Goal: Information Seeking & Learning: Learn about a topic

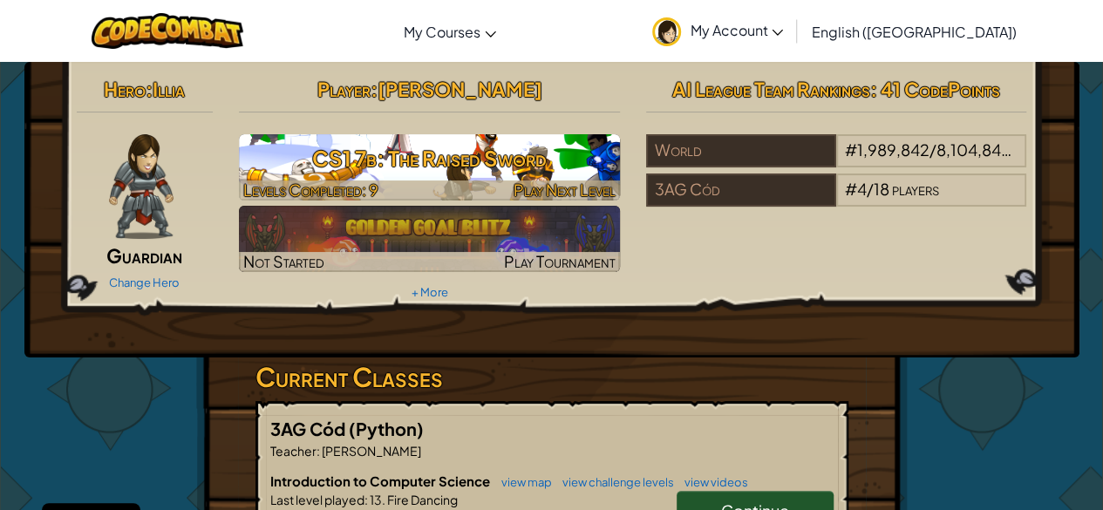
click at [506, 147] on h3 "CS1 7b: The Raised Sword" at bounding box center [429, 158] width 381 height 39
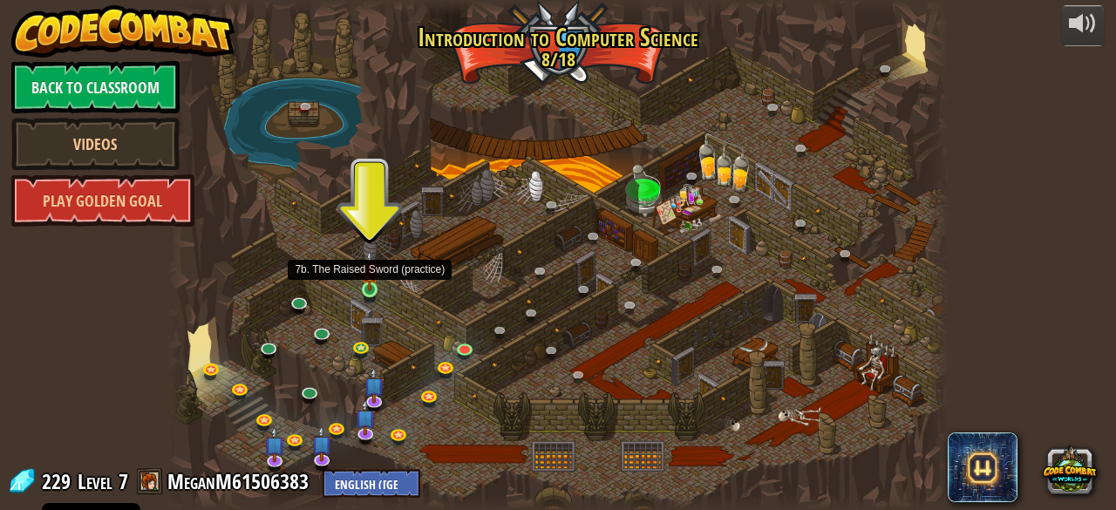
click at [367, 277] on img at bounding box center [369, 270] width 17 height 40
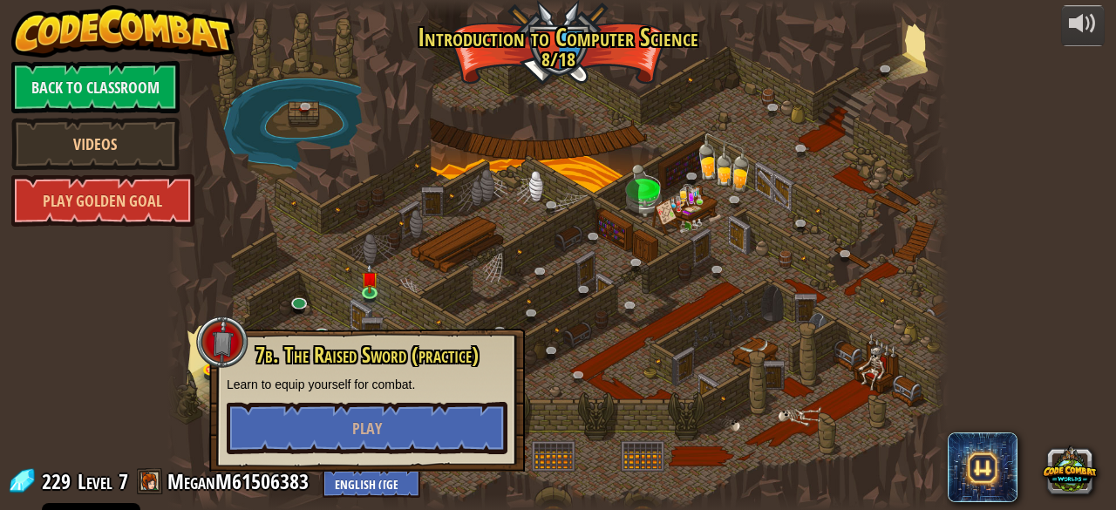
click at [351, 455] on div "7b. The Raised Sword (practice) Learn to equip yourself for combat. Play" at bounding box center [367, 400] width 316 height 143
click at [352, 447] on button "Play" at bounding box center [367, 428] width 281 height 52
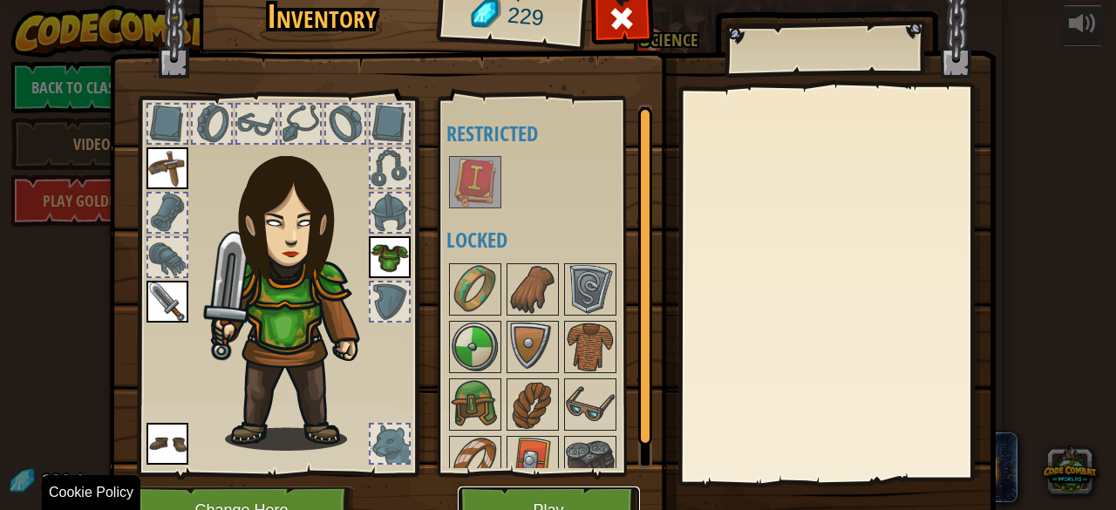
drag, startPoint x: 495, startPoint y: 487, endPoint x: 477, endPoint y: 495, distance: 19.9
click at [477, 495] on button "Play" at bounding box center [549, 511] width 182 height 48
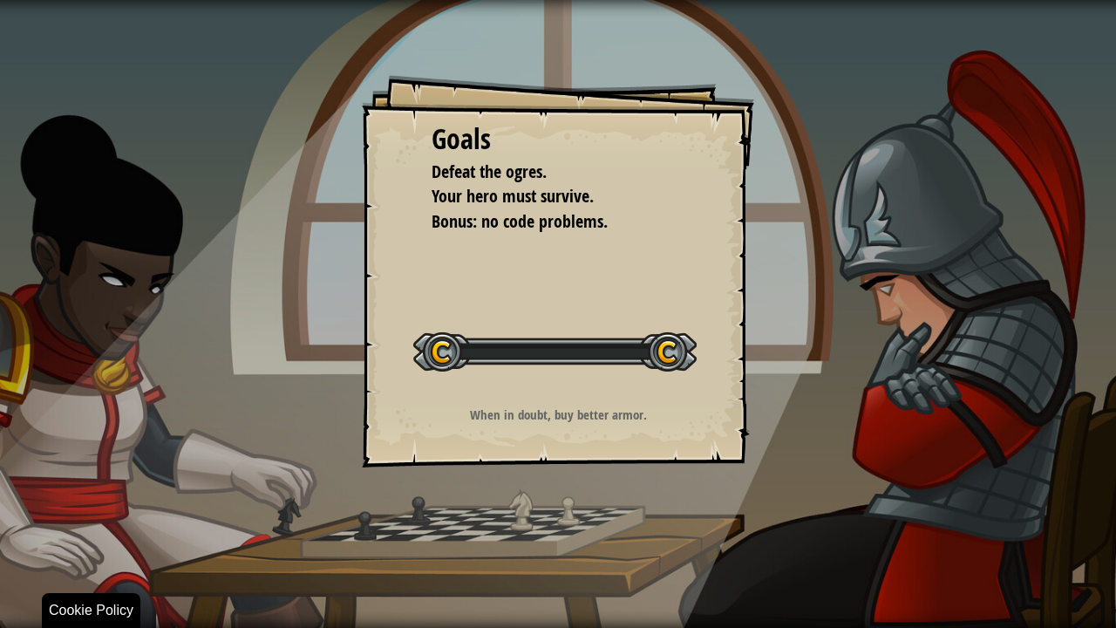
drag, startPoint x: 477, startPoint y: 495, endPoint x: 477, endPoint y: 570, distance: 75.9
click at [477, 509] on div "Goals Defeat the ogres. Your hero must survive. Bonus: no code problems. Start …" at bounding box center [558, 314] width 1116 height 628
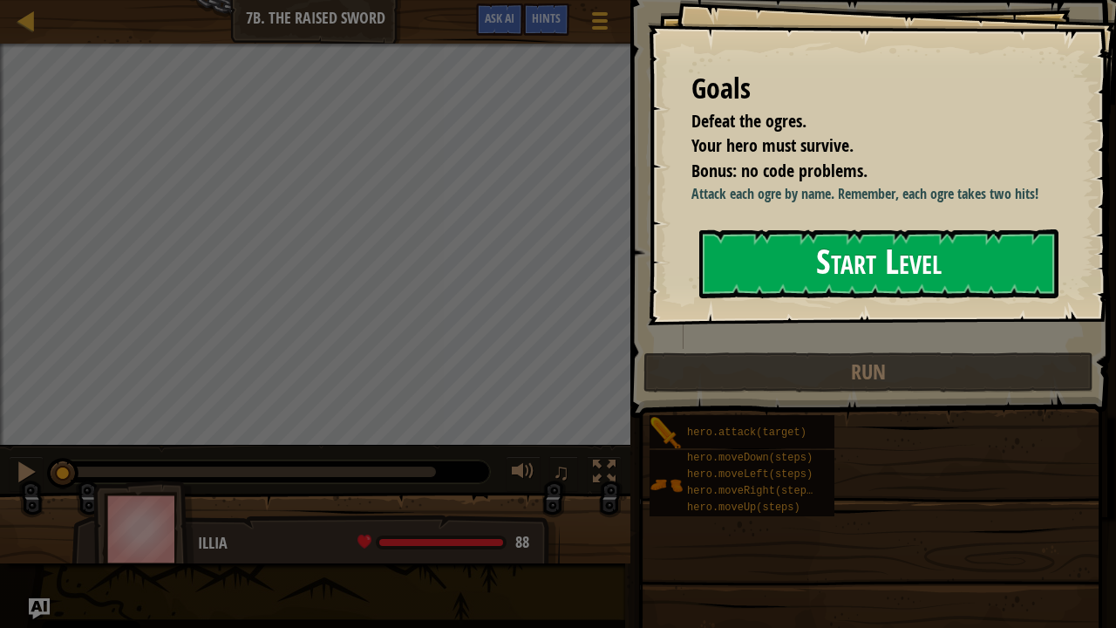
click at [809, 258] on button "Start Level" at bounding box center [879, 263] width 359 height 69
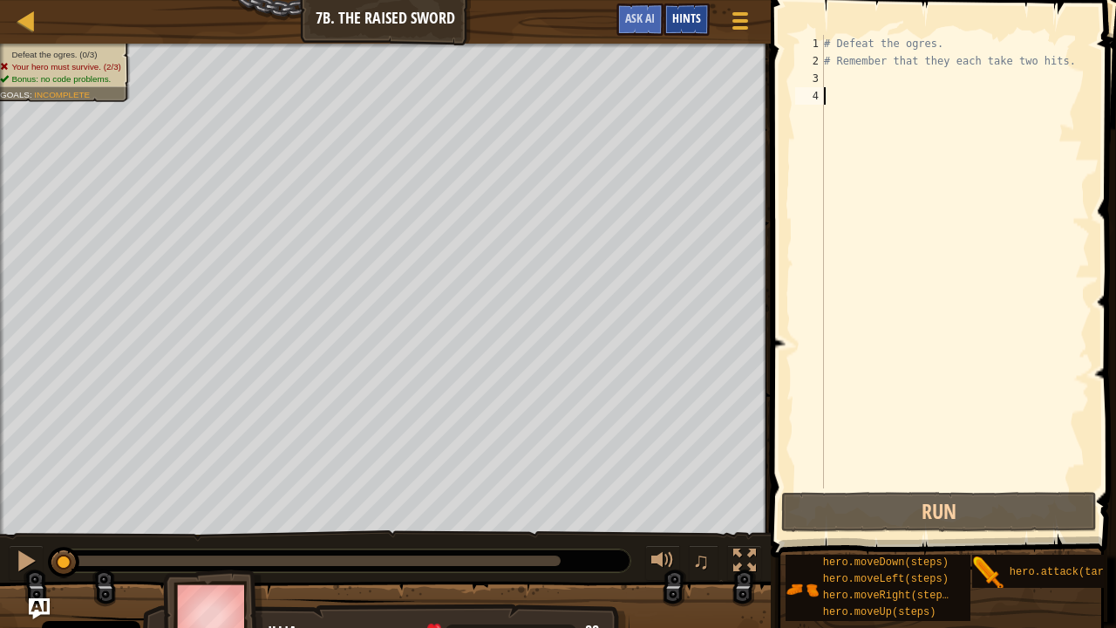
click at [686, 16] on span "Hints" at bounding box center [687, 18] width 29 height 17
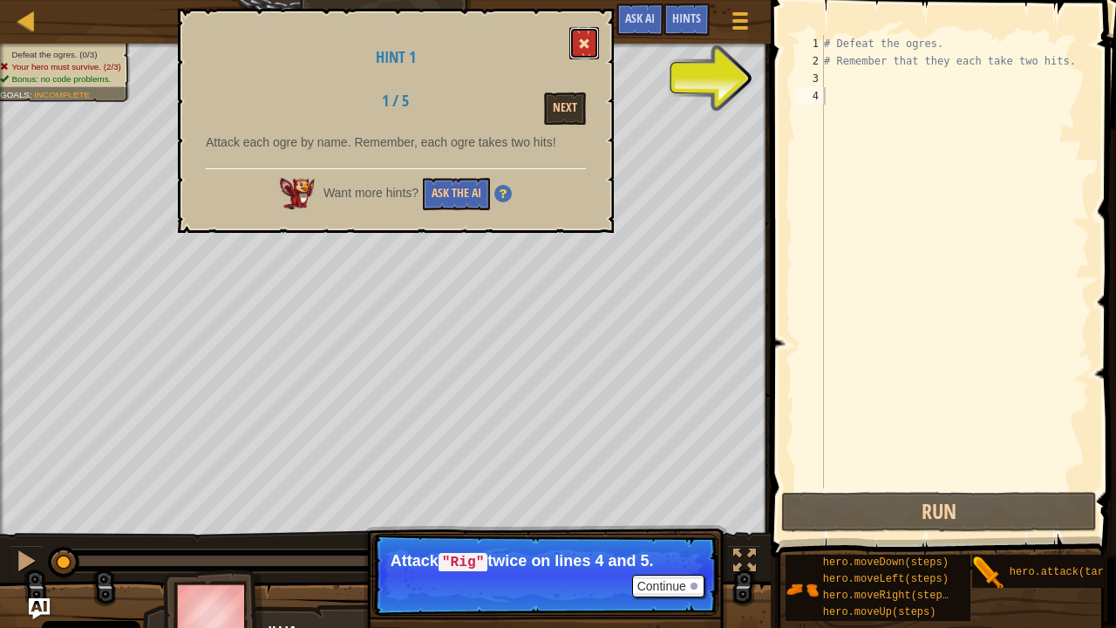
click at [582, 38] on span at bounding box center [584, 44] width 12 height 12
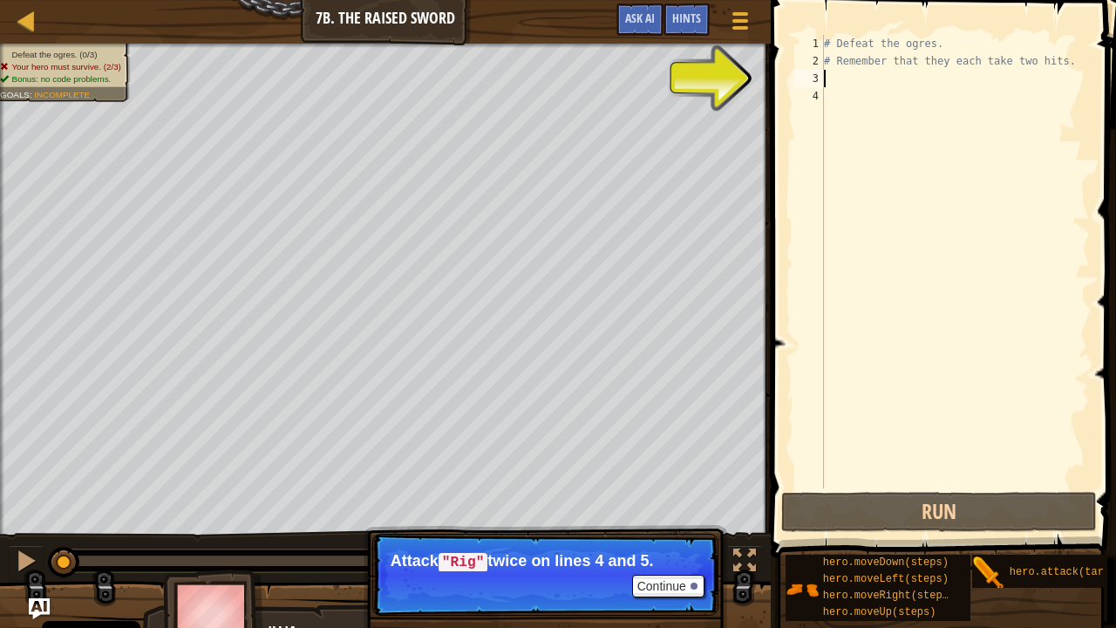
click at [829, 71] on div "# Defeat the ogres. # Remember that they each take two hits." at bounding box center [956, 279] width 270 height 488
type textarea "A"
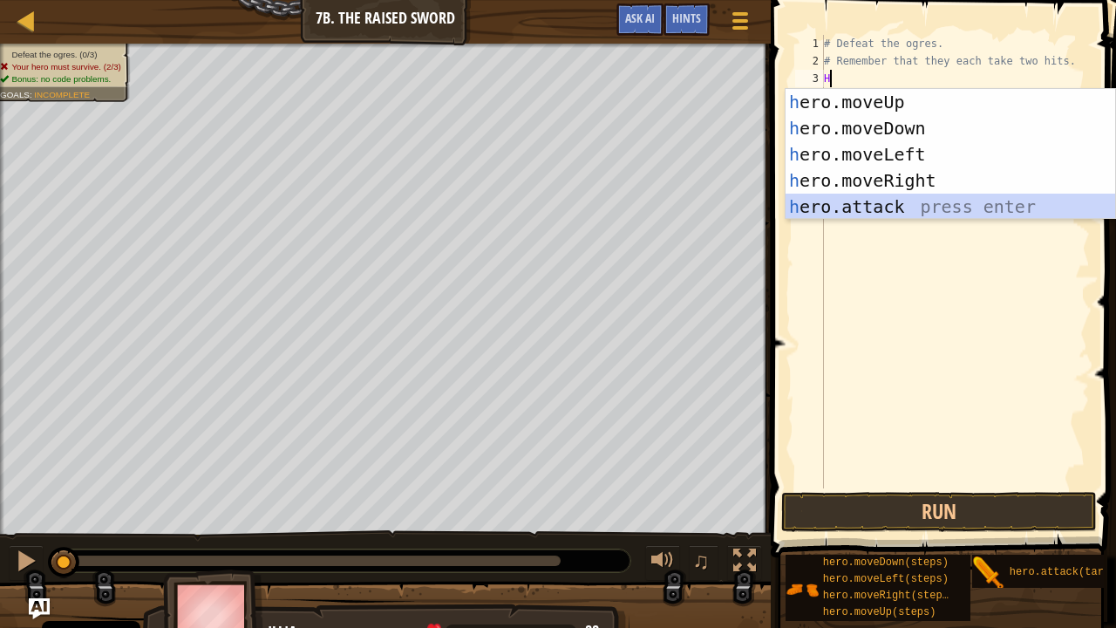
click at [877, 206] on div "h ero.moveUp press enter h ero.moveDown press enter h ero.moveLeft press enter …" at bounding box center [951, 180] width 331 height 183
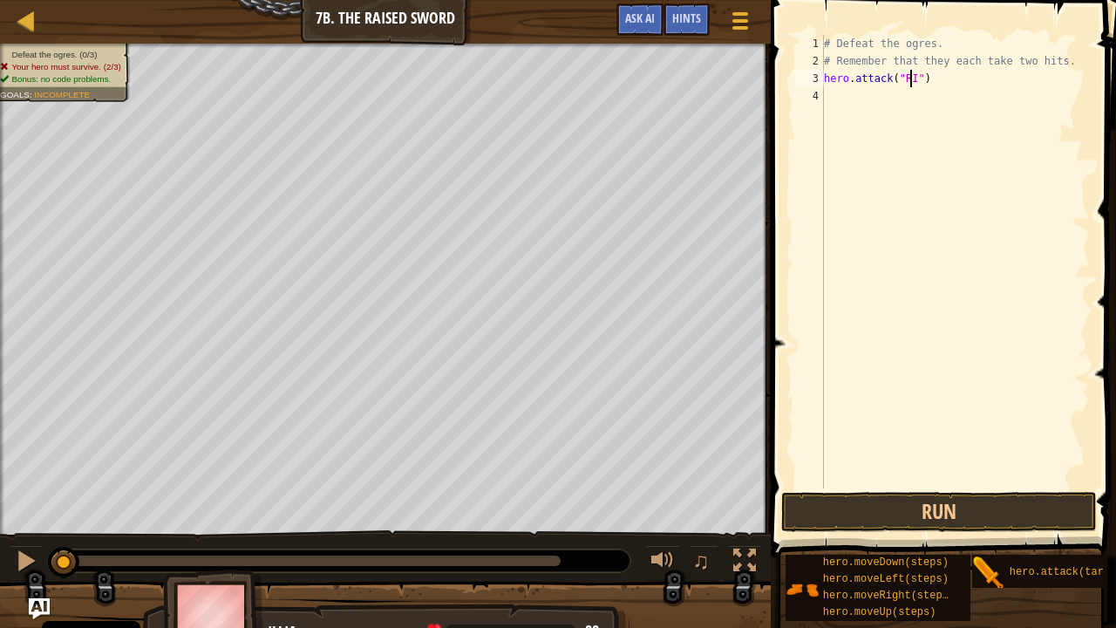
type textarea "hero.attack("RIG")"
click at [826, 100] on div "# Defeat the ogres. # Remember that they each take two hits. hero . attack ( "R…" at bounding box center [956, 279] width 270 height 488
click at [915, 79] on div "# Defeat the ogres. # Remember that they each take two hits. hero . attack ( "R…" at bounding box center [956, 279] width 270 height 488
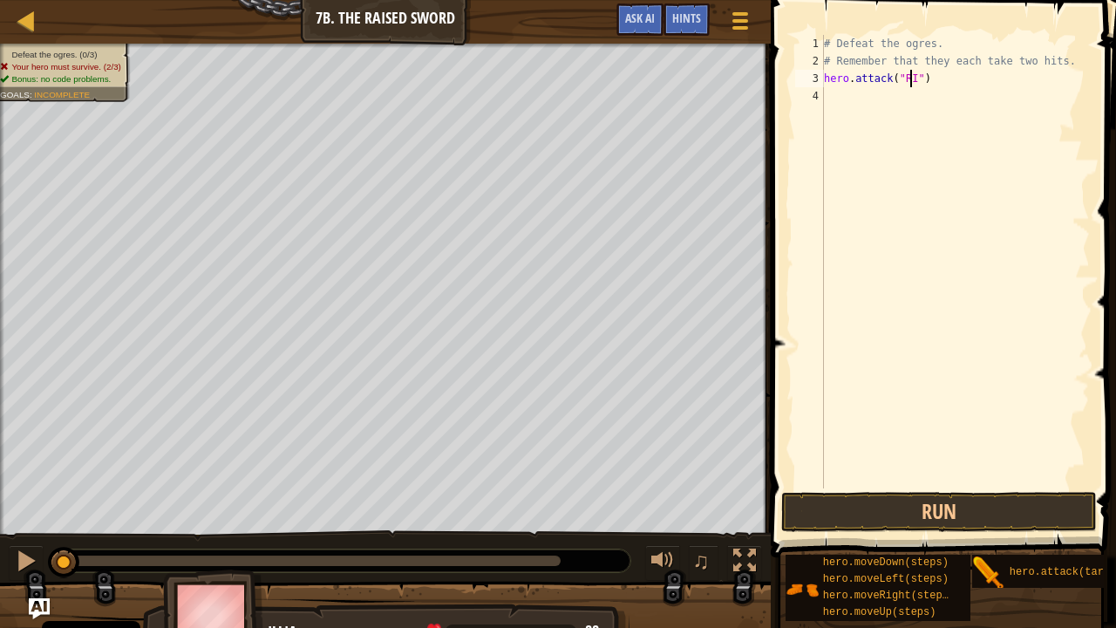
scroll to position [8, 7]
type textarea "hero.attack("Rig")"
click at [836, 96] on div "# Defeat the ogres. # Remember that they each take two hits. hero . attack ( "R…" at bounding box center [956, 279] width 270 height 488
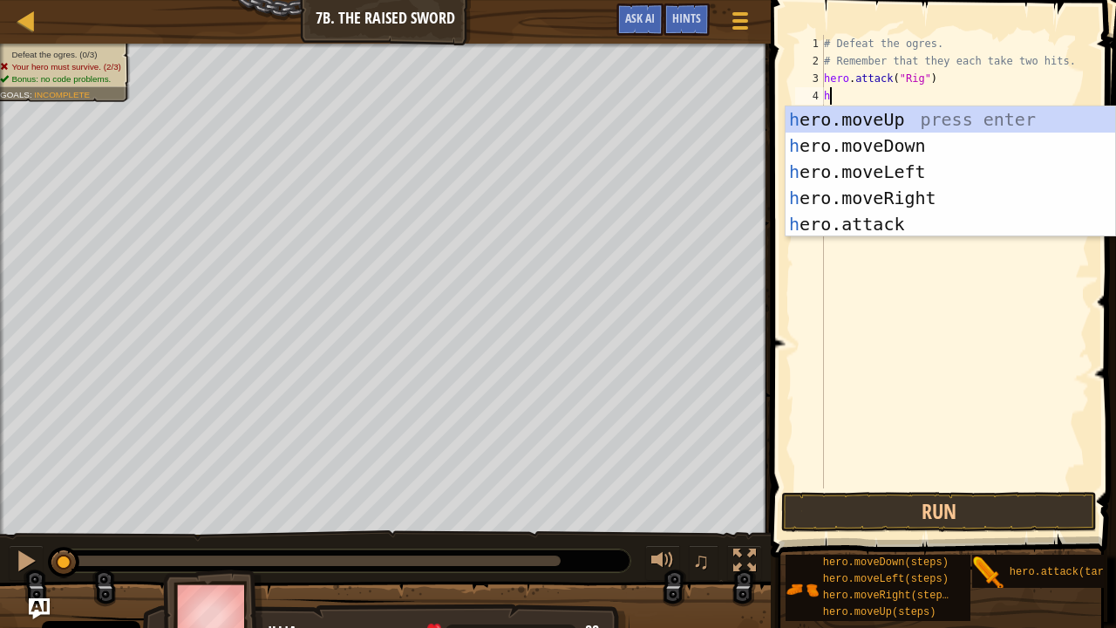
click at [869, 232] on div "h ero.moveUp press enter h ero.moveDown press enter h ero.moveLeft press enter …" at bounding box center [951, 197] width 331 height 183
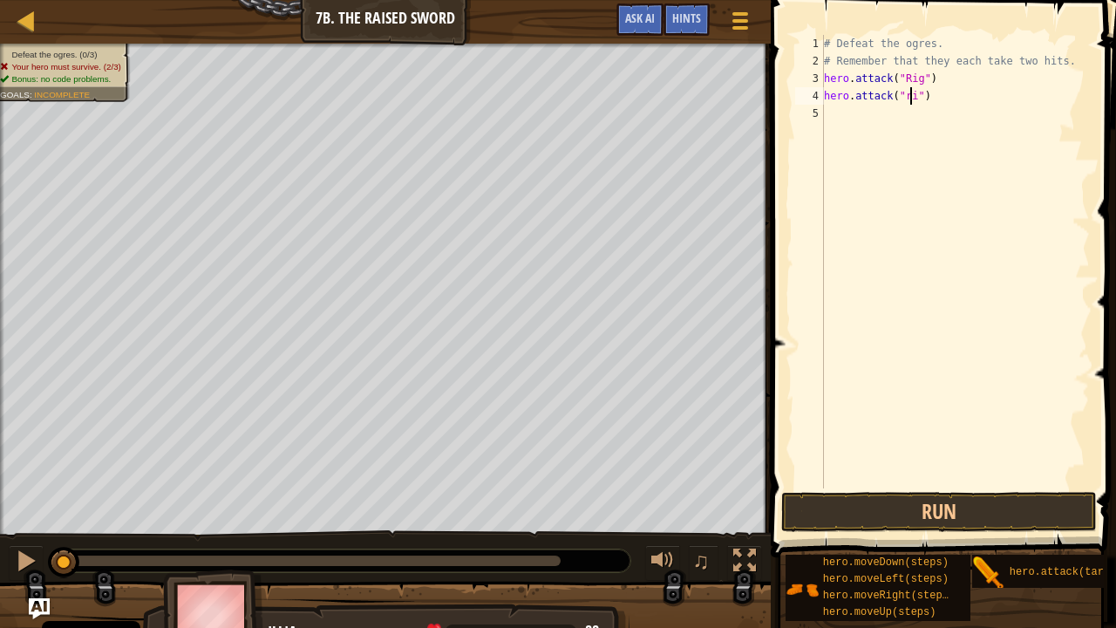
type textarea "hero.attack("rig")"
click at [836, 118] on div "# Defeat the ogres. # Remember that they each take two hits. hero . attack ( "R…" at bounding box center [956, 279] width 270 height 488
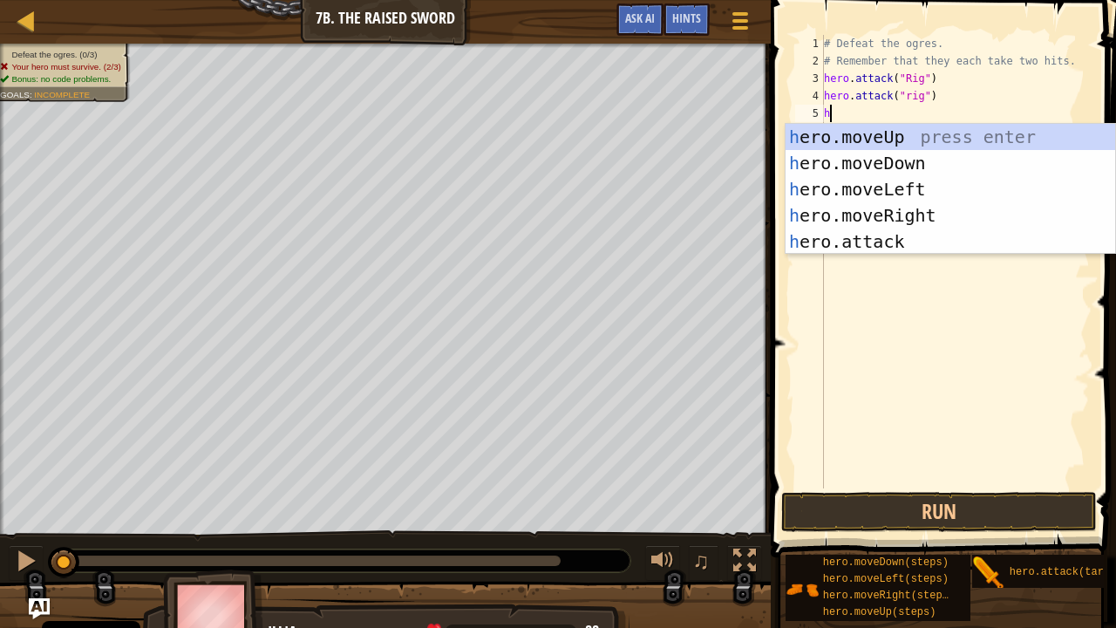
click at [878, 245] on div "h ero.moveUp press enter h ero.moveDown press enter h ero.moveLeft press enter …" at bounding box center [951, 215] width 331 height 183
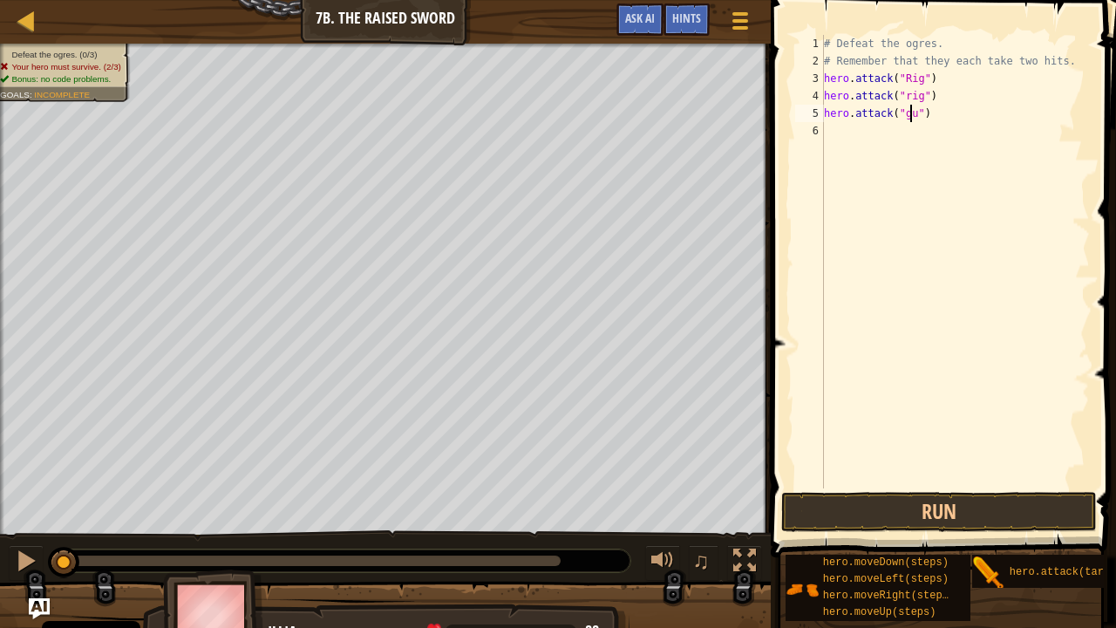
scroll to position [8, 7]
type textarea "hero.attack("gurt")"
click at [844, 154] on div "# Defeat the ogres. # Remember that they each take two hits. hero . attack ( "R…" at bounding box center [956, 279] width 270 height 488
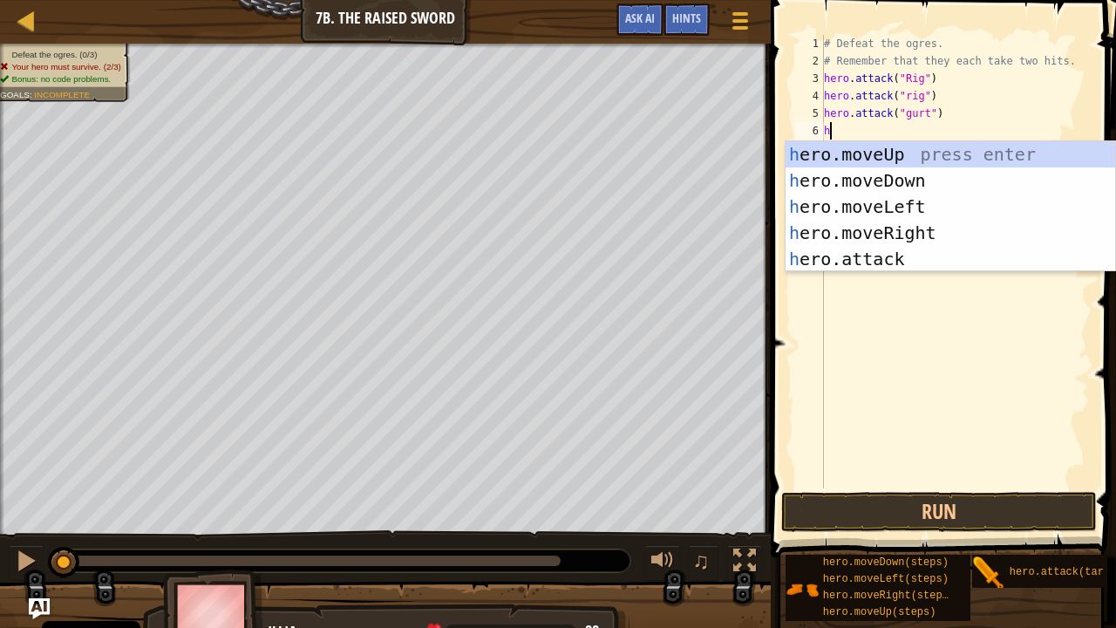
type textarea "h"
click at [875, 0] on body "Cookie Policy CodeCombat uses a few essential and non-essential cookies. Privac…" at bounding box center [558, 0] width 1116 height 0
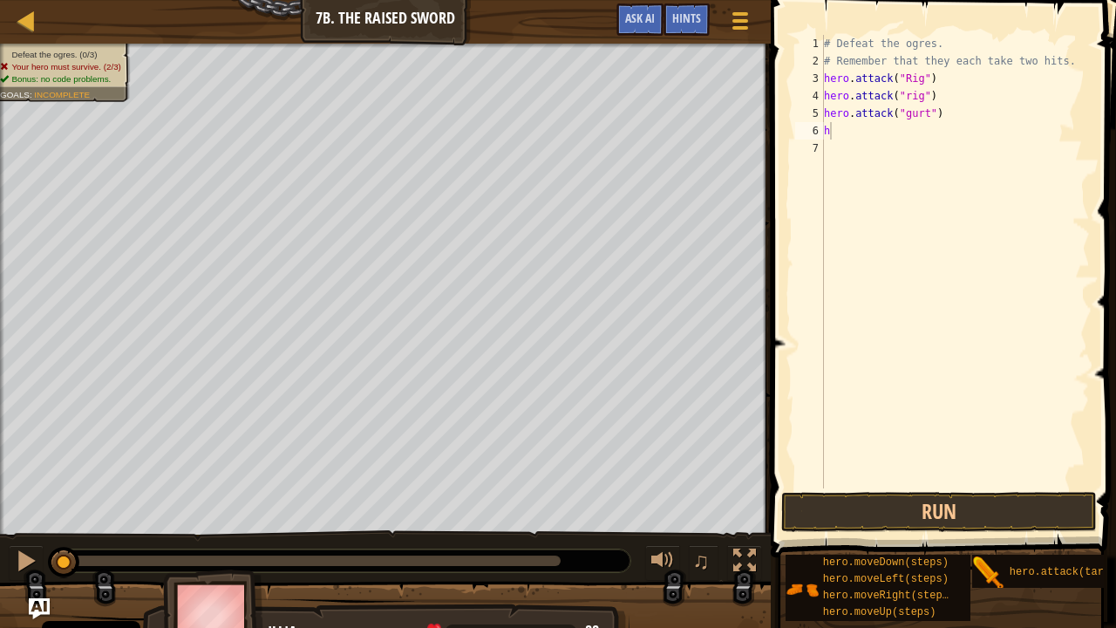
click at [816, 148] on div "7" at bounding box center [809, 148] width 29 height 17
click at [836, 140] on div "# Defeat the ogres. # Remember that they each take two hits. hero . attack ( "R…" at bounding box center [956, 279] width 270 height 488
click at [831, 135] on div "# Defeat the ogres. # Remember that they each take two hits. hero . attack ( "R…" at bounding box center [956, 279] width 270 height 488
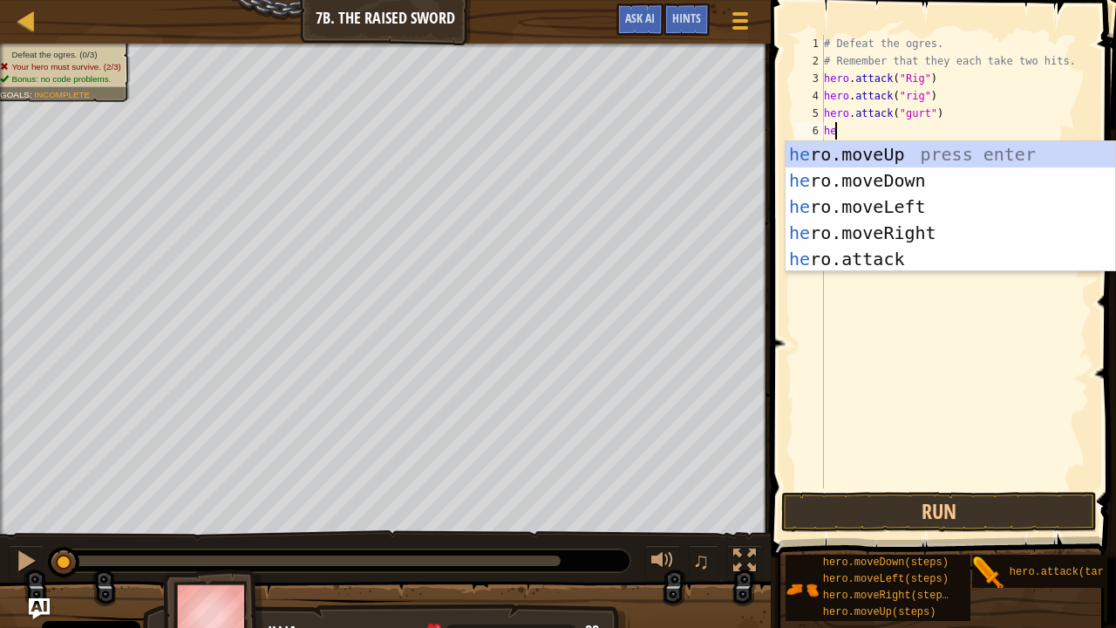
click at [877, 262] on div "he ro.moveUp press enter he ro.moveDown press enter he ro.moveLeft press enter …" at bounding box center [951, 232] width 331 height 183
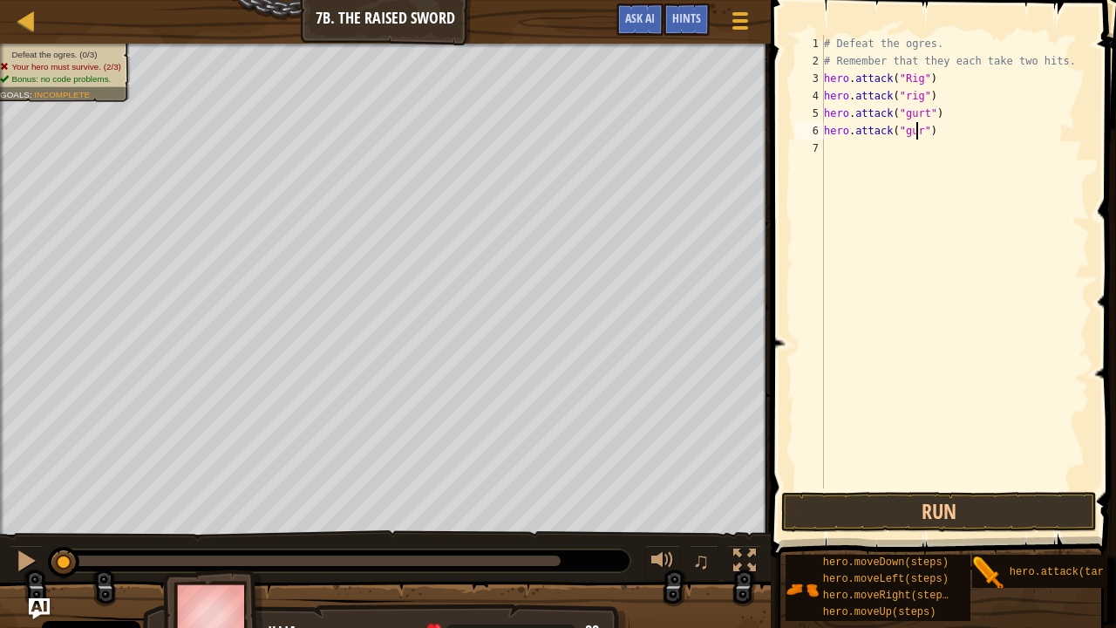
scroll to position [8, 7]
type textarea "hero.attack("gurt")"
click at [839, 160] on div "# Defeat the ogres. # Remember that they each take two hits. hero . attack ( "R…" at bounding box center [956, 279] width 270 height 488
type textarea "h"
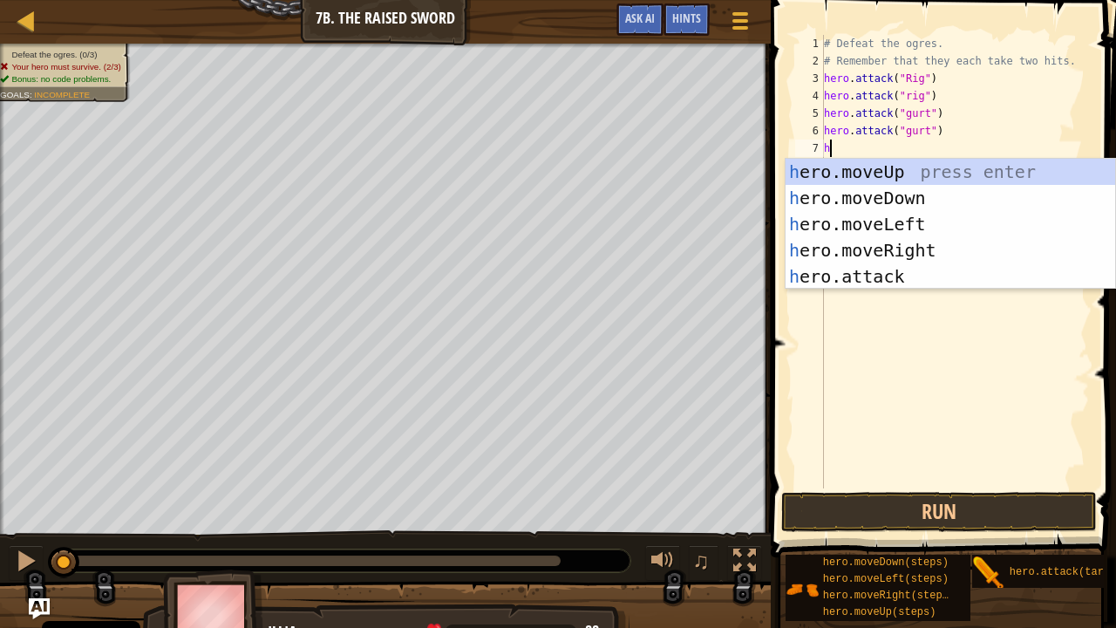
click at [877, 290] on div "# Defeat the ogres. # Remember that they each take two hits. hero . attack ( "R…" at bounding box center [956, 279] width 270 height 488
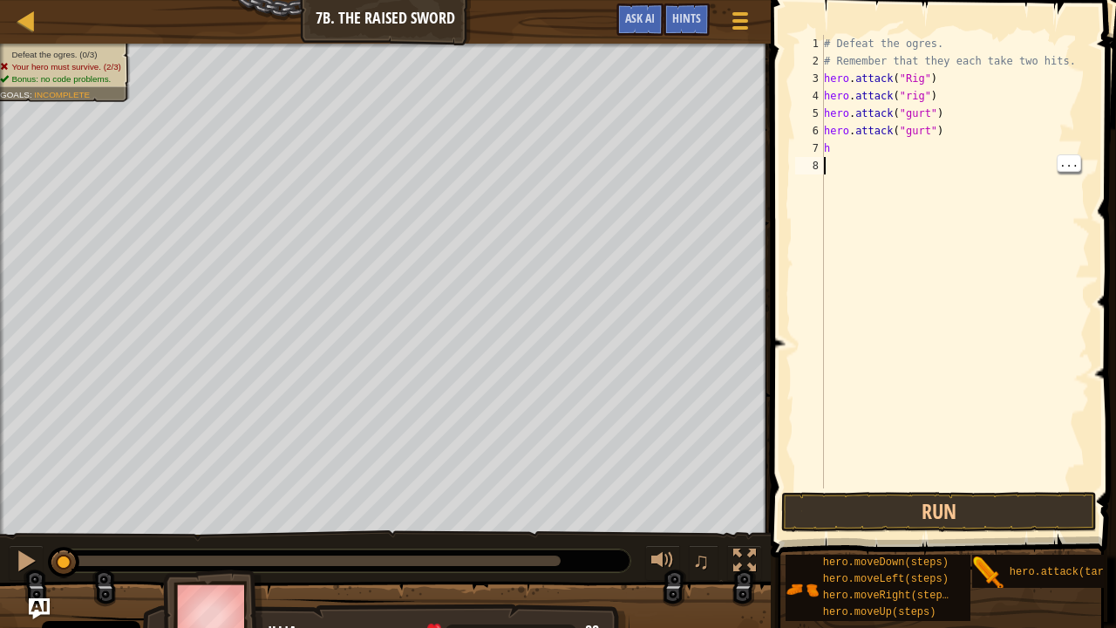
click at [841, 159] on div "# Defeat the ogres. # Remember that they each take two hits. hero . attack ( "R…" at bounding box center [956, 279] width 270 height 488
click at [839, 164] on div "# Defeat the ogres. # Remember that they each take two hits. hero . attack ( "R…" at bounding box center [956, 279] width 270 height 488
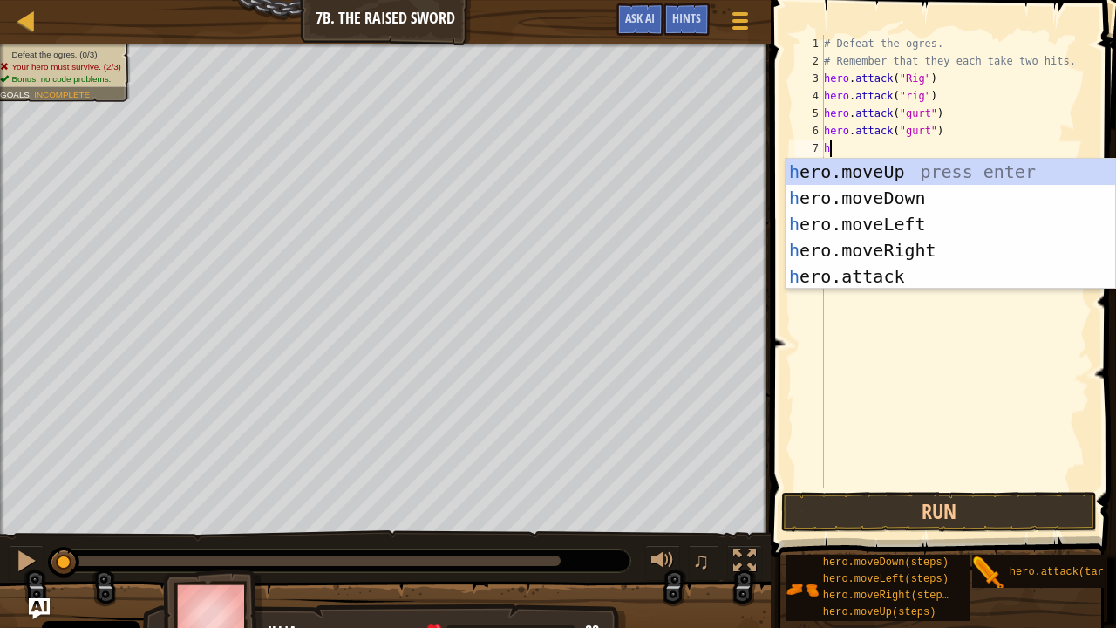
click at [858, 278] on div "h ero.moveUp press enter h ero.moveDown press enter h ero.moveLeft press enter …" at bounding box center [951, 250] width 331 height 183
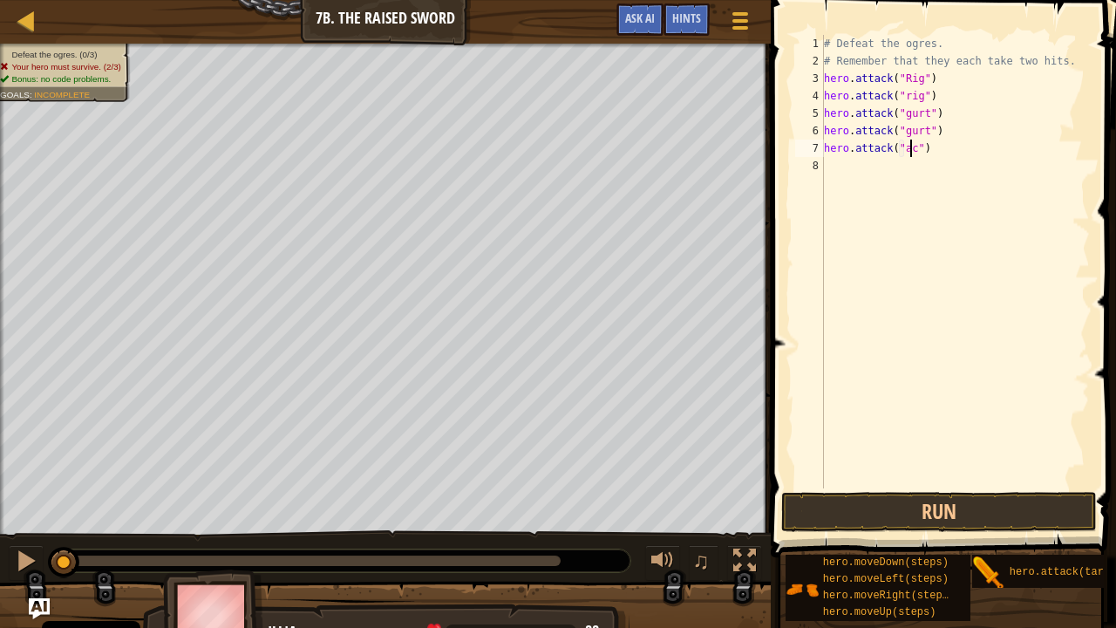
type textarea "hero.attack("ack")"
click at [836, 178] on div "# Defeat the ogres. # Remember that they each take two hits. hero . attack ( "R…" at bounding box center [956, 279] width 270 height 488
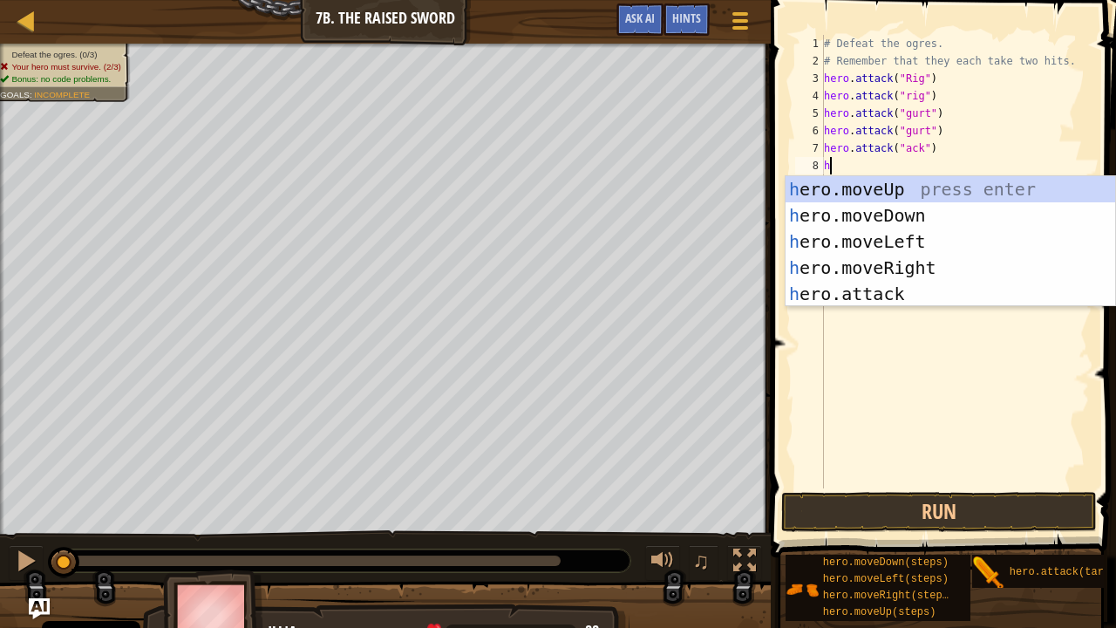
click at [871, 301] on div "h ero.moveUp press enter h ero.moveDown press enter h ero.moveLeft press enter …" at bounding box center [951, 267] width 331 height 183
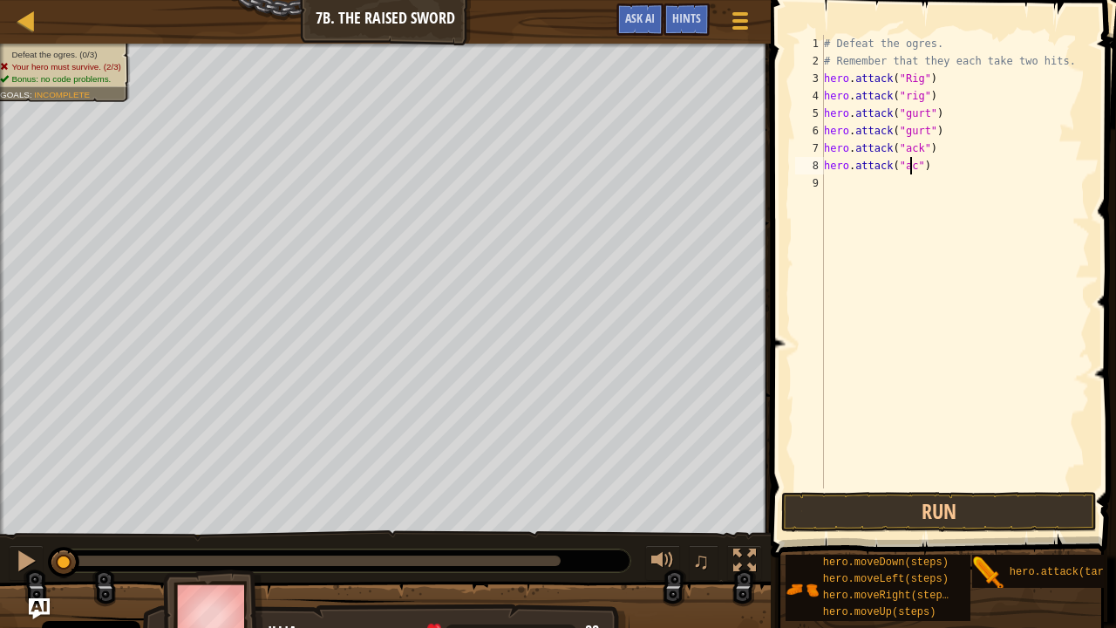
scroll to position [8, 7]
click at [917, 509] on button "Run" at bounding box center [939, 512] width 315 height 40
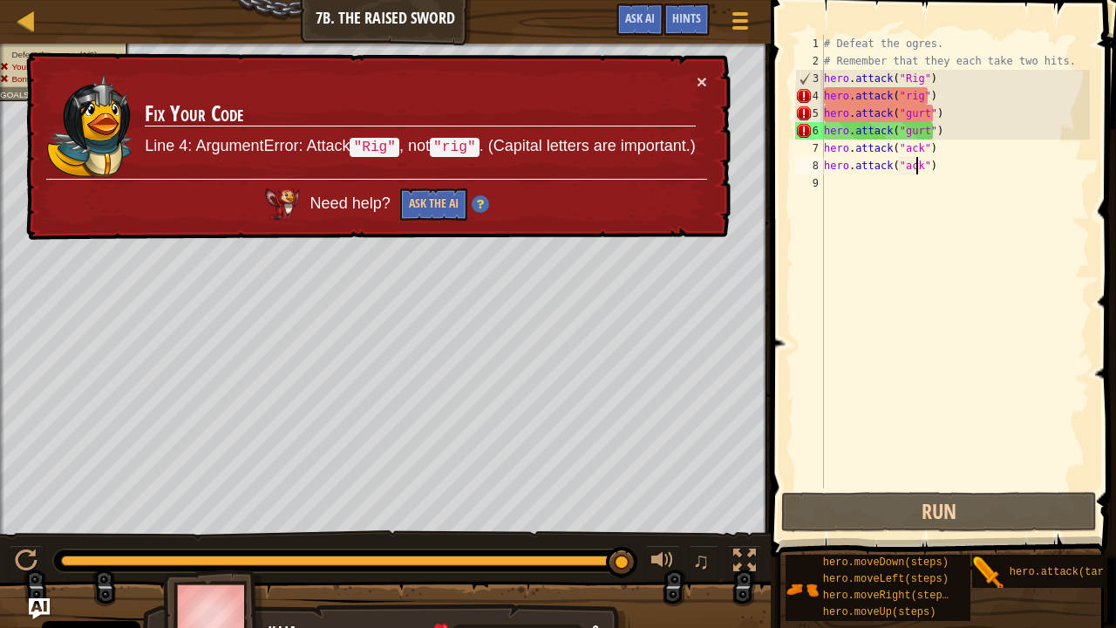
click at [905, 94] on div "# Defeat the ogres. # Remember that they each take two hits. hero . attack ( "R…" at bounding box center [956, 279] width 270 height 488
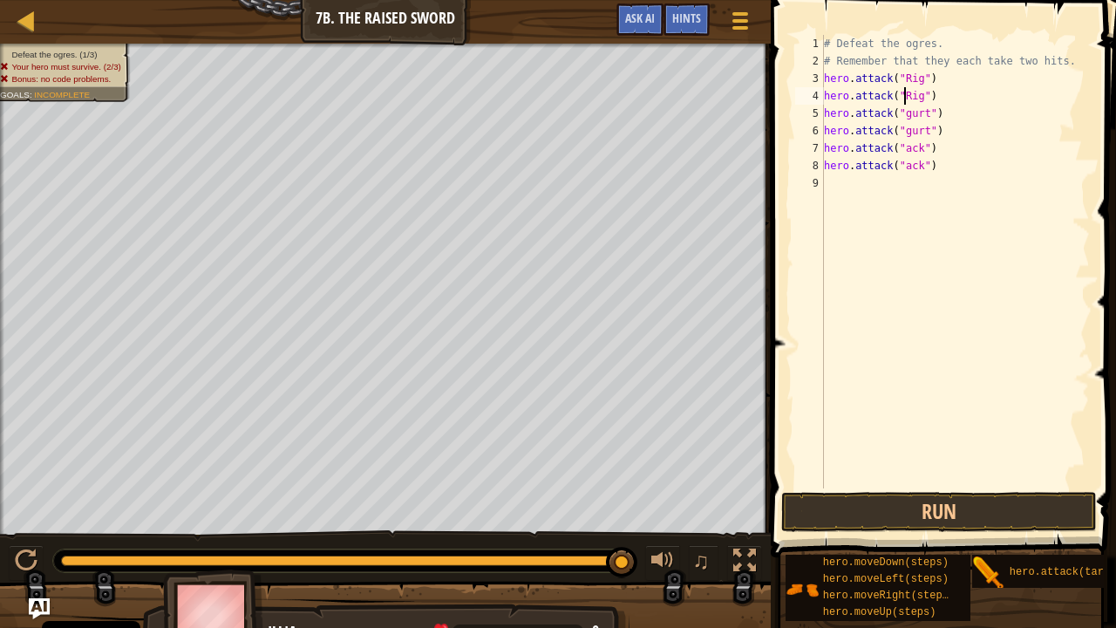
click at [905, 122] on div "# Defeat the ogres. # Remember that they each take two hits. hero . attack ( "R…" at bounding box center [956, 279] width 270 height 488
click at [904, 116] on div "# Defeat the ogres. # Remember that they each take two hits. hero . attack ( "R…" at bounding box center [956, 279] width 270 height 488
click at [899, 132] on div "# Defeat the ogres. # Remember that they each take two hits. hero . attack ( "R…" at bounding box center [956, 279] width 270 height 488
click at [903, 132] on div "# Defeat the ogres. # Remember that they each take two hits. hero . attack ( "R…" at bounding box center [956, 279] width 270 height 488
click at [900, 148] on div "# Defeat the ogres. # Remember that they each take two hits. hero . attack ( "R…" at bounding box center [956, 279] width 270 height 488
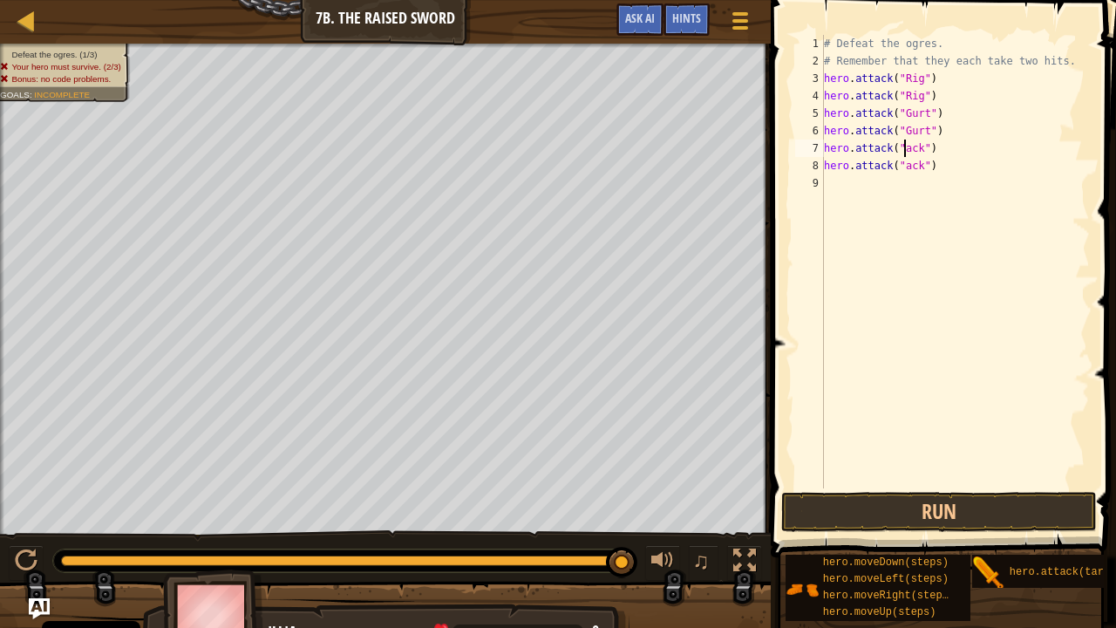
click at [905, 148] on div "# Defeat the ogres. # Remember that they each take two hits. hero . attack ( "R…" at bounding box center [956, 279] width 270 height 488
click at [904, 163] on div "# Defeat the ogres. # Remember that they each take two hits. hero . attack ( "R…" at bounding box center [956, 279] width 270 height 488
type textarea "hero.attack("Ack")"
click at [937, 509] on button "Run" at bounding box center [939, 512] width 315 height 40
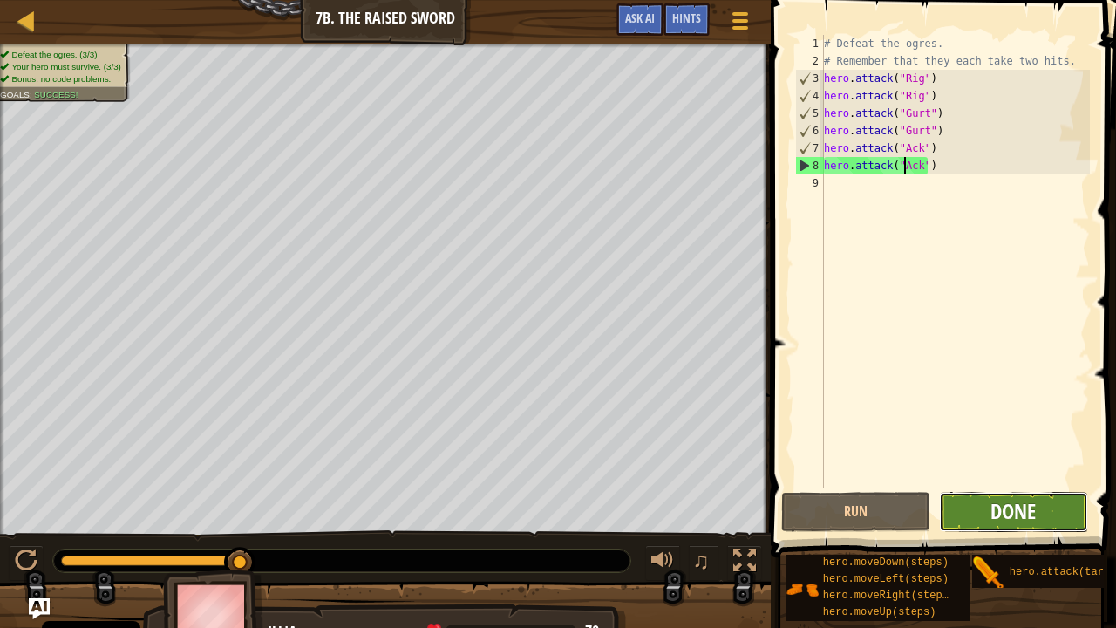
click at [1007, 509] on span "Done" at bounding box center [1013, 511] width 45 height 28
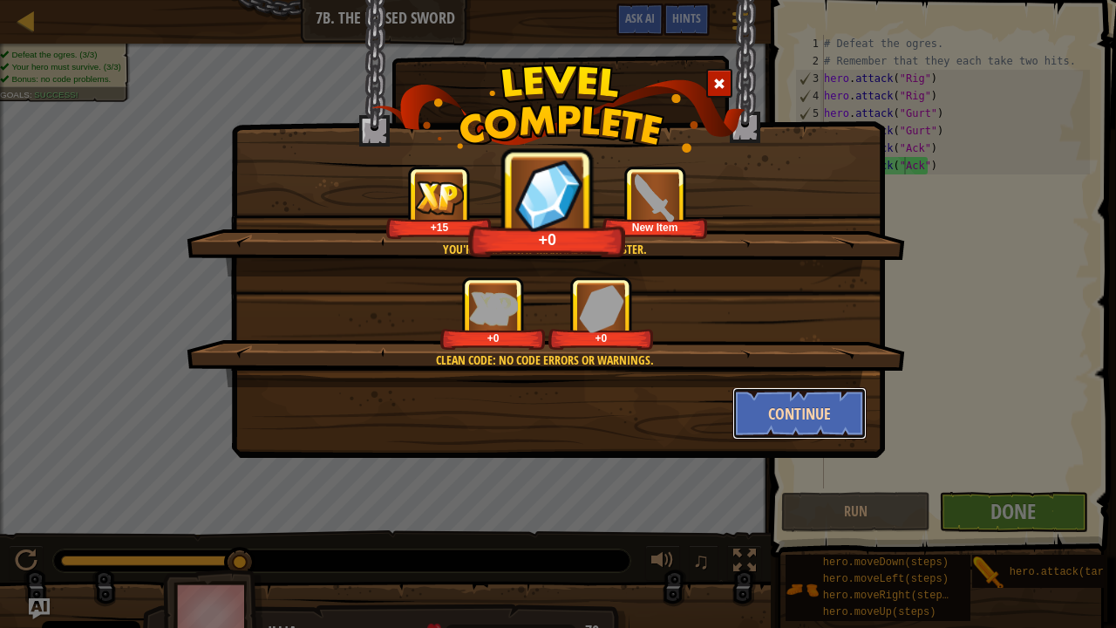
click at [767, 408] on button "Continue" at bounding box center [800, 413] width 135 height 52
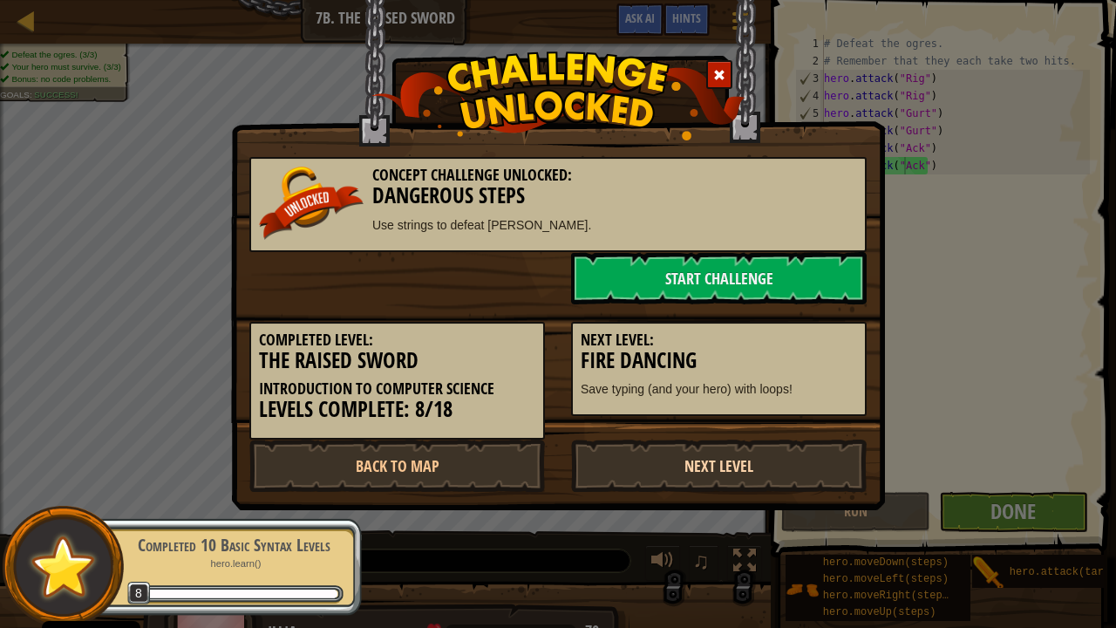
click at [725, 452] on link "Next Level" at bounding box center [719, 466] width 296 height 52
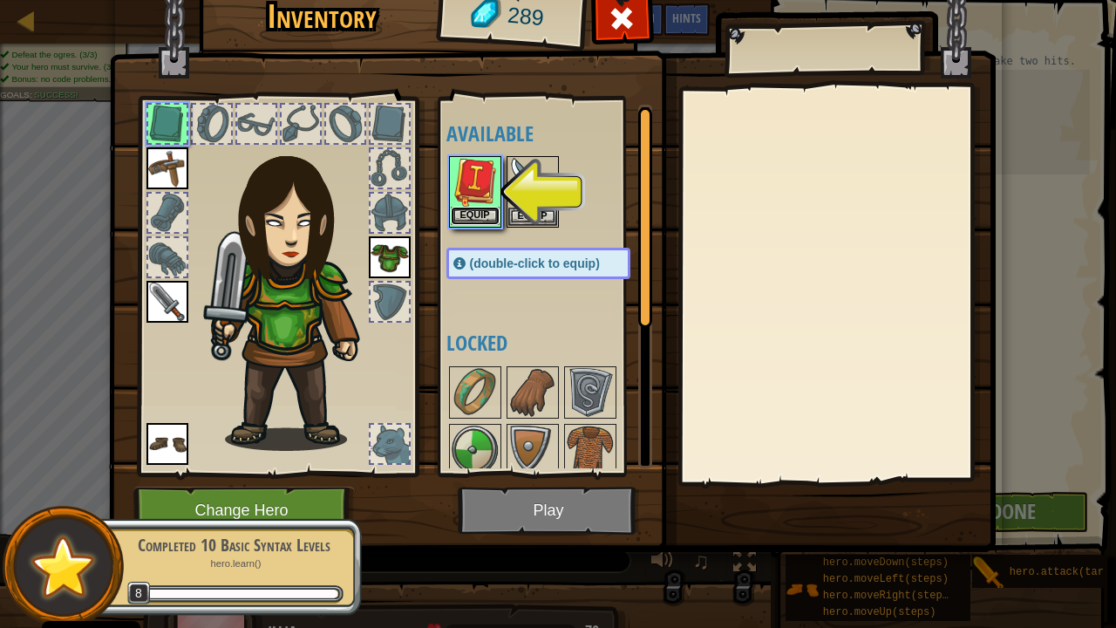
click at [484, 215] on button "Equip" at bounding box center [475, 216] width 49 height 18
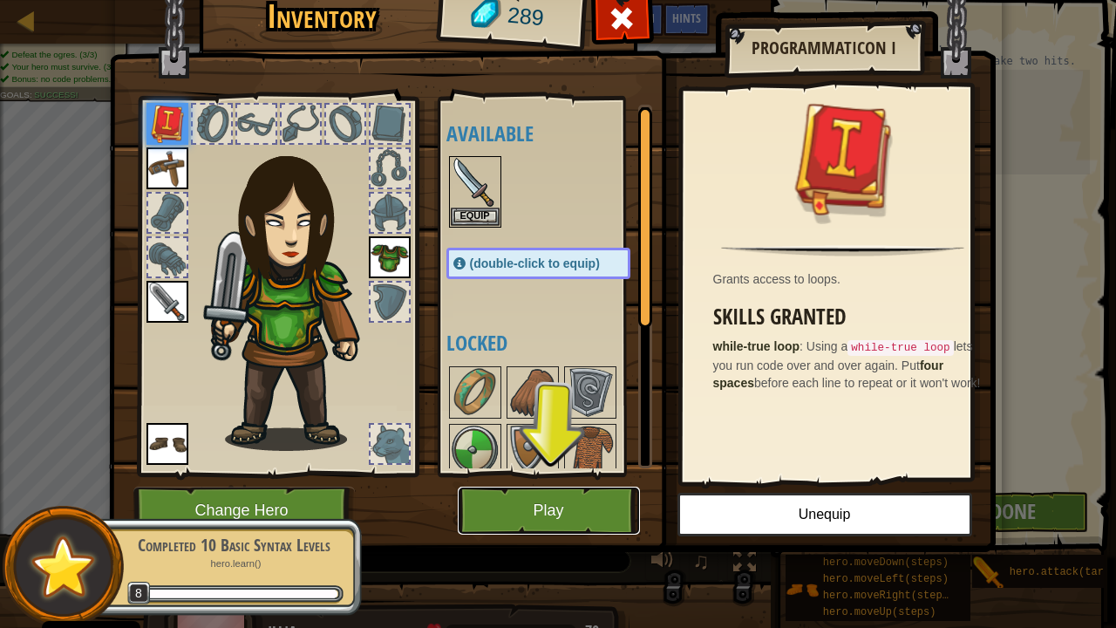
click at [499, 509] on button "Play" at bounding box center [549, 511] width 182 height 48
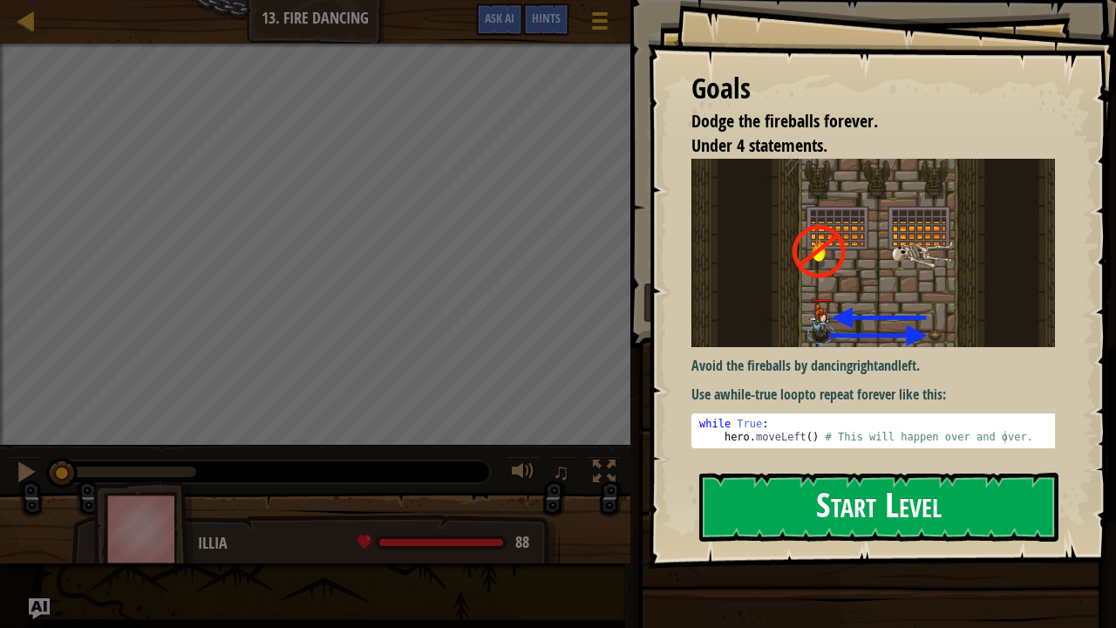
click at [818, 475] on button "Start Level" at bounding box center [879, 507] width 359 height 69
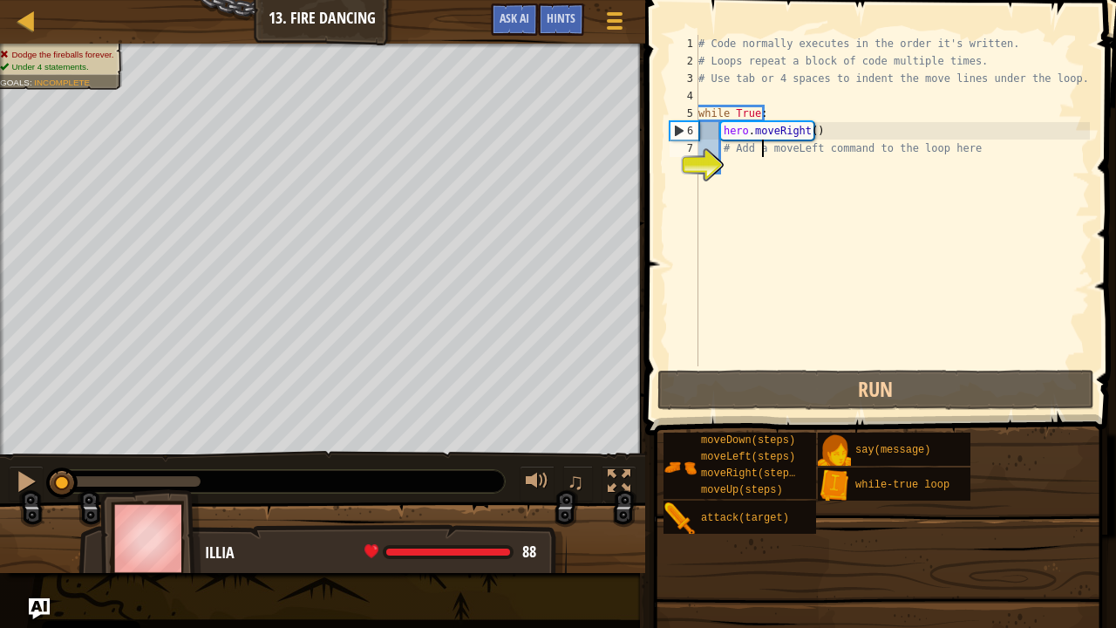
click at [762, 147] on div "# Code normally executes in the order it's written. # Loops repeat a block of c…" at bounding box center [892, 218] width 395 height 366
type textarea "# Add a moveLeft command to the loop here"
click at [743, 156] on div "# Code normally executes in the order it's written. # Loops repeat a block of c…" at bounding box center [892, 218] width 395 height 366
click at [737, 167] on div "# Code normally executes in the order it's written. # Loops repeat a block of c…" at bounding box center [892, 218] width 395 height 366
type textarea "H"
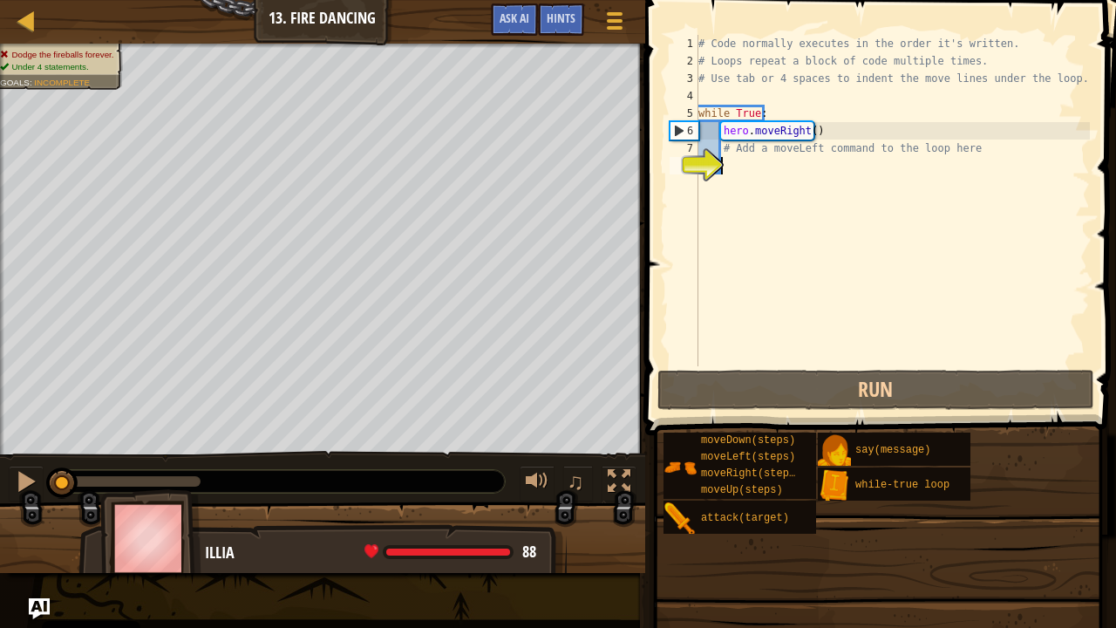
scroll to position [8, 1]
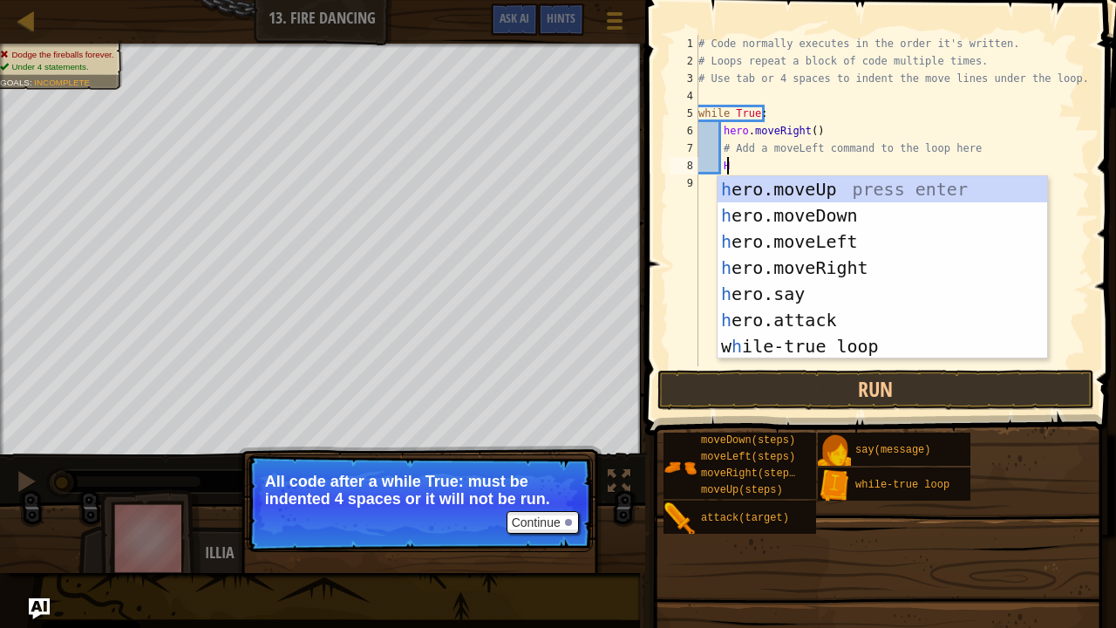
click at [824, 354] on div "h ero.moveUp press enter h ero.moveDown press enter h ero.moveLeft press enter …" at bounding box center [883, 294] width 331 height 236
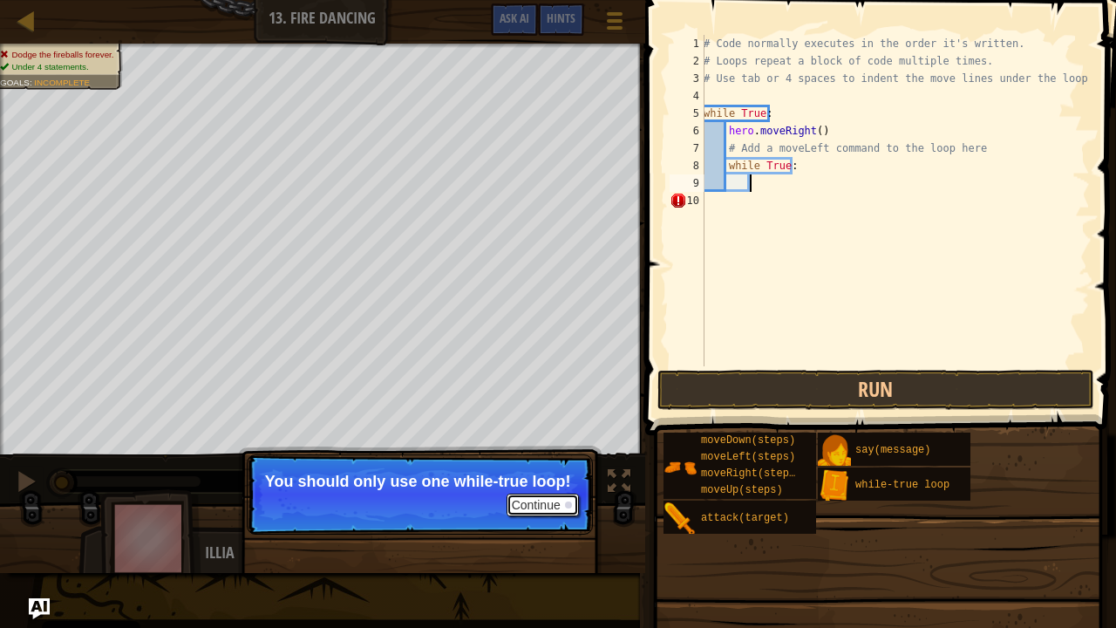
click at [569, 504] on div at bounding box center [568, 505] width 7 height 7
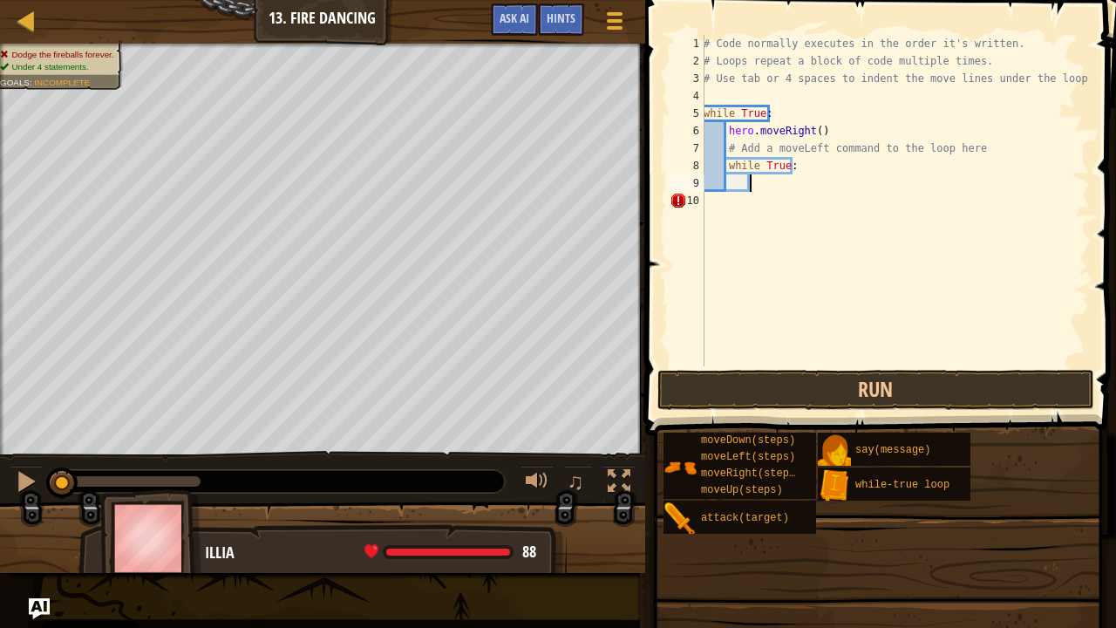
scroll to position [8, 3]
click at [787, 176] on div "# Code normally executes in the order it's written. # Loops repeat a block of c…" at bounding box center [895, 218] width 390 height 366
click at [804, 173] on div "# Code normally executes in the order it's written. # Loops repeat a block of c…" at bounding box center [895, 218] width 390 height 366
type textarea "w"
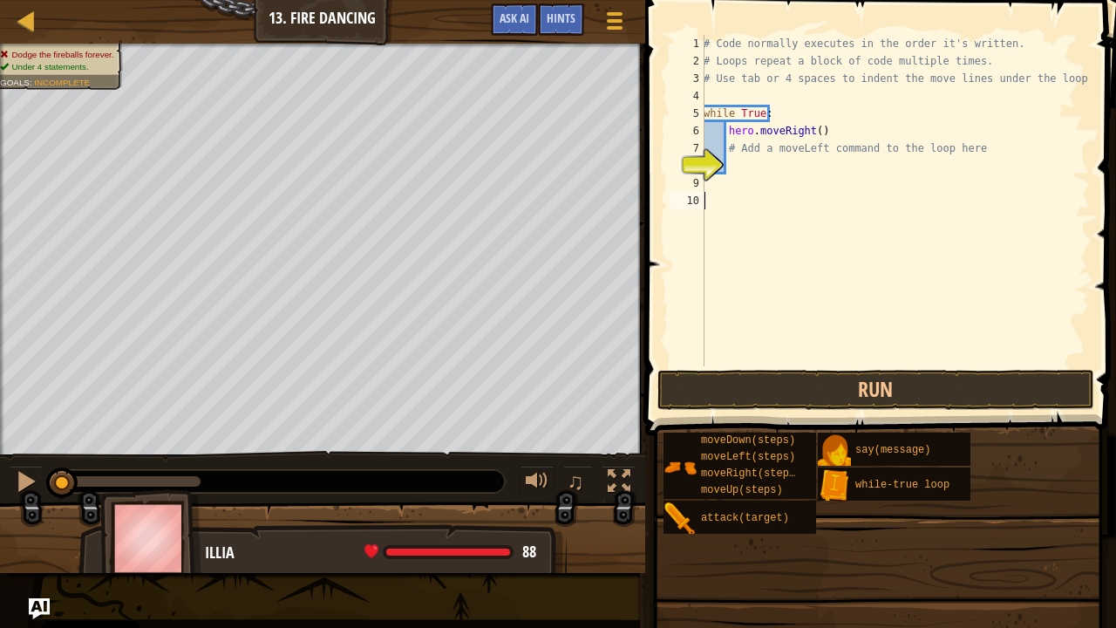
click at [701, 199] on div "10" at bounding box center [687, 200] width 35 height 17
type textarea "H"
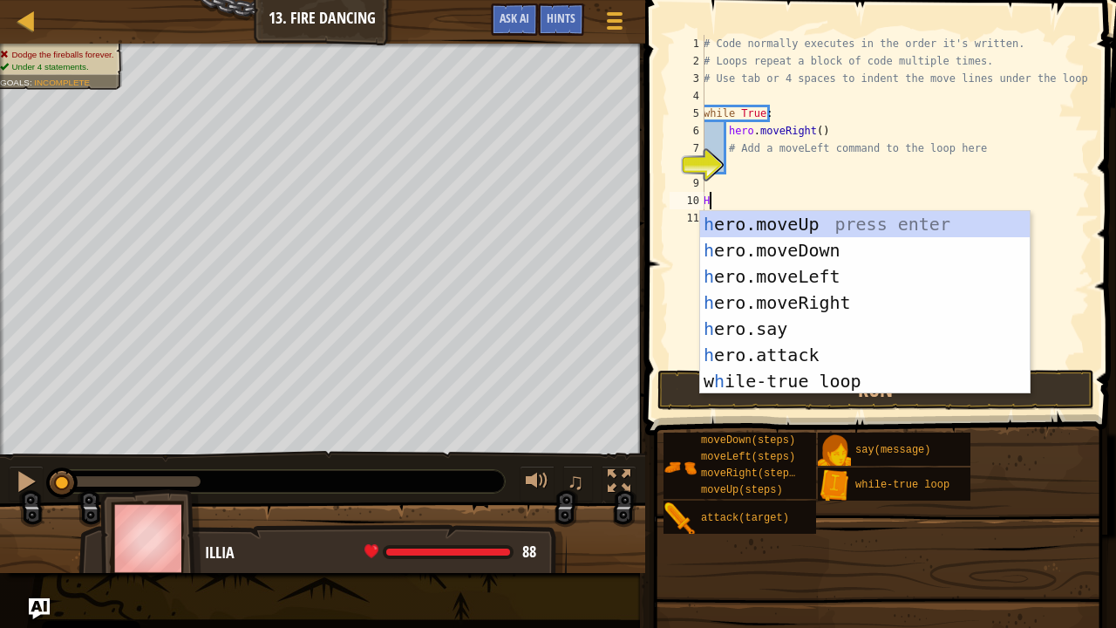
click at [837, 312] on div "h ero.moveUp press enter h ero.moveDown press enter h ero.moveLeft press enter …" at bounding box center [865, 329] width 331 height 236
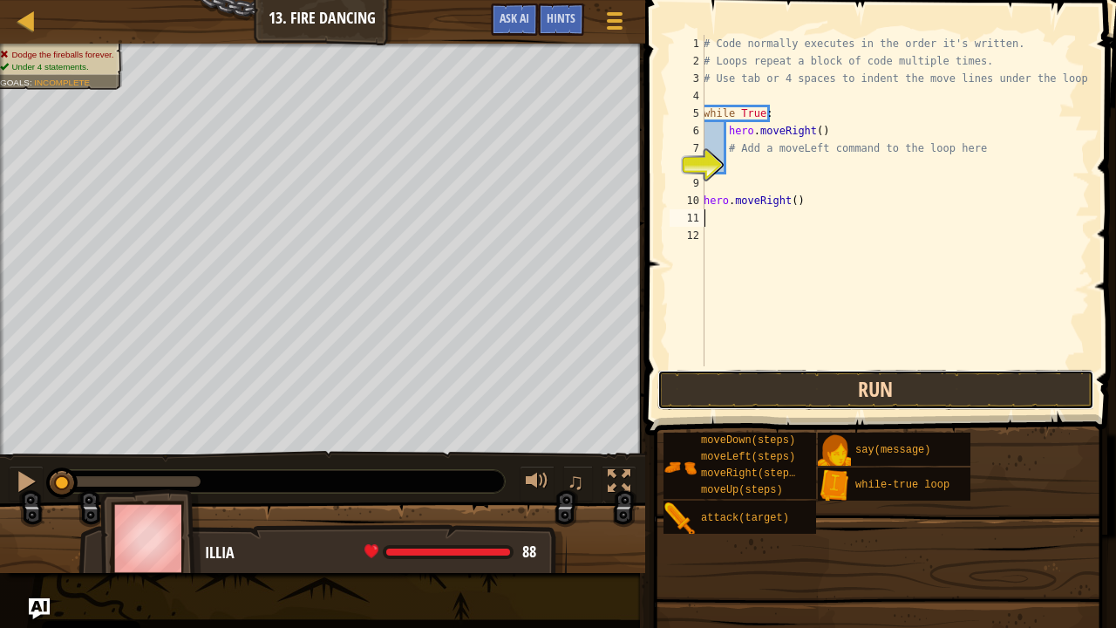
click at [789, 401] on button "Run" at bounding box center [876, 390] width 437 height 40
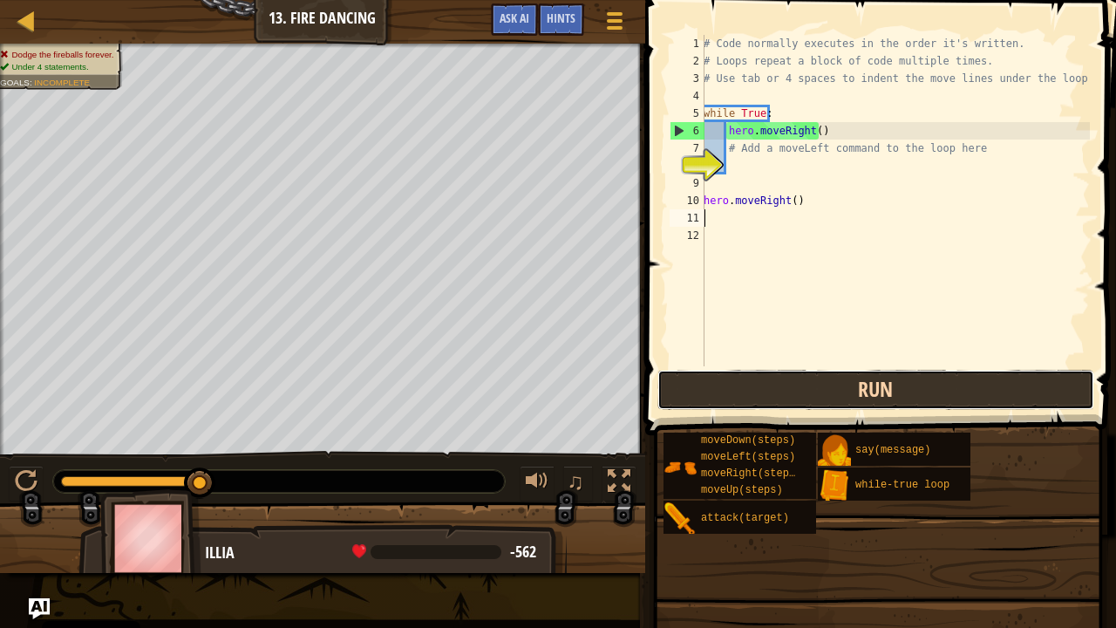
click at [860, 386] on button "Run" at bounding box center [876, 390] width 437 height 40
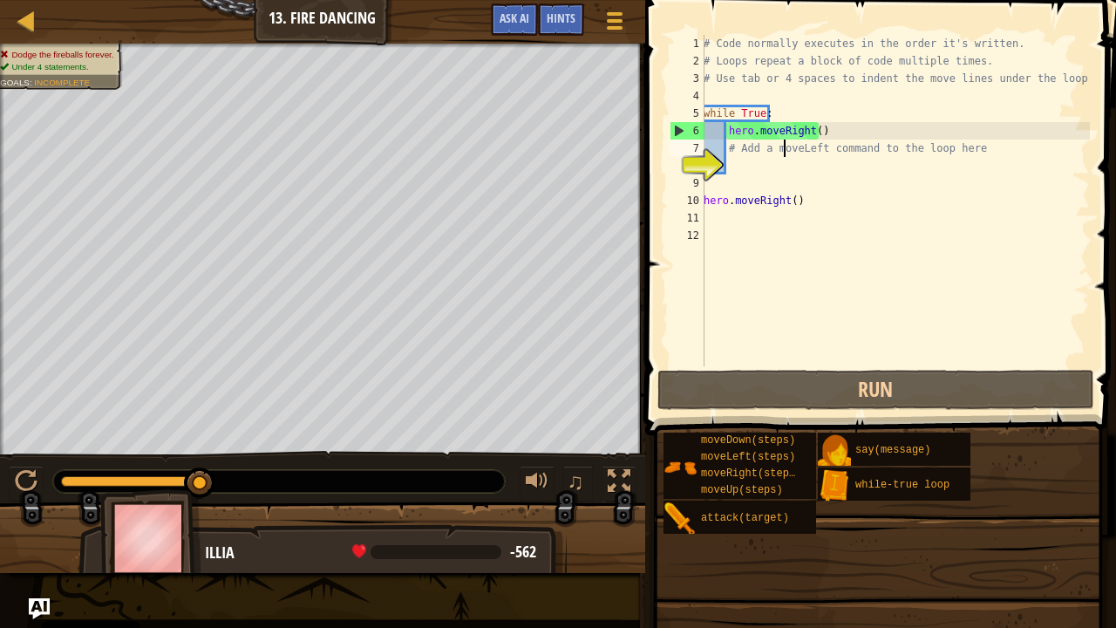
click at [783, 149] on div "# Code normally executes in the order it's written. # Loops repeat a block of c…" at bounding box center [895, 218] width 390 height 366
type textarea "# Add a moveLeft command to the loop here"
click at [752, 164] on div "# Code normally executes in the order it's written. # Loops repeat a block of c…" at bounding box center [895, 218] width 390 height 366
type textarea "H"
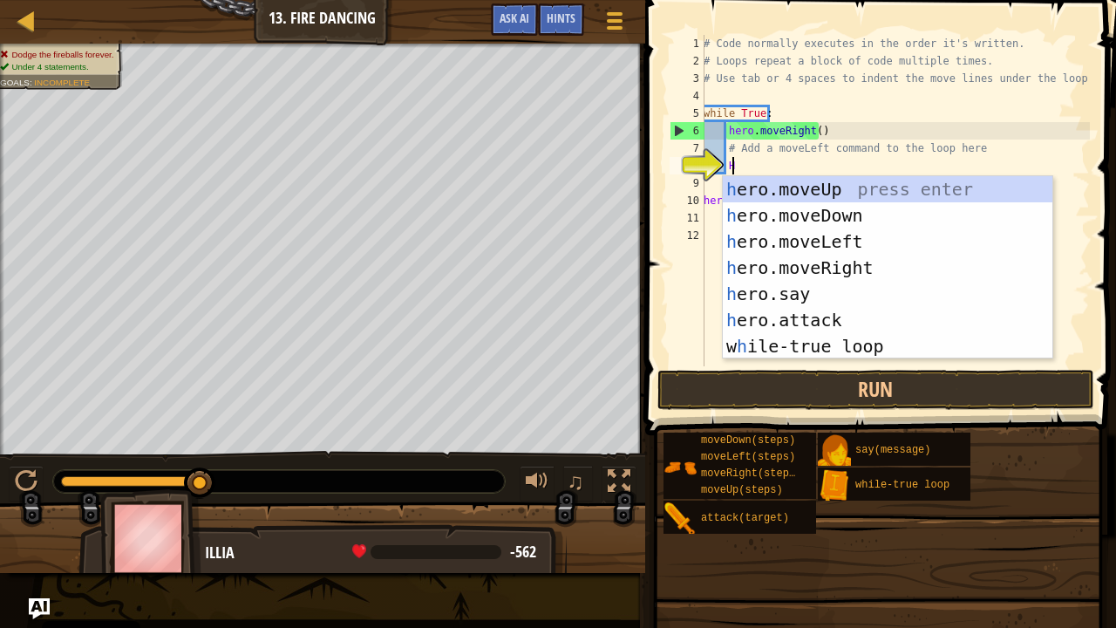
scroll to position [8, 2]
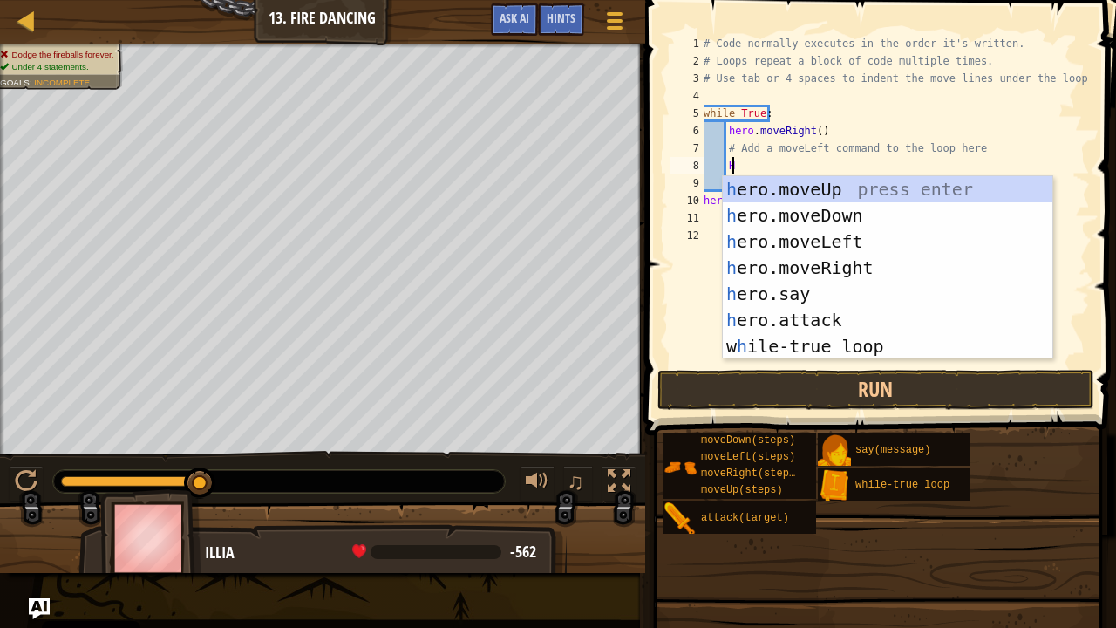
click at [857, 245] on div "h ero.moveUp press enter h ero.moveDown press enter h ero.moveLeft press enter …" at bounding box center [888, 294] width 331 height 236
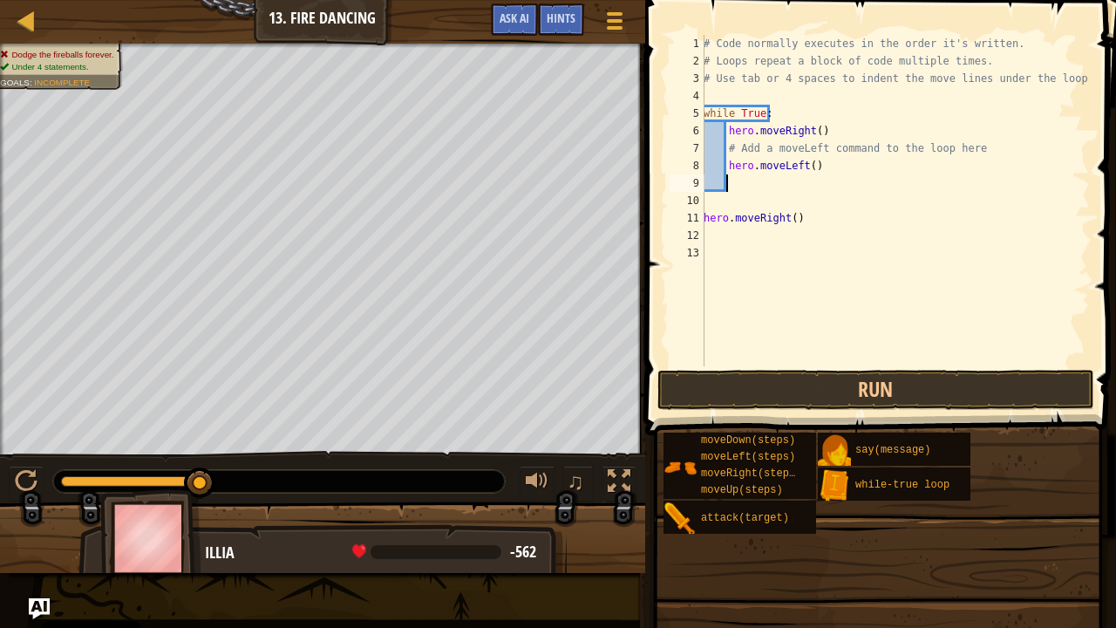
type textarea "H"
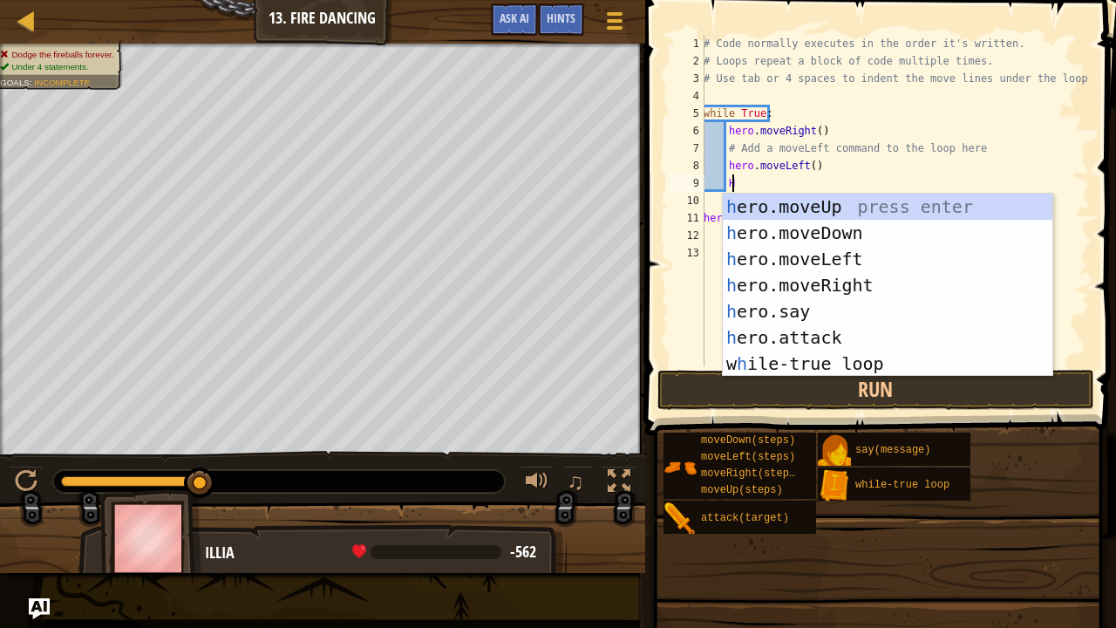
scroll to position [8, 2]
click at [871, 294] on div "h ero.moveUp press enter h ero.moveDown press enter h ero.moveLeft press enter …" at bounding box center [888, 312] width 331 height 236
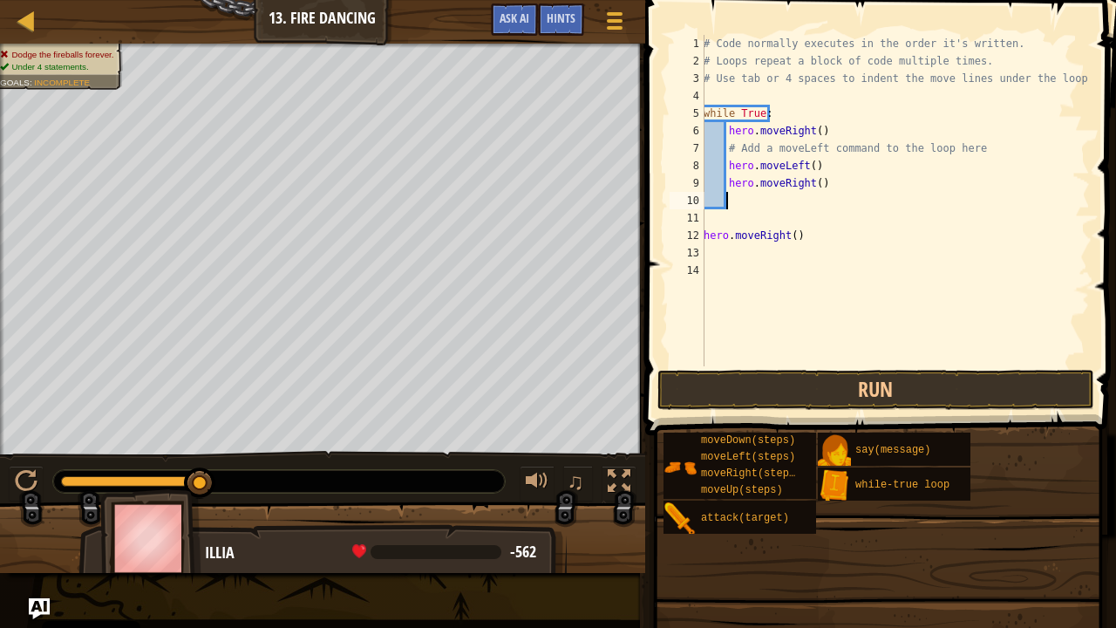
type textarea "J"
type textarea "H"
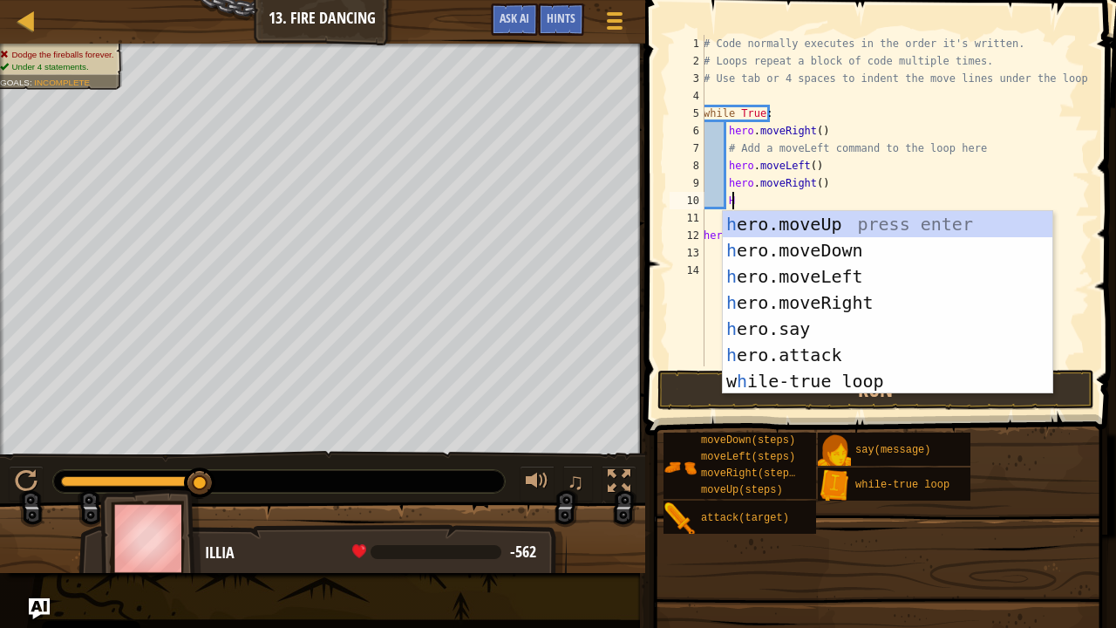
click at [861, 282] on div "h ero.moveUp press enter h ero.moveDown press enter h ero.moveLeft press enter …" at bounding box center [888, 329] width 331 height 236
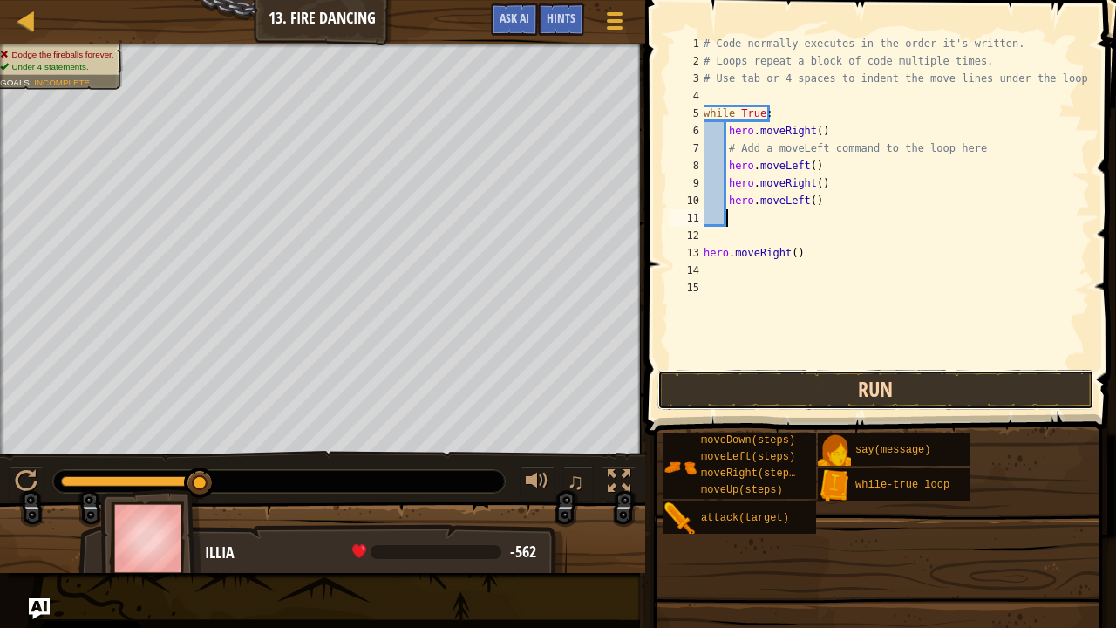
click at [869, 391] on button "Run" at bounding box center [876, 390] width 437 height 40
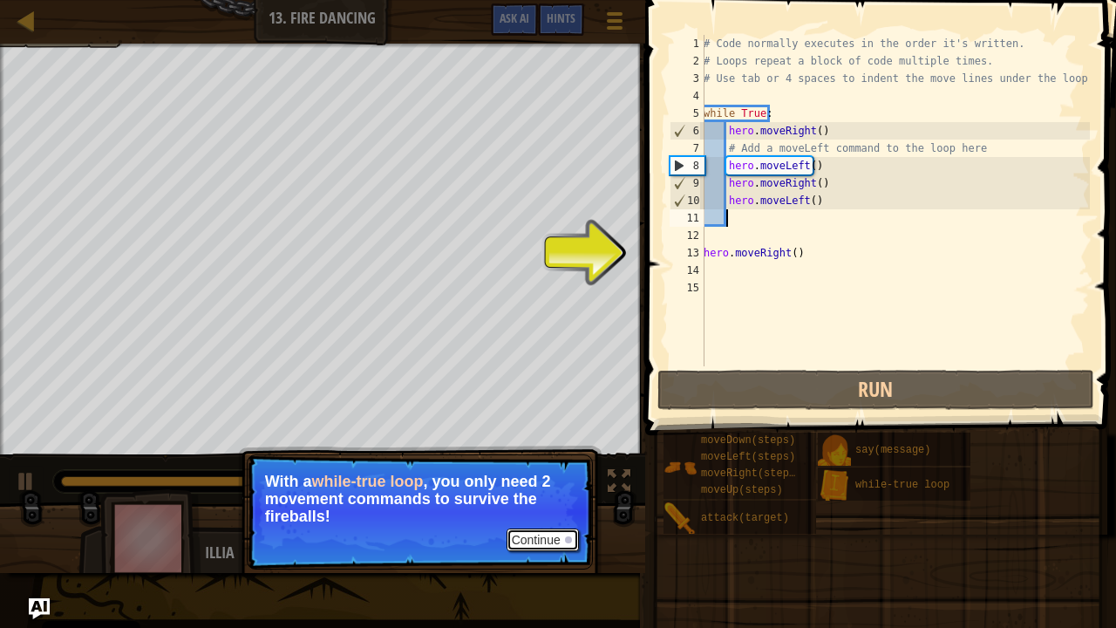
click at [543, 509] on button "Continue" at bounding box center [543, 540] width 72 height 23
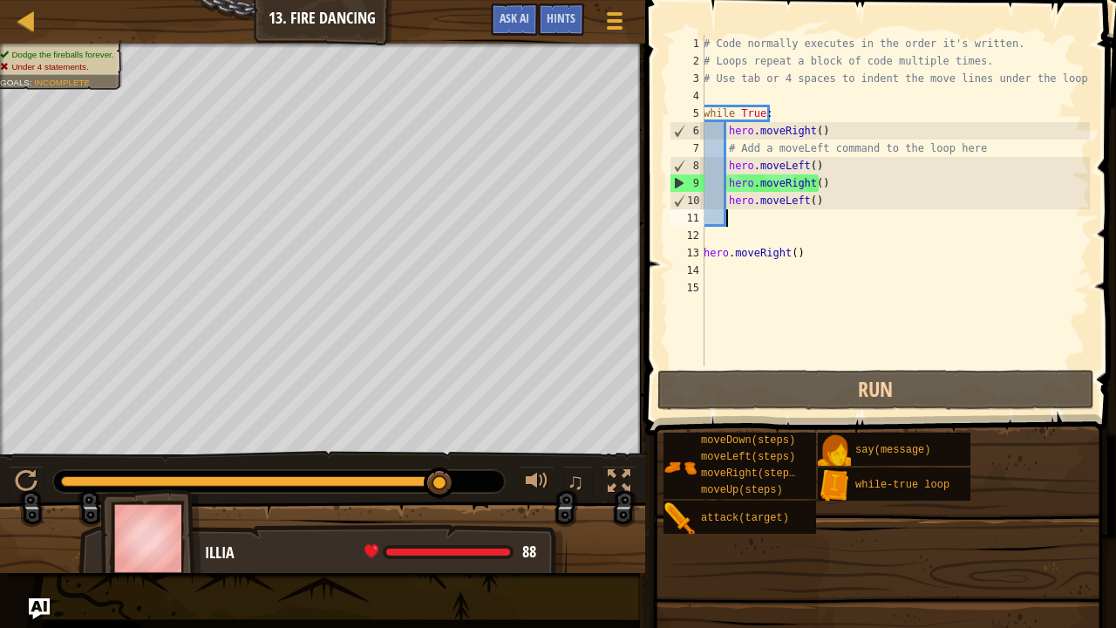
click at [803, 256] on div "# Code normally executes in the order it's written. # Loops repeat a block of c…" at bounding box center [895, 218] width 390 height 366
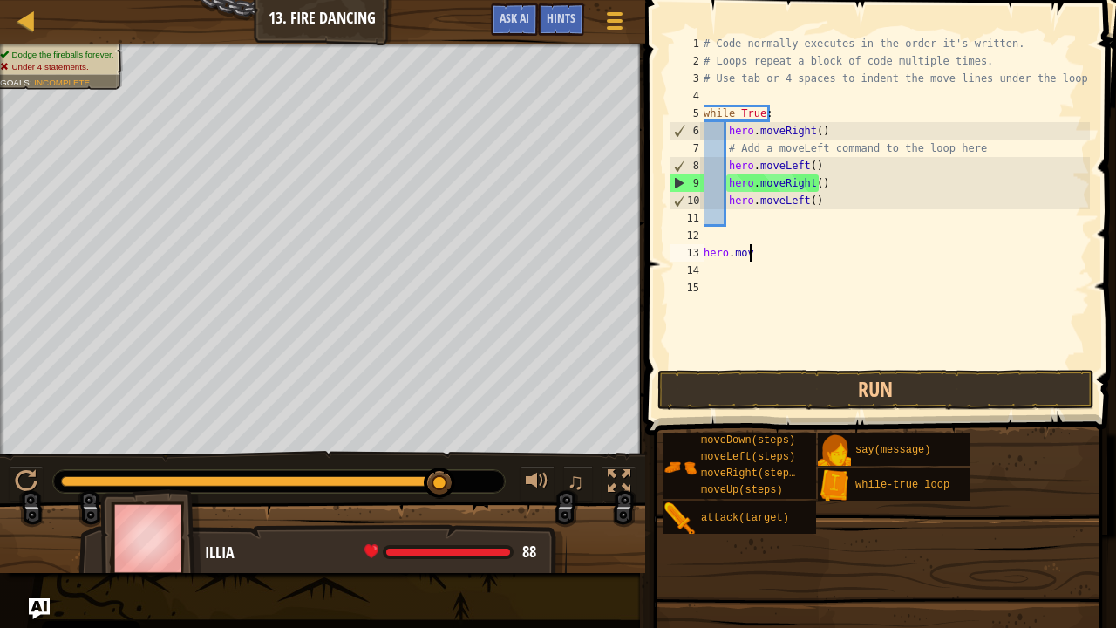
type textarea "h"
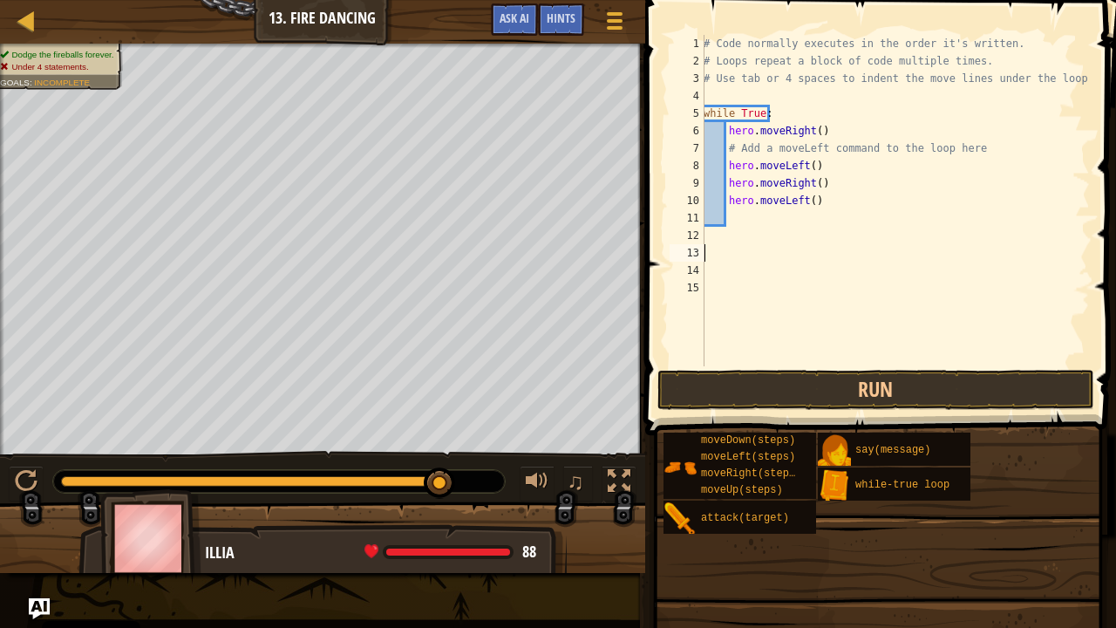
click at [832, 208] on div "# Code normally executes in the order it's written. # Loops repeat a block of c…" at bounding box center [895, 218] width 390 height 366
type textarea "h"
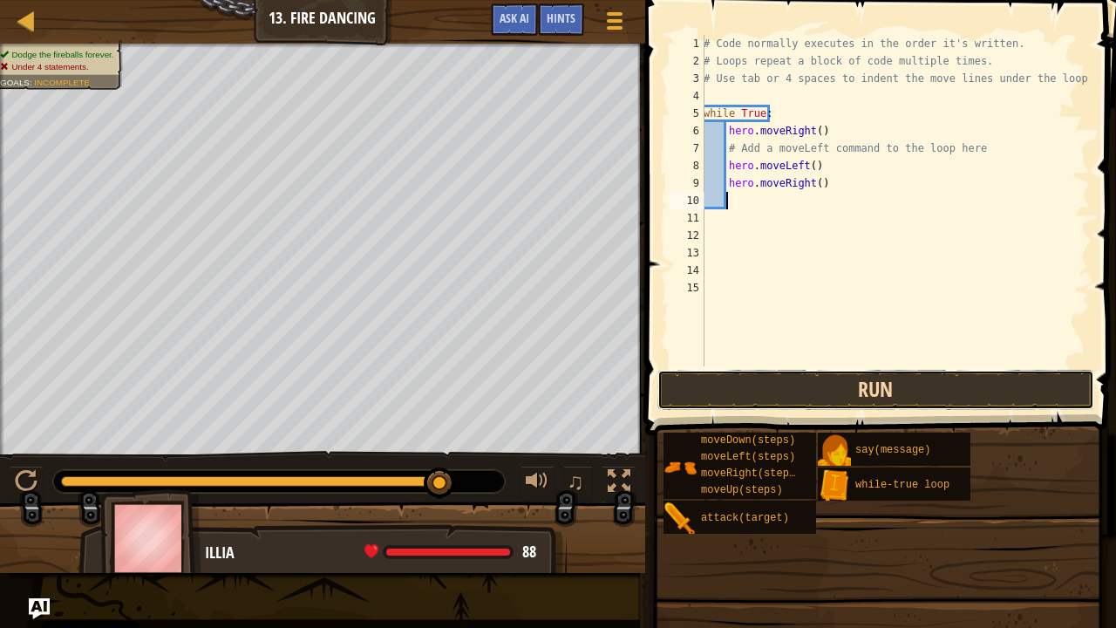
click at [893, 402] on button "Run" at bounding box center [876, 390] width 437 height 40
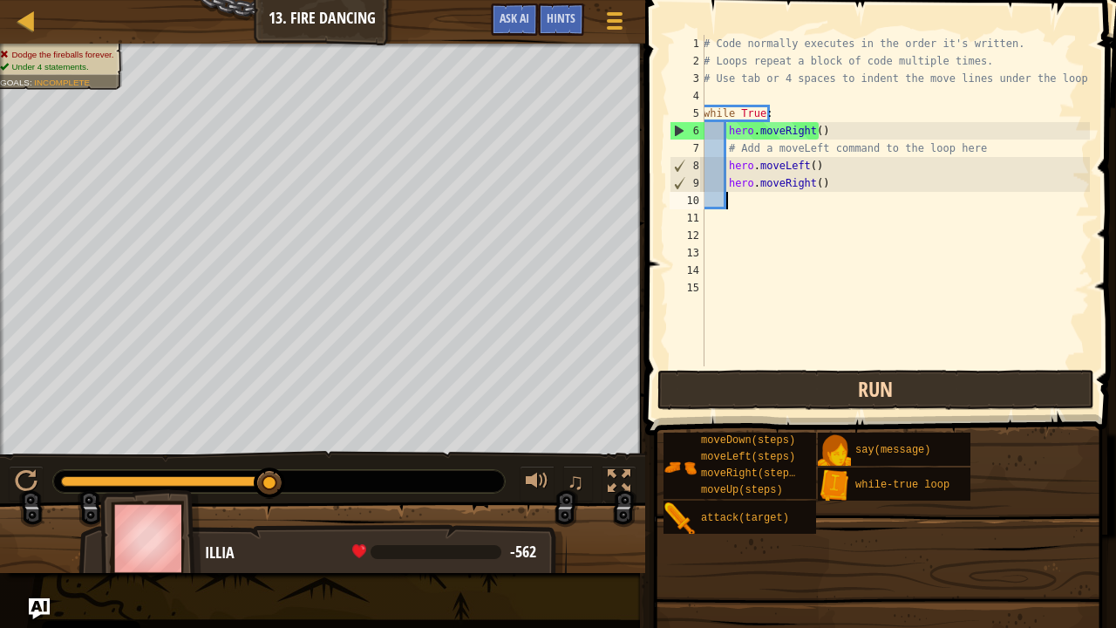
type textarea "H"
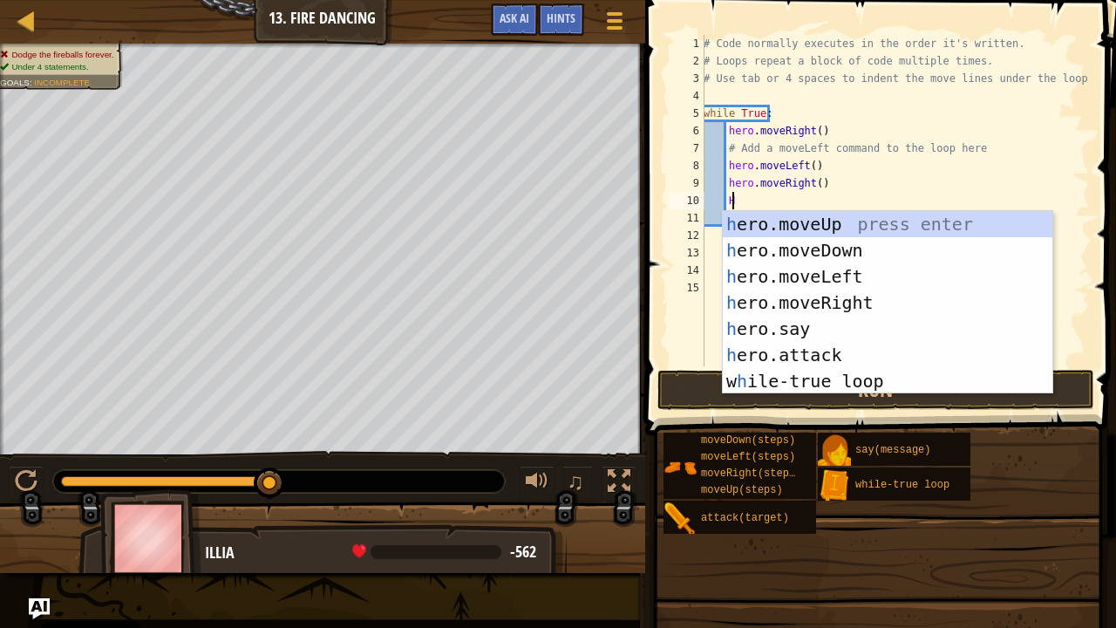
click at [844, 290] on div "h ero.moveUp press enter h ero.moveDown press enter h ero.moveLeft press enter …" at bounding box center [888, 329] width 331 height 236
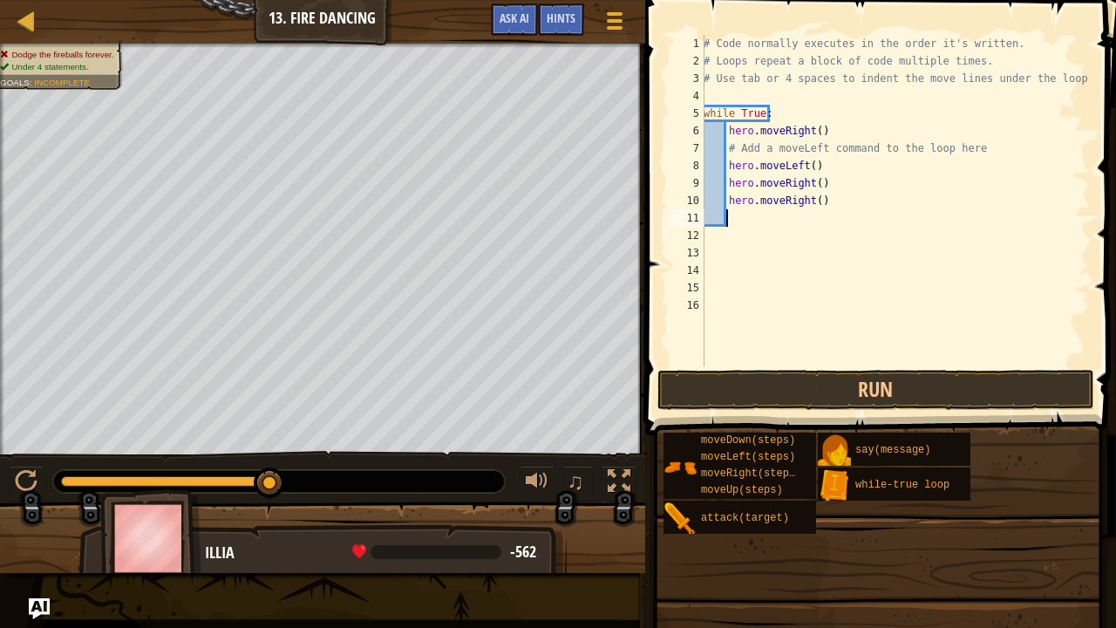
scroll to position [8, 1]
click at [847, 398] on button "Run" at bounding box center [876, 390] width 437 height 40
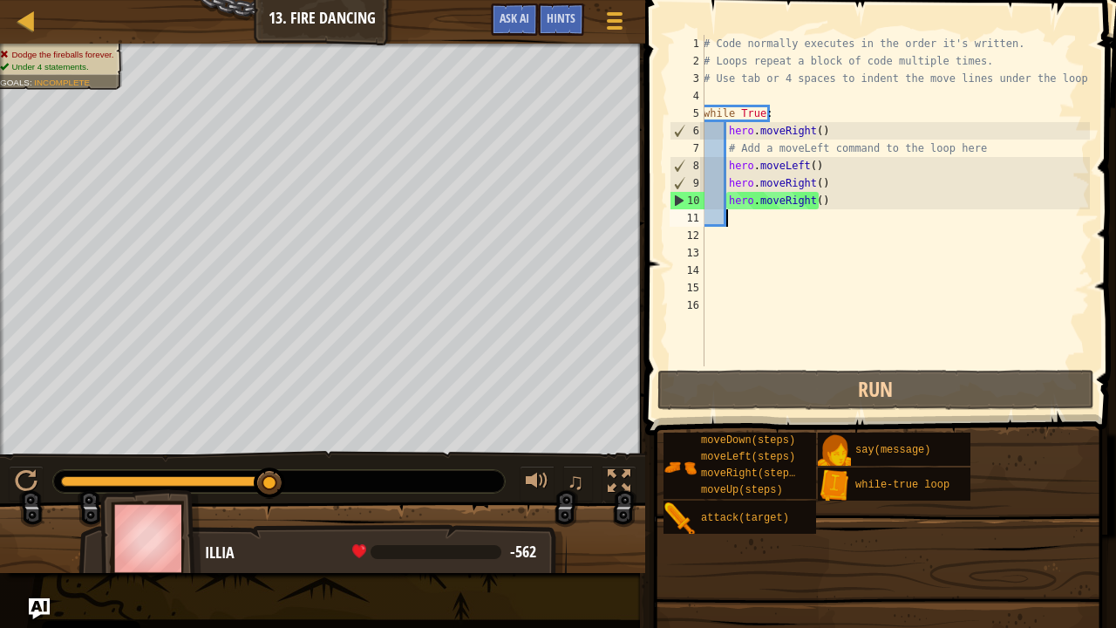
click at [749, 234] on div "# Code normally executes in the order it's written. # Loops repeat a block of c…" at bounding box center [895, 218] width 390 height 366
click at [738, 226] on div "# Code normally executes in the order it's written. # Loops repeat a block of c…" at bounding box center [895, 218] width 390 height 366
type textarea "H"
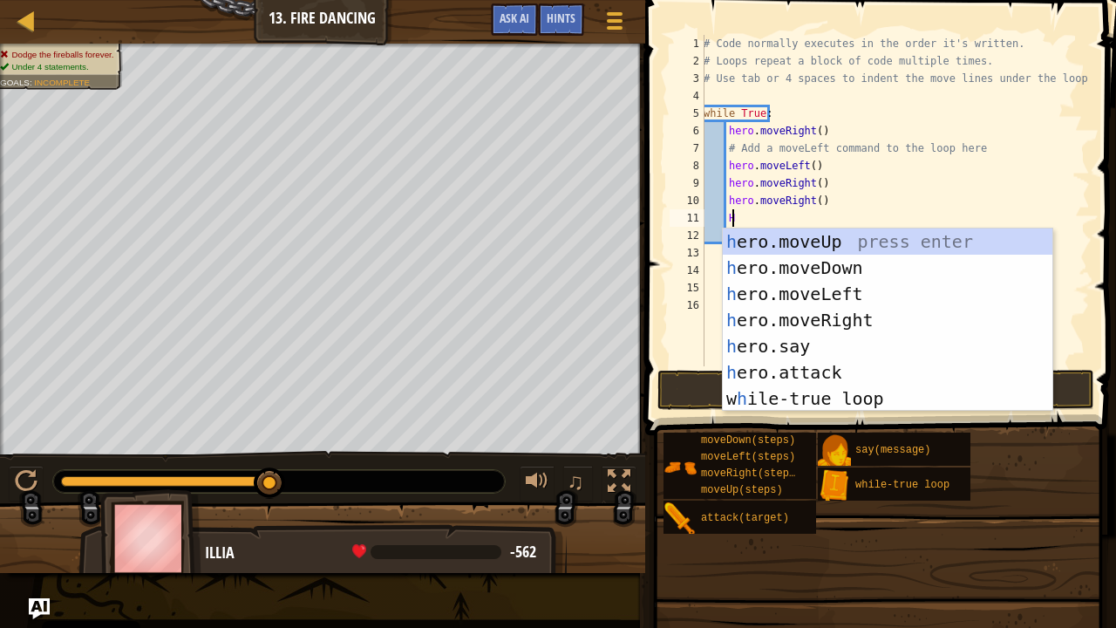
click at [846, 300] on div "h ero.moveUp press enter h ero.moveDown press enter h ero.moveLeft press enter …" at bounding box center [888, 347] width 331 height 236
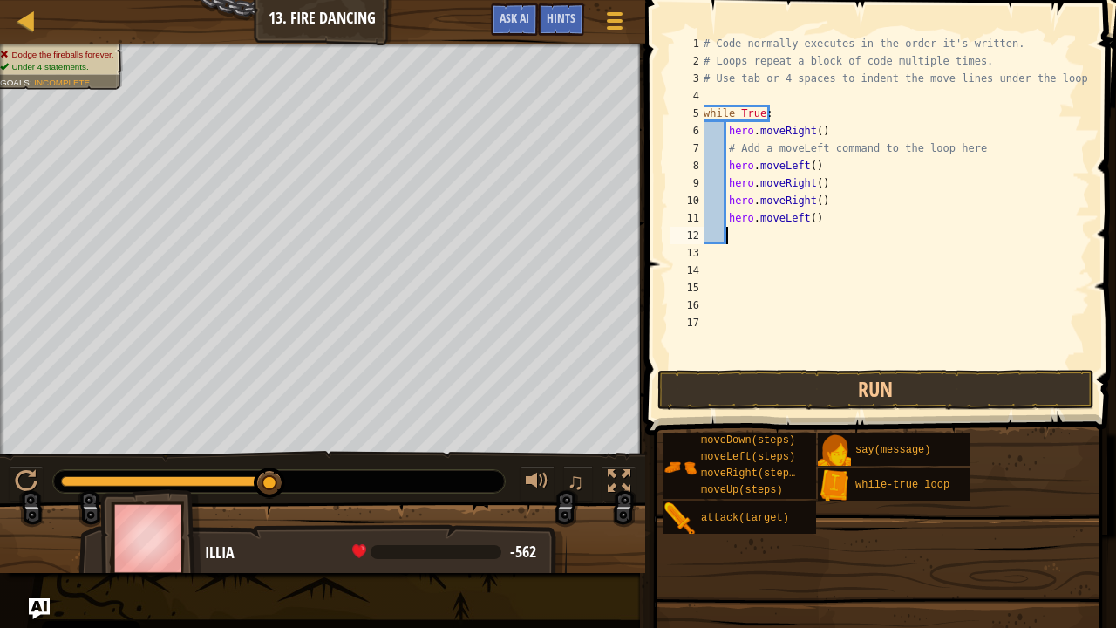
scroll to position [8, 1]
type textarea "H"
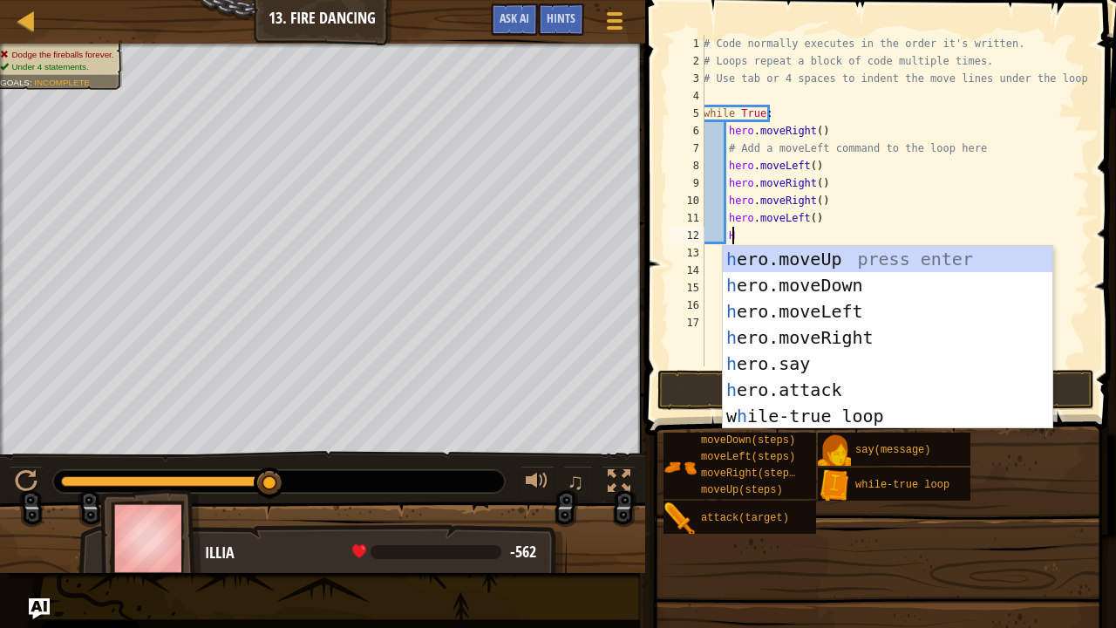
click at [859, 344] on div "h ero.moveUp press enter h ero.moveDown press enter h ero.moveLeft press enter …" at bounding box center [888, 364] width 331 height 236
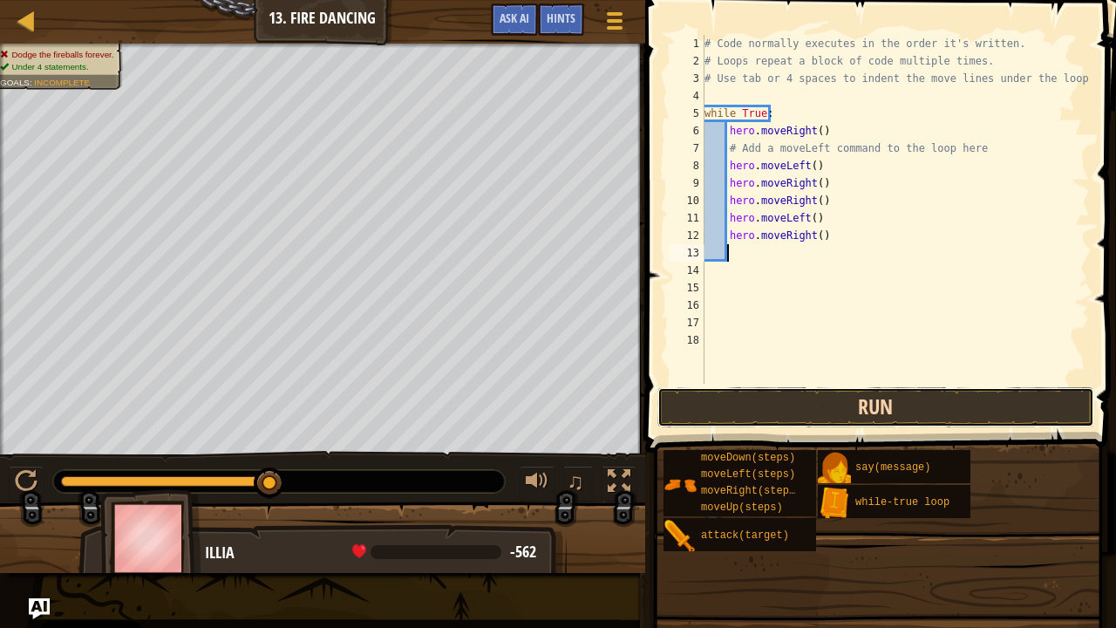
click at [876, 422] on button "Run" at bounding box center [876, 407] width 437 height 40
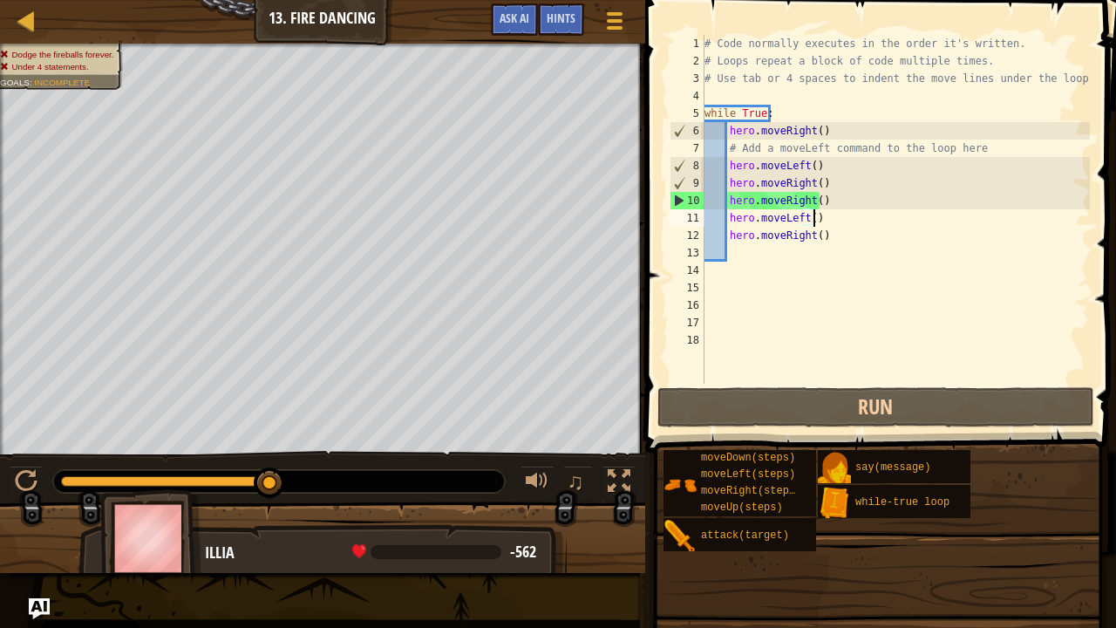
click at [815, 222] on div "# Code normally executes in the order it's written. # Loops repeat a block of c…" at bounding box center [895, 227] width 389 height 384
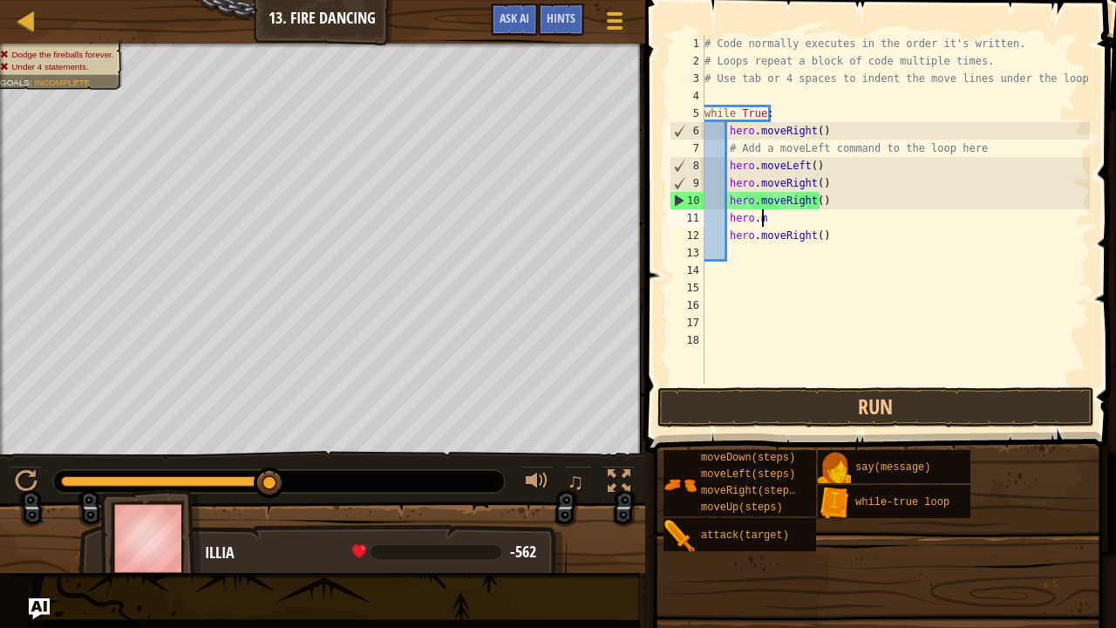
type textarea "h"
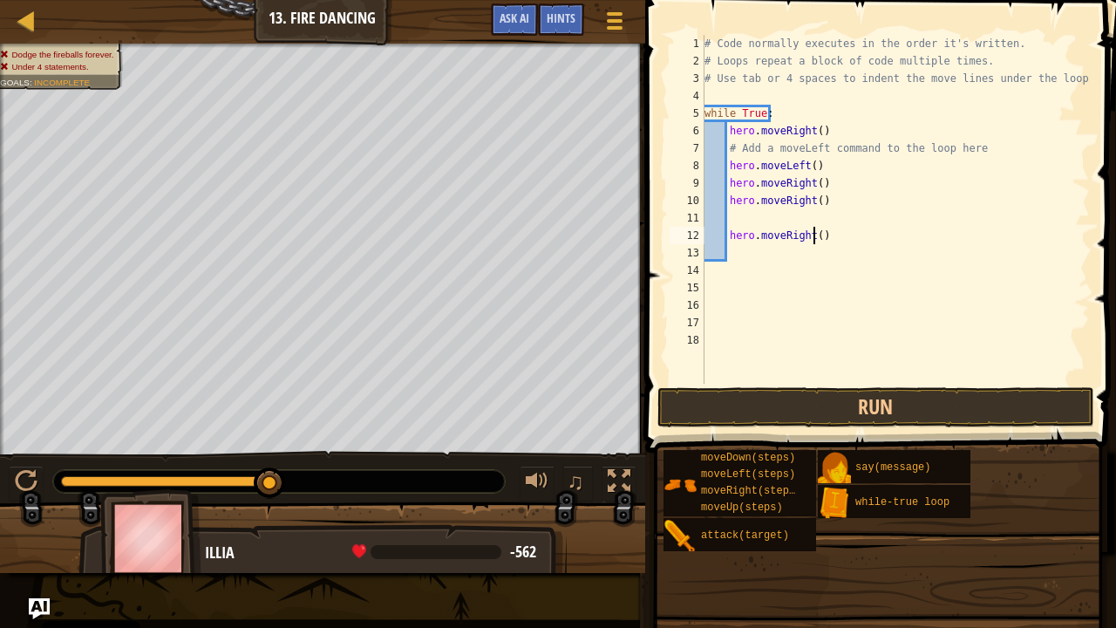
click at [816, 241] on div "# Code normally executes in the order it's written. # Loops repeat a block of c…" at bounding box center [895, 227] width 389 height 384
type textarea ")"
click at [754, 242] on div "# Code normally executes in the order it's written. # Loops repeat a block of c…" at bounding box center [895, 227] width 389 height 384
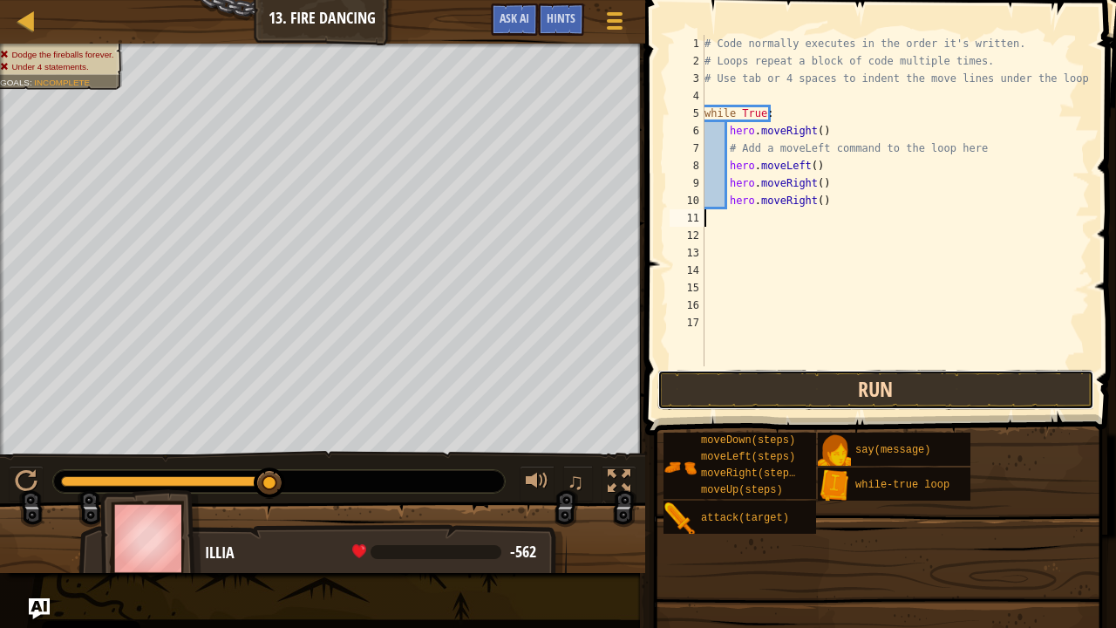
click at [794, 408] on button "Run" at bounding box center [876, 390] width 437 height 40
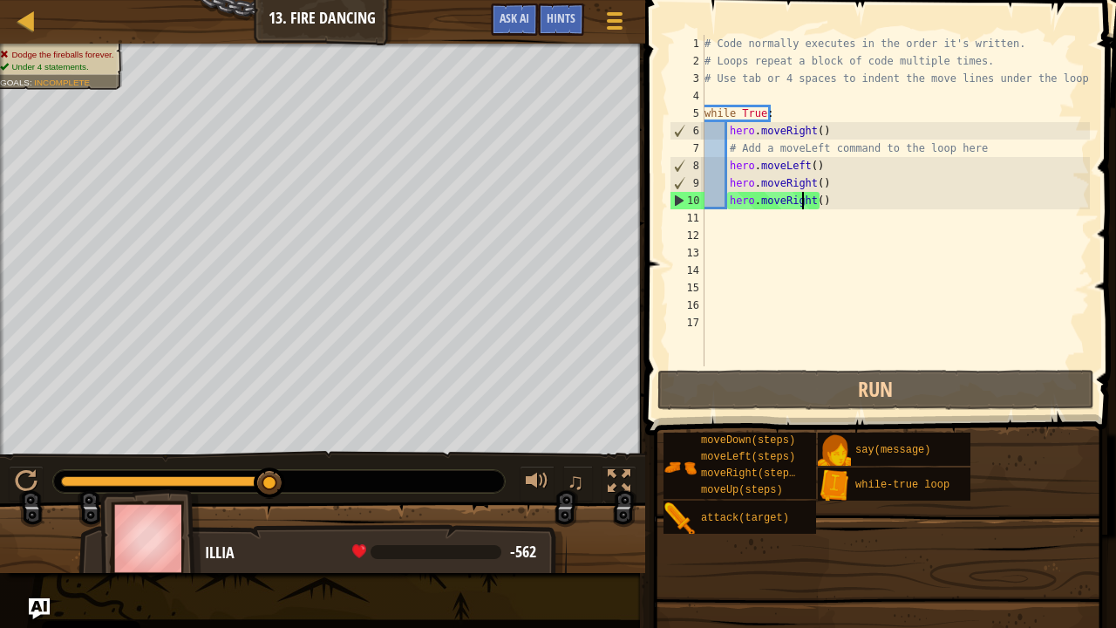
click at [804, 198] on div "# Code normally executes in the order it's written. # Loops repeat a block of c…" at bounding box center [895, 218] width 389 height 366
click at [806, 198] on div "# Code normally executes in the order it's written. # Loops repeat a block of c…" at bounding box center [895, 218] width 389 height 366
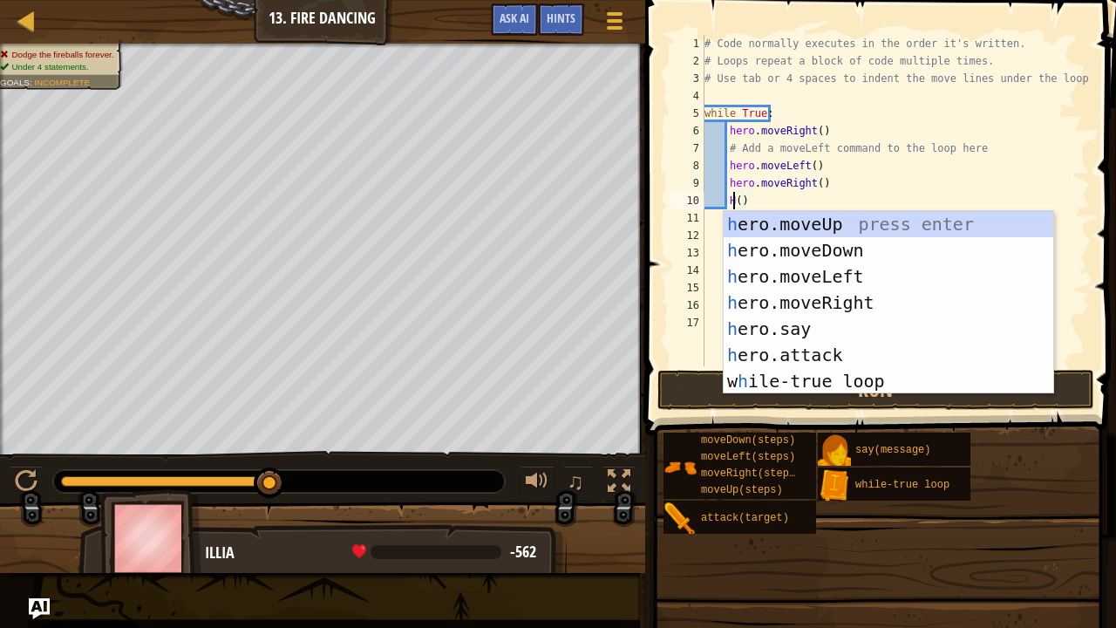
scroll to position [8, 2]
click at [848, 288] on div "h ero.moveUp press enter h ero.moveDown press enter h ero.moveLeft press enter …" at bounding box center [889, 329] width 331 height 236
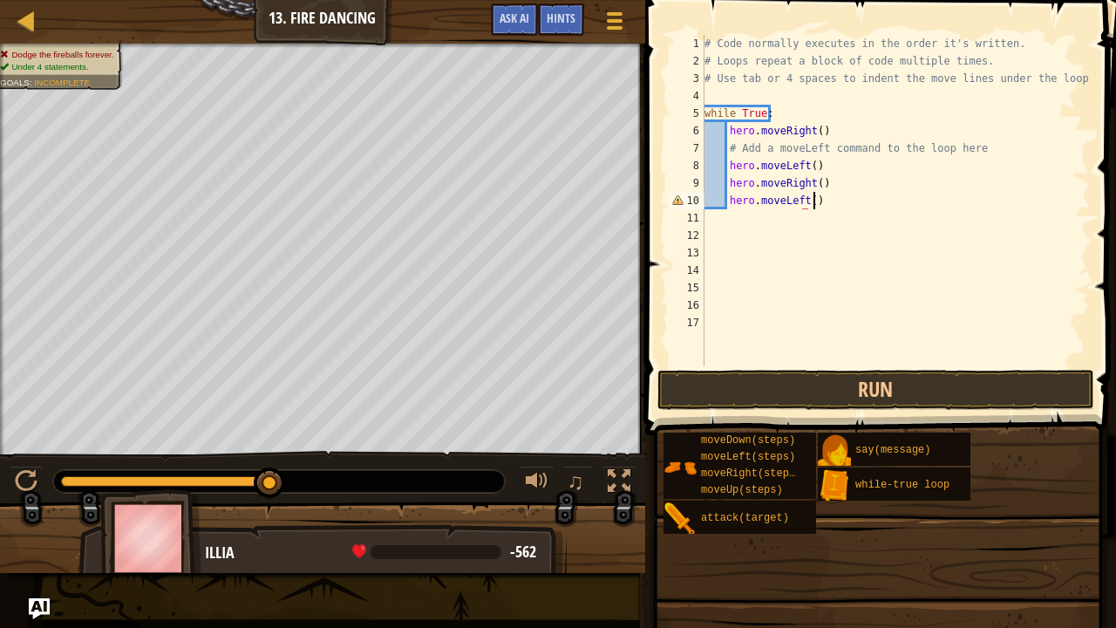
scroll to position [8, 8]
type textarea "hero.moveLeft()"
click at [752, 403] on button "Run" at bounding box center [876, 390] width 437 height 40
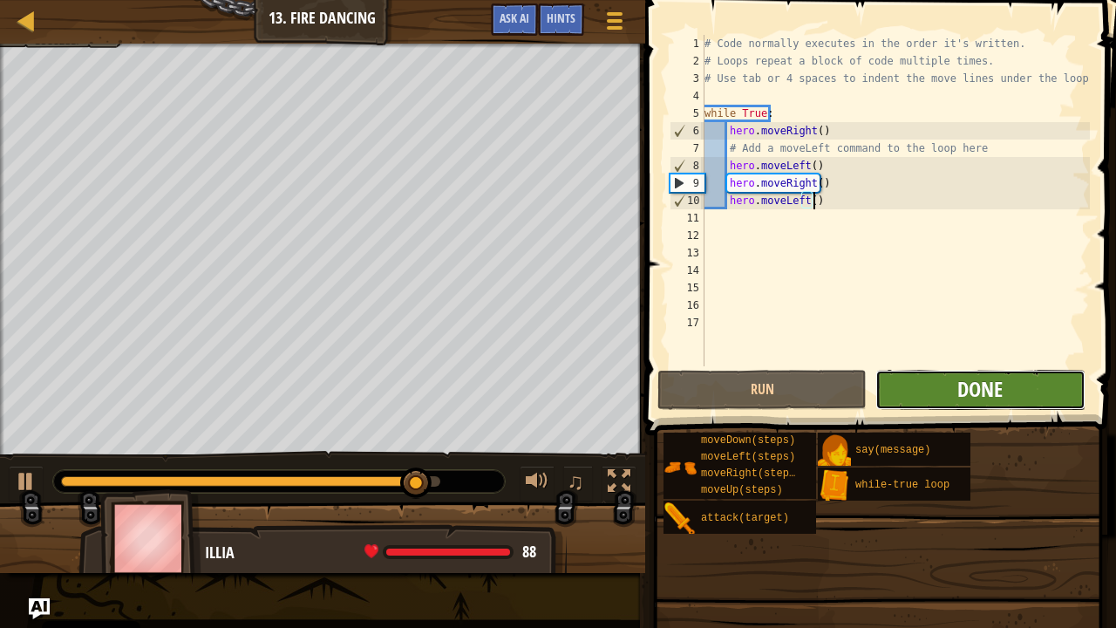
click at [985, 394] on span "Done" at bounding box center [980, 389] width 45 height 28
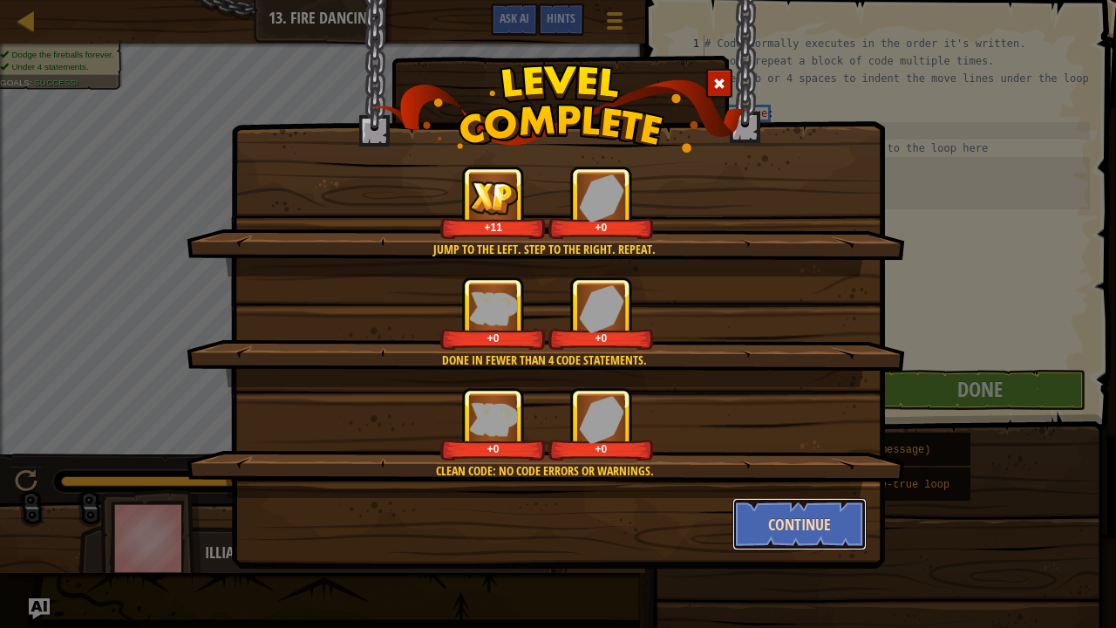
click at [785, 509] on button "Continue" at bounding box center [800, 524] width 135 height 52
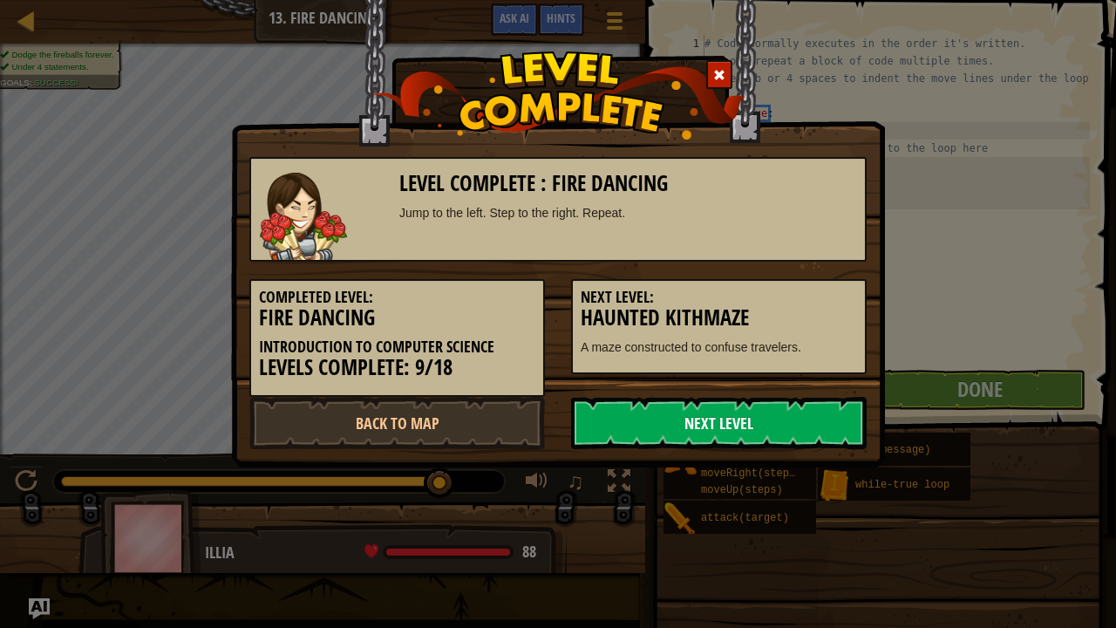
click at [720, 426] on link "Next Level" at bounding box center [719, 423] width 296 height 52
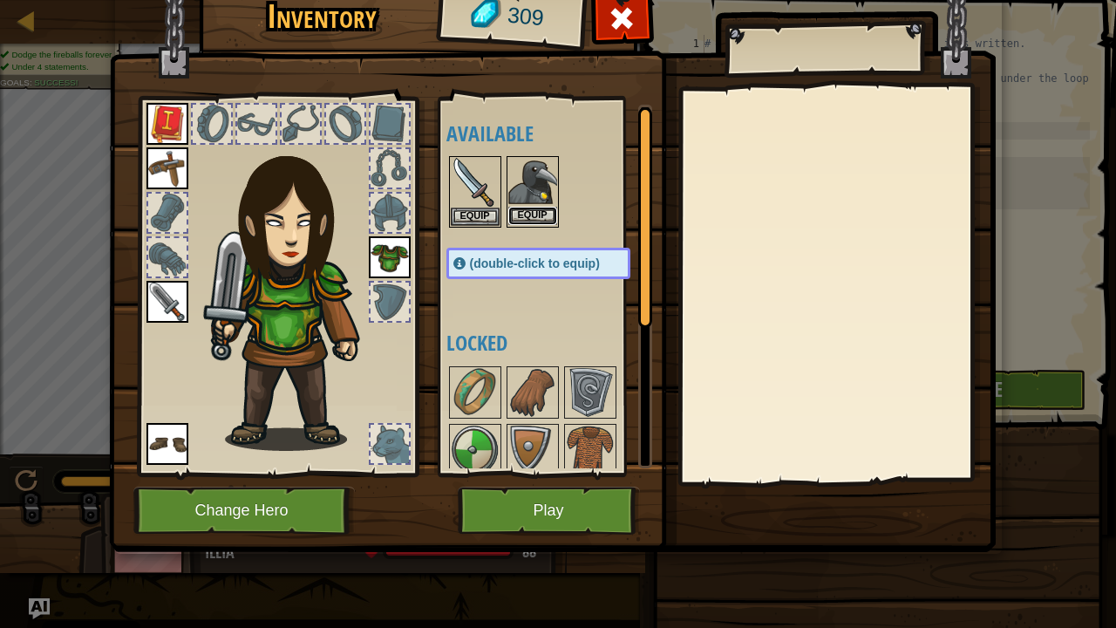
click at [529, 208] on button "Equip" at bounding box center [533, 216] width 49 height 18
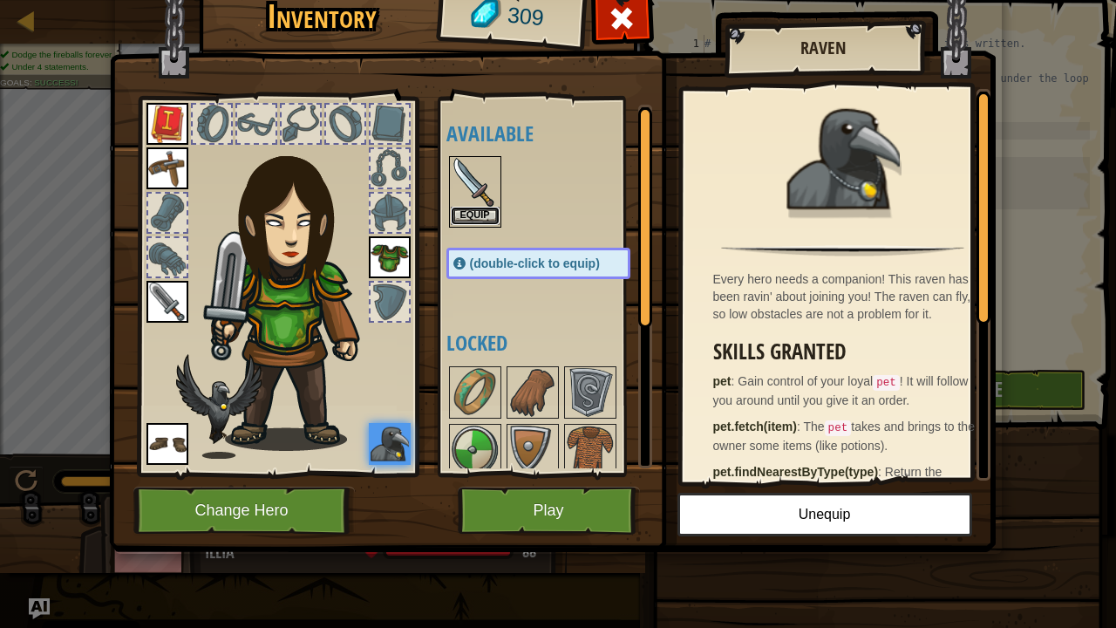
click at [469, 208] on button "Equip" at bounding box center [475, 216] width 49 height 18
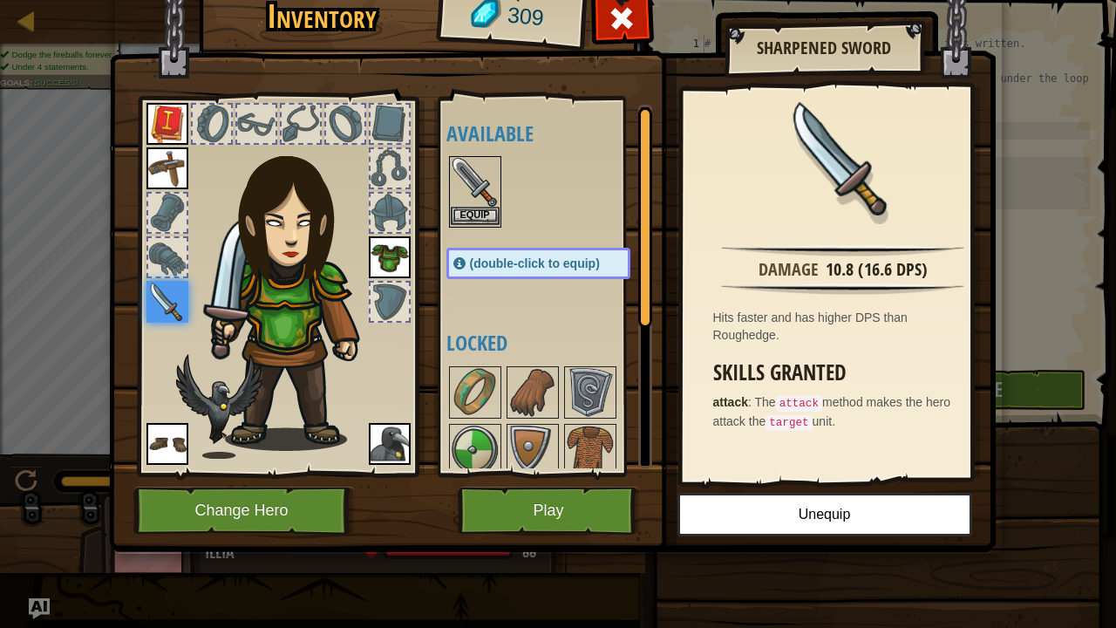
click at [475, 204] on img at bounding box center [475, 182] width 49 height 49
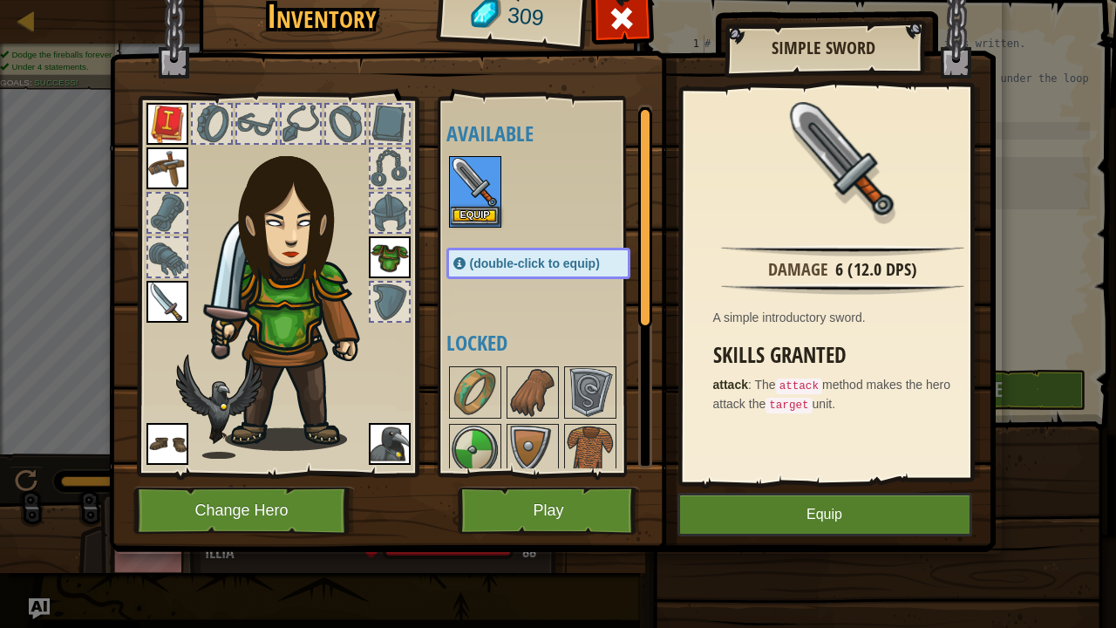
click at [475, 204] on img at bounding box center [475, 182] width 49 height 49
click at [495, 505] on button "Play" at bounding box center [549, 511] width 182 height 48
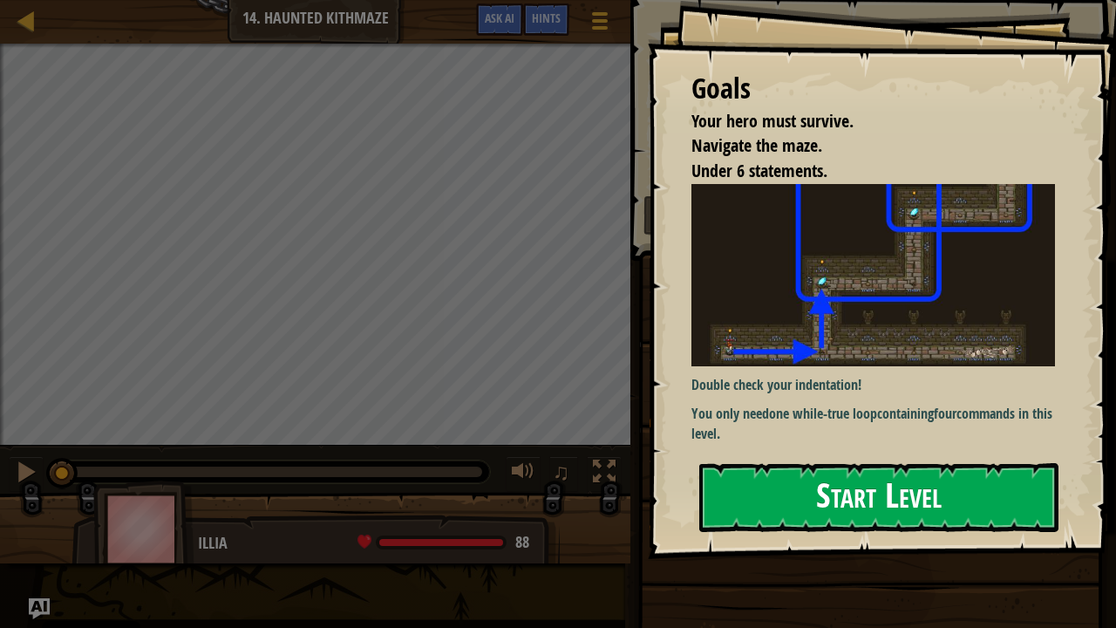
click at [836, 473] on button "Start Level" at bounding box center [879, 497] width 359 height 69
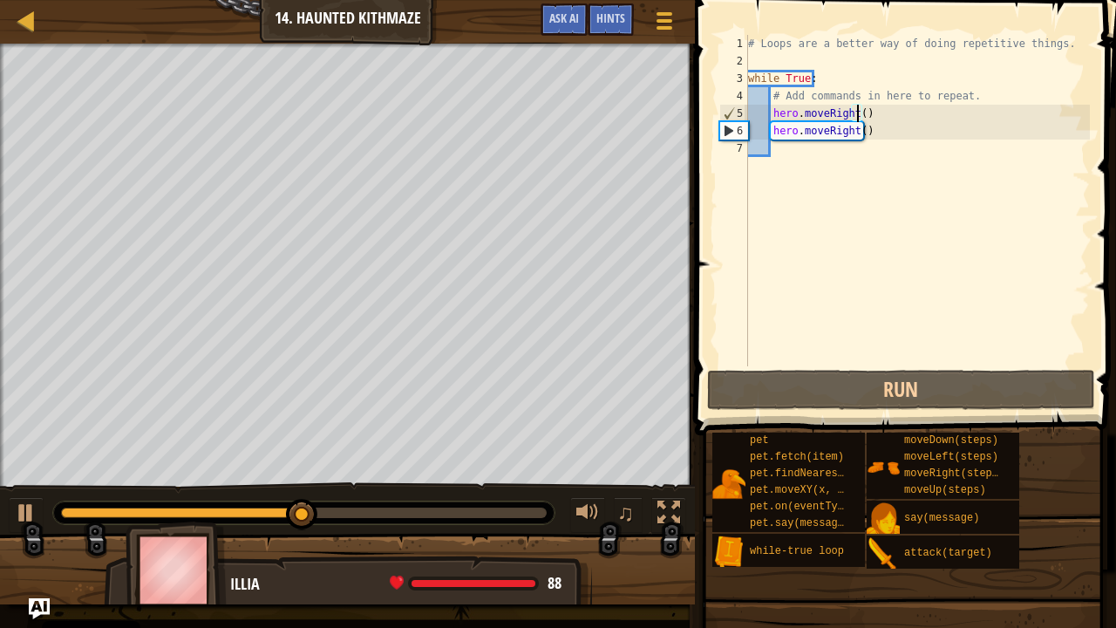
click at [860, 116] on div "# Loops are a better way of doing repetitive things. while True : # Add command…" at bounding box center [917, 218] width 345 height 366
type textarea "hero.moveRight()"
click at [851, 160] on div "# Loops are a better way of doing repetitive things. while True : # Add command…" at bounding box center [917, 218] width 345 height 366
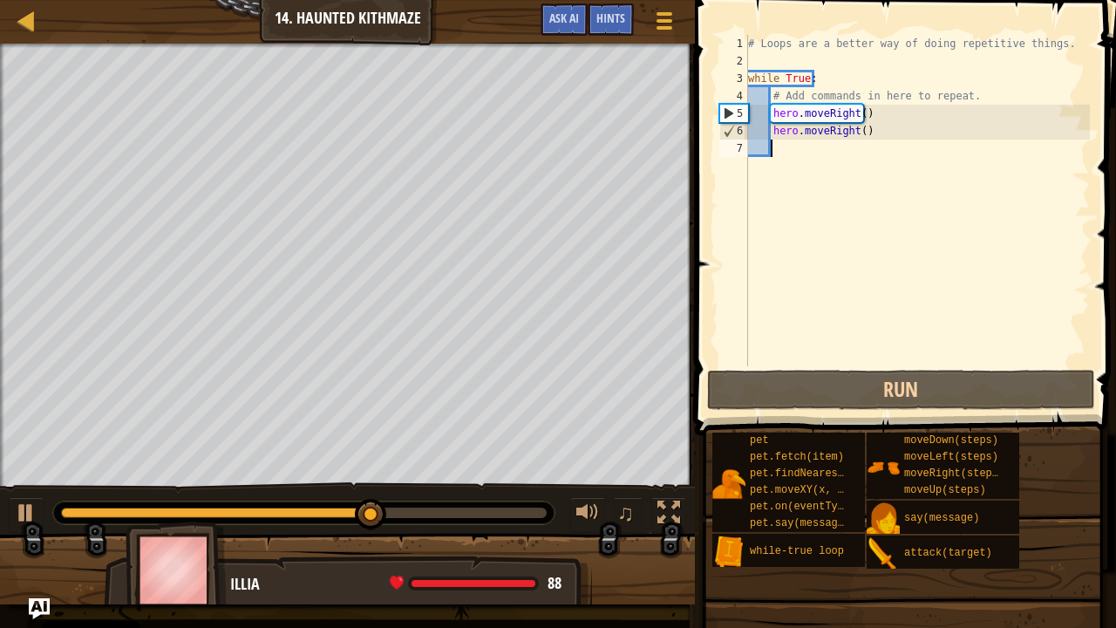
type textarea "H"
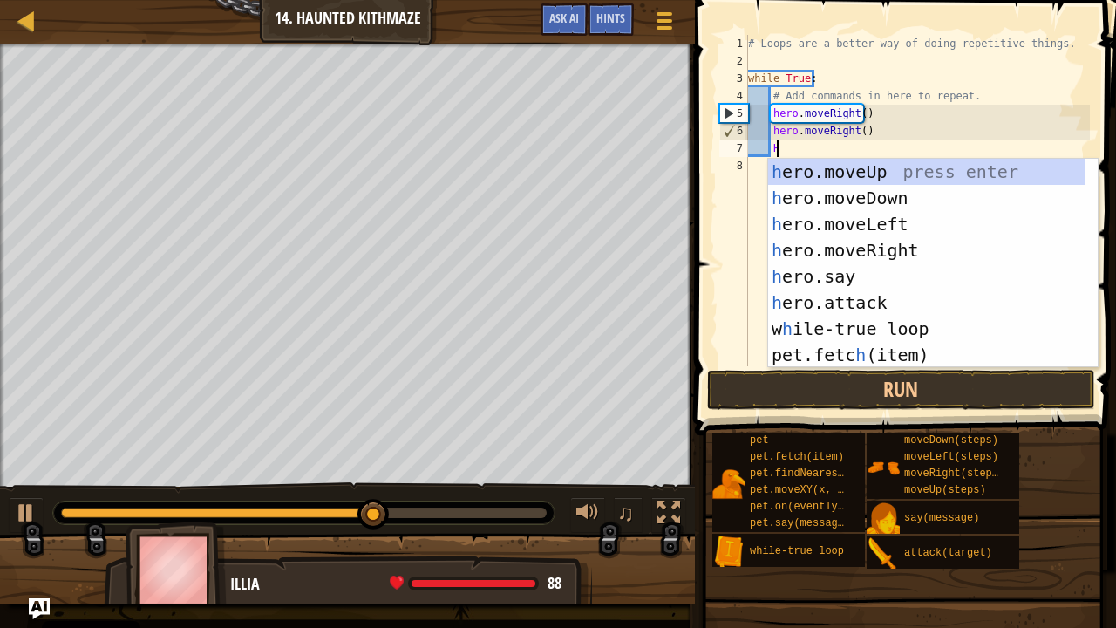
scroll to position [8, 2]
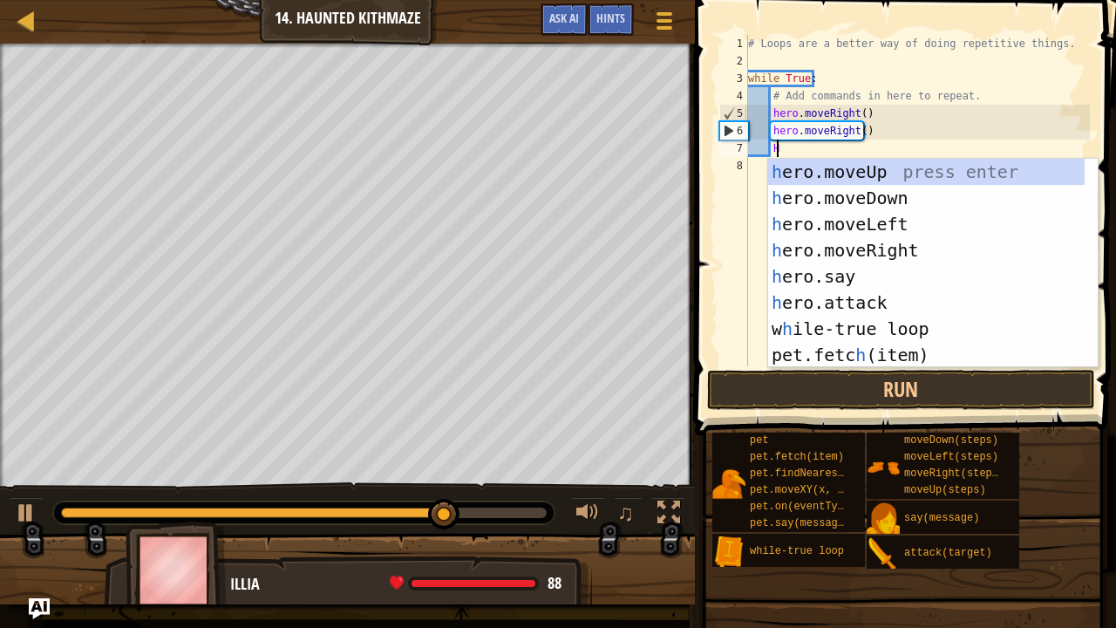
click at [883, 260] on div "h ero.moveUp press enter h ero.moveDown press enter h ero.moveLeft press enter …" at bounding box center [927, 290] width 318 height 262
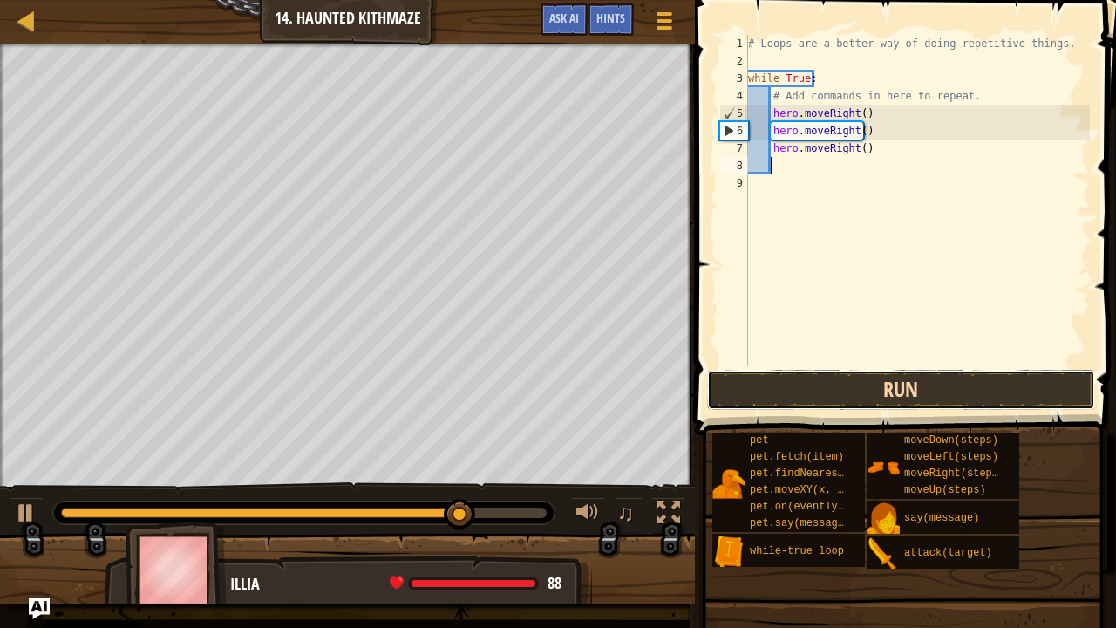
click at [882, 401] on button "Run" at bounding box center [901, 390] width 388 height 40
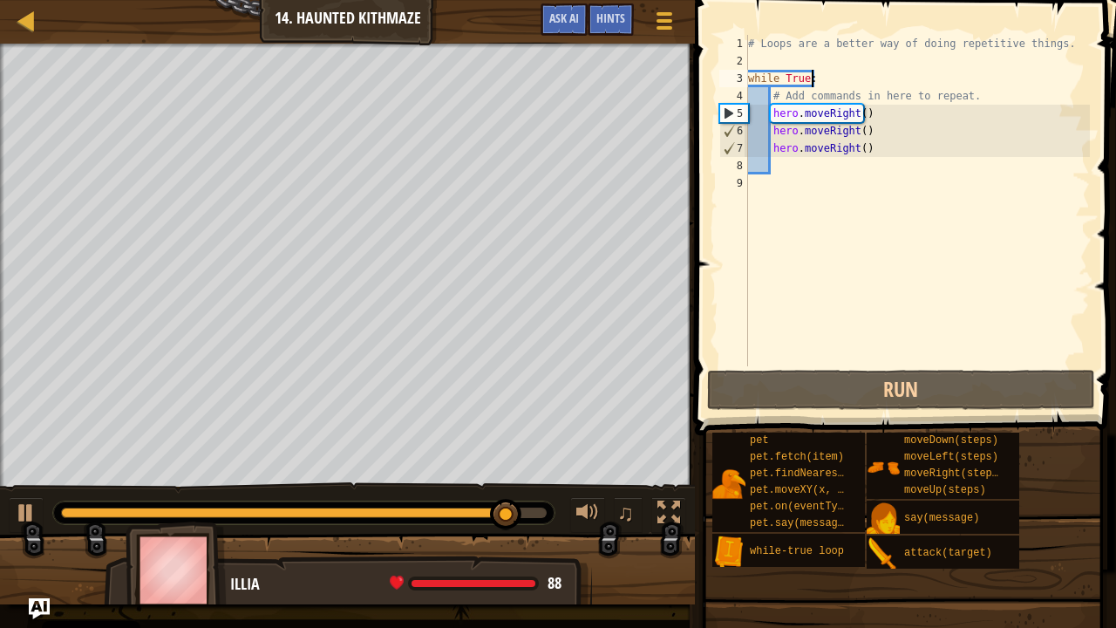
click at [815, 79] on div "# Loops are a better way of doing repetitive things. while True : # Add command…" at bounding box center [917, 218] width 345 height 366
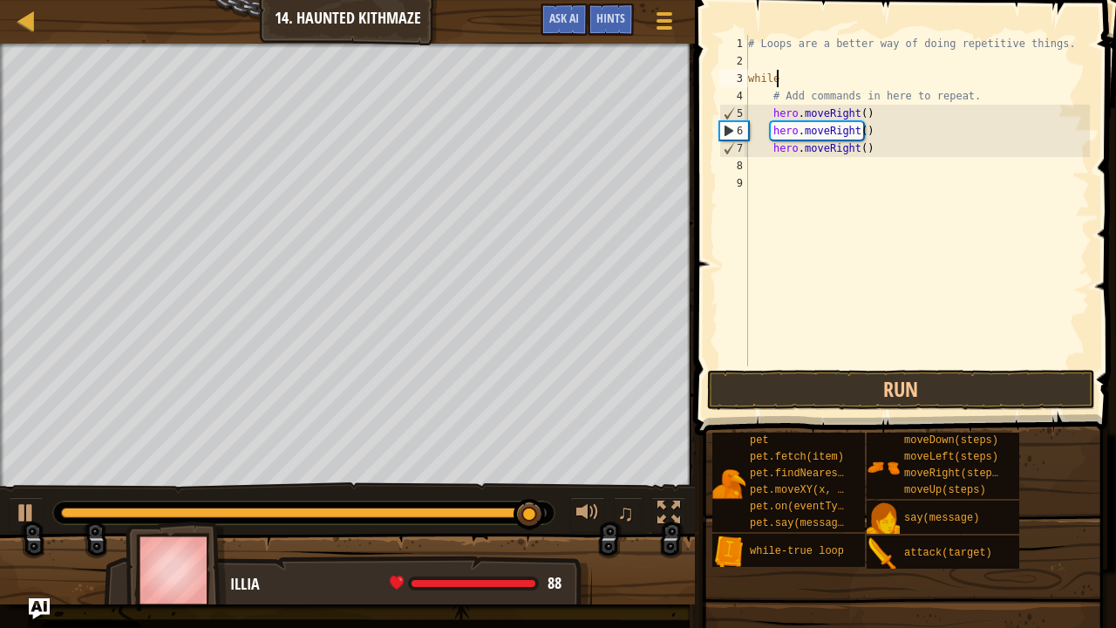
type textarea "w"
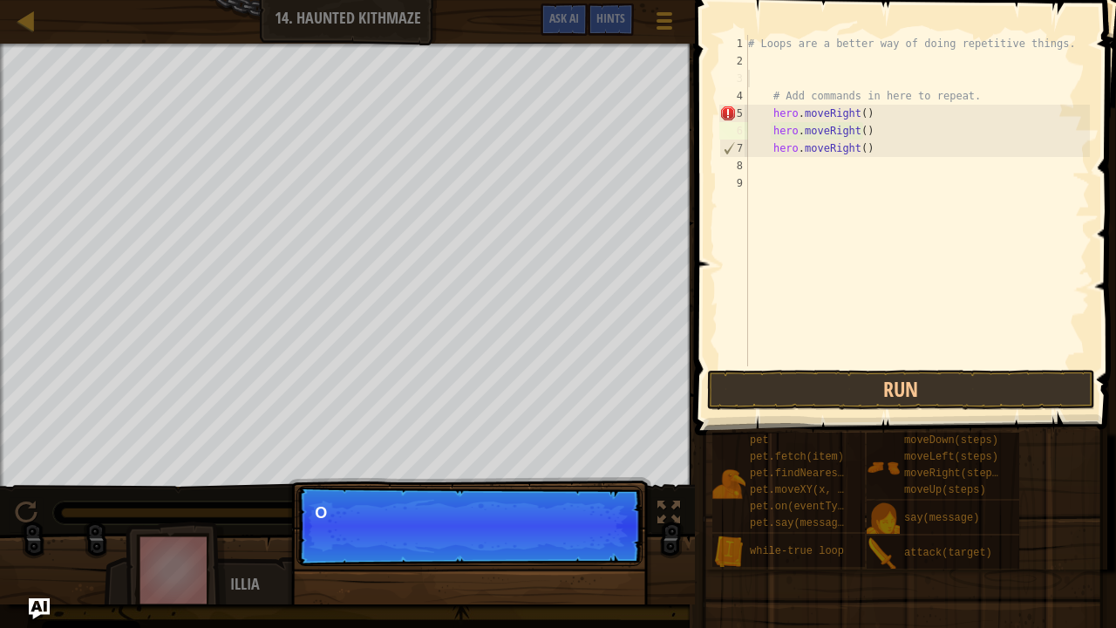
click at [889, 164] on div "# Loops are a better way of doing repetitive things. # Add commands in here to …" at bounding box center [917, 218] width 345 height 366
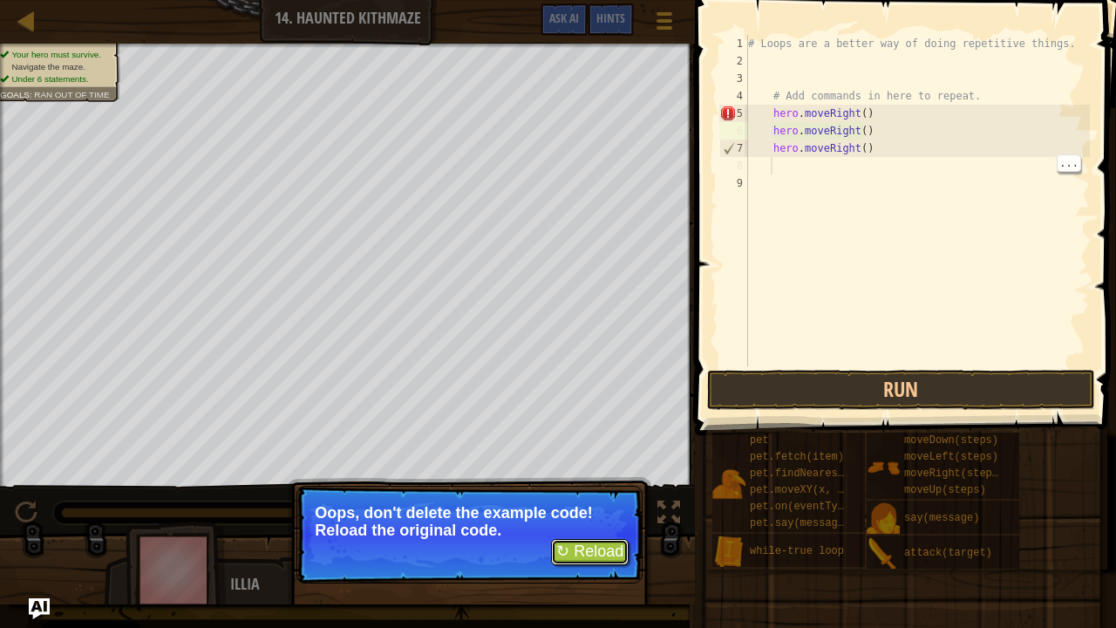
click at [591, 509] on button "↻ Reload" at bounding box center [590, 552] width 78 height 26
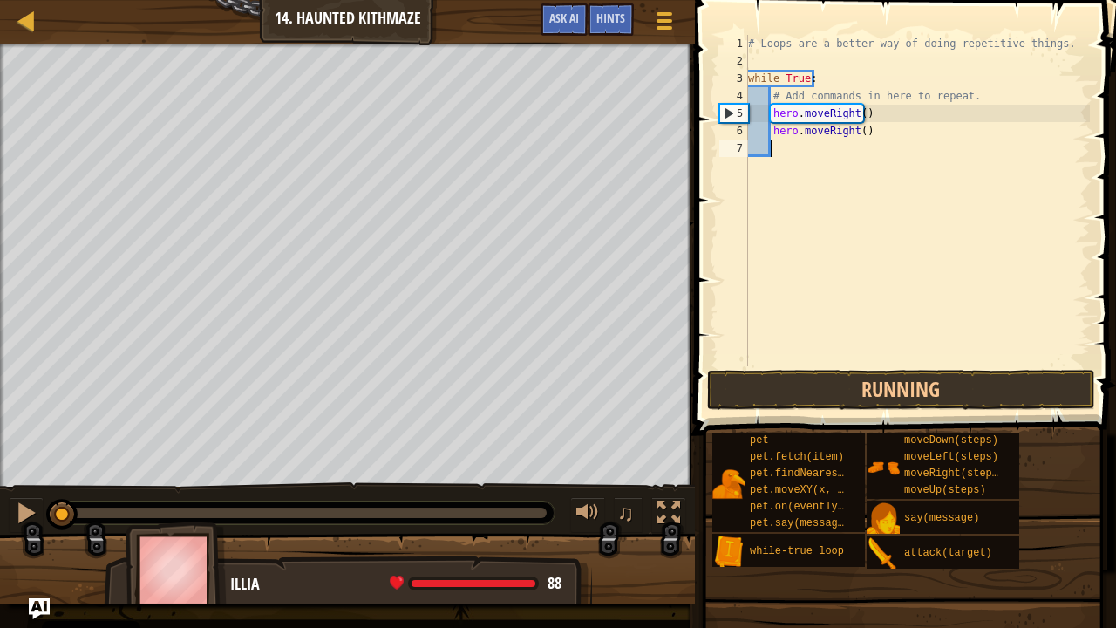
scroll to position [8, 1]
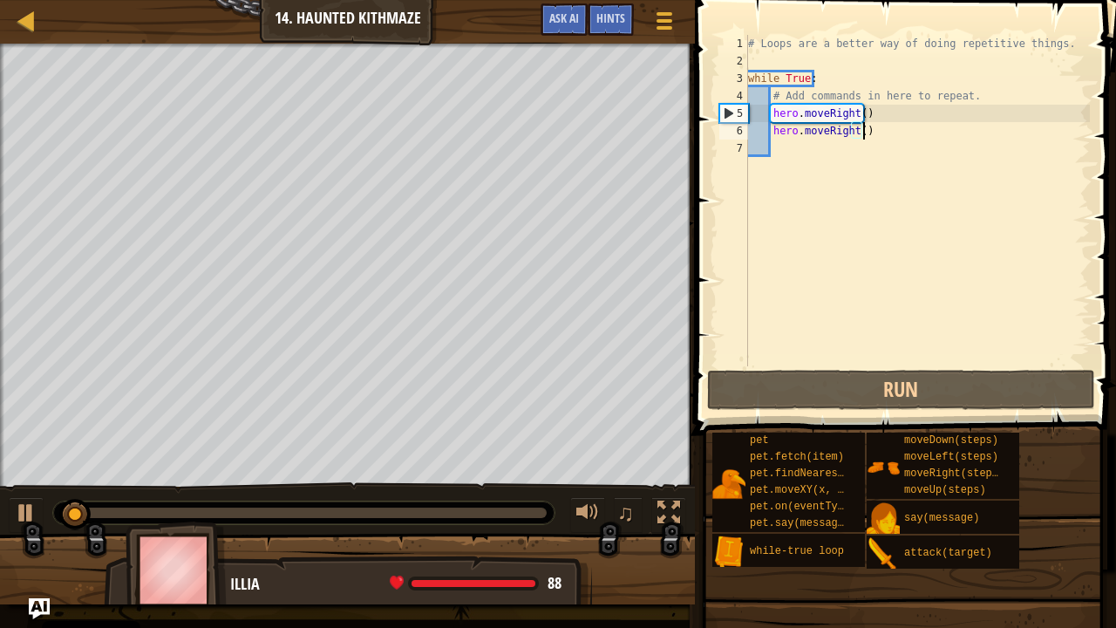
click at [867, 134] on div "# Loops are a better way of doing repetitive things. while True : # Add command…" at bounding box center [917, 218] width 345 height 366
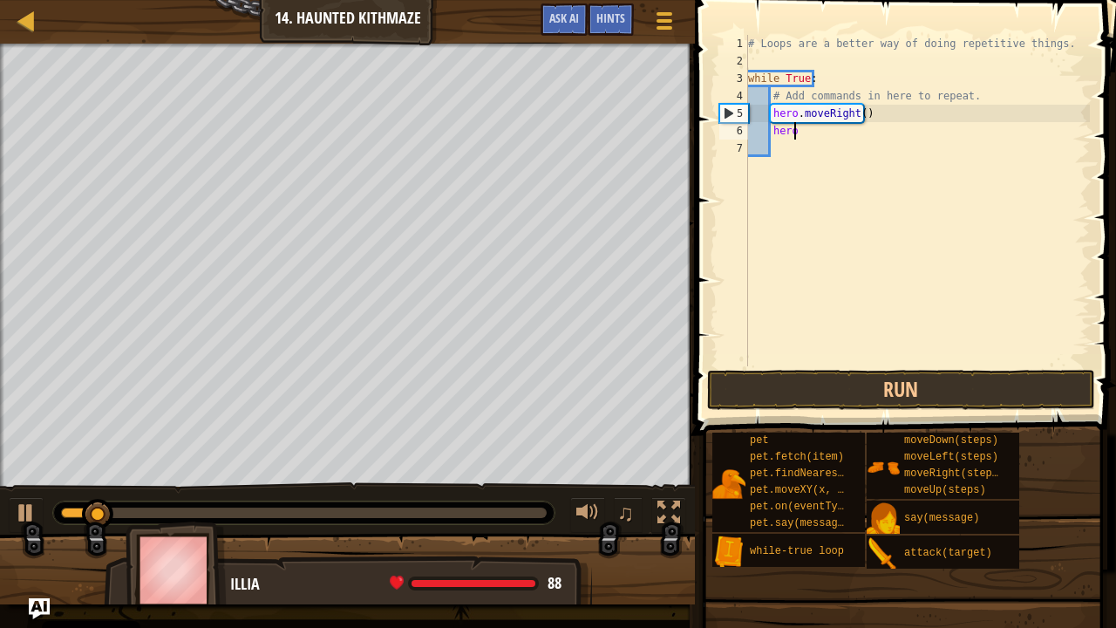
type textarea "h"
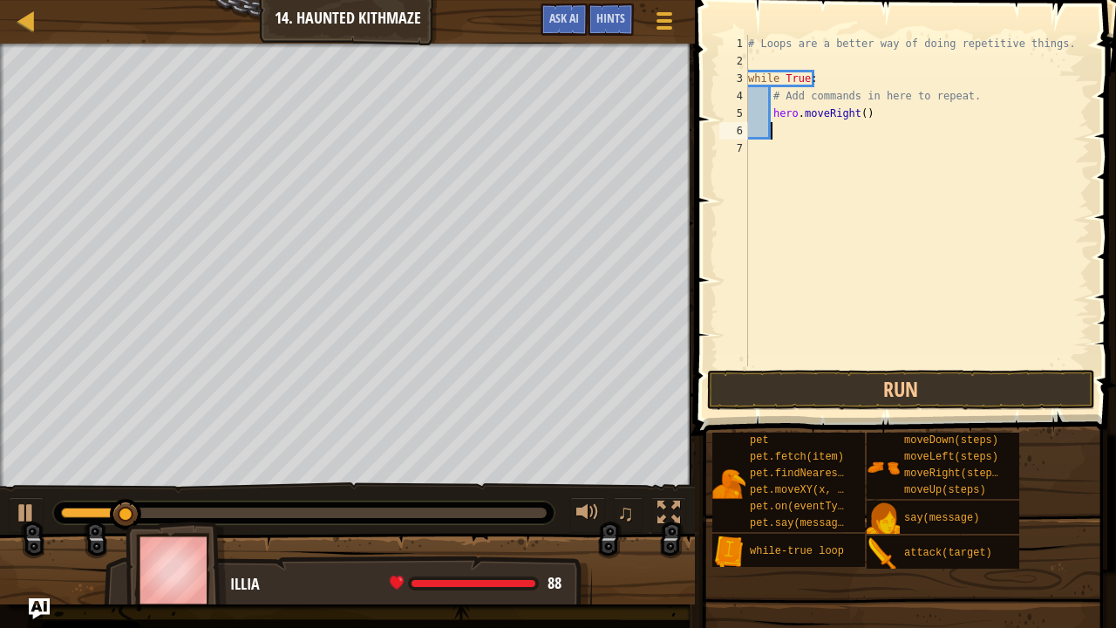
click at [864, 112] on div "# Loops are a better way of doing repetitive things. while True : # Add command…" at bounding box center [917, 218] width 345 height 366
type textarea "h"
type textarea "H"
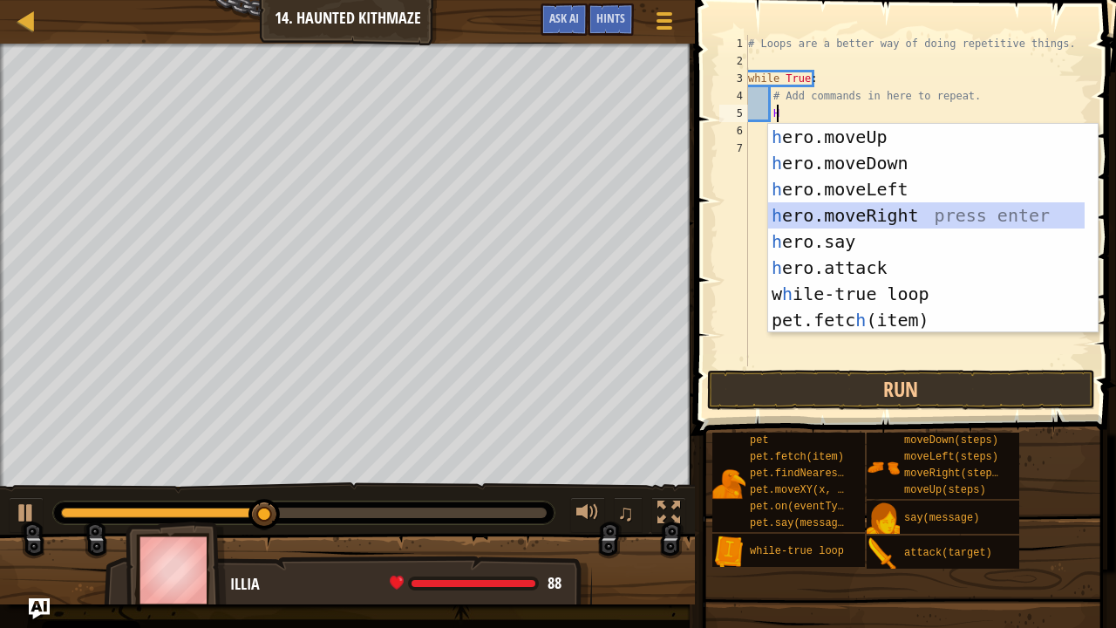
click at [864, 208] on div "h ero.moveUp press enter h ero.moveDown press enter h ero.moveLeft press enter …" at bounding box center [927, 255] width 318 height 262
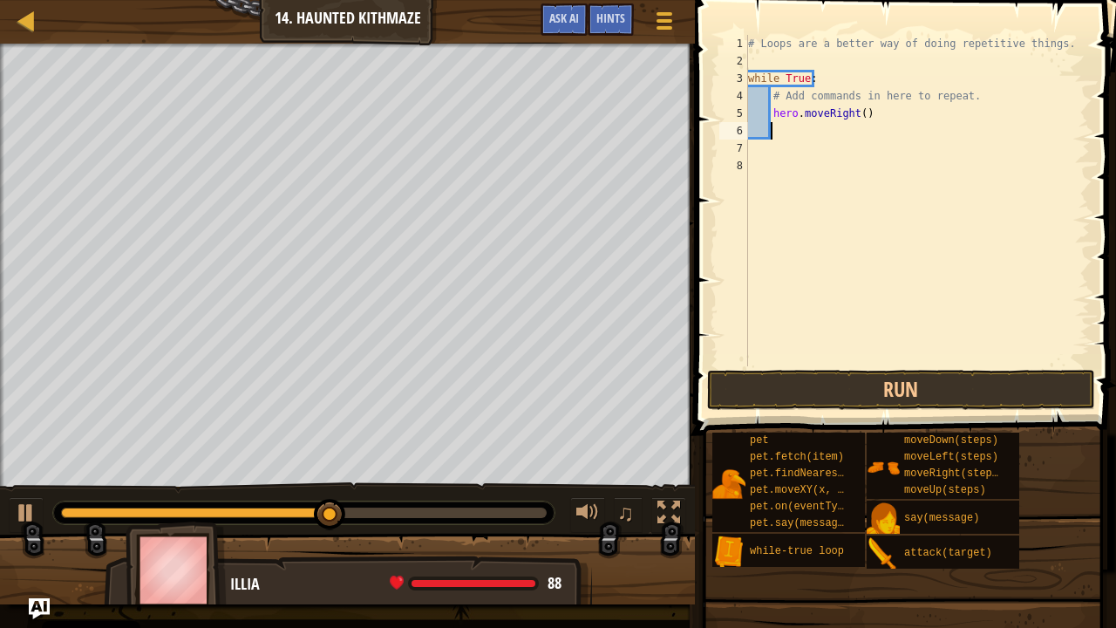
type textarea "H"
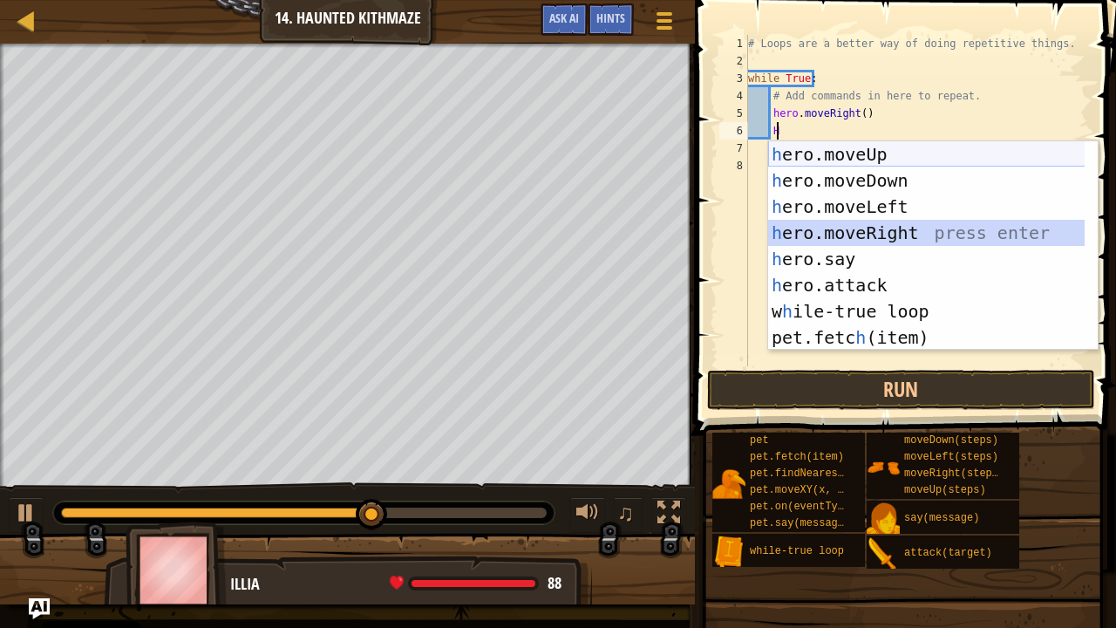
drag, startPoint x: 825, startPoint y: 223, endPoint x: 865, endPoint y: 160, distance: 75.3
click at [865, 160] on div "h ero.moveUp press enter h ero.moveDown press enter h ero.moveLeft press enter …" at bounding box center [927, 272] width 318 height 262
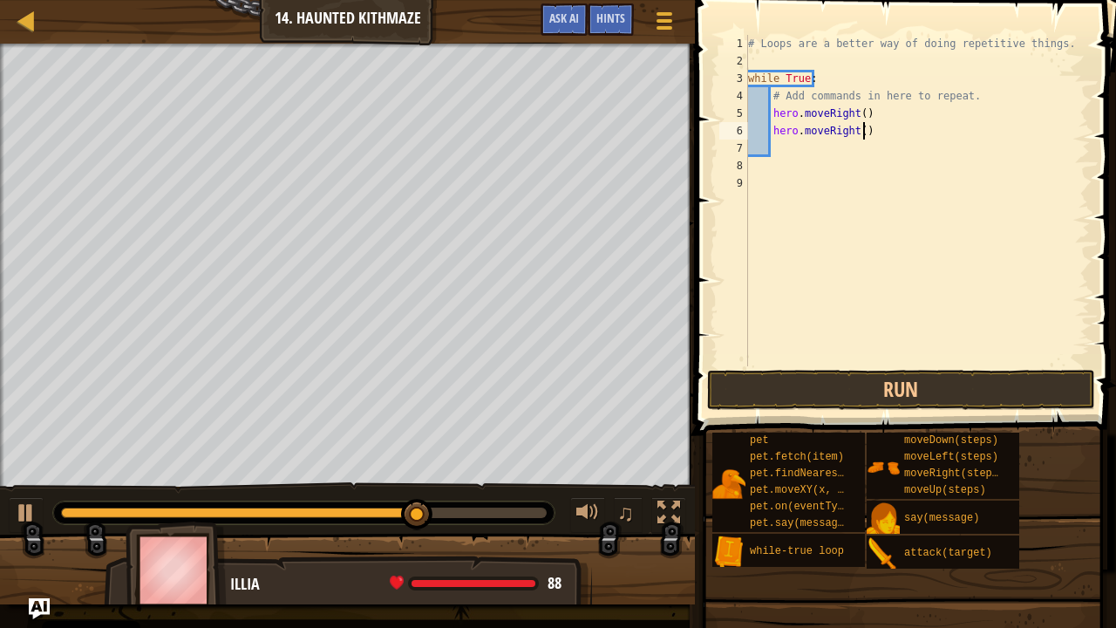
click at [879, 133] on div "# Loops are a better way of doing repetitive things. while True : # Add command…" at bounding box center [917, 218] width 345 height 366
type textarea "h"
type textarea "H"
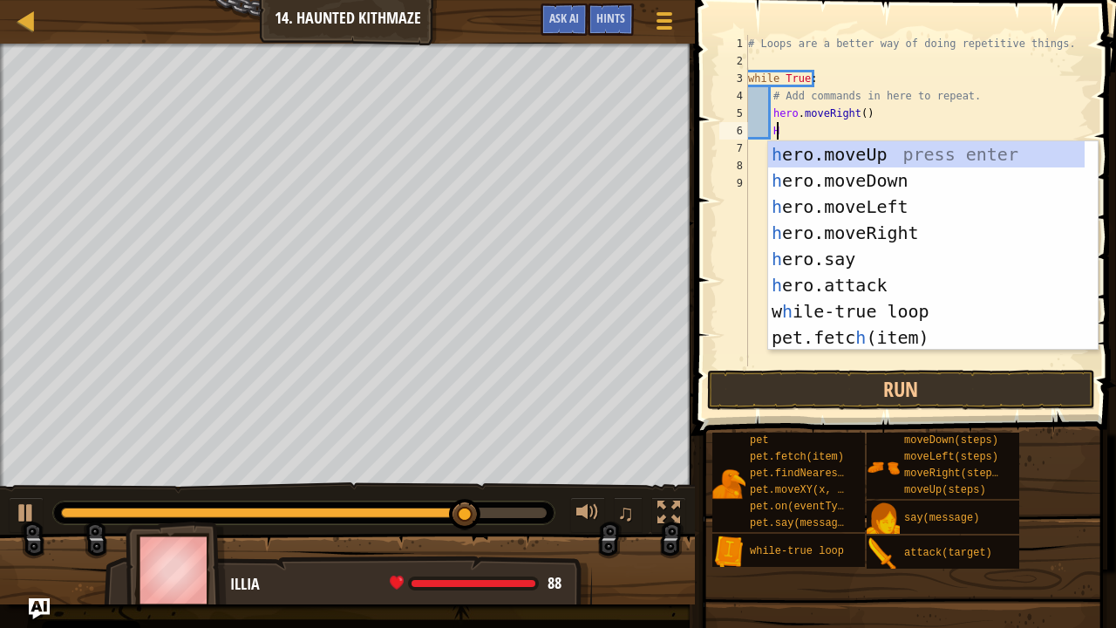
scroll to position [8, 2]
click at [885, 143] on div "h ero.moveUp press enter h ero.moveDown press enter h ero.moveLeft press enter …" at bounding box center [927, 272] width 318 height 262
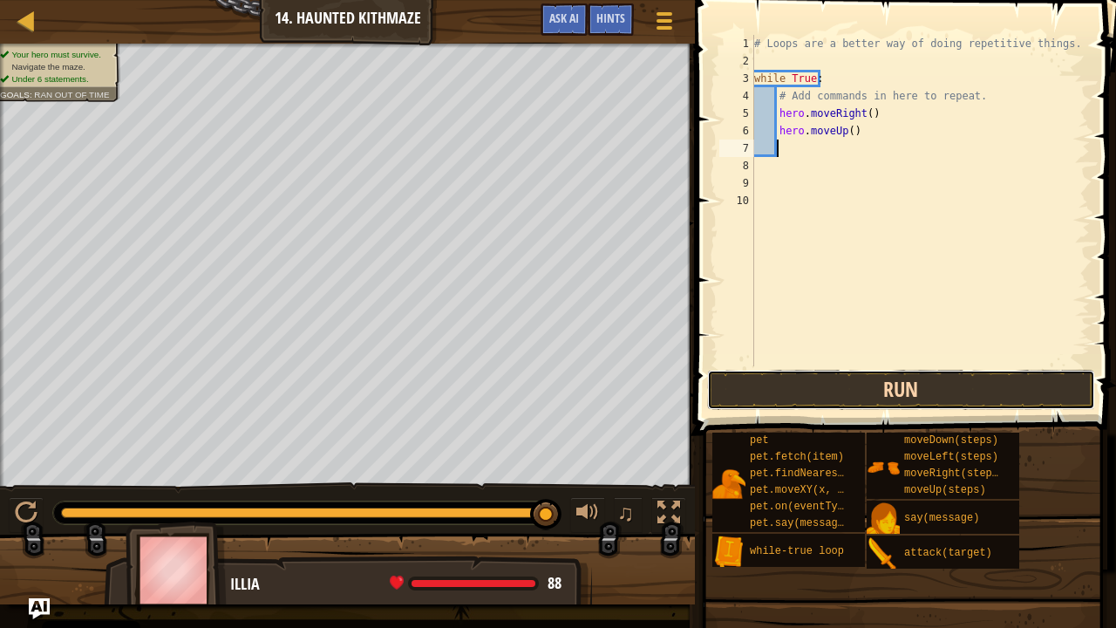
click at [871, 403] on button "Run" at bounding box center [901, 390] width 388 height 40
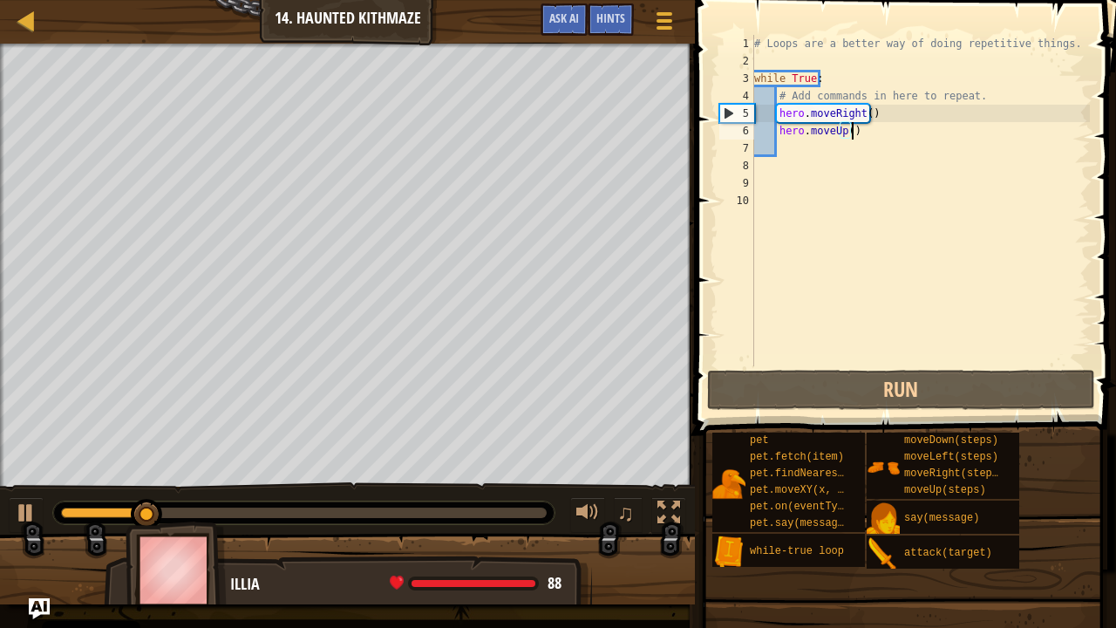
click at [855, 134] on div "# Loops are a better way of doing repetitive things. while True : # Add command…" at bounding box center [921, 218] width 340 height 366
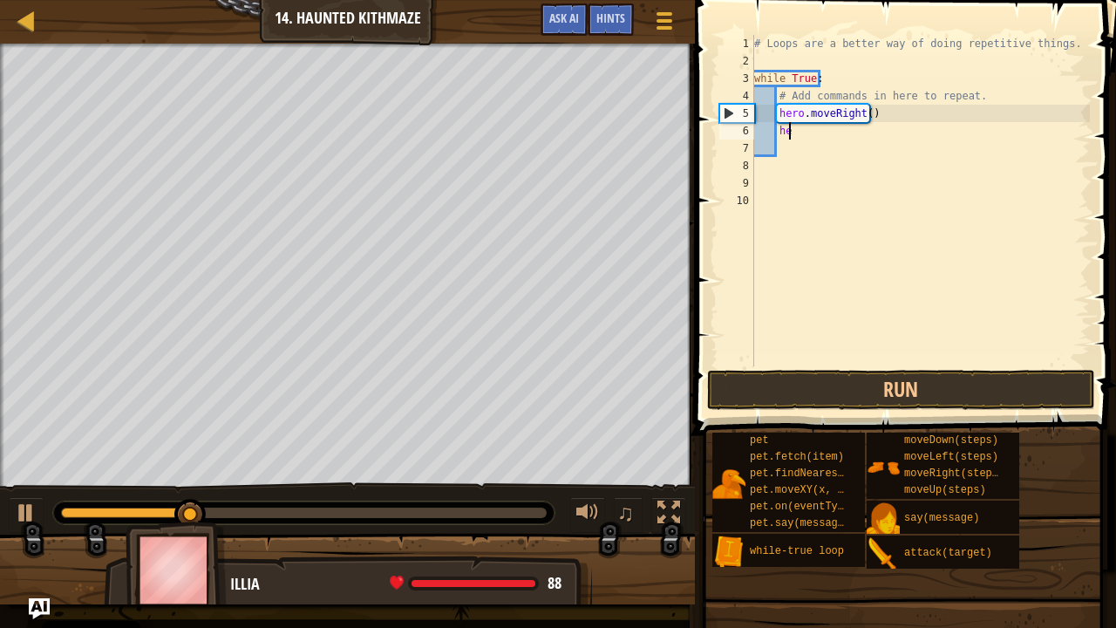
type textarea "h"
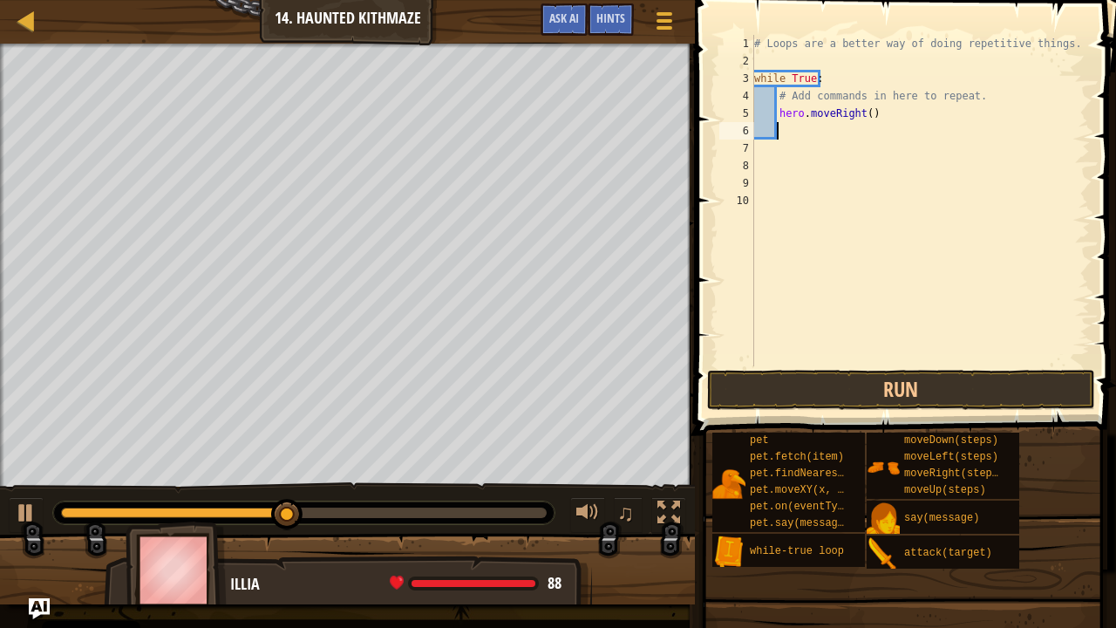
type textarea "H"
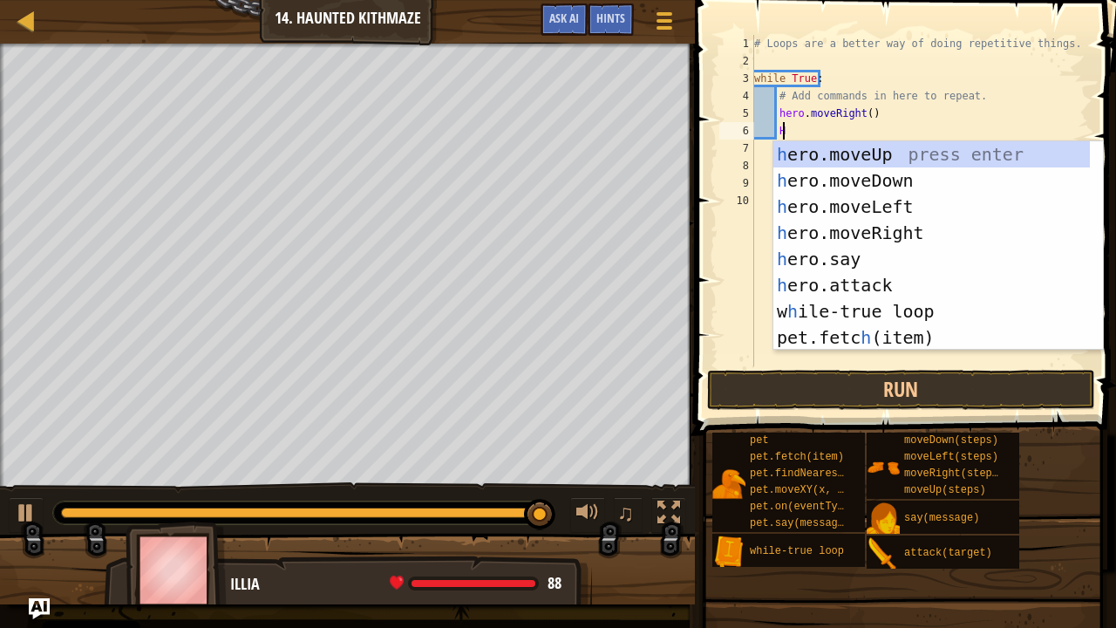
click at [909, 244] on div "h ero.moveUp press enter h ero.moveDown press enter h ero.moveLeft press enter …" at bounding box center [933, 272] width 318 height 262
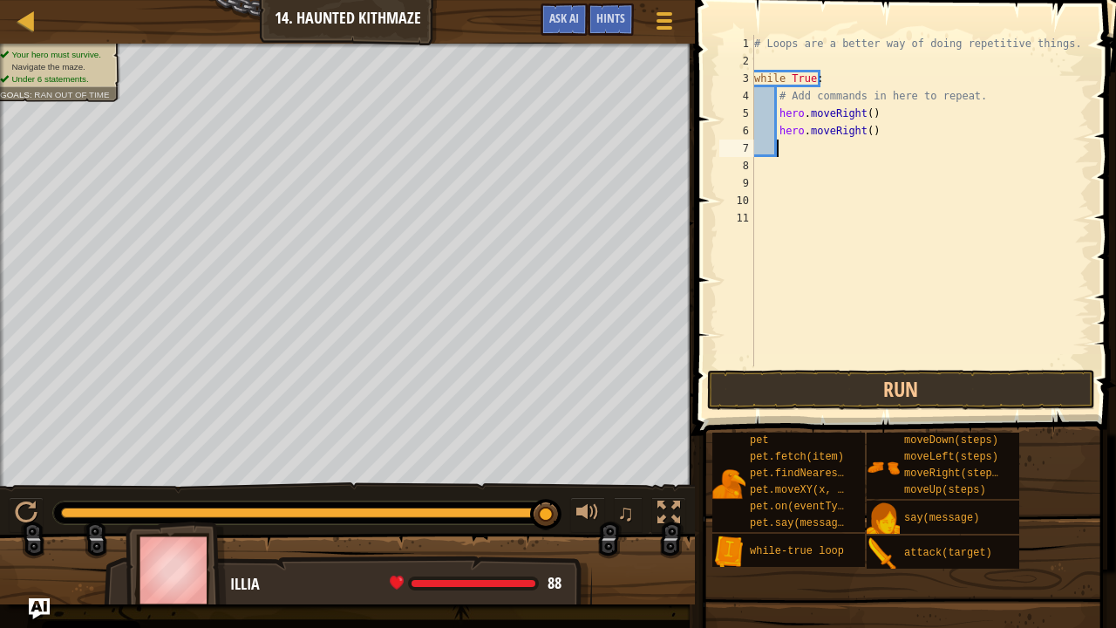
type textarea "H"
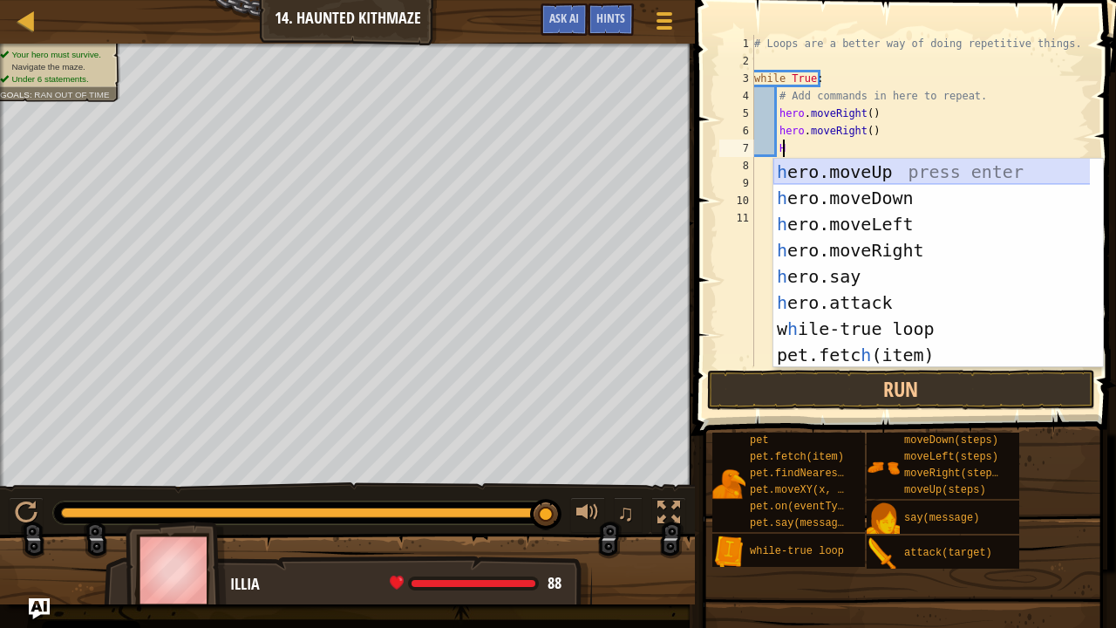
click at [898, 163] on div "h ero.moveUp press enter h ero.moveDown press enter h ero.moveLeft press enter …" at bounding box center [933, 290] width 318 height 262
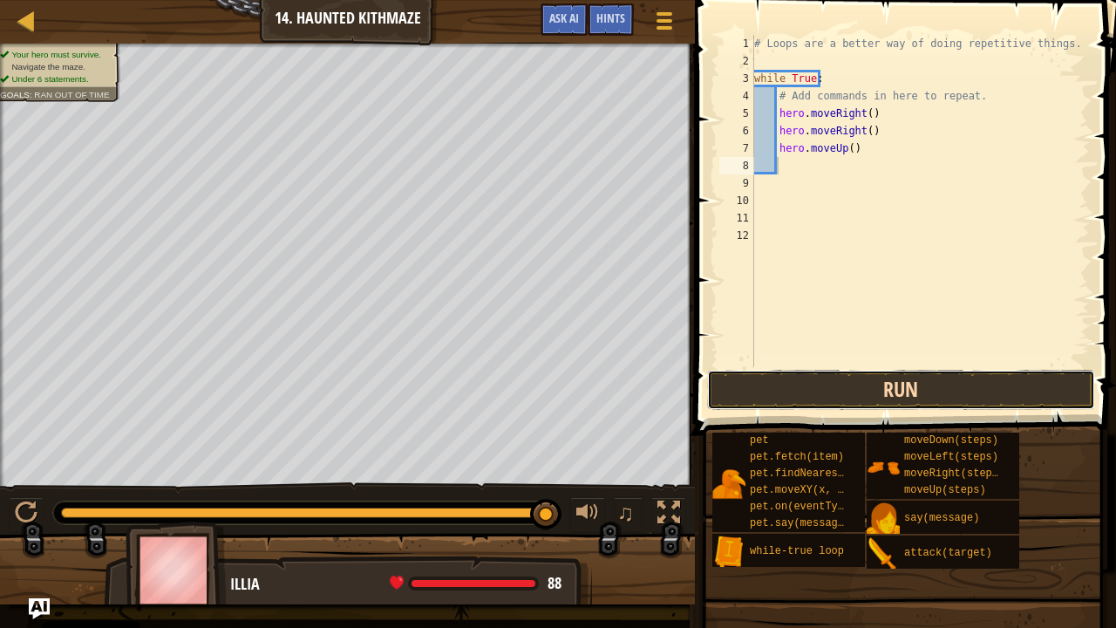
click at [836, 389] on button "Run" at bounding box center [901, 390] width 388 height 40
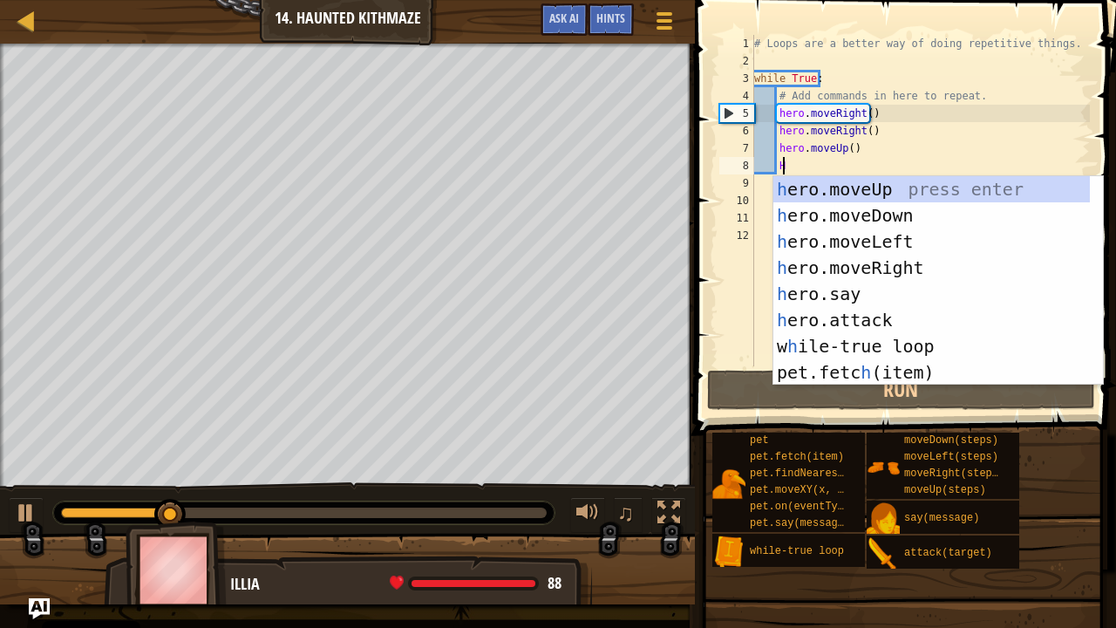
type textarea "H"
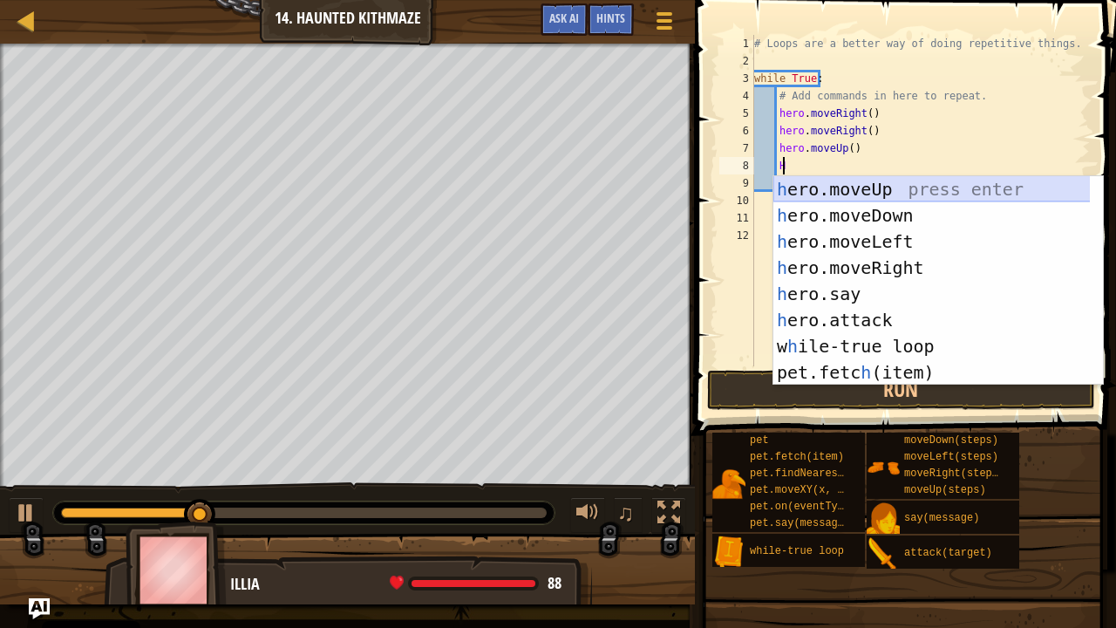
click at [890, 186] on div "h ero.moveUp press enter h ero.moveDown press enter h ero.moveLeft press enter …" at bounding box center [933, 307] width 318 height 262
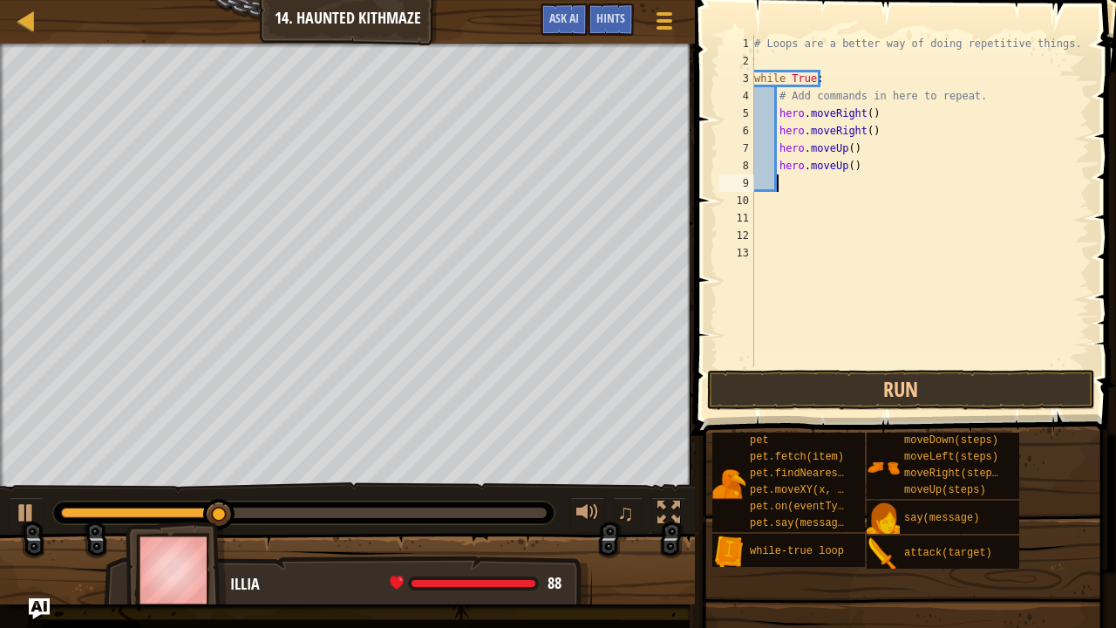
type textarea "H"
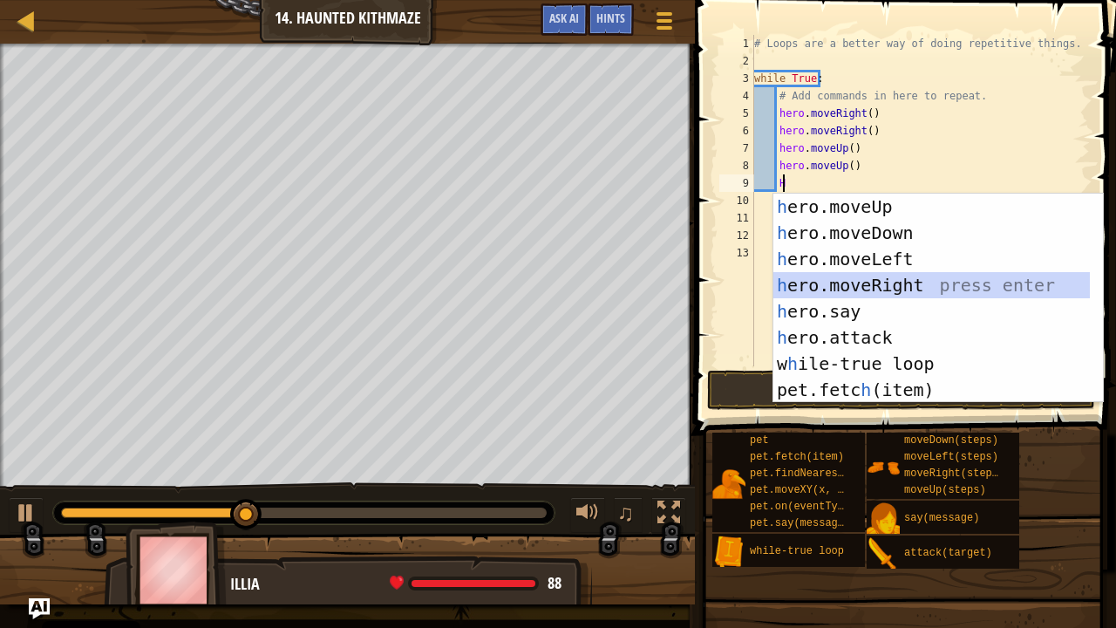
click at [883, 277] on div "h ero.moveUp press enter h ero.moveDown press enter h ero.moveLeft press enter …" at bounding box center [933, 325] width 318 height 262
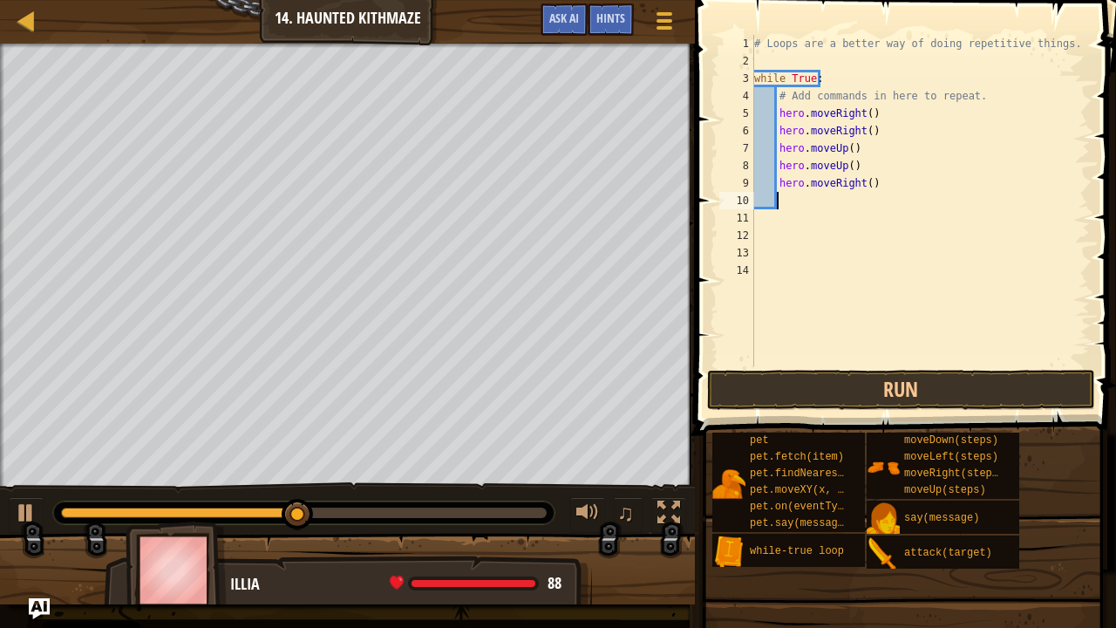
type textarea "H"
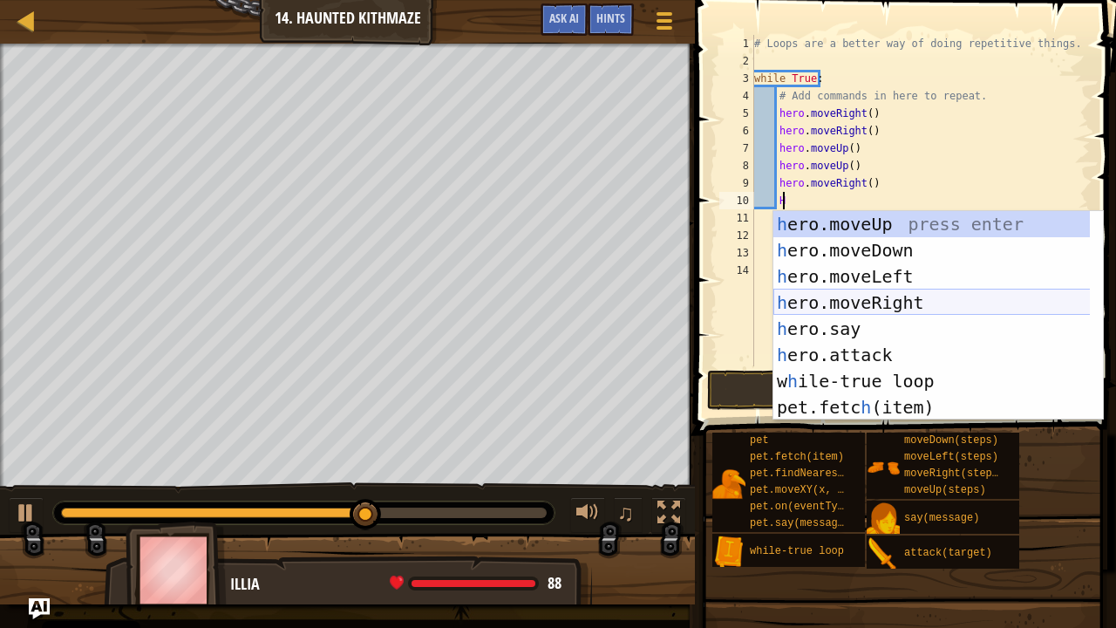
click at [871, 302] on div "h ero.moveUp press enter h ero.moveDown press enter h ero.moveLeft press enter …" at bounding box center [933, 342] width 318 height 262
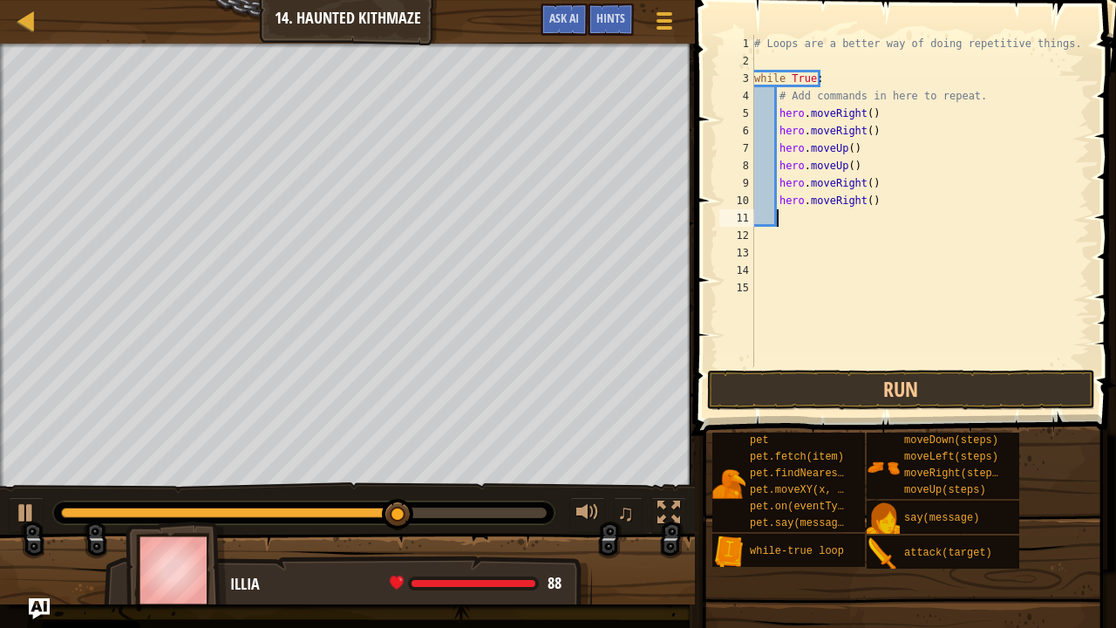
type textarea "H"
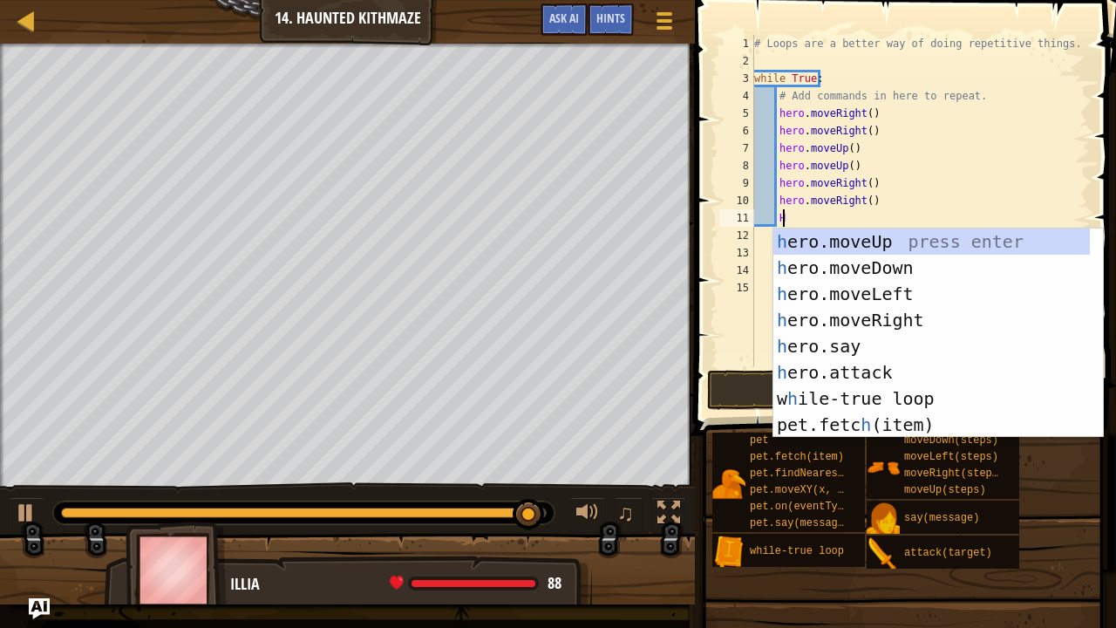
click at [891, 227] on div "# Loops are a better way of doing repetitive things. while True : # Add command…" at bounding box center [921, 218] width 340 height 366
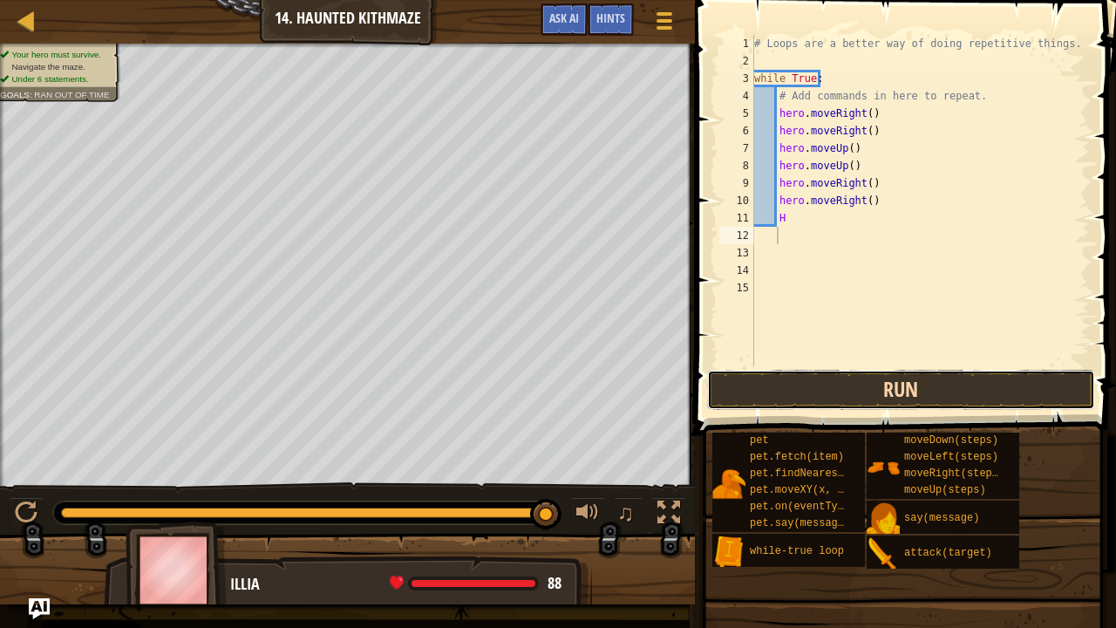
click at [838, 373] on button "Run" at bounding box center [901, 390] width 388 height 40
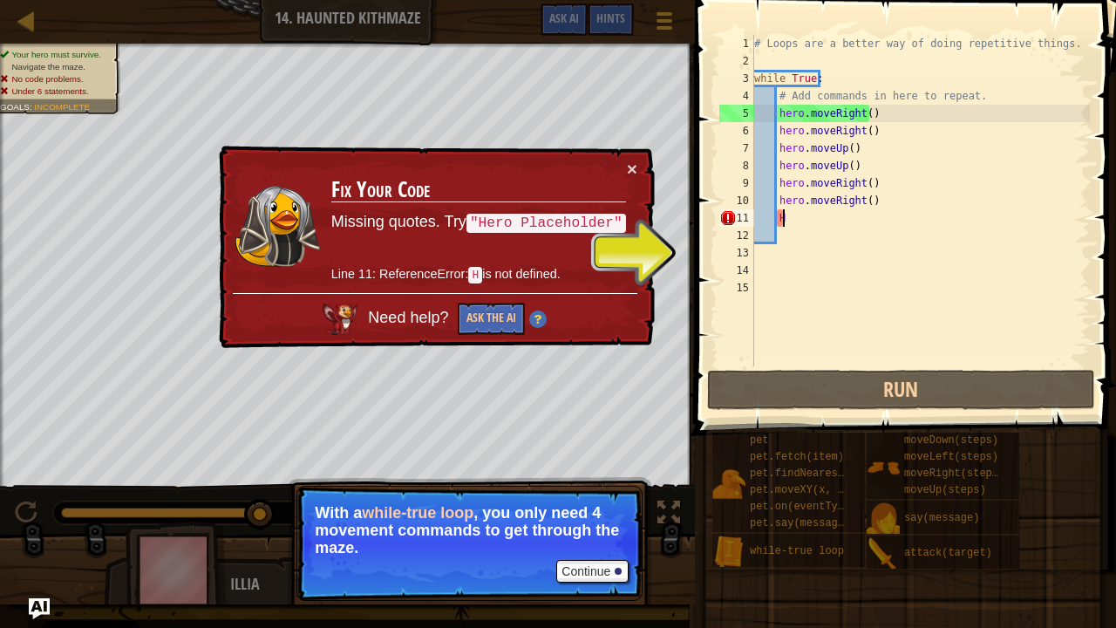
click at [794, 216] on div "# Loops are a better way of doing repetitive things. while True : # Add command…" at bounding box center [921, 218] width 340 height 366
type textarea "H"
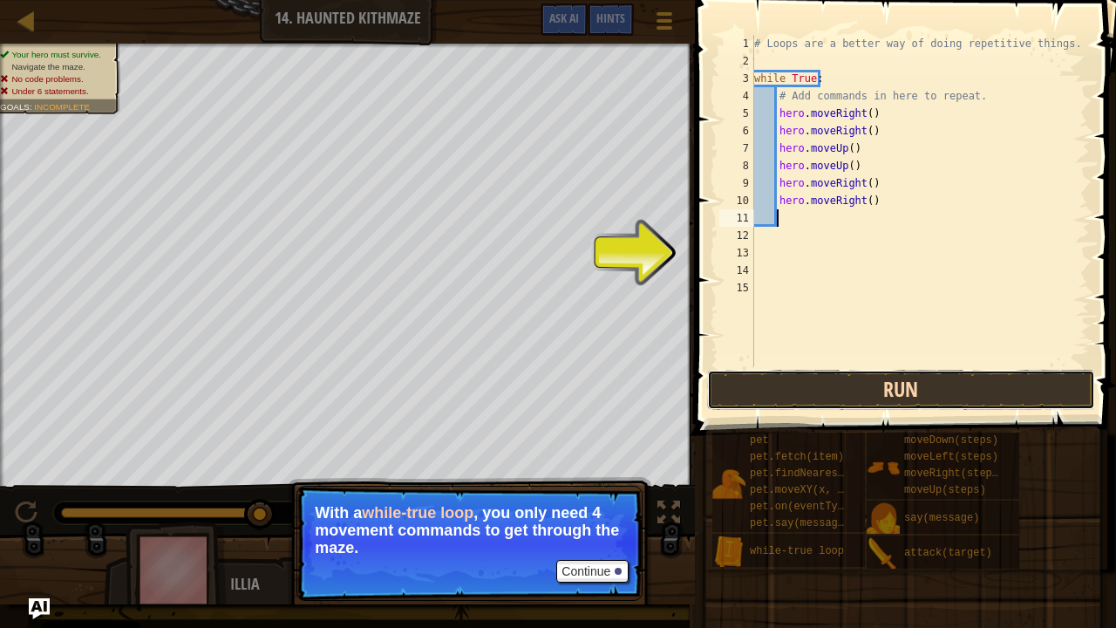
click at [918, 394] on button "Run" at bounding box center [901, 390] width 388 height 40
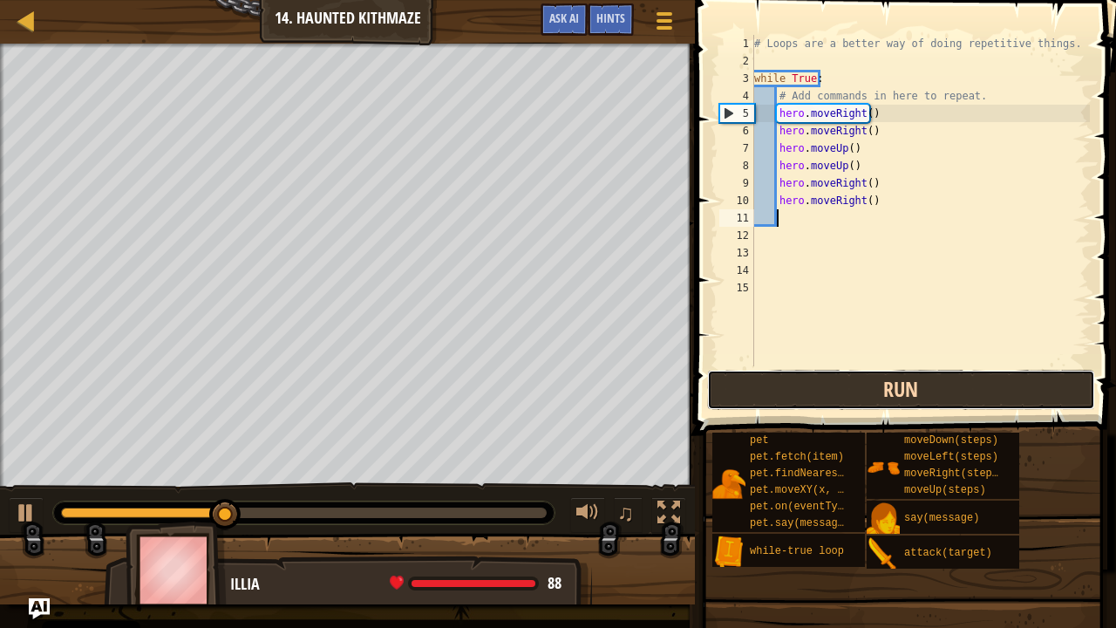
click at [815, 405] on button "Run" at bounding box center [901, 390] width 388 height 40
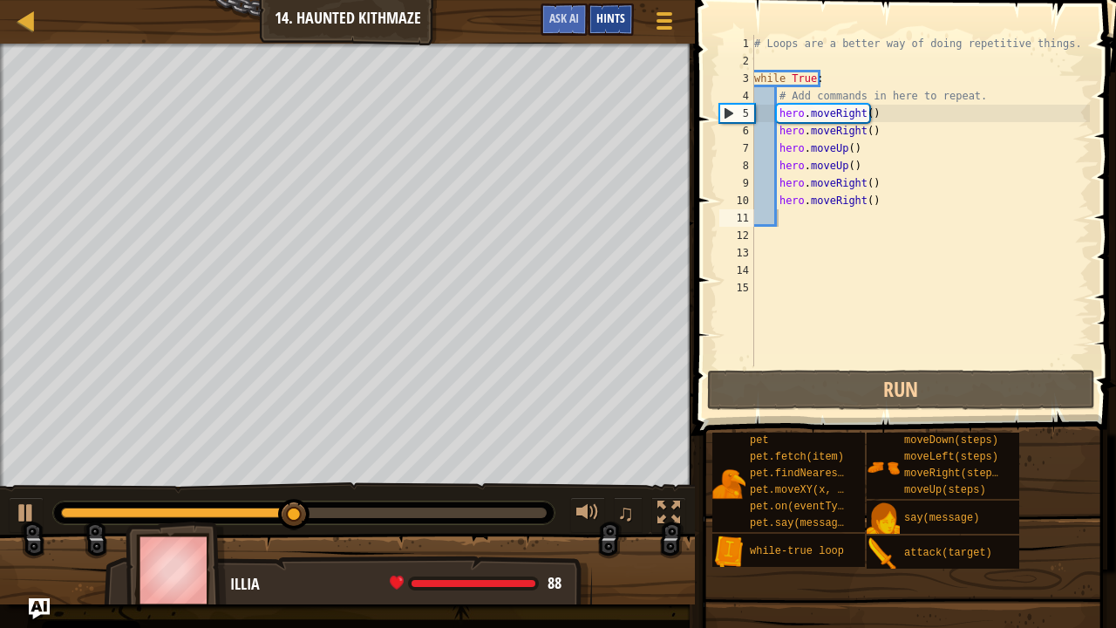
click at [611, 19] on span "Hints" at bounding box center [611, 18] width 29 height 17
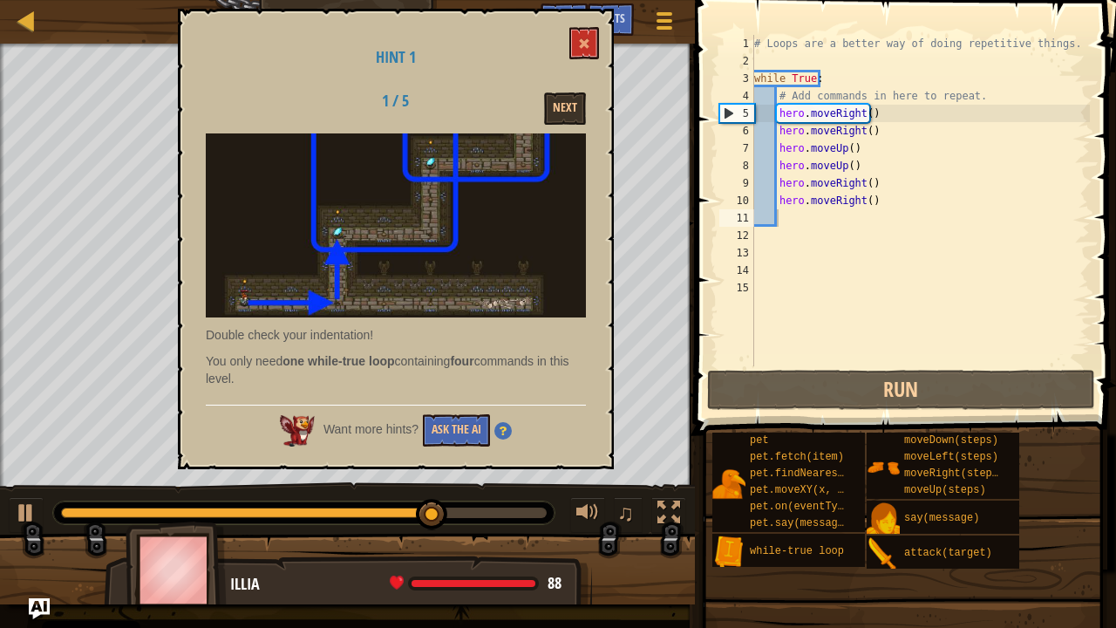
click at [441, 385] on p "You only need one while-true loop containing four commands in this level." at bounding box center [396, 369] width 380 height 35
click at [447, 417] on button "Ask the AI" at bounding box center [456, 430] width 67 height 32
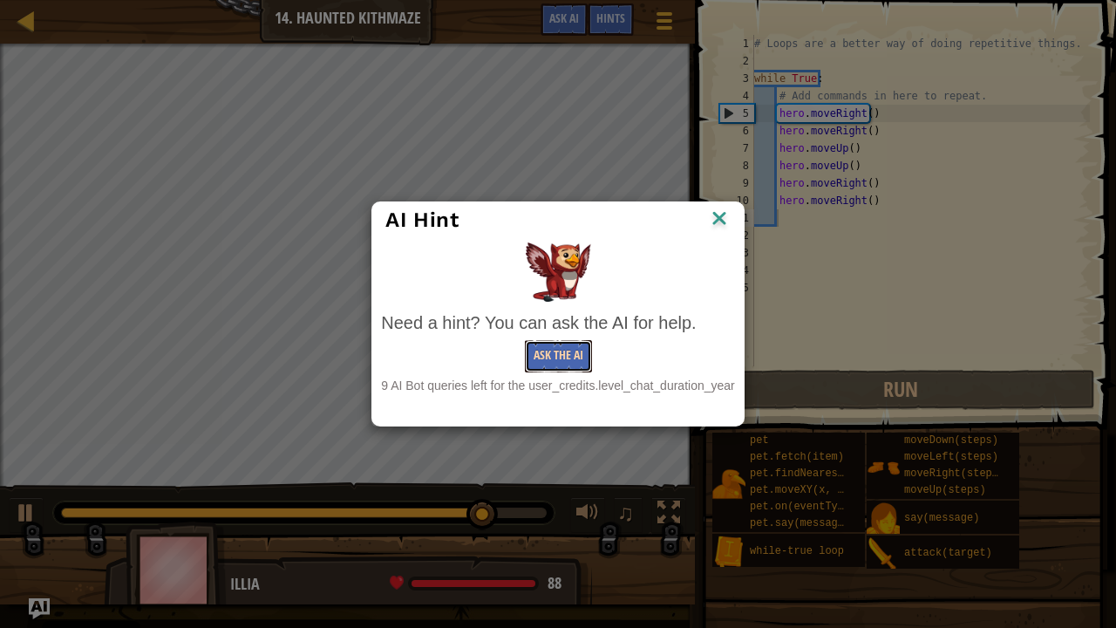
click at [553, 347] on button "Ask the AI" at bounding box center [558, 356] width 67 height 32
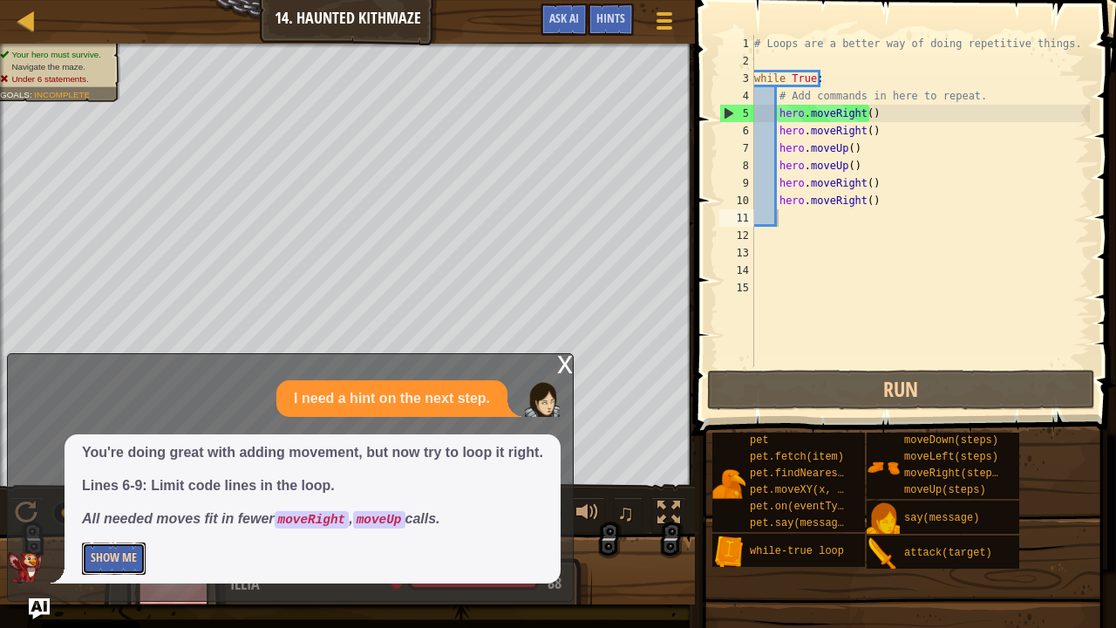
click at [115, 509] on button "Show Me" at bounding box center [114, 559] width 64 height 32
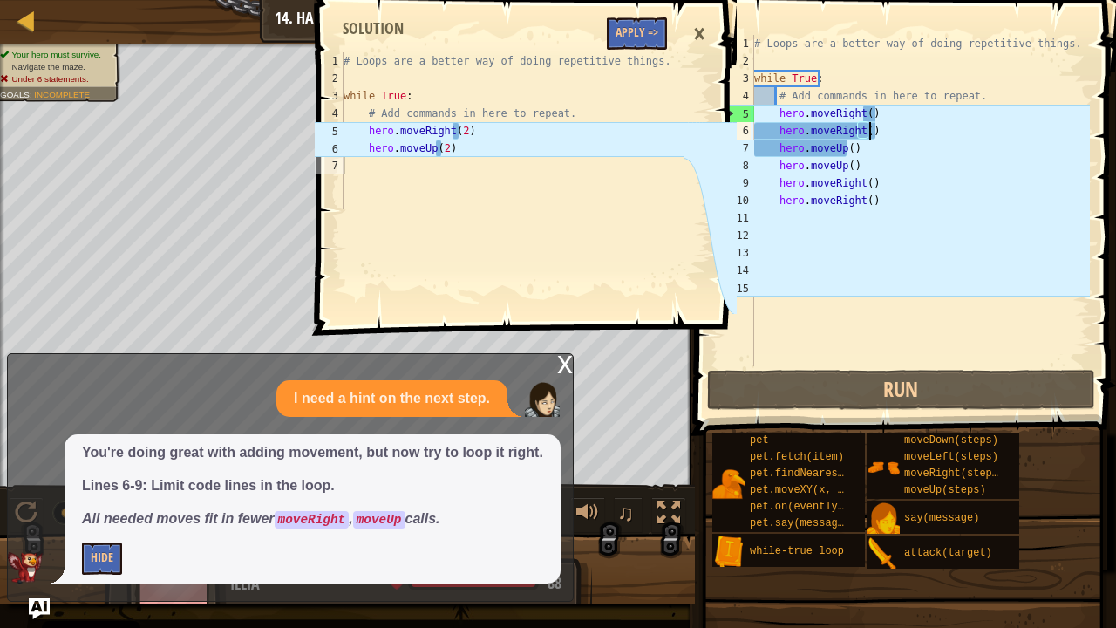
click at [877, 139] on div "# Loops are a better way of doing repetitive things. while True : # Add command…" at bounding box center [920, 218] width 339 height 366
click at [862, 134] on div "# Loops are a better way of doing repetitive things. while True : # Add command…" at bounding box center [920, 218] width 339 height 366
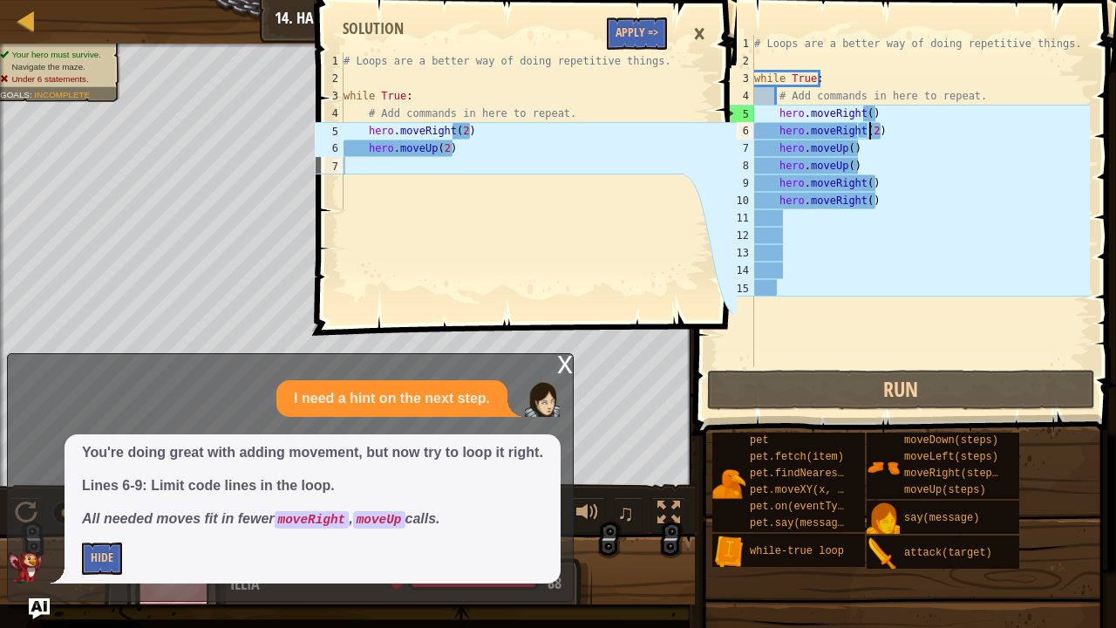
scroll to position [8, 9]
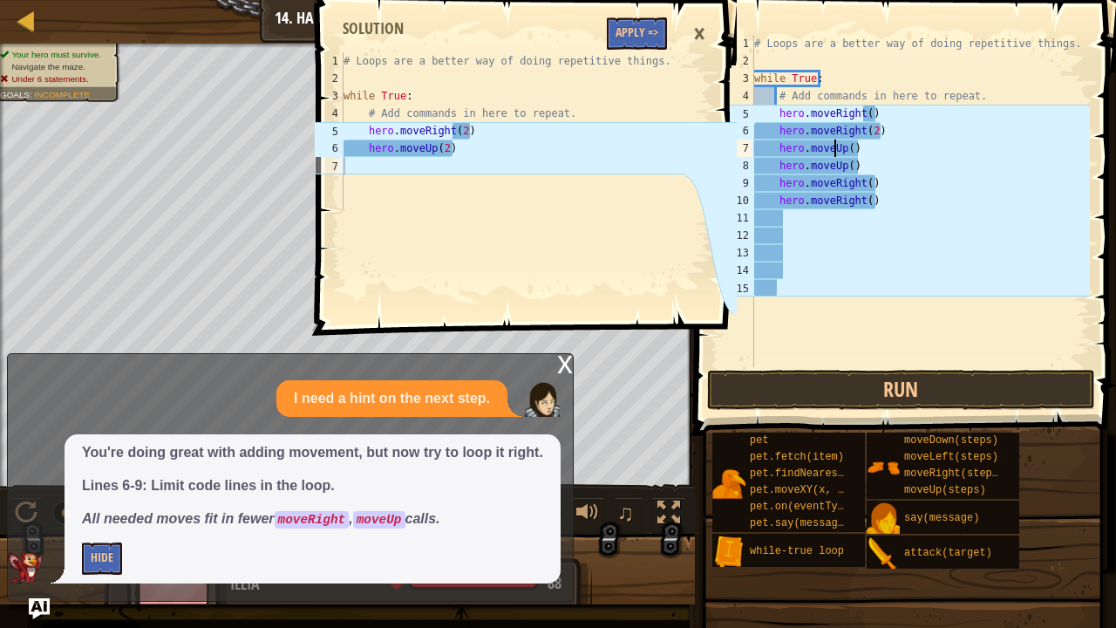
click at [838, 147] on div "# Loops are a better way of doing repetitive things. while True : # Add command…" at bounding box center [920, 218] width 339 height 366
click at [845, 147] on div "# Loops are a better way of doing repetitive things. while True : # Add command…" at bounding box center [920, 218] width 339 height 366
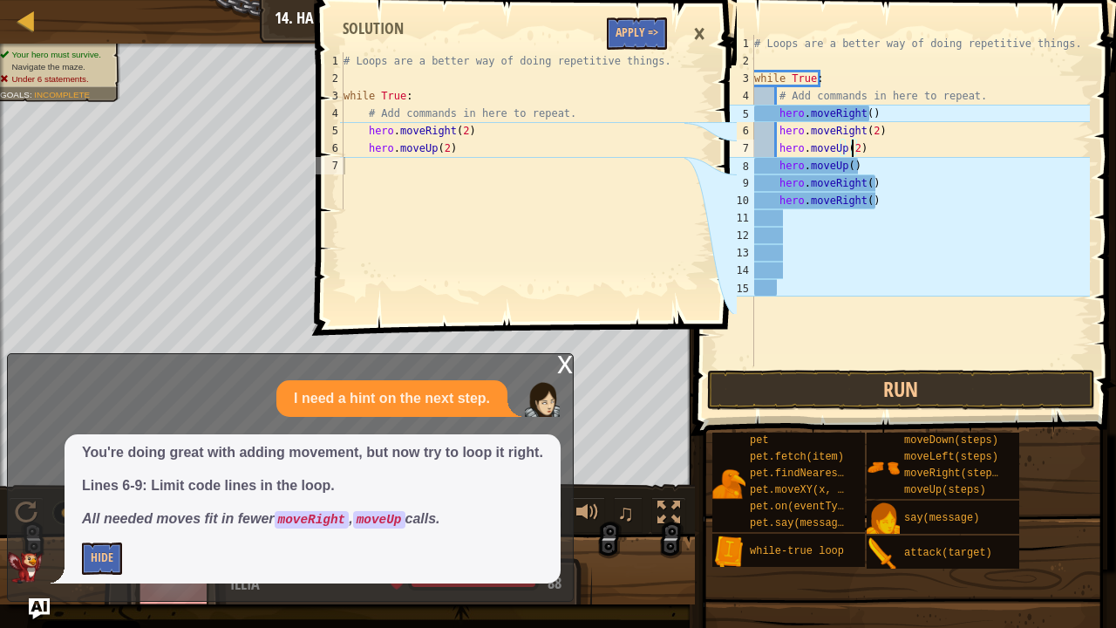
click at [890, 208] on div "# Loops are a better way of doing repetitive things. while True : # Add command…" at bounding box center [920, 218] width 339 height 366
type textarea "h"
click at [902, 204] on div "# Loops are a better way of doing repetitive things. while True : # Add command…" at bounding box center [920, 218] width 339 height 366
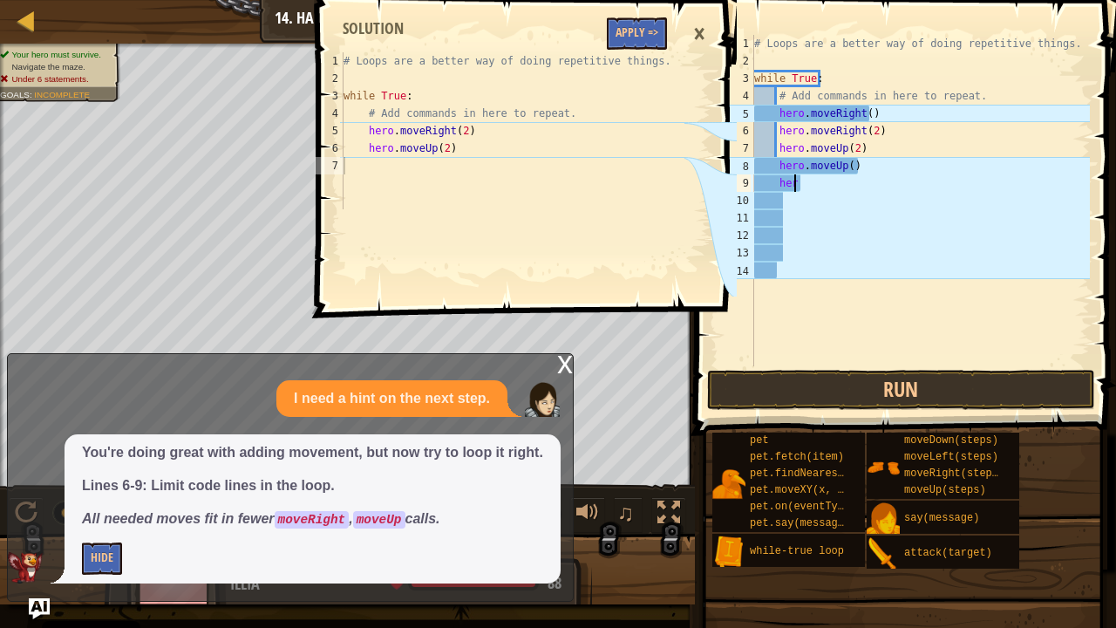
type textarea "h"
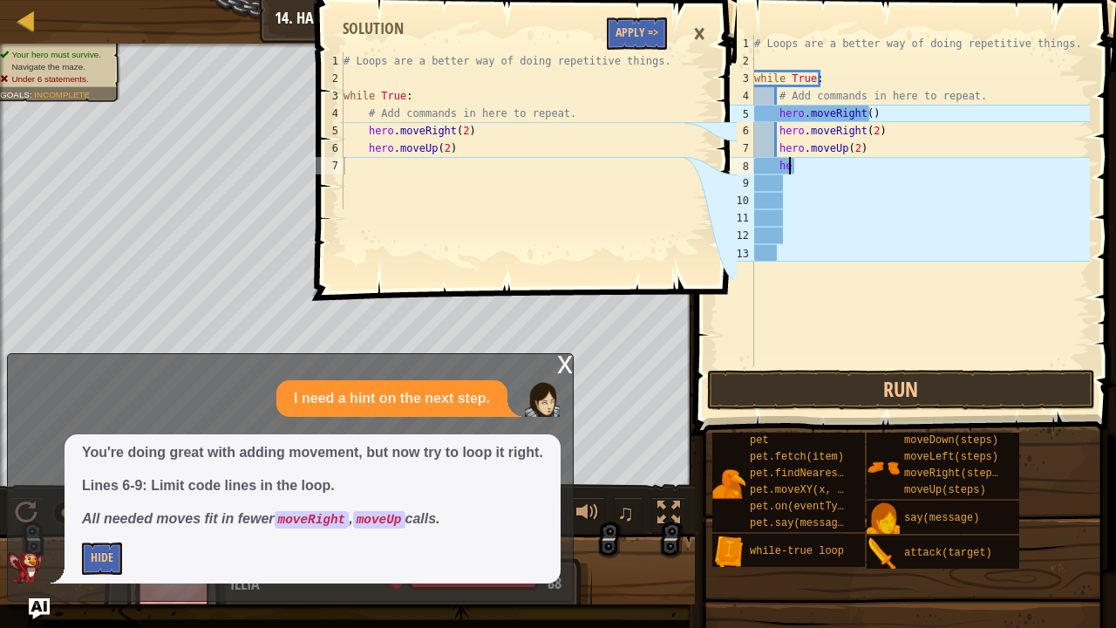
type textarea "h"
click at [884, 112] on div "# Loops are a better way of doing repetitive things. while True : # Add command…" at bounding box center [920, 218] width 339 height 366
type textarea "h"
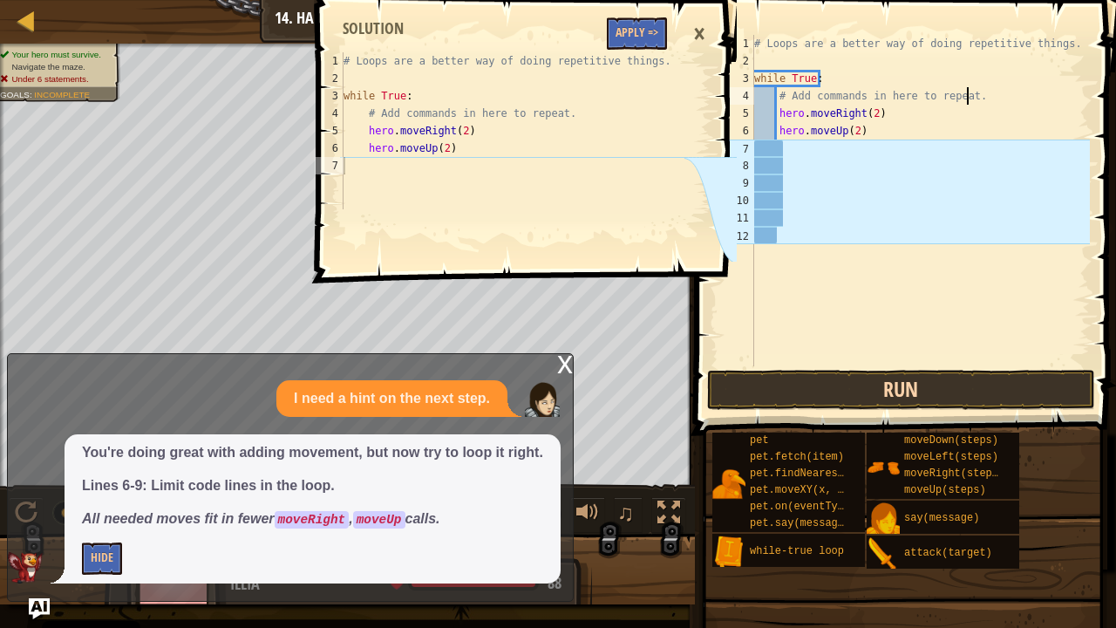
type textarea "# Add commands in here to repeat."
click at [1028, 406] on button "Run" at bounding box center [901, 390] width 388 height 40
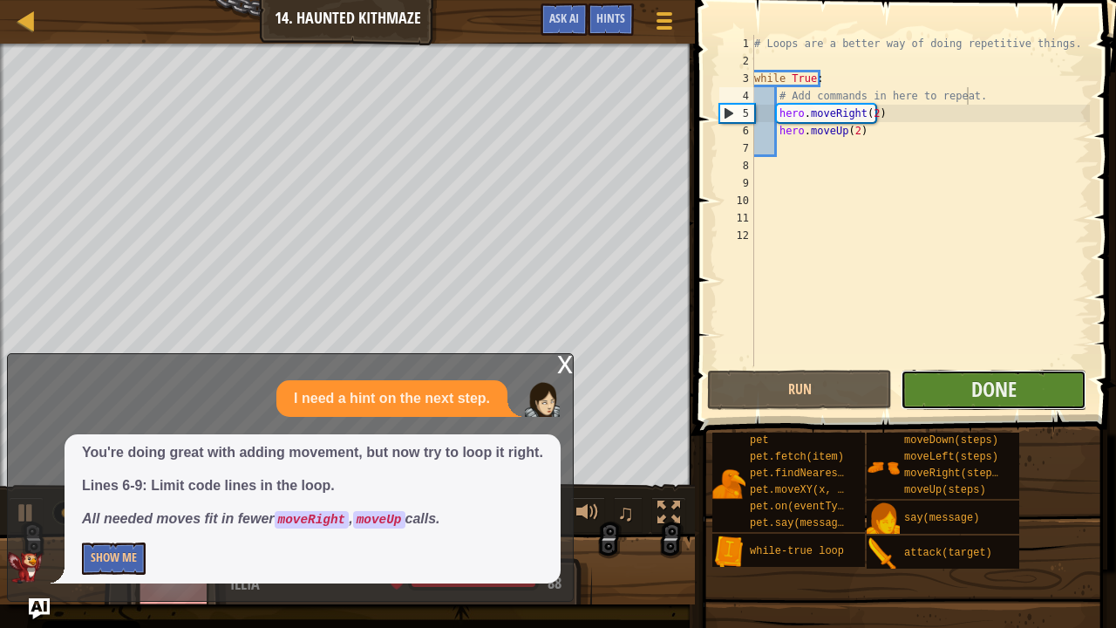
click at [951, 380] on button "Done" at bounding box center [993, 390] width 185 height 40
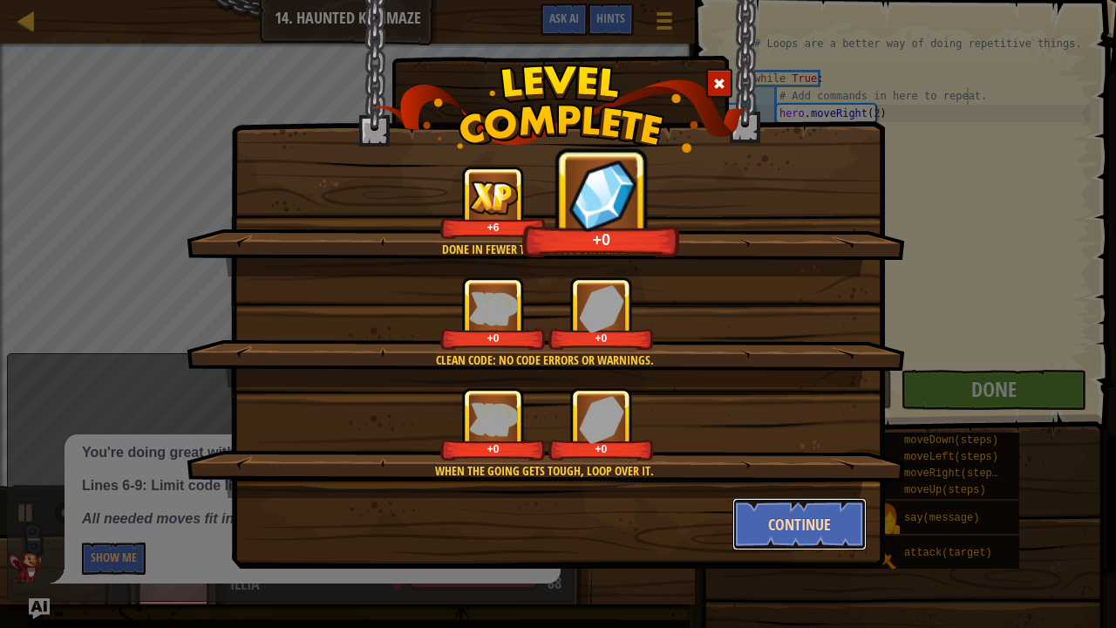
click at [816, 509] on button "Continue" at bounding box center [800, 524] width 135 height 52
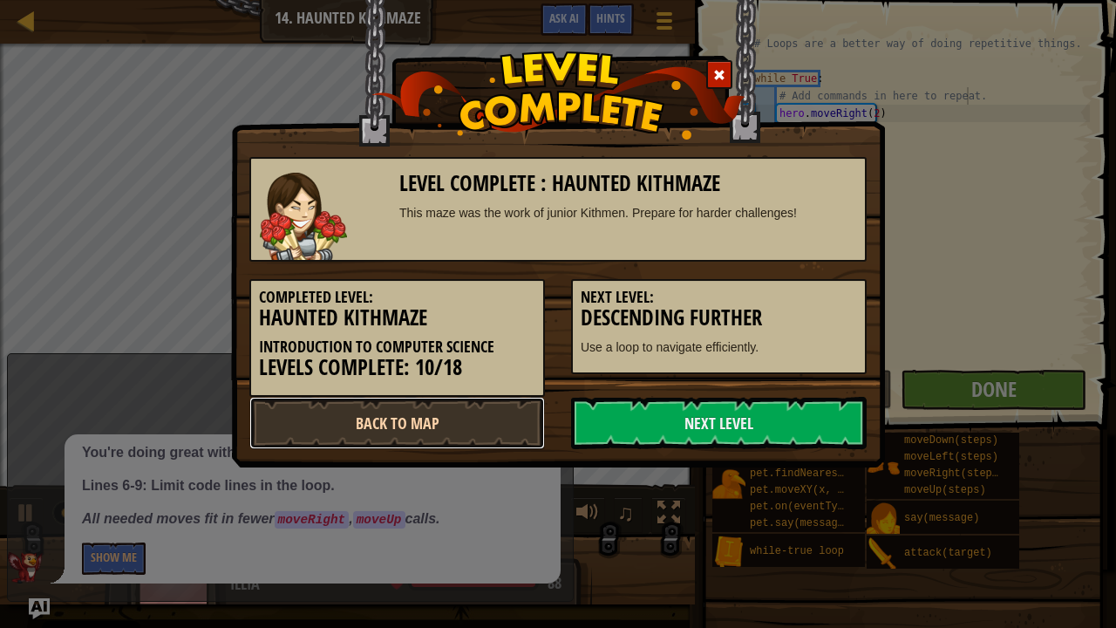
click at [512, 422] on link "Back to Map" at bounding box center [397, 423] width 296 height 52
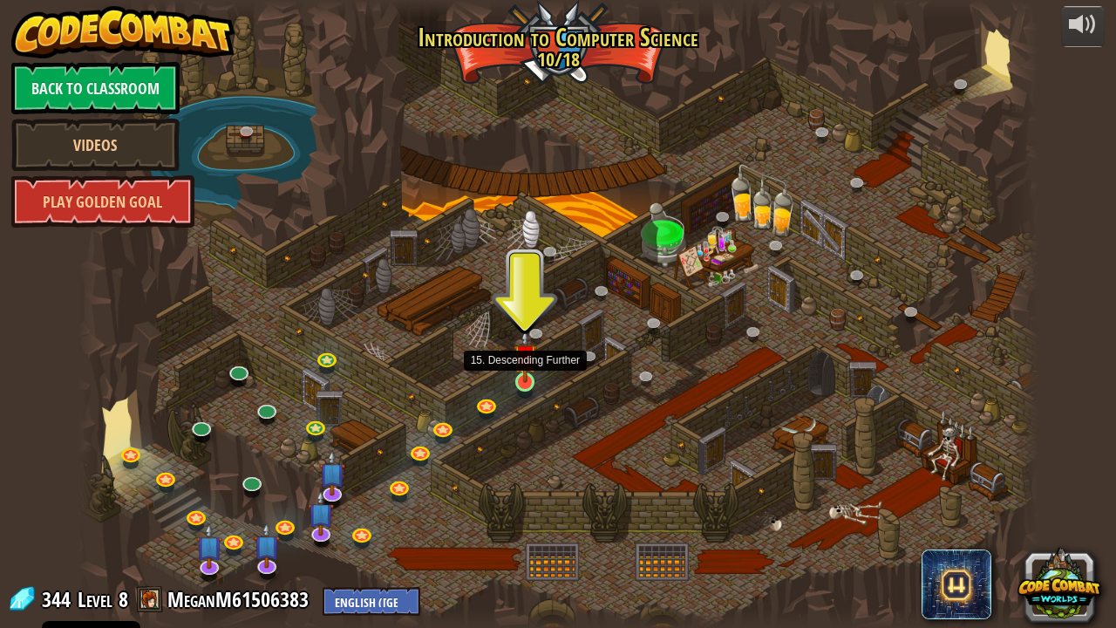
click at [527, 372] on img at bounding box center [526, 356] width 24 height 54
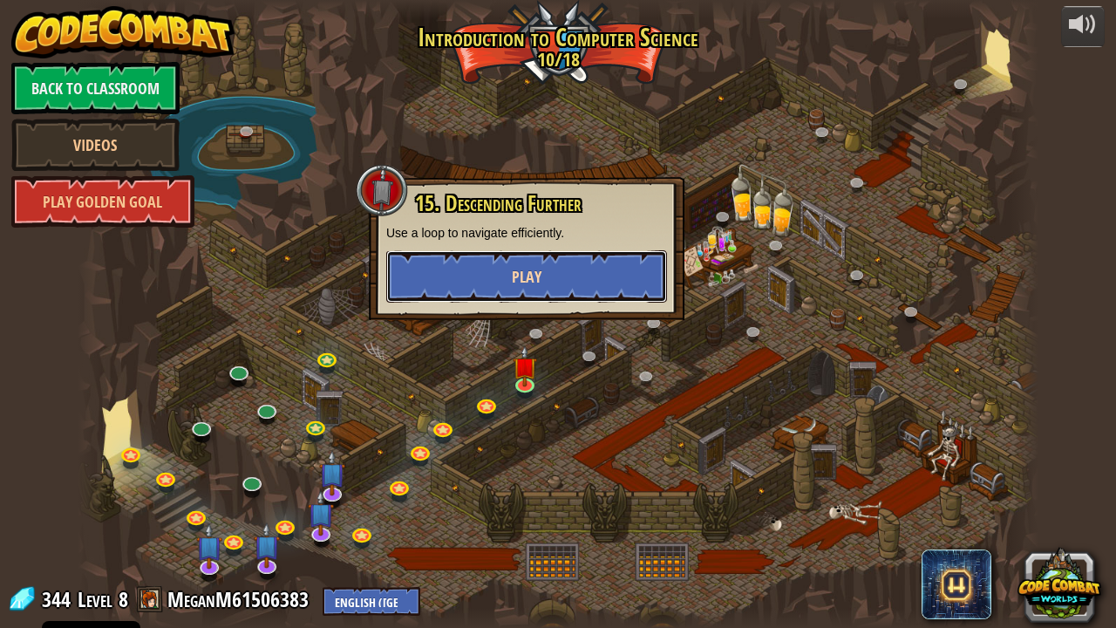
click at [551, 284] on button "Play" at bounding box center [526, 276] width 281 height 52
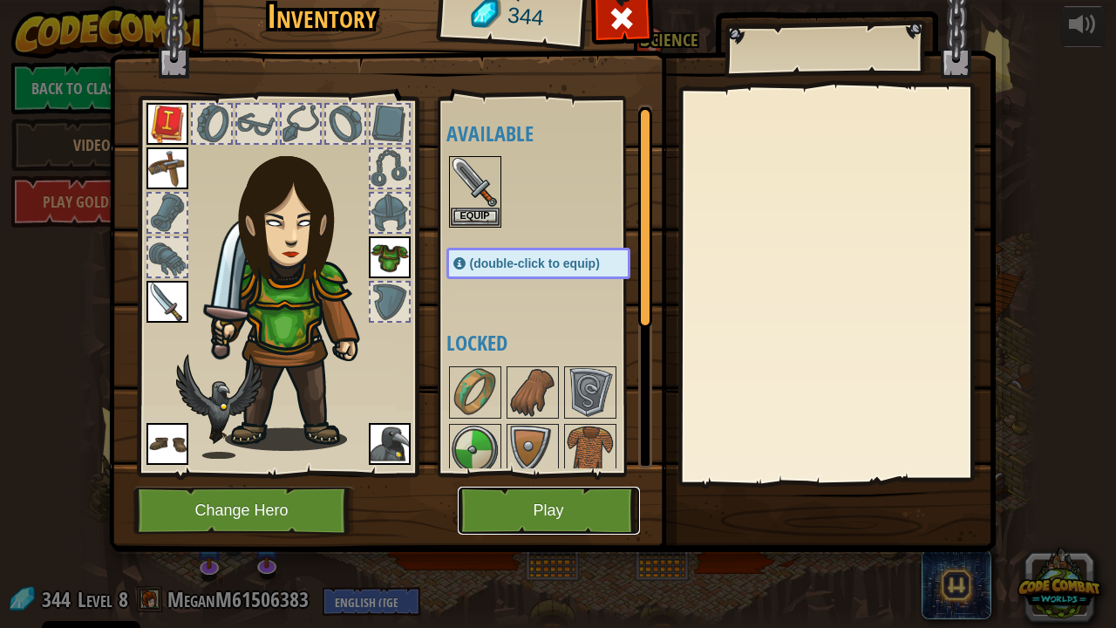
click at [539, 509] on button "Play" at bounding box center [549, 511] width 182 height 48
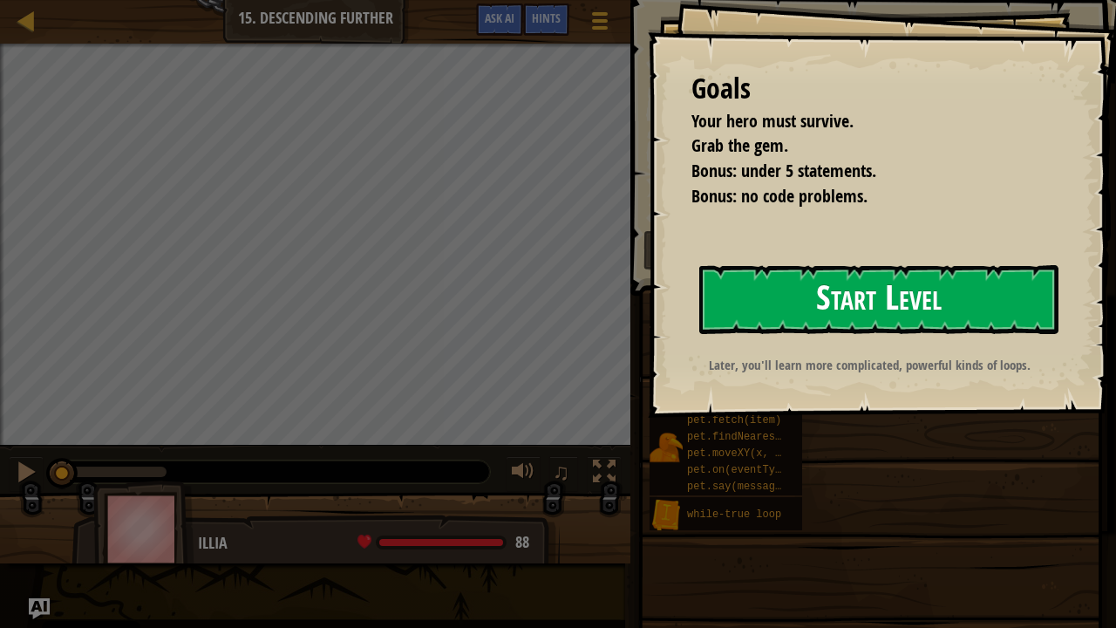
click at [752, 322] on button "Start Level" at bounding box center [879, 299] width 359 height 69
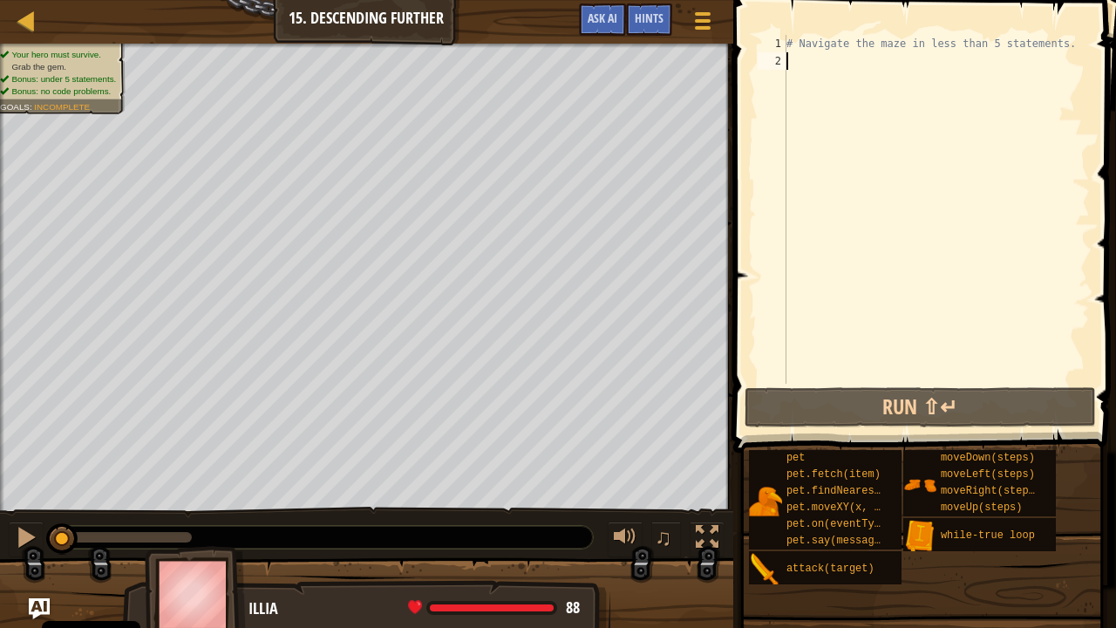
type textarea "T"
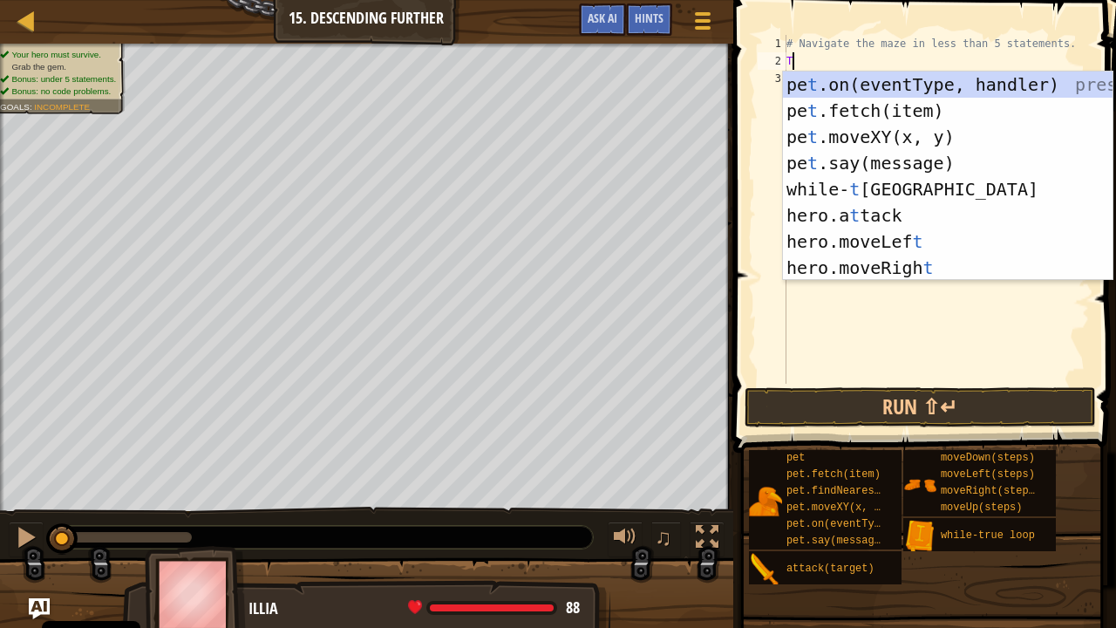
scroll to position [8, 0]
click at [820, 181] on div "pe t .on(eventType, handler) press enter pe t .fetch(item) press enter pe t .mo…" at bounding box center [948, 203] width 331 height 262
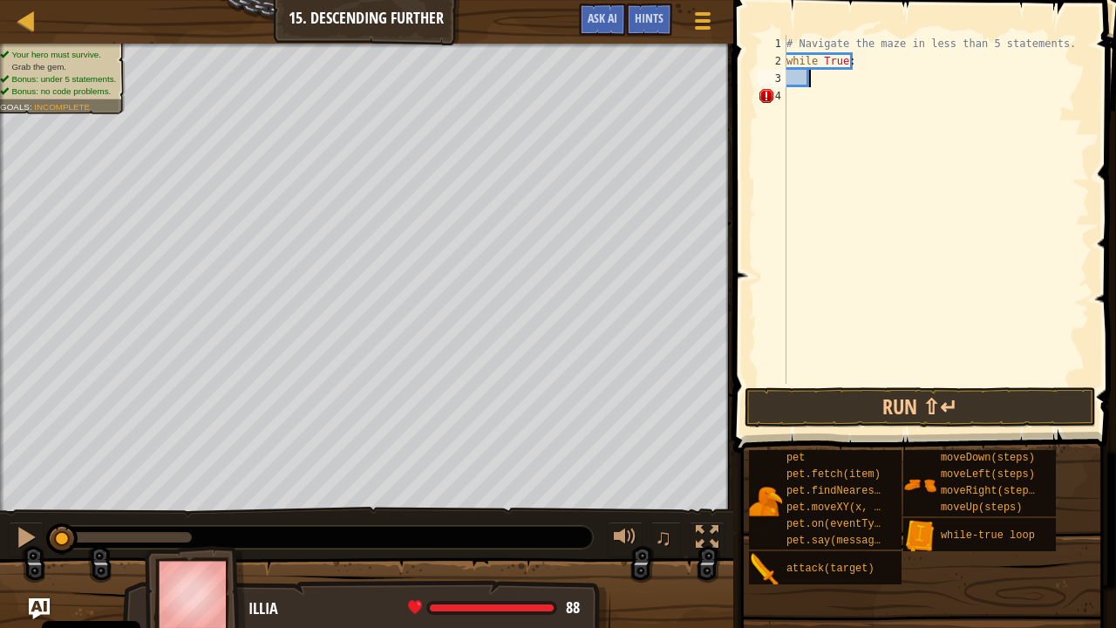
type textarea "H"
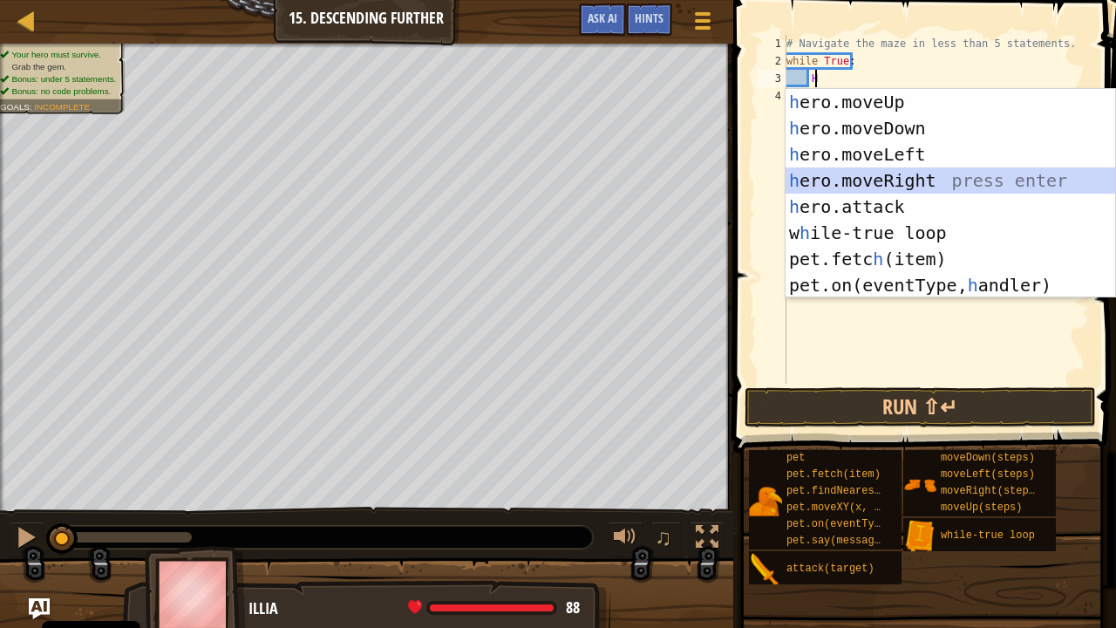
click at [890, 175] on div "h ero.moveUp press enter h ero.moveDown press enter h ero.moveLeft press enter …" at bounding box center [951, 220] width 331 height 262
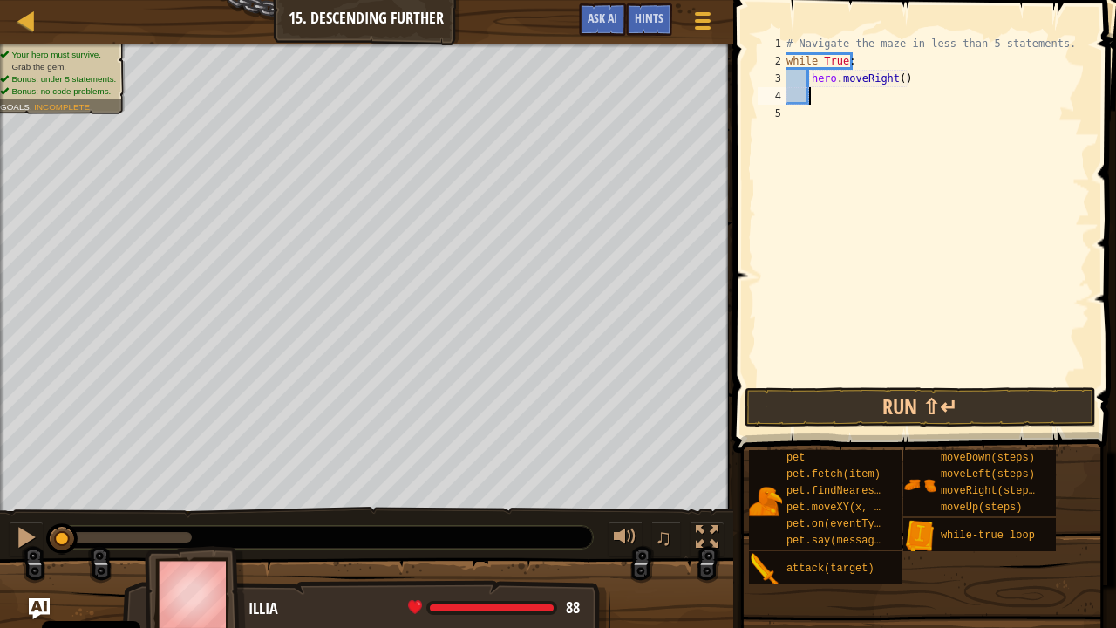
type textarea "H"
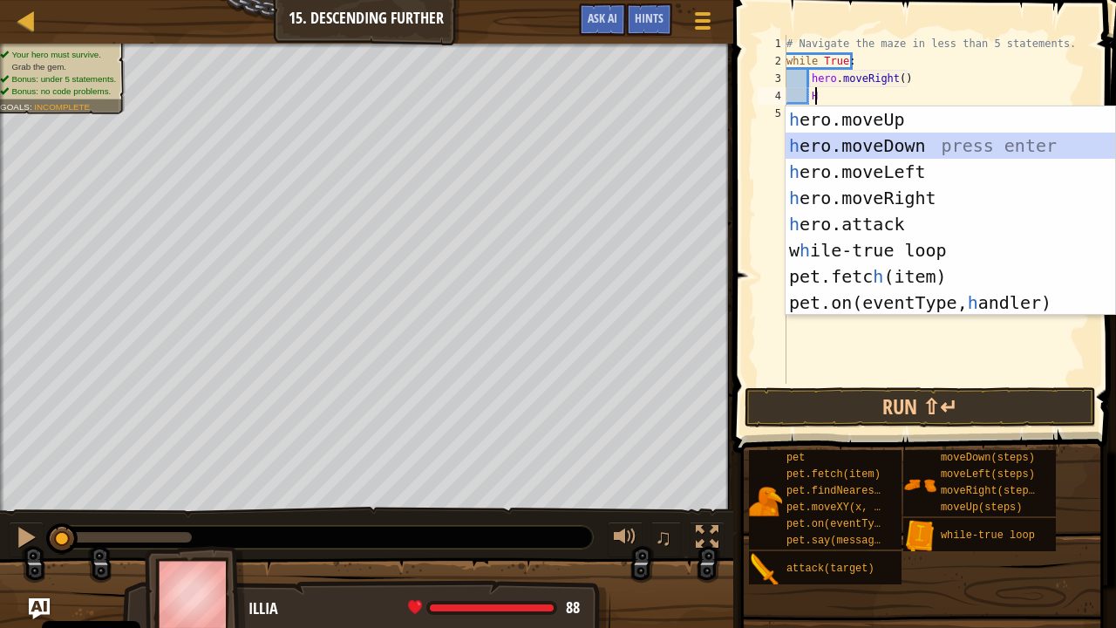
click at [886, 141] on div "h ero.moveUp press enter h ero.moveDown press enter h ero.moveLeft press enter …" at bounding box center [951, 237] width 331 height 262
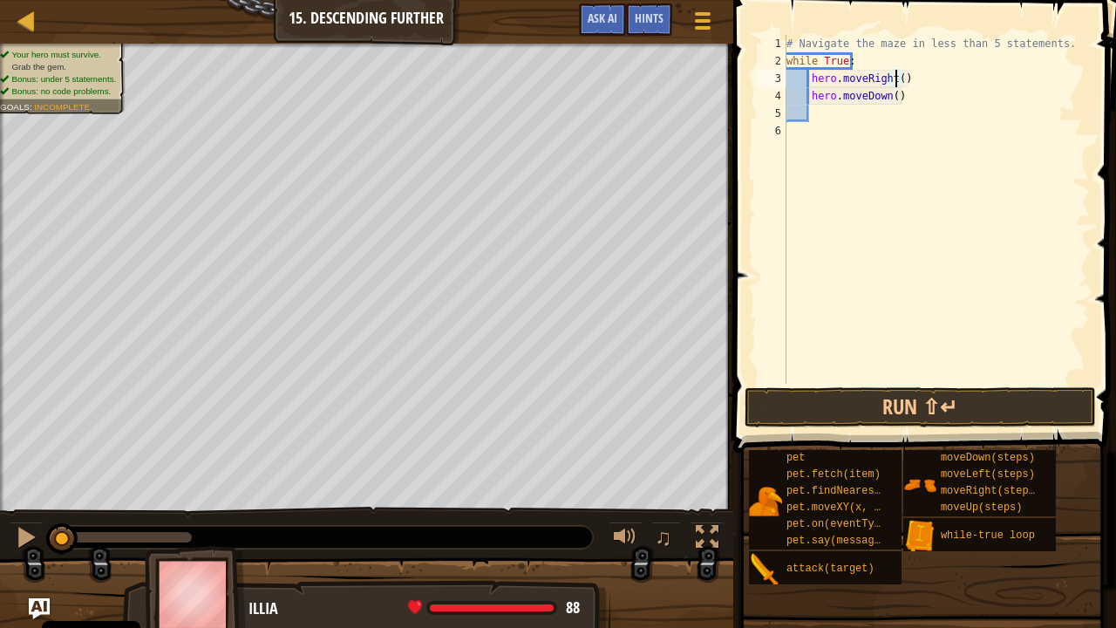
click at [893, 77] on div "# Navigate the maze in less than 5 statements. while True : hero . moveRight ( …" at bounding box center [936, 227] width 307 height 384
click at [886, 94] on div "# Navigate the maze in less than 5 statements. while True : hero . moveRight ( …" at bounding box center [936, 227] width 307 height 384
click at [888, 94] on div "# Navigate the maze in less than 5 statements. while True : hero . moveRight ( …" at bounding box center [936, 227] width 307 height 384
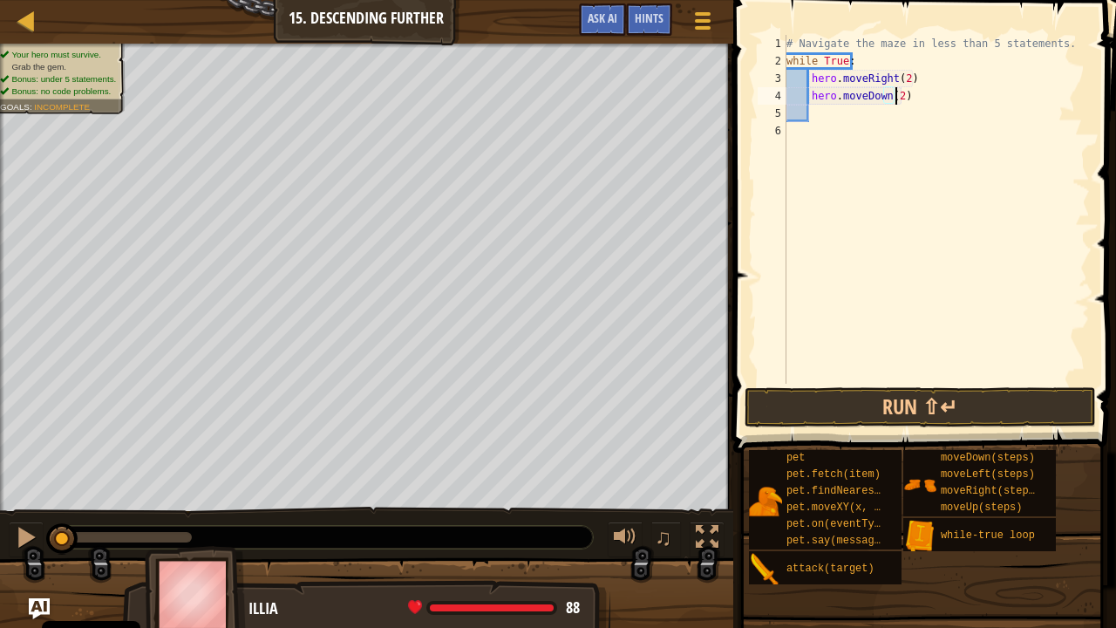
scroll to position [8, 9]
click at [859, 392] on button "Run ⇧↵" at bounding box center [921, 407] width 352 height 40
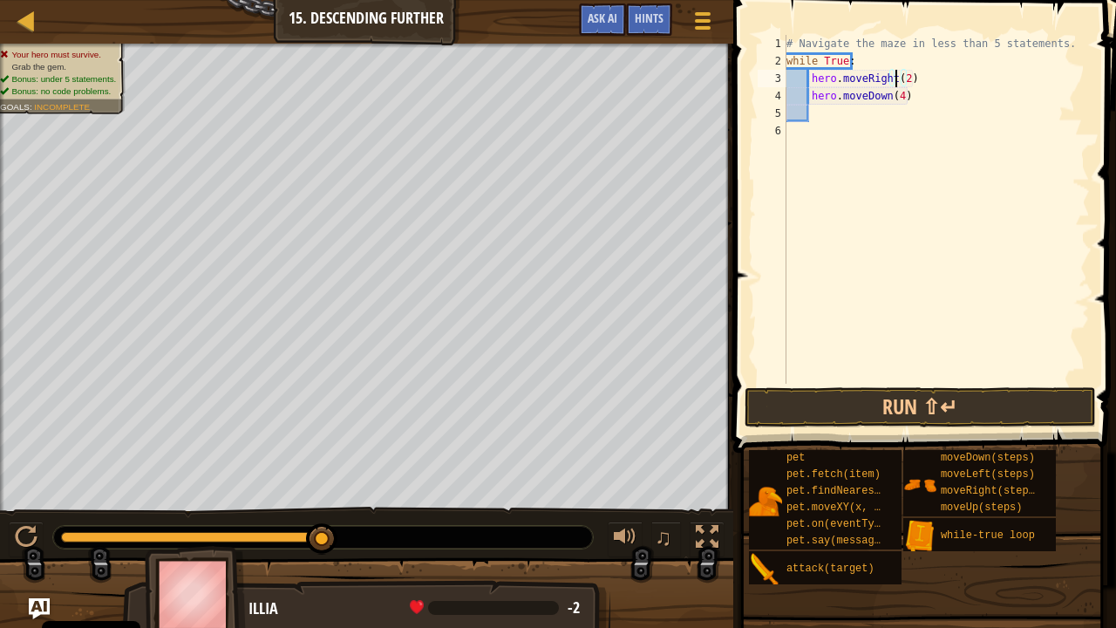
click at [897, 75] on div "# Navigate the maze in less than 5 statements. while True : hero . moveRight ( …" at bounding box center [936, 227] width 307 height 384
click at [901, 75] on div "# Navigate the maze in less than 5 statements. while True : hero . moveRight ( …" at bounding box center [936, 227] width 307 height 384
type textarea "hero.moveRight(4)"
click at [823, 394] on button "Run ⇧↵" at bounding box center [921, 407] width 352 height 40
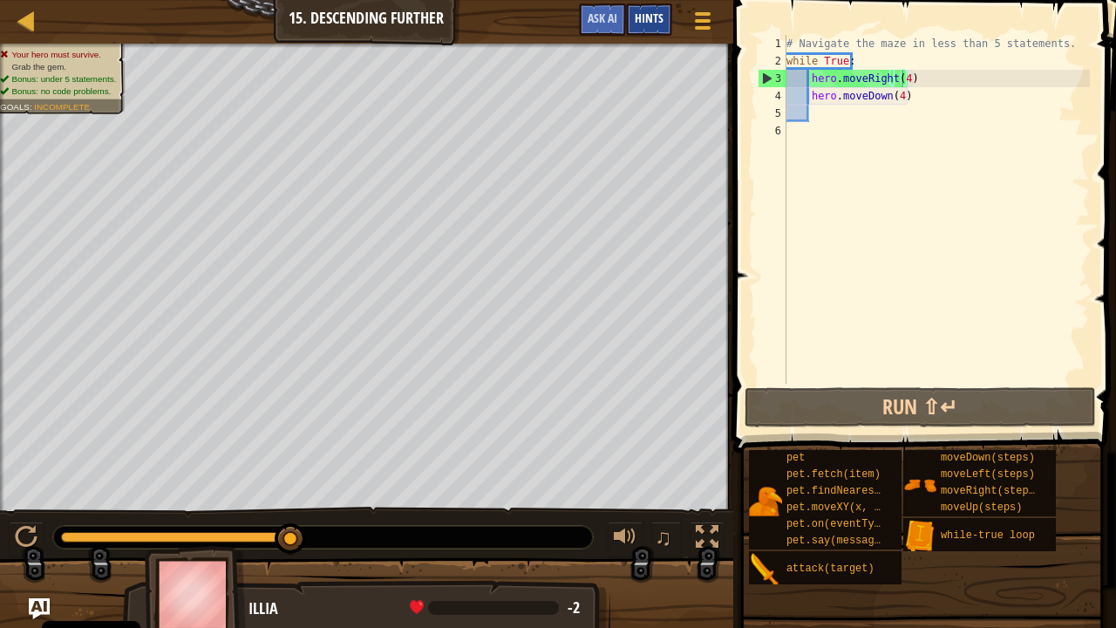
click at [644, 10] on div "Hints" at bounding box center [649, 19] width 46 height 32
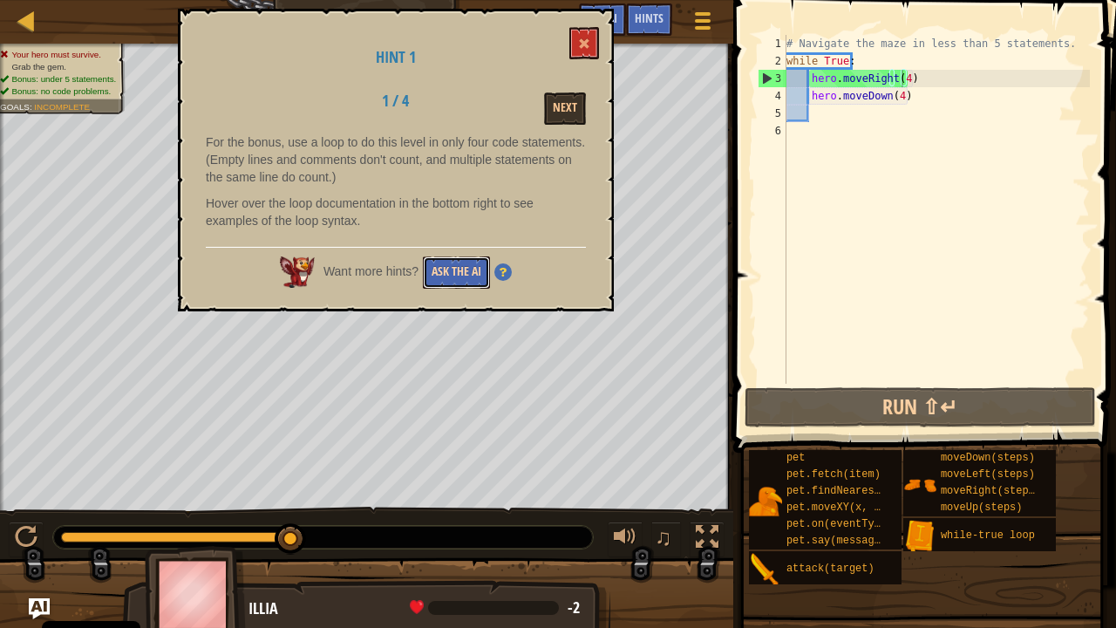
click at [474, 263] on button "Ask the AI" at bounding box center [456, 272] width 67 height 32
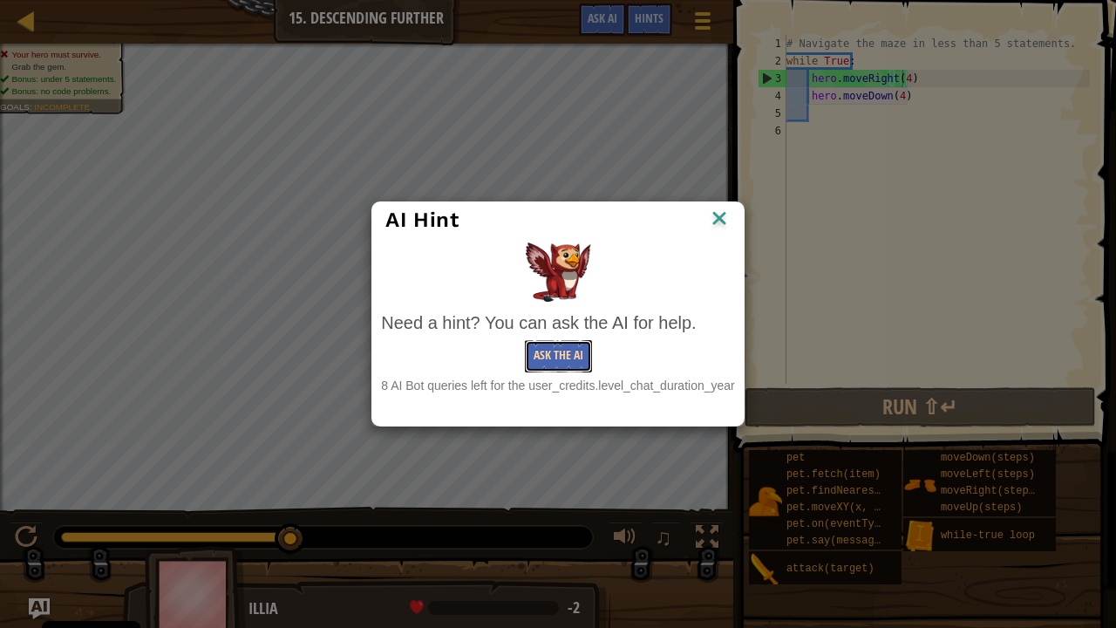
click at [563, 357] on button "Ask the AI" at bounding box center [558, 356] width 67 height 32
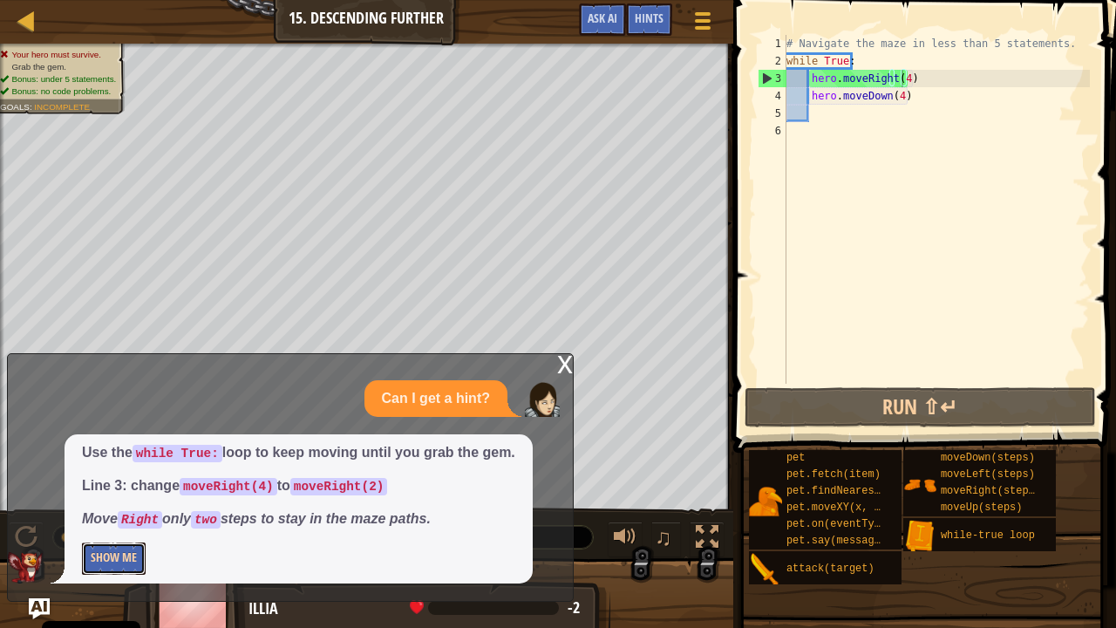
click at [119, 509] on button "Show Me" at bounding box center [114, 559] width 64 height 32
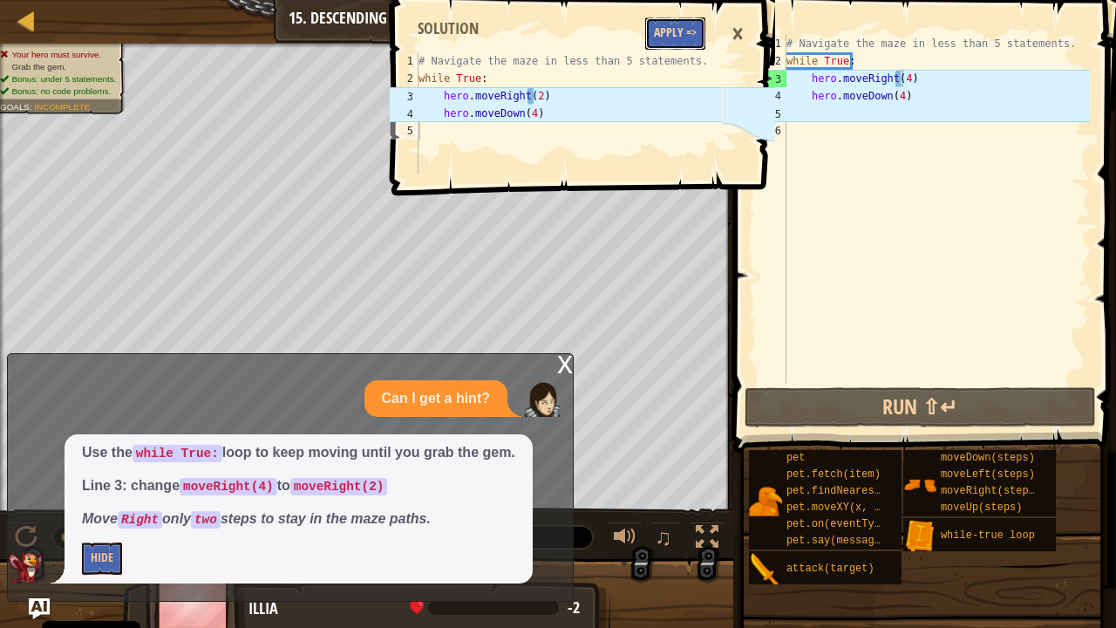
click at [686, 28] on button "Apply =>" at bounding box center [675, 33] width 60 height 32
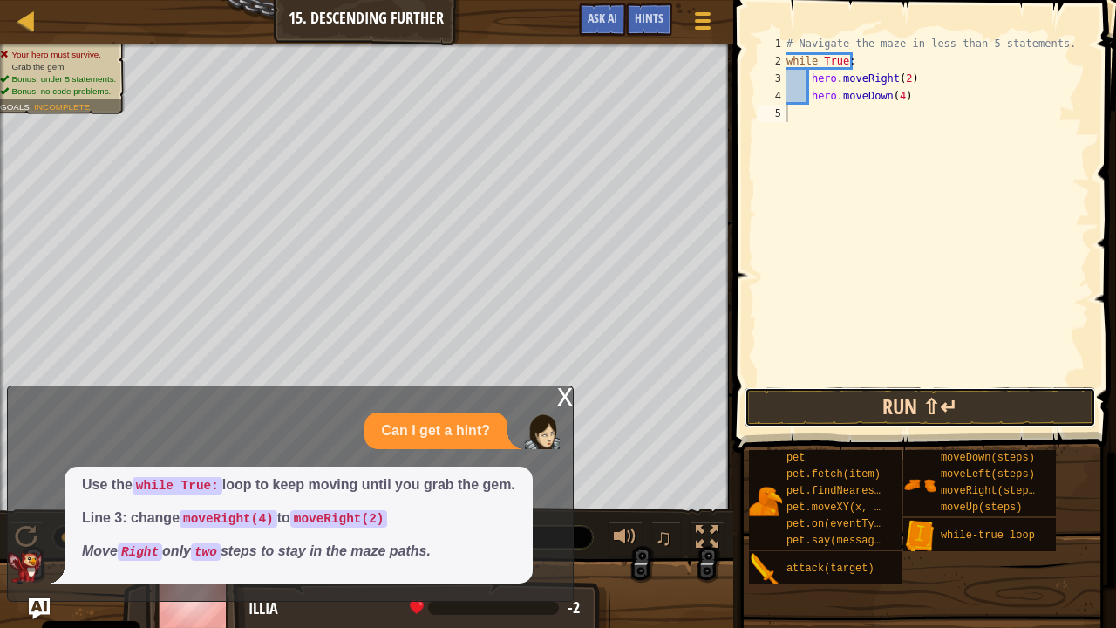
click at [877, 393] on button "Run ⇧↵" at bounding box center [921, 407] width 352 height 40
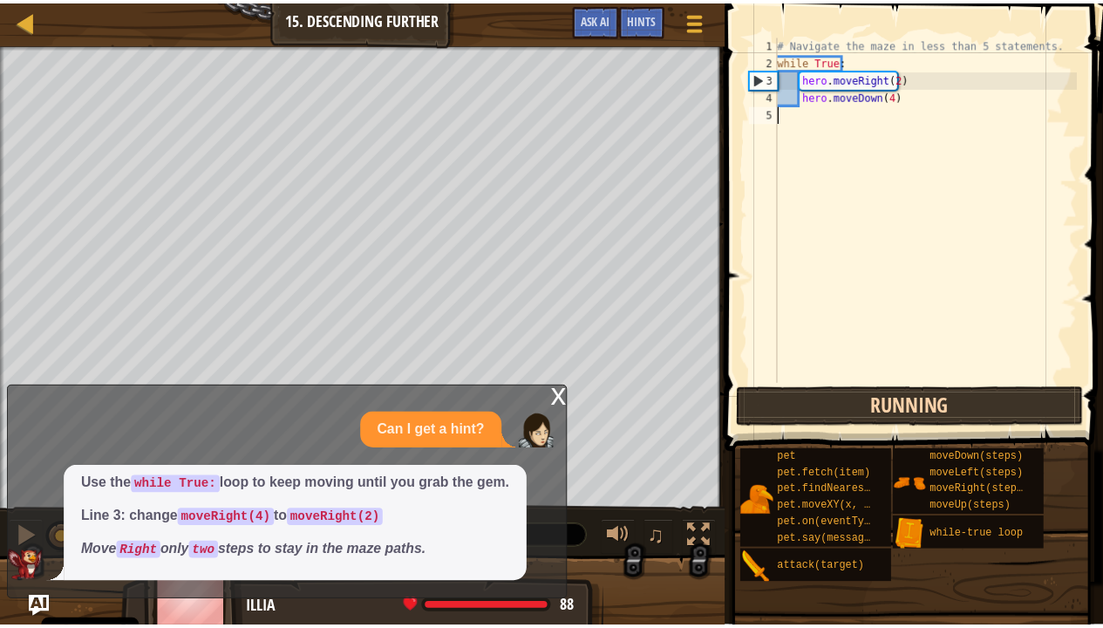
scroll to position [8, 0]
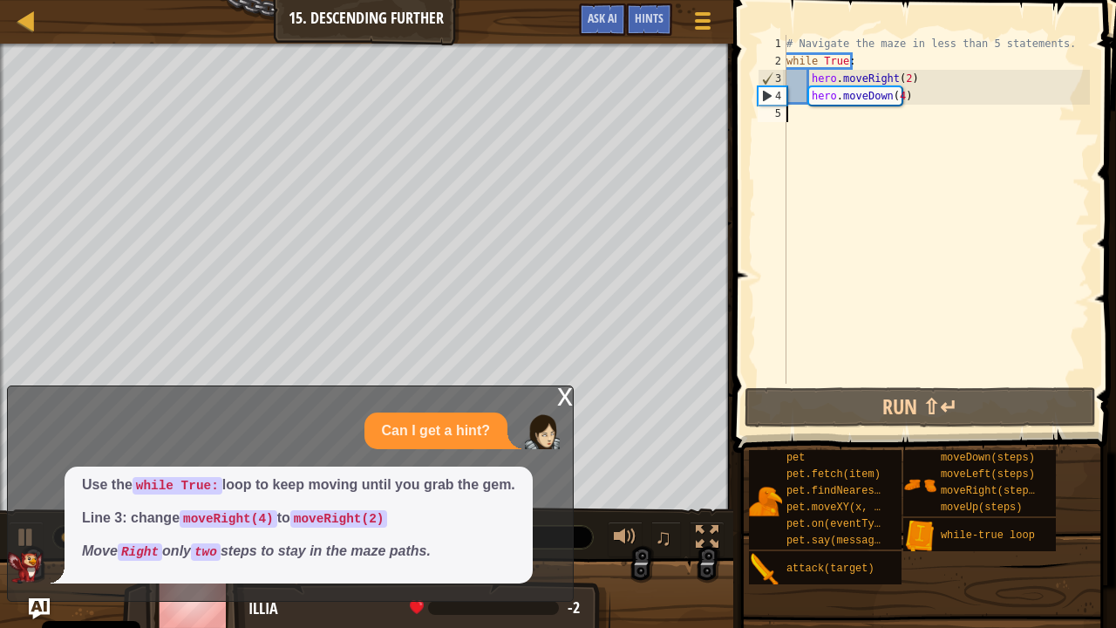
click at [820, 133] on div "# Navigate the maze in less than 5 statements. while True : hero . moveRight ( …" at bounding box center [936, 227] width 307 height 384
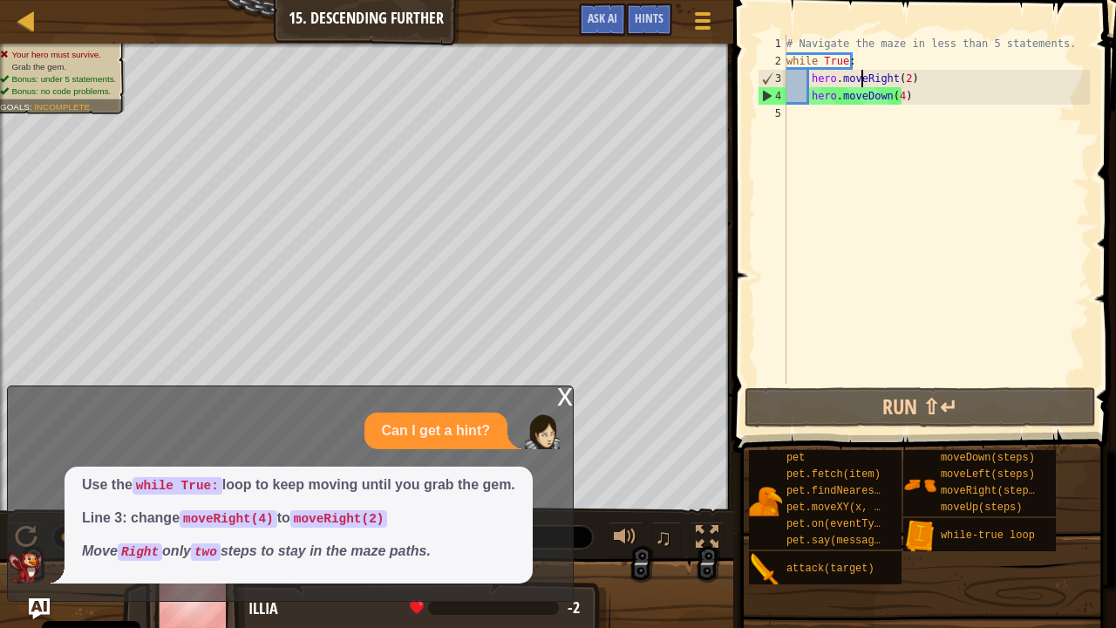
click at [861, 79] on div "# Navigate the maze in less than 5 statements. while True : hero . moveRight ( …" at bounding box center [936, 227] width 307 height 384
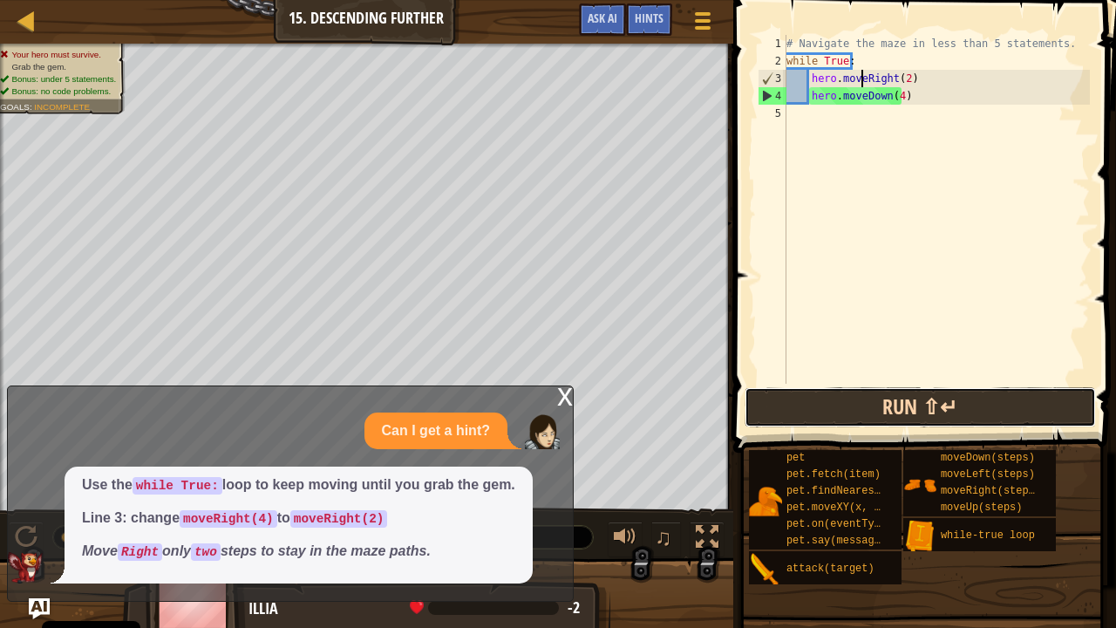
click at [890, 413] on button "Run ⇧↵" at bounding box center [921, 407] width 352 height 40
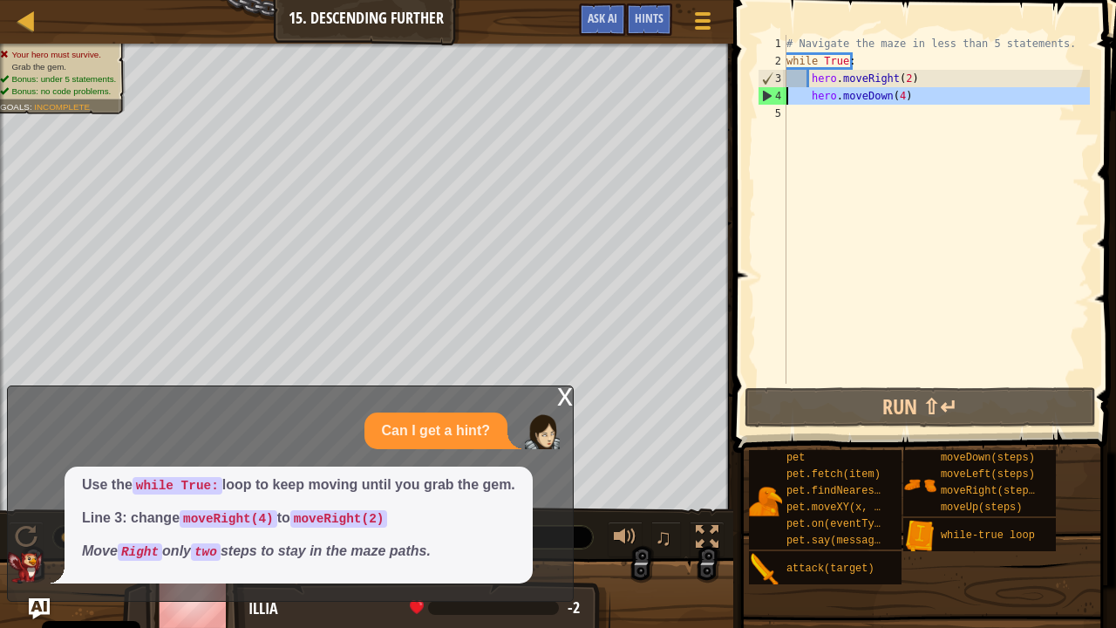
click at [771, 92] on div "4" at bounding box center [773, 95] width 28 height 17
type textarea "hero.moveDown(4)"
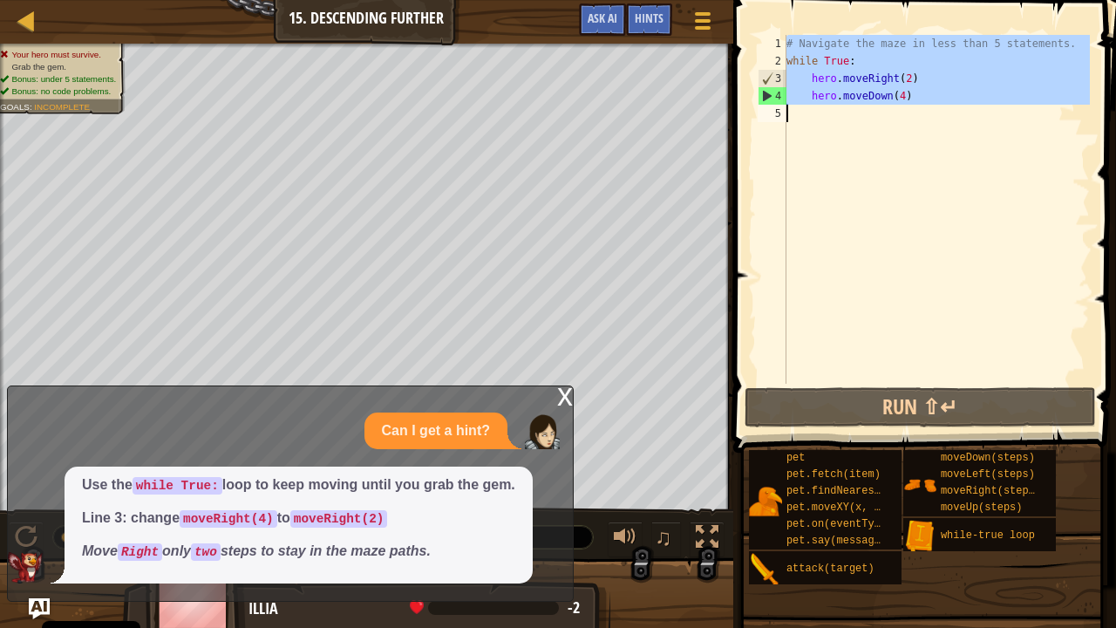
click at [771, 92] on div "4" at bounding box center [773, 95] width 28 height 17
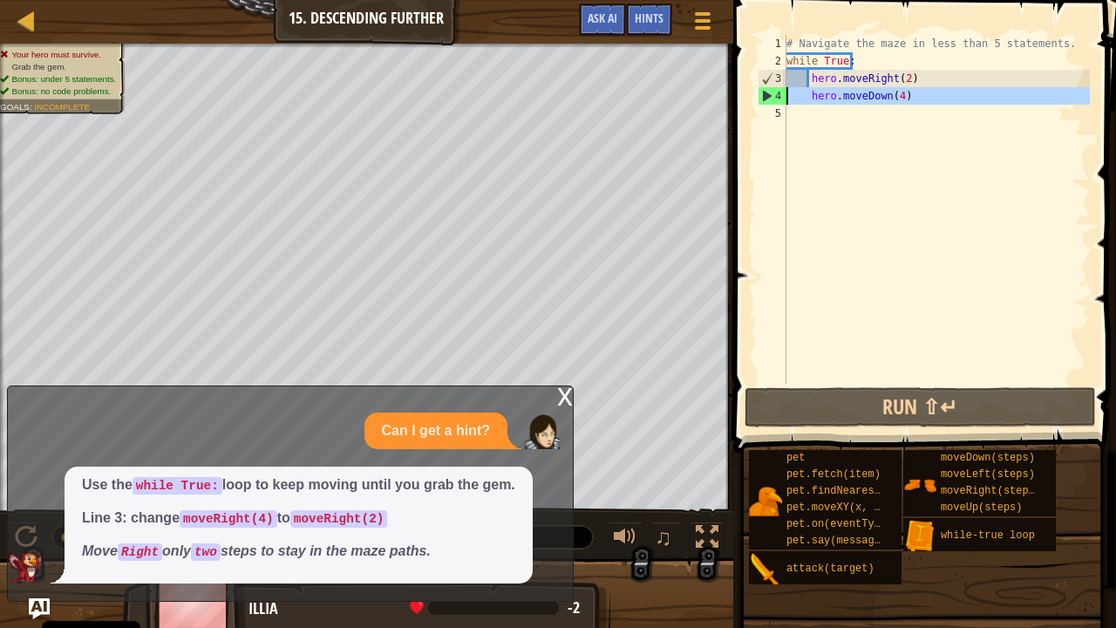
click at [771, 92] on div "4" at bounding box center [773, 95] width 28 height 17
click at [487, 413] on div "Can I get a hint?" at bounding box center [436, 432] width 143 height 38
click at [563, 389] on div "x" at bounding box center [565, 394] width 16 height 17
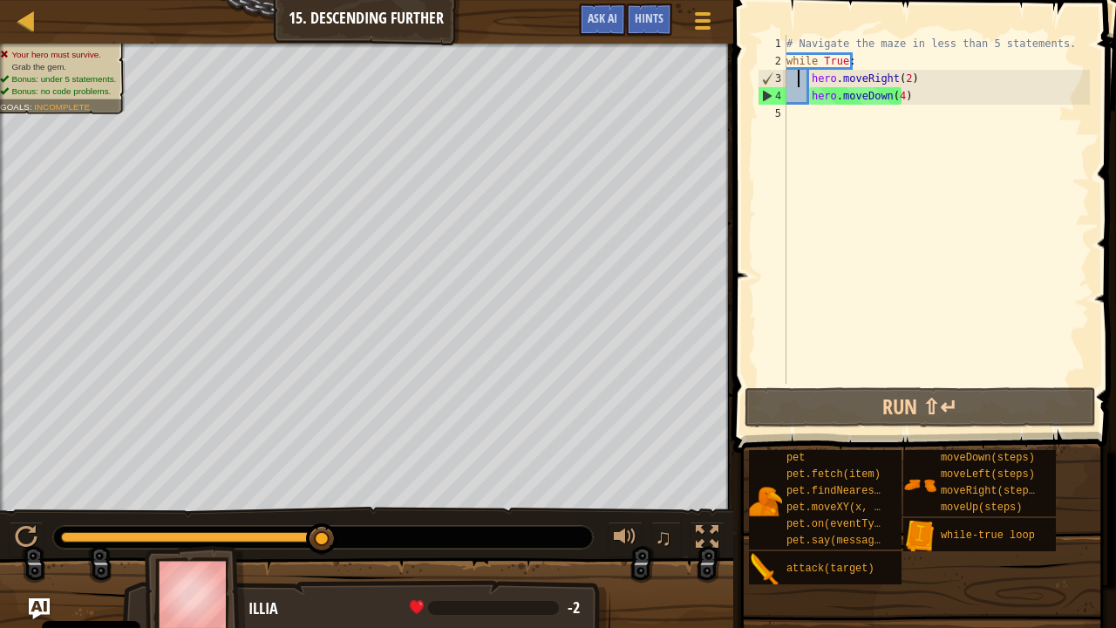
click at [799, 75] on div "# Navigate the maze in less than 5 statements. while True : hero . moveRight ( …" at bounding box center [936, 227] width 307 height 384
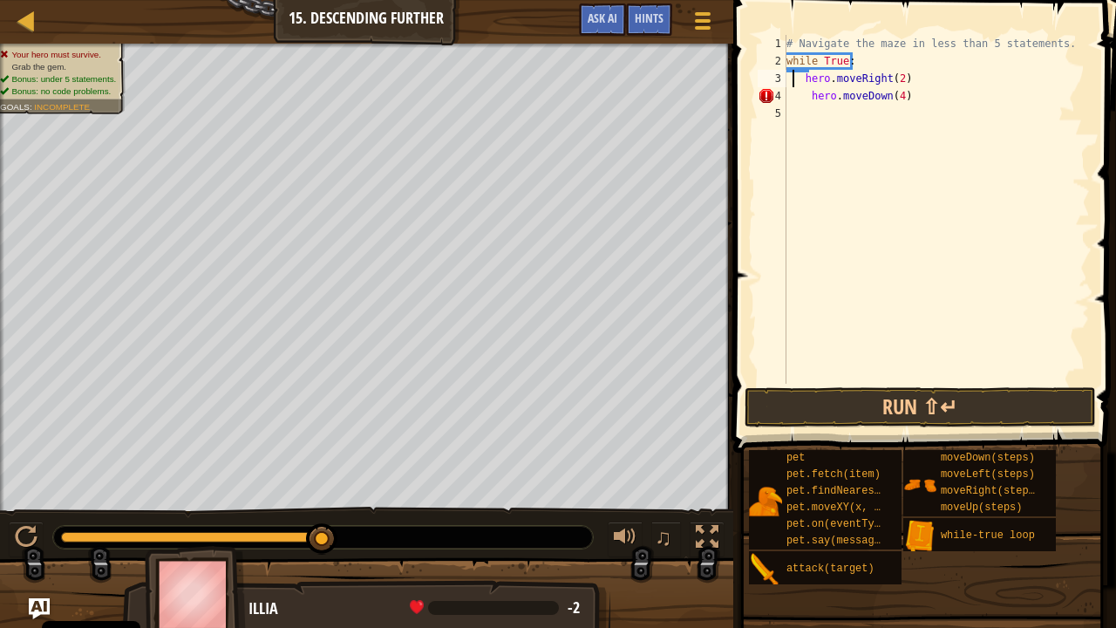
type textarea "hero.moveRight(2)"
click at [796, 114] on div "# Navigate the maze in less than 5 statements. while True : hero . moveRight ( …" at bounding box center [936, 227] width 307 height 384
click at [811, 85] on div "# Navigate the maze in less than 5 statements. while True : hero . moveRight ( …" at bounding box center [936, 227] width 307 height 384
type textarea "hero.moveRight(2)"
click at [809, 105] on div "# Navigate the maze in less than 5 statements. while True : hero . moveRight ( …" at bounding box center [936, 227] width 307 height 384
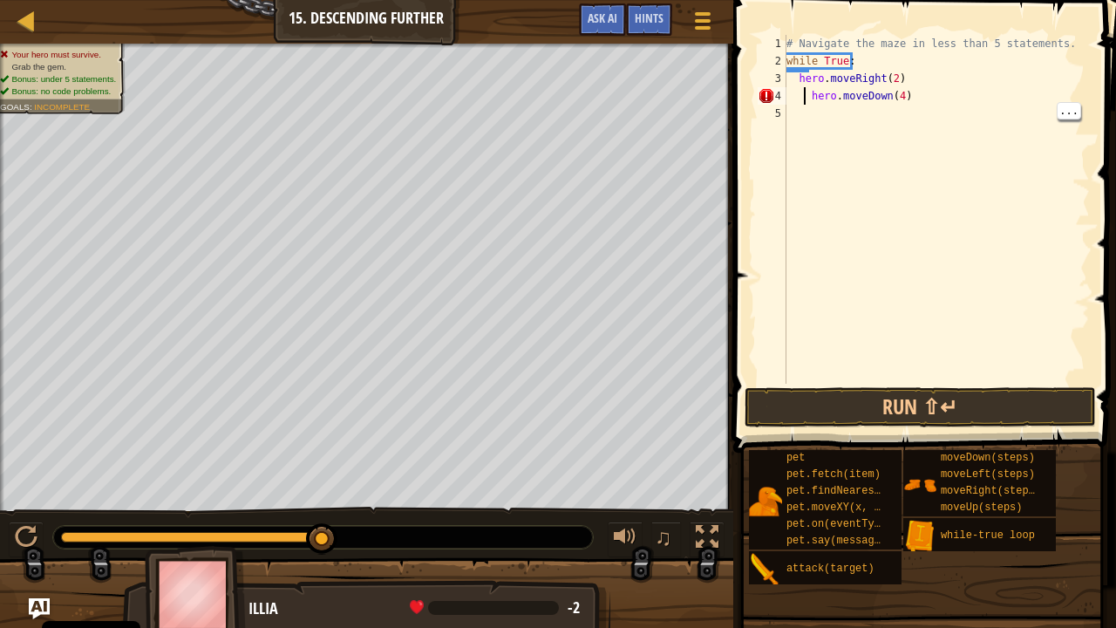
click at [804, 92] on div "# Navigate the maze in less than 5 statements. while True : hero . moveRight ( …" at bounding box center [936, 227] width 307 height 384
click at [794, 72] on div "# Navigate the maze in less than 5 statements. while True : hero . moveRight ( …" at bounding box center [936, 227] width 307 height 384
type textarea "hero.moveRight(2)"
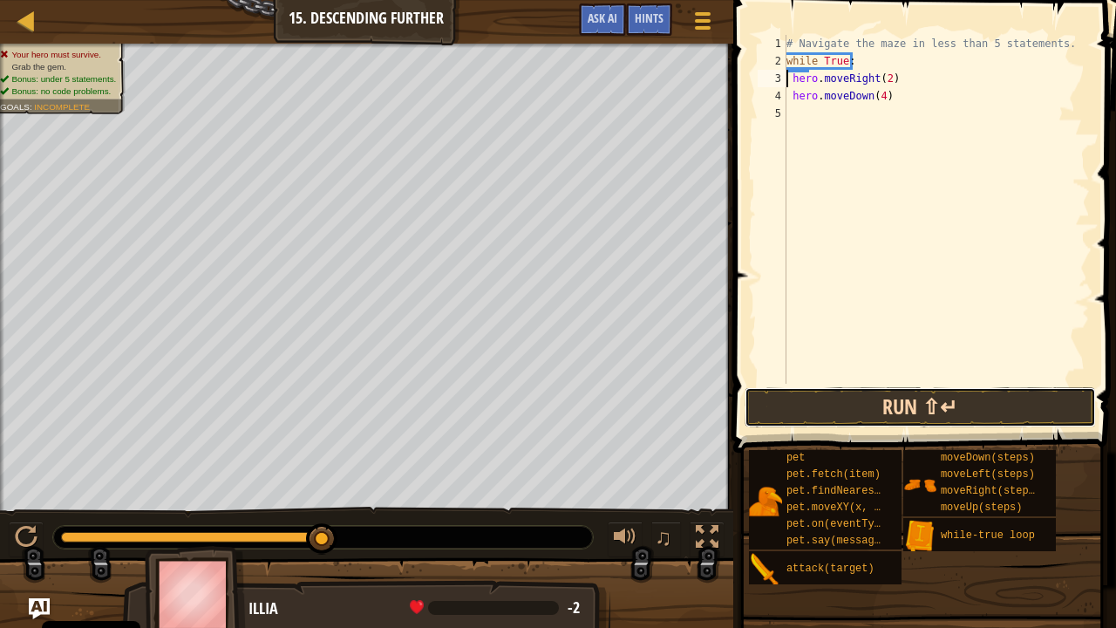
click at [904, 421] on button "Run ⇧↵" at bounding box center [921, 407] width 352 height 40
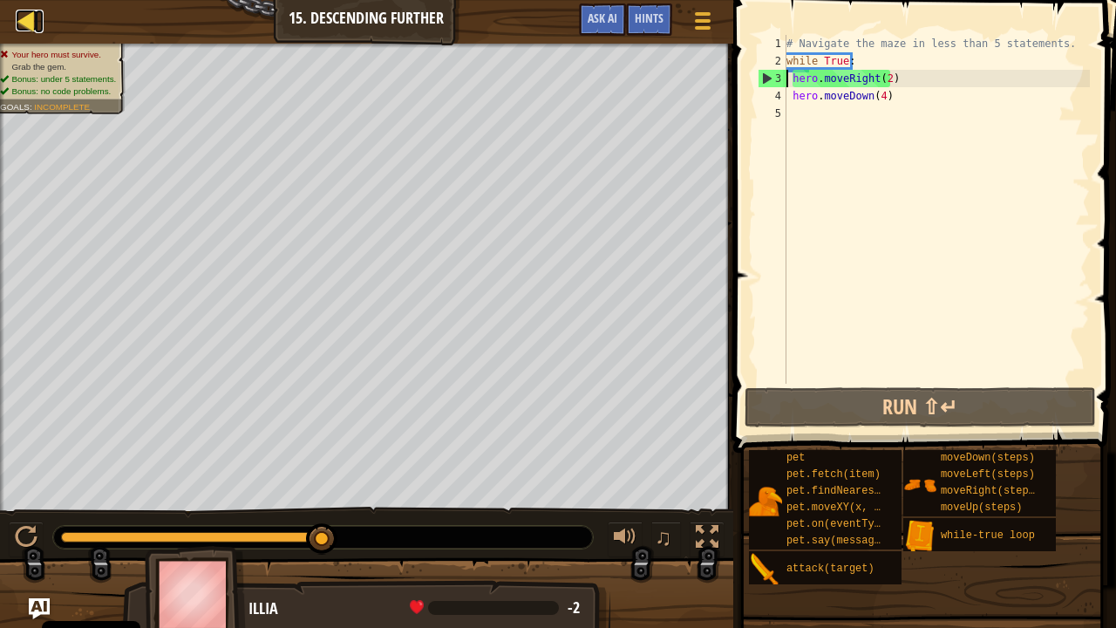
click at [17, 21] on div at bounding box center [27, 21] width 22 height 22
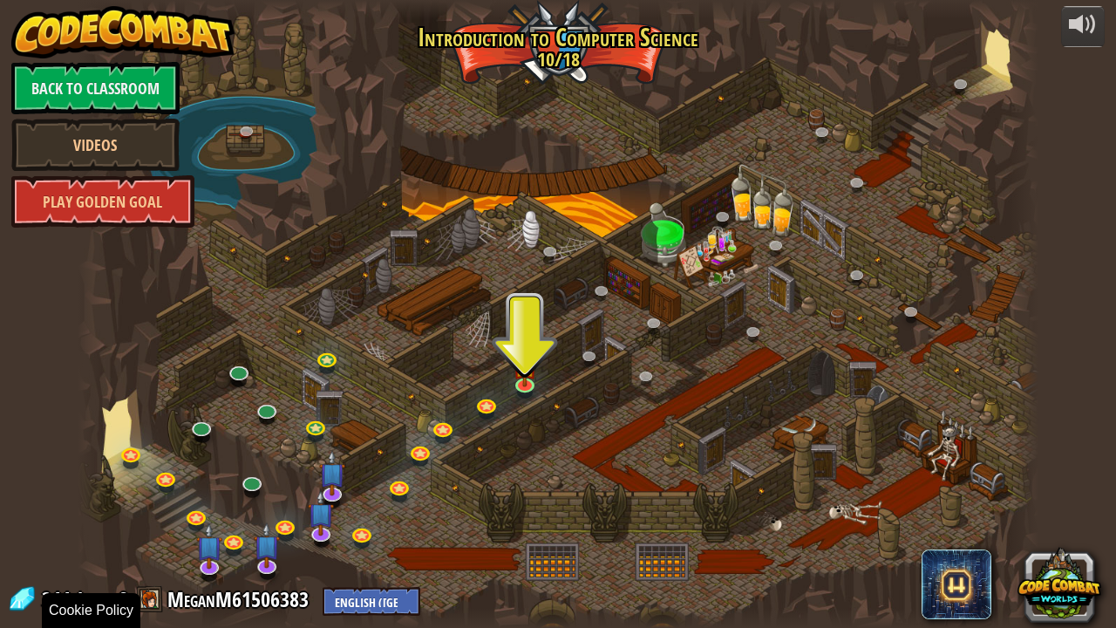
click at [216, 509] on div at bounding box center [558, 618] width 961 height 19
click at [257, 509] on div "344 Level 8 MeganM61506383 English ([GEOGRAPHIC_DATA]) English ([GEOGRAPHIC_DAT…" at bounding box center [213, 600] width 413 height 31
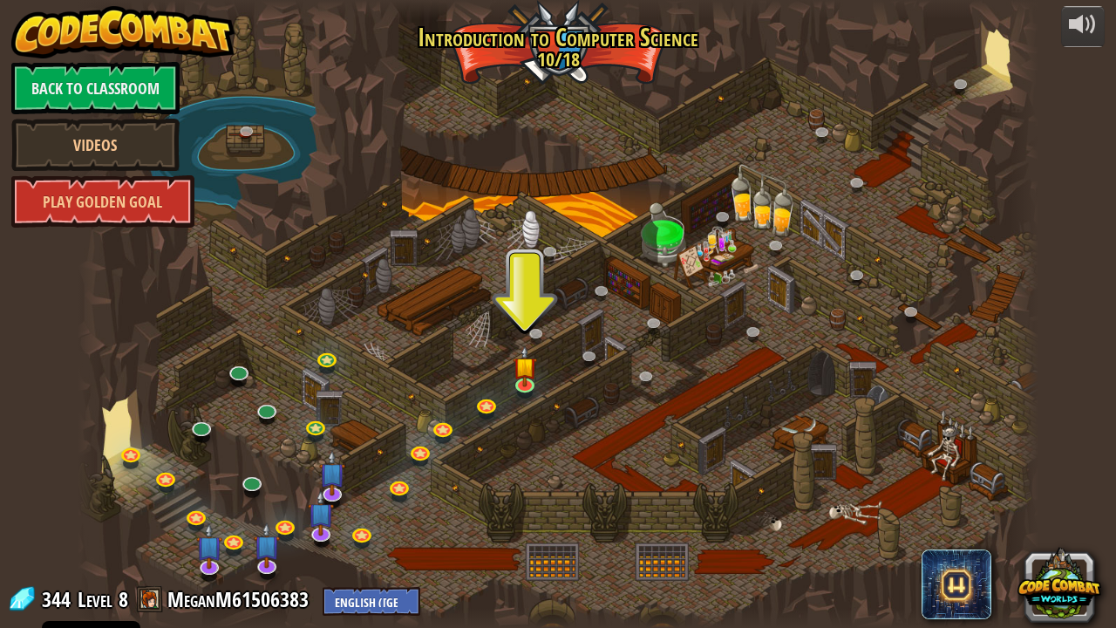
click at [183, 338] on div at bounding box center [558, 314] width 961 height 628
click at [188, 338] on div at bounding box center [558, 314] width 961 height 628
click at [97, 88] on link "Back to Classroom" at bounding box center [95, 88] width 168 height 52
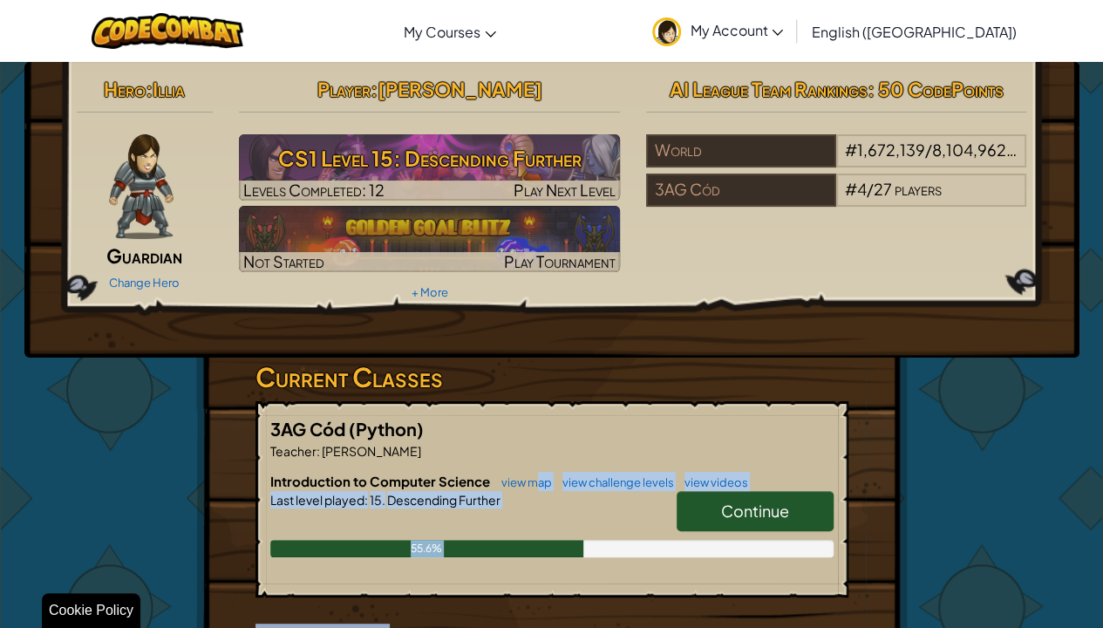
drag, startPoint x: 570, startPoint y: 625, endPoint x: 530, endPoint y: 388, distance: 239.8
click at [530, 388] on div "Hero : Illia Guardian Change Hero Player : [PERSON_NAME] m CS1 Level 15: Descen…" at bounding box center [552, 456] width 712 height 789
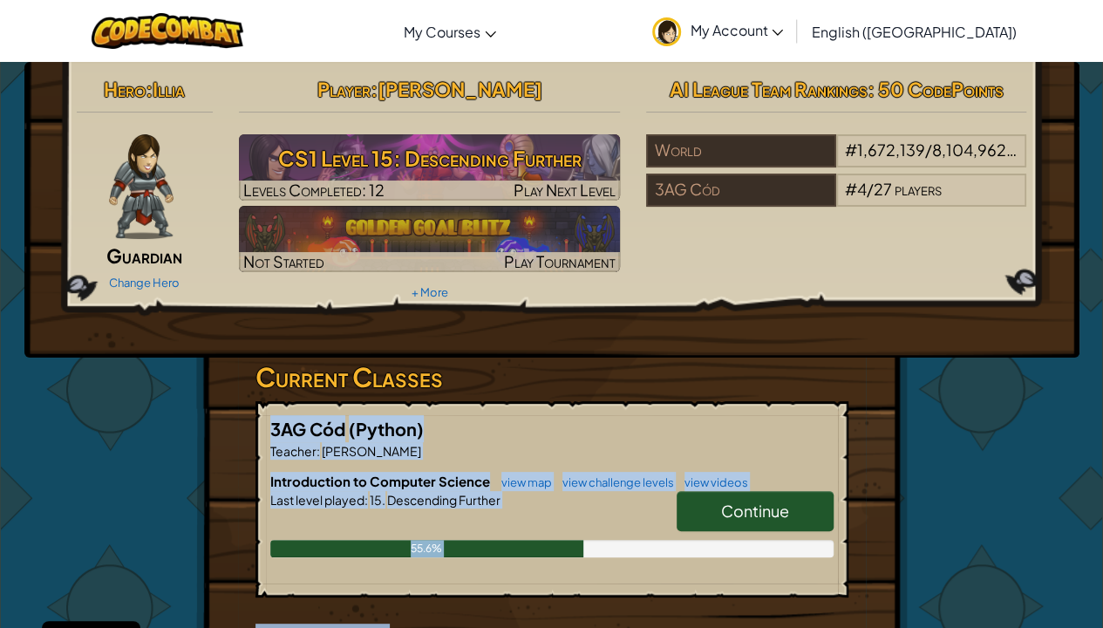
click at [649, 495] on div "Last level played : 15. Descending Further" at bounding box center [551, 499] width 563 height 17
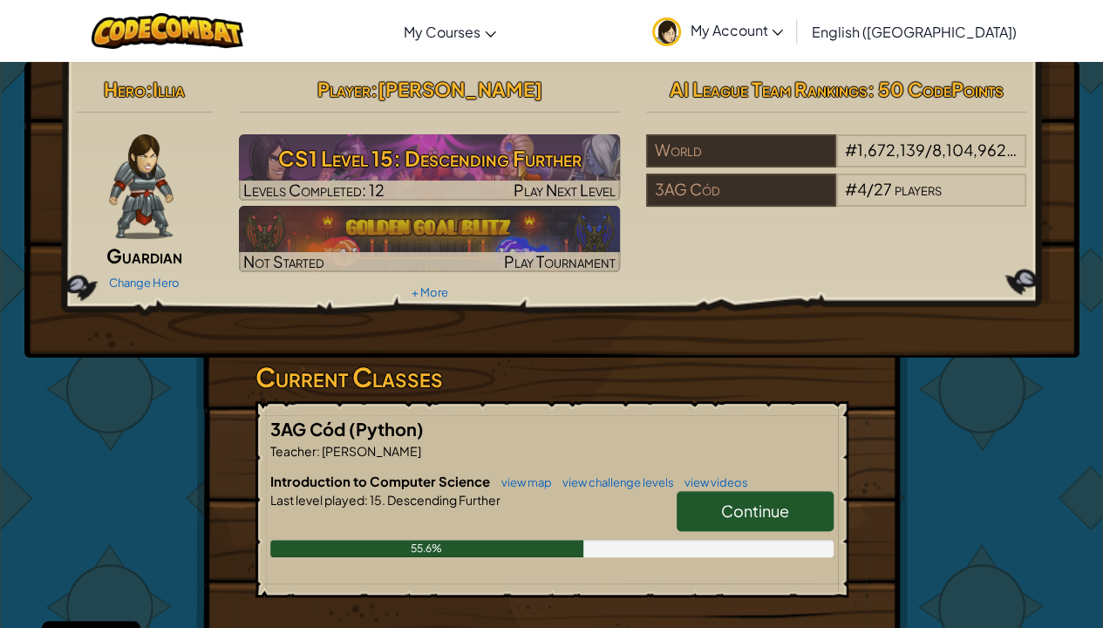
click at [691, 506] on link "Continue" at bounding box center [755, 511] width 157 height 40
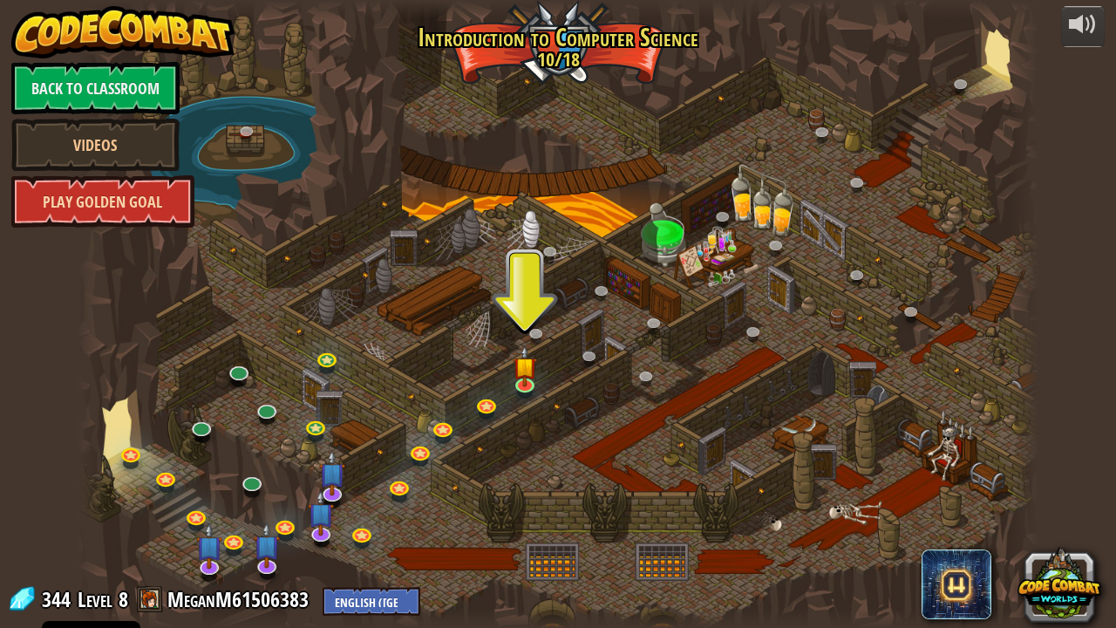
click at [144, 204] on link "Play Golden Goal" at bounding box center [102, 201] width 183 height 52
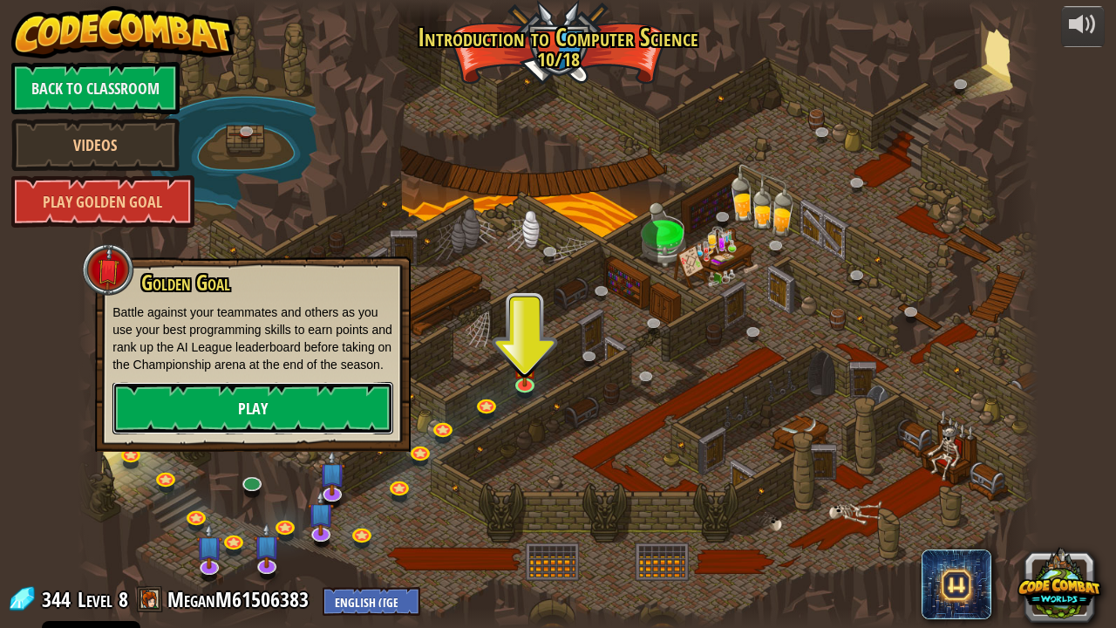
click at [241, 393] on link "Play" at bounding box center [253, 408] width 281 height 52
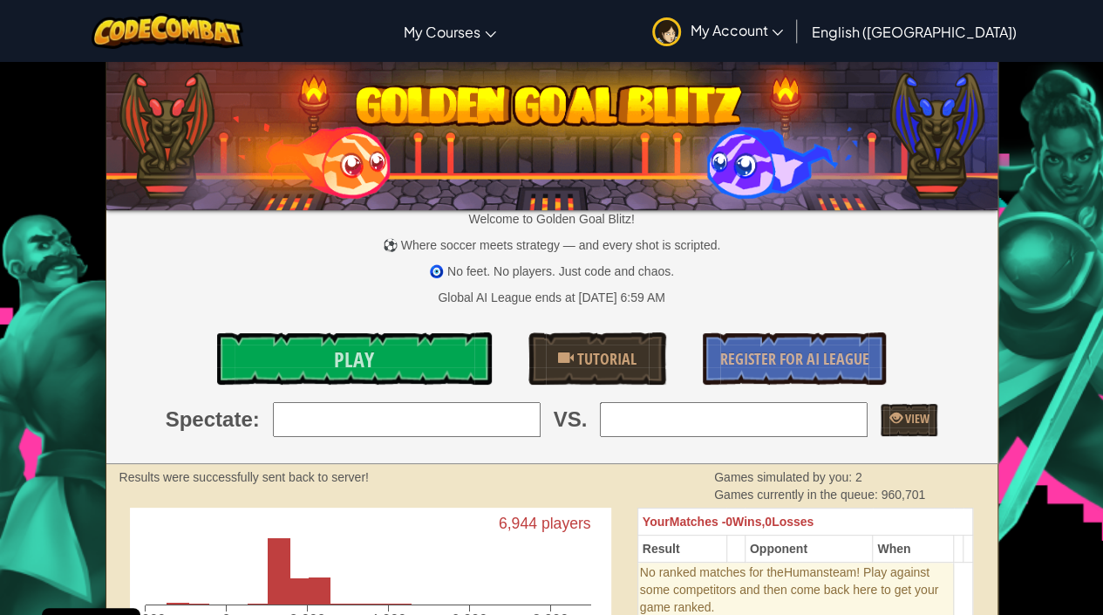
click at [986, 116] on img at bounding box center [551, 132] width 891 height 155
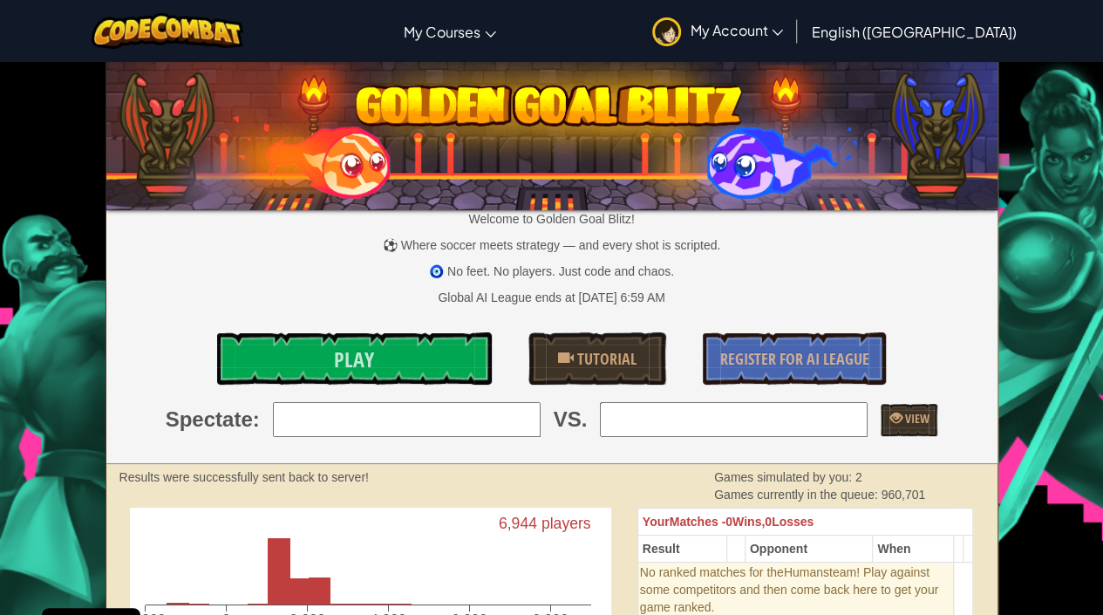
click at [986, 116] on img at bounding box center [551, 132] width 891 height 155
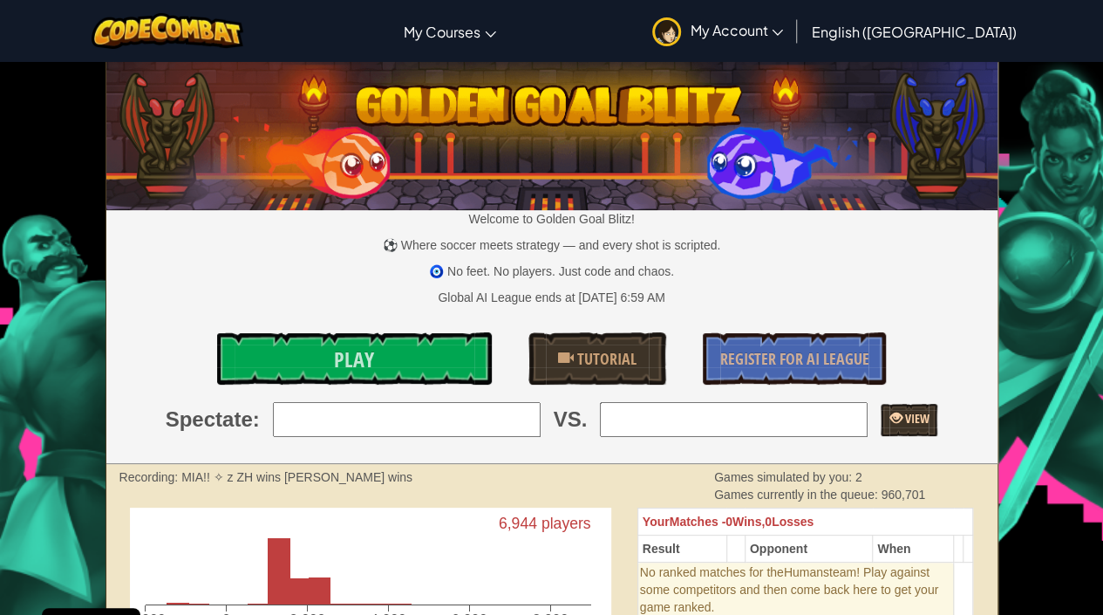
click at [902, 420] on span "View" at bounding box center [915, 418] width 27 height 17
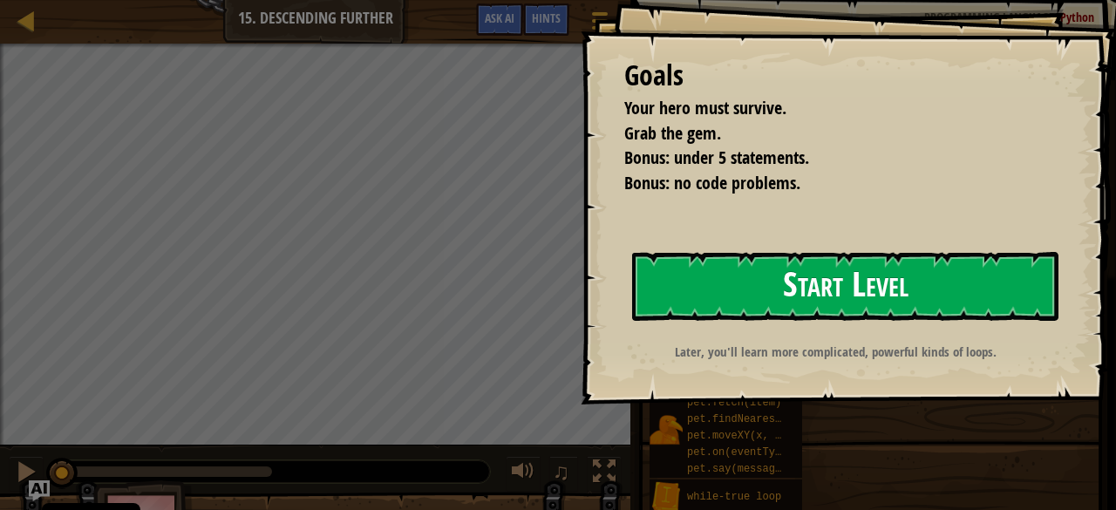
click at [657, 293] on button "Start Level" at bounding box center [845, 286] width 427 height 69
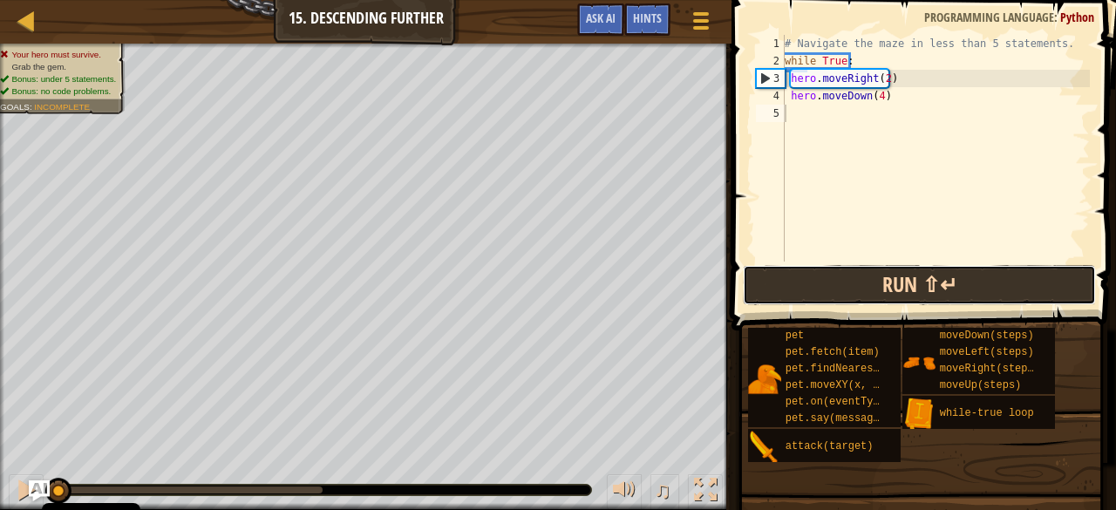
click at [804, 287] on button "Run ⇧↵" at bounding box center [919, 285] width 352 height 40
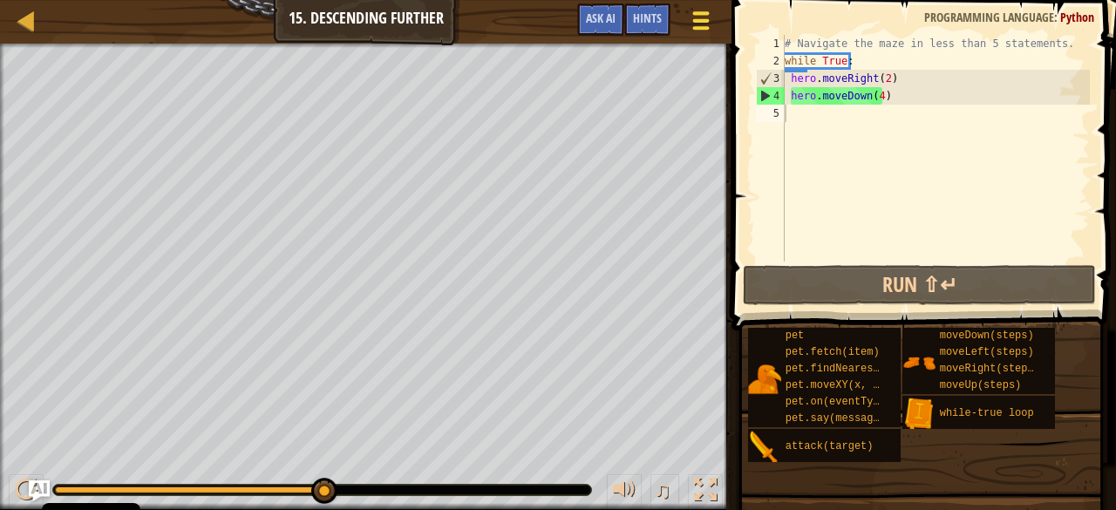
click at [696, 11] on span at bounding box center [701, 12] width 17 height 3
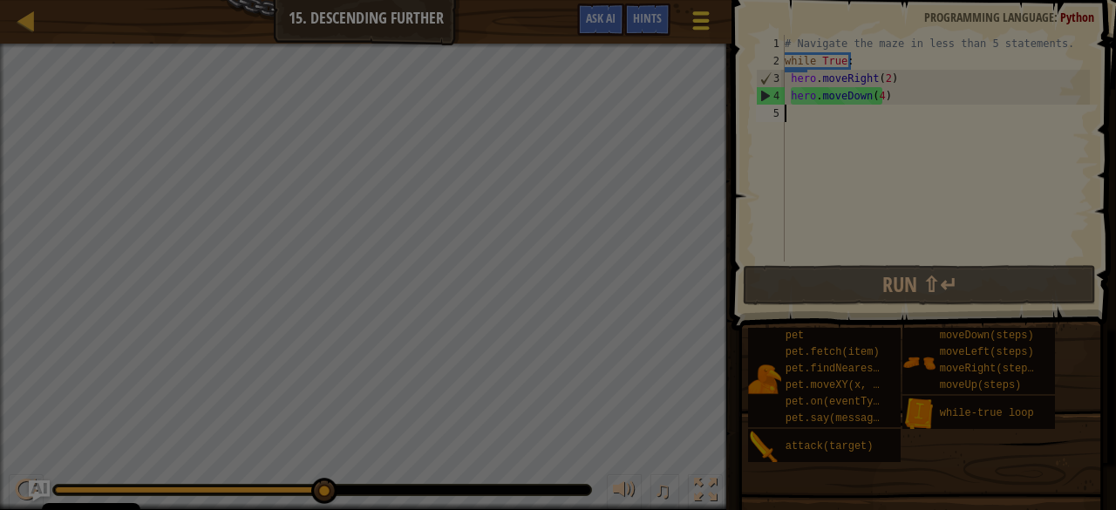
click at [696, 2] on body "Cookie Policy CodeCombat uses a few essential and non-essential cookies. Privac…" at bounding box center [558, 1] width 1116 height 2
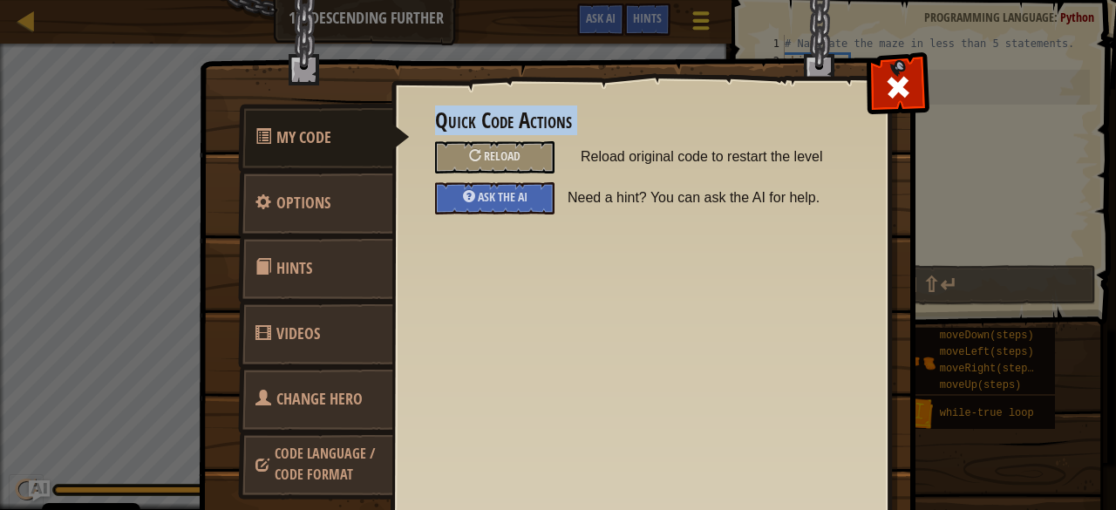
click at [696, 61] on div "My Code Options Hints Videos Change Hero Code Language / Code Format Quick Code…" at bounding box center [558, 309] width 715 height 497
click at [352, 242] on link "Hints" at bounding box center [315, 269] width 155 height 68
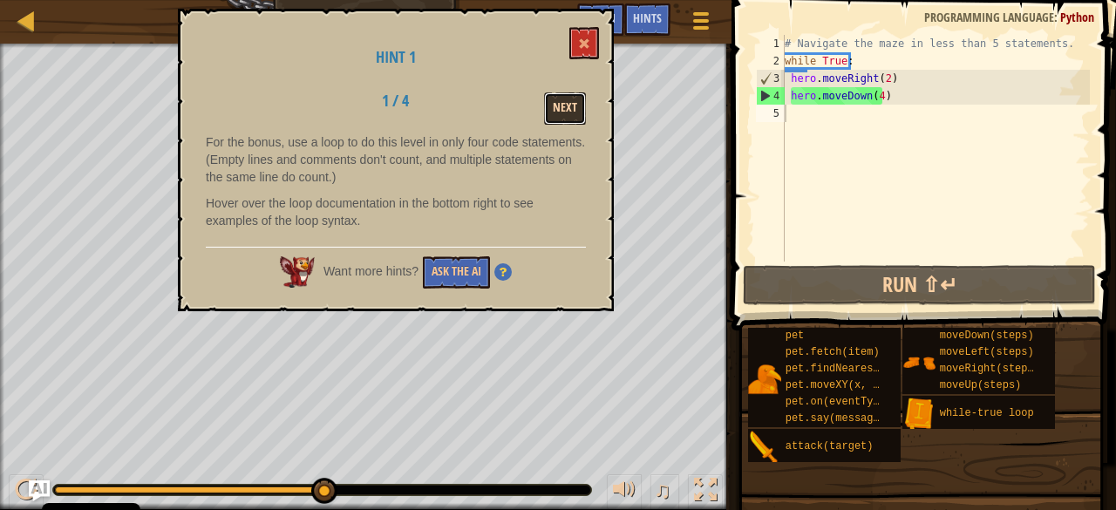
click at [575, 92] on button "Next" at bounding box center [565, 108] width 42 height 32
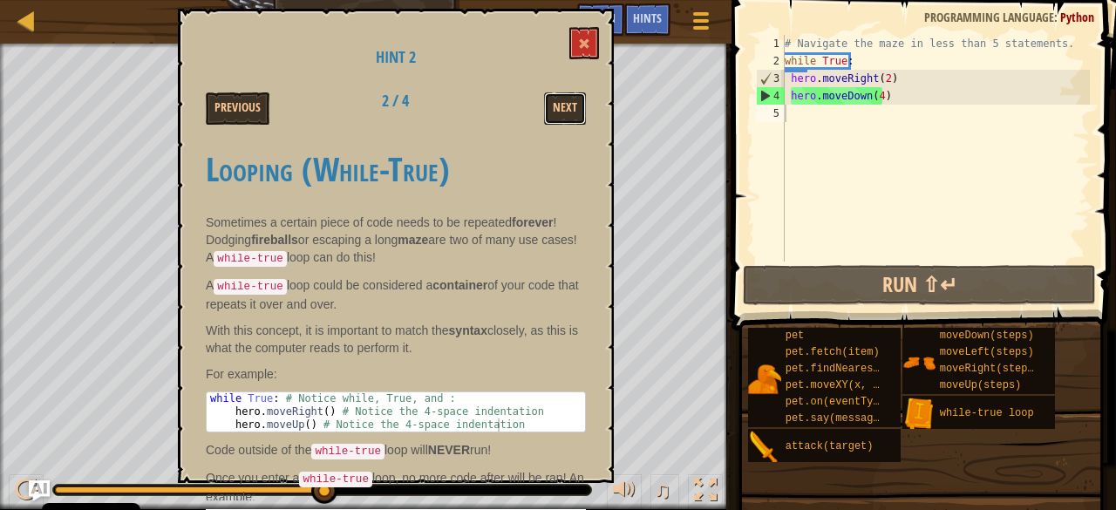
click at [575, 92] on button "Next" at bounding box center [565, 108] width 42 height 32
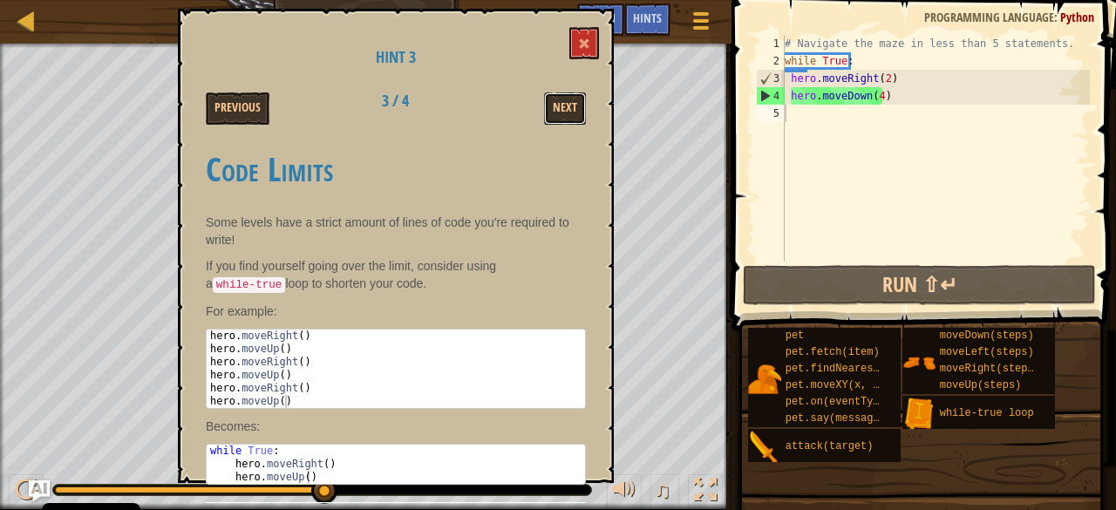
click at [575, 92] on button "Next" at bounding box center [565, 108] width 42 height 32
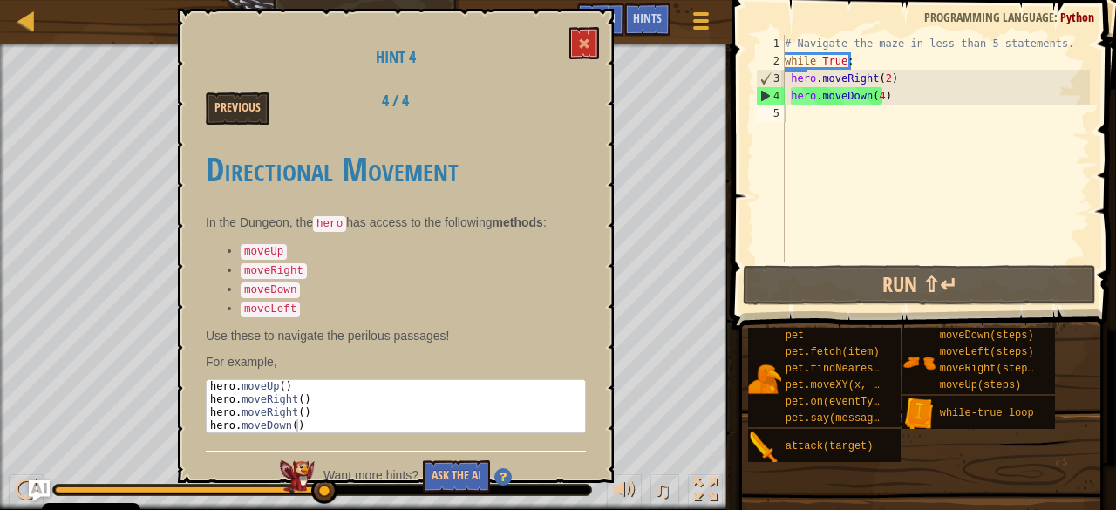
click at [575, 92] on div at bounding box center [531, 92] width 135 height 1
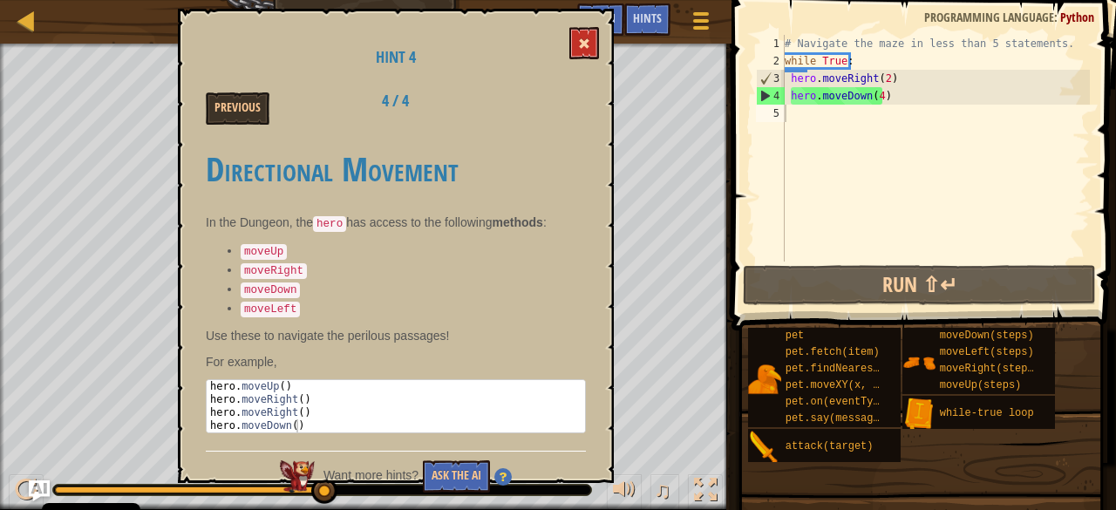
drag, startPoint x: 575, startPoint y: 92, endPoint x: 586, endPoint y: 36, distance: 57.8
click at [586, 36] on div "Hint 4 Previous 4 / 4 Directional Movement In the Dungeon, the hero has access …" at bounding box center [396, 246] width 436 height 475
click at [586, 36] on button at bounding box center [585, 43] width 30 height 32
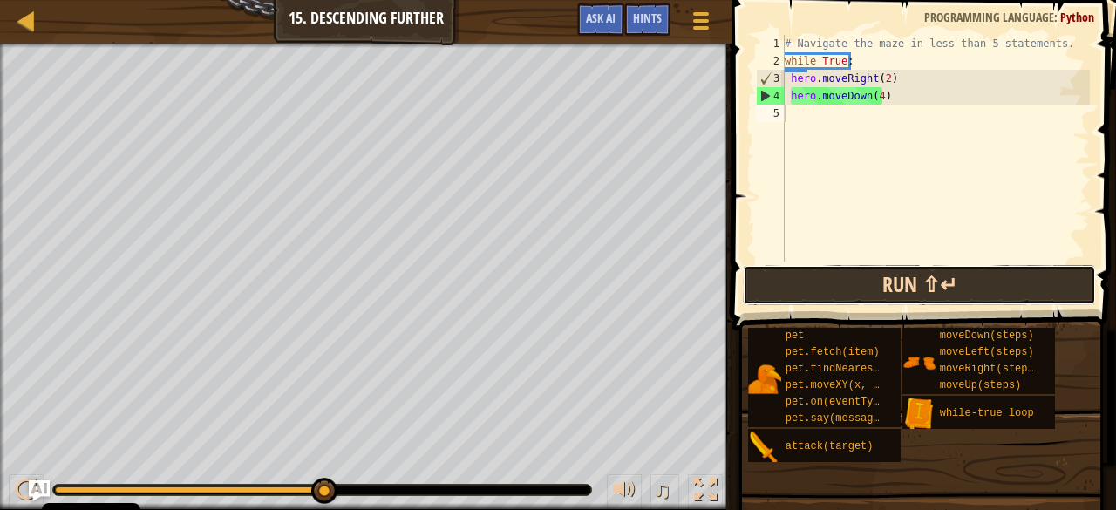
click at [793, 283] on button "Run ⇧↵" at bounding box center [919, 285] width 352 height 40
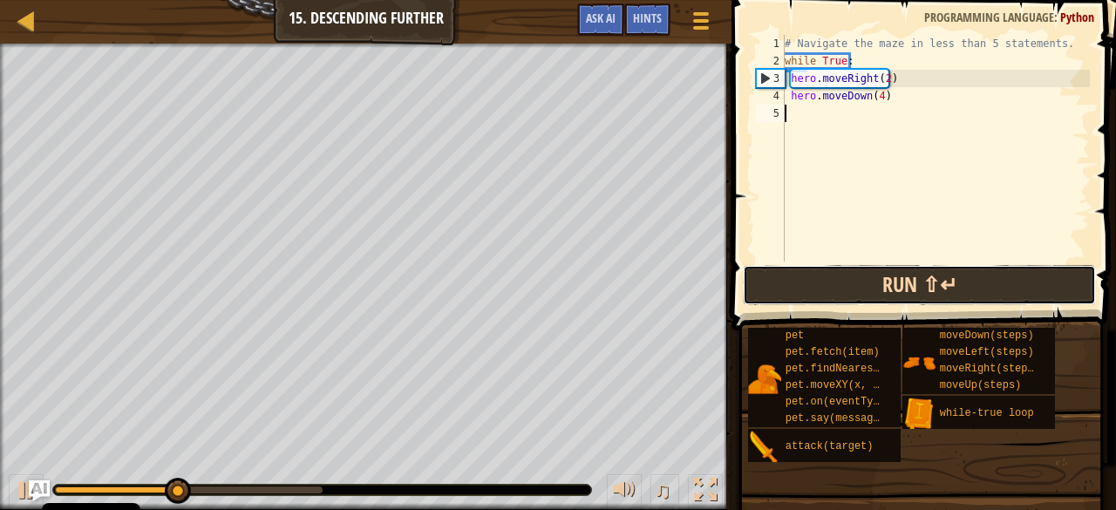
drag, startPoint x: 793, startPoint y: 283, endPoint x: 830, endPoint y: 289, distance: 38.0
click at [830, 289] on button "Run ⇧↵" at bounding box center [919, 285] width 352 height 40
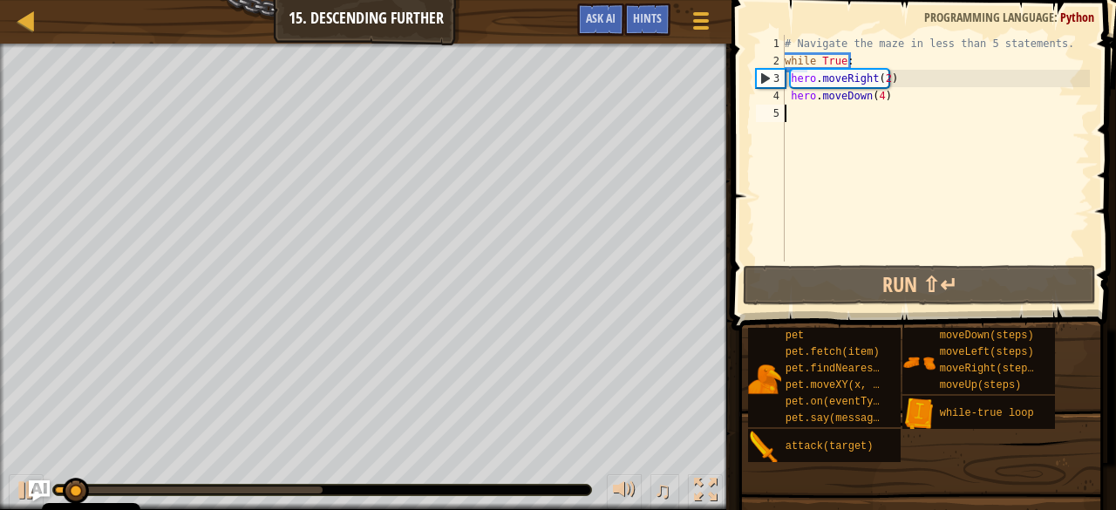
drag, startPoint x: 884, startPoint y: 215, endPoint x: 1007, endPoint y: 195, distance: 124.8
click at [1007, 195] on div "# Navigate the maze in less than 5 statements. while True : hero . moveRight ( …" at bounding box center [936, 166] width 309 height 262
click at [881, 72] on div "# Navigate the maze in less than 5 statements. while True : hero . moveRight ( …" at bounding box center [936, 166] width 309 height 262
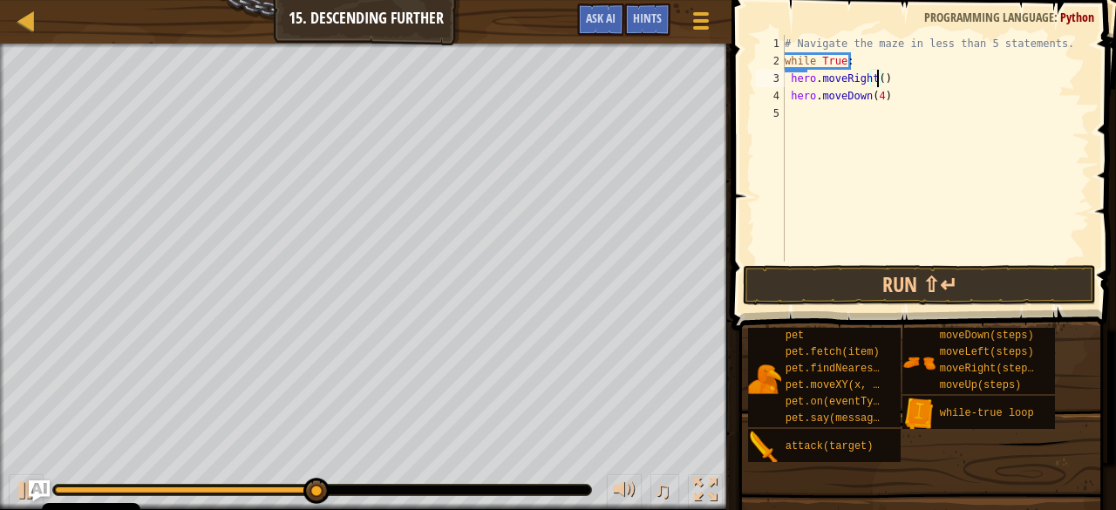
scroll to position [8, 7]
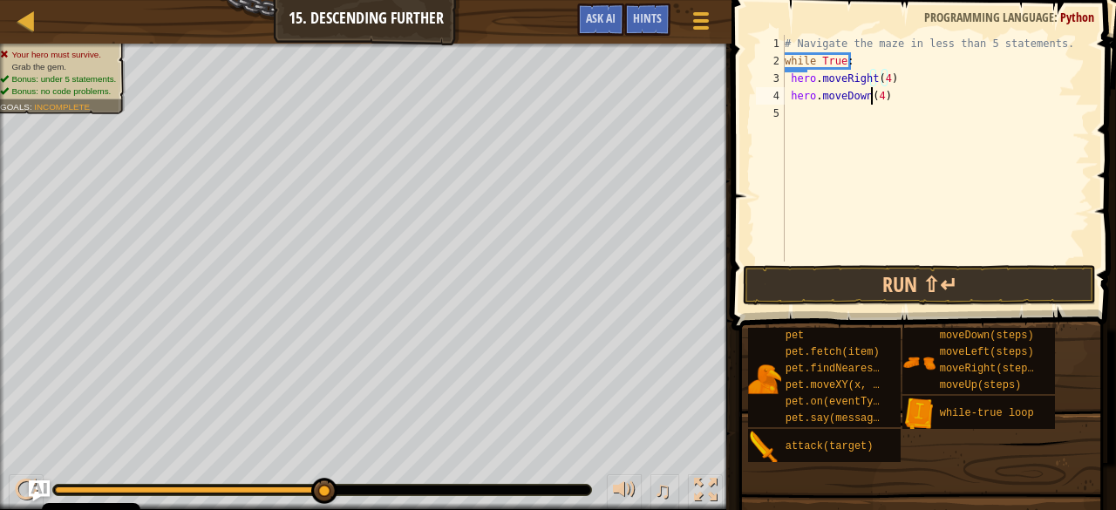
click at [874, 96] on div "# Navigate the maze in less than 5 statements. while True : hero . moveRight ( …" at bounding box center [936, 166] width 309 height 262
click at [877, 95] on div "# Navigate the maze in less than 5 statements. while True : hero . moveRight ( …" at bounding box center [936, 166] width 309 height 262
click at [815, 302] on button "Run ⇧↵" at bounding box center [919, 285] width 352 height 40
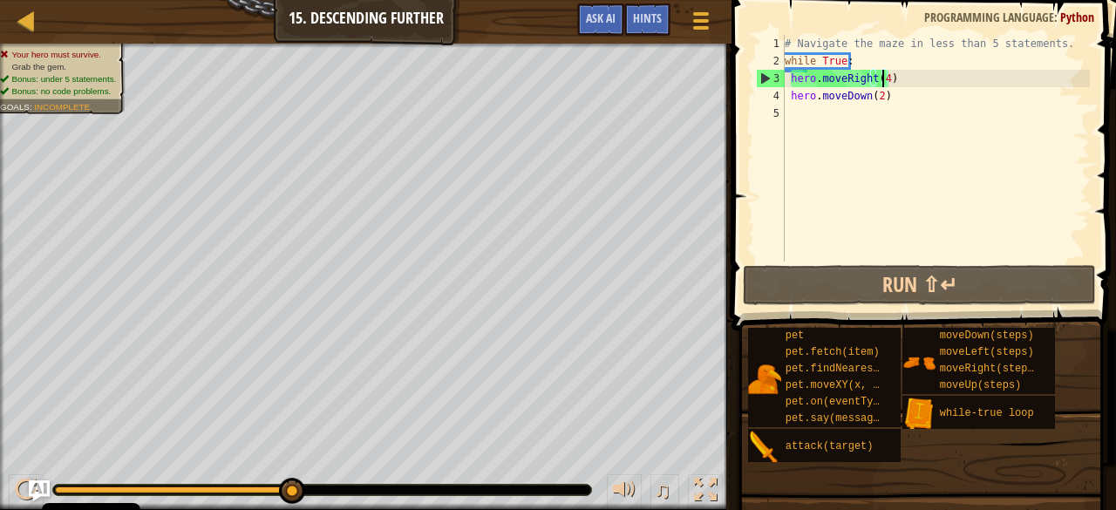
click at [881, 78] on div "# Navigate the maze in less than 5 statements. while True : hero . moveRight ( …" at bounding box center [936, 166] width 309 height 262
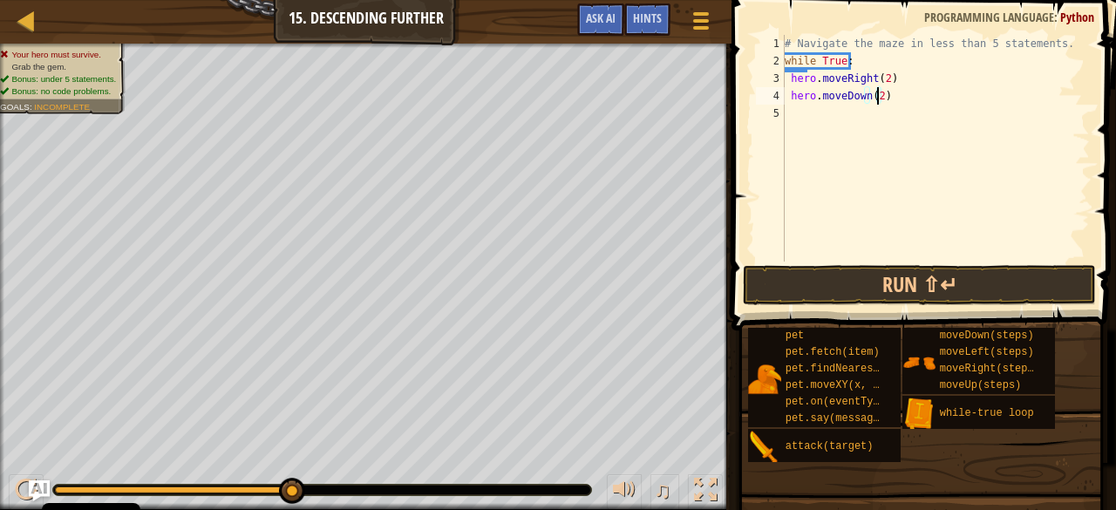
click at [877, 95] on div "# Navigate the maze in less than 5 statements. while True : hero . moveRight ( …" at bounding box center [936, 166] width 309 height 262
click at [798, 277] on button "Run ⇧↵" at bounding box center [919, 285] width 352 height 40
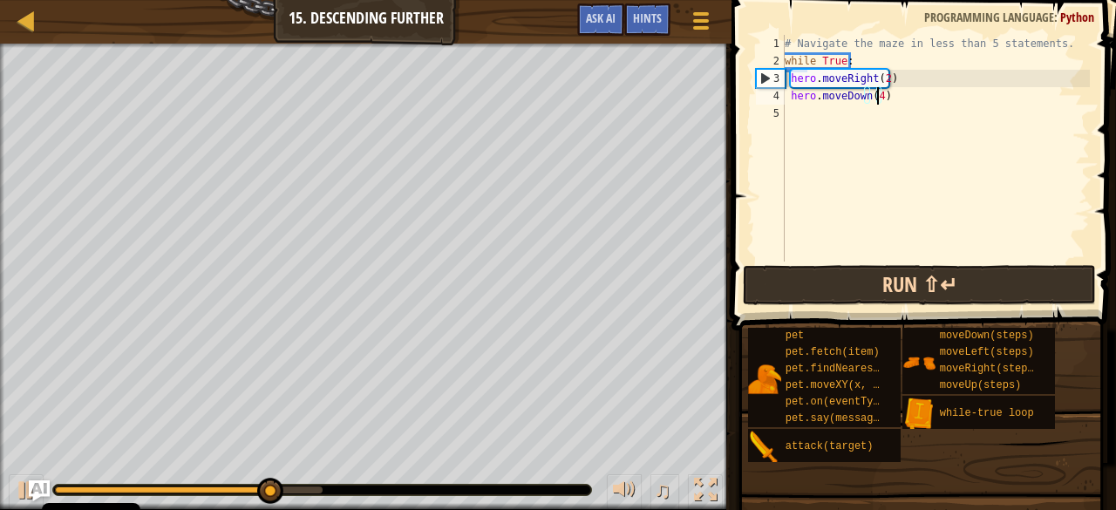
type textarea "hero.moveDown()"
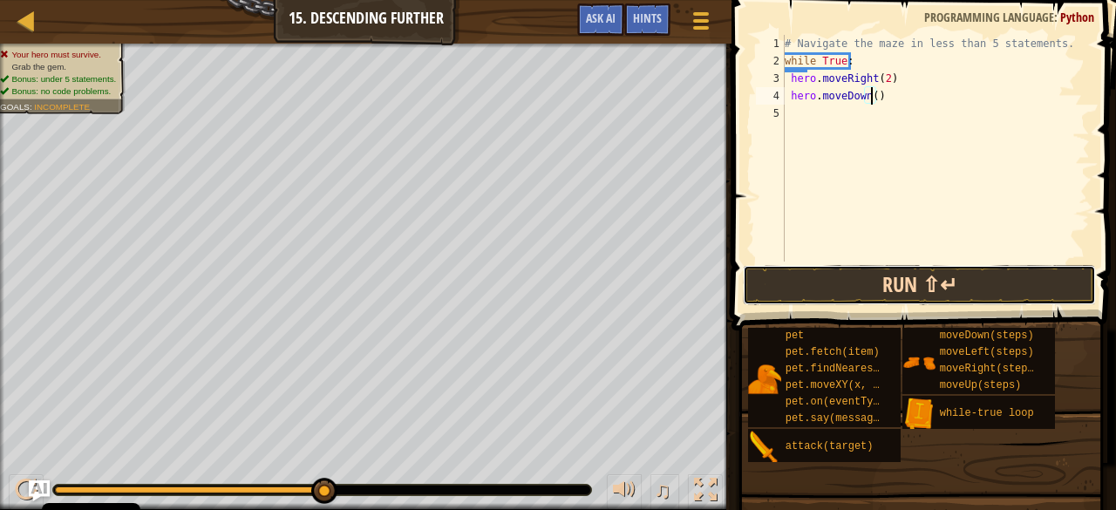
click at [795, 281] on button "Run ⇧↵" at bounding box center [919, 285] width 352 height 40
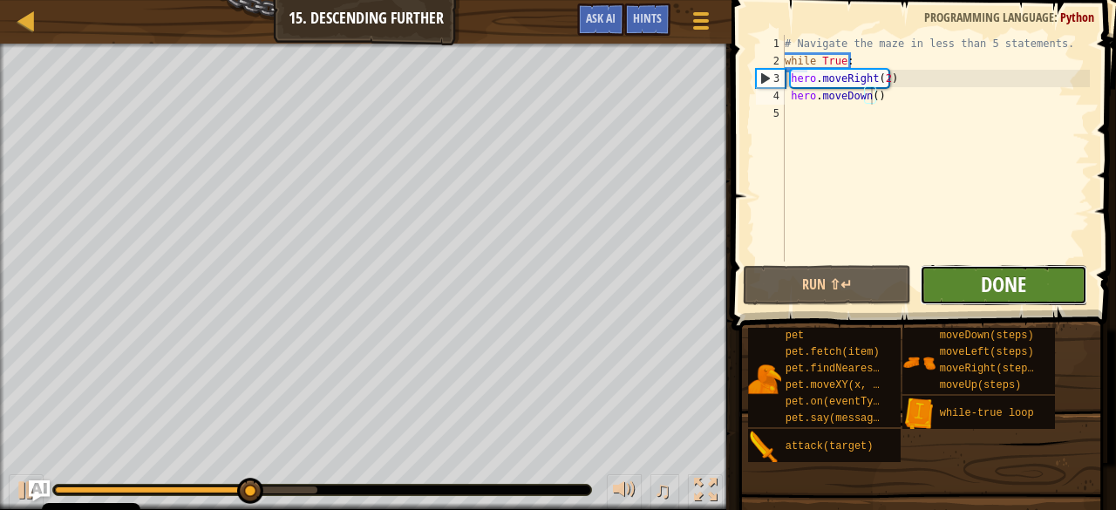
click at [991, 272] on span "Done" at bounding box center [1003, 284] width 45 height 28
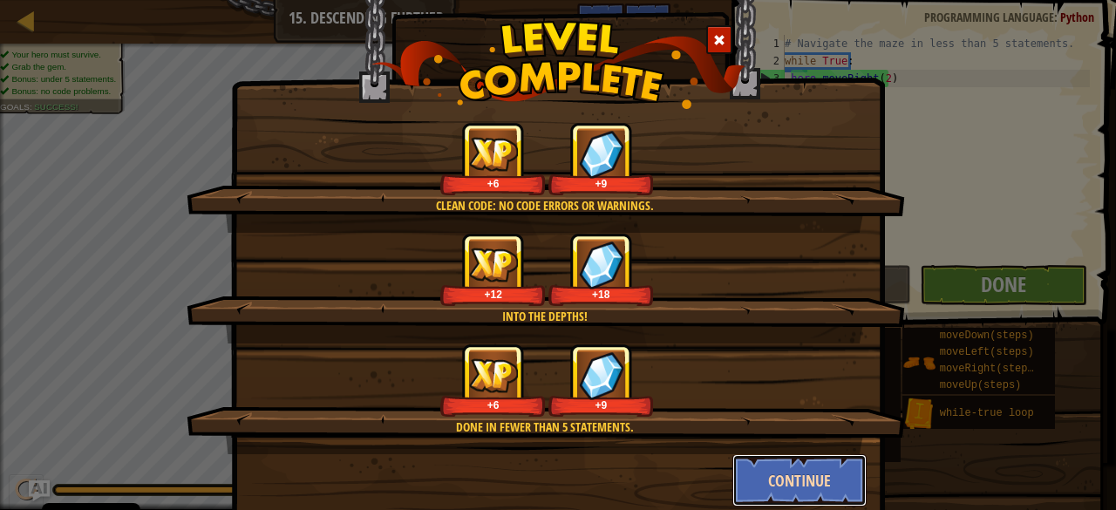
click at [815, 465] on button "Continue" at bounding box center [800, 480] width 135 height 52
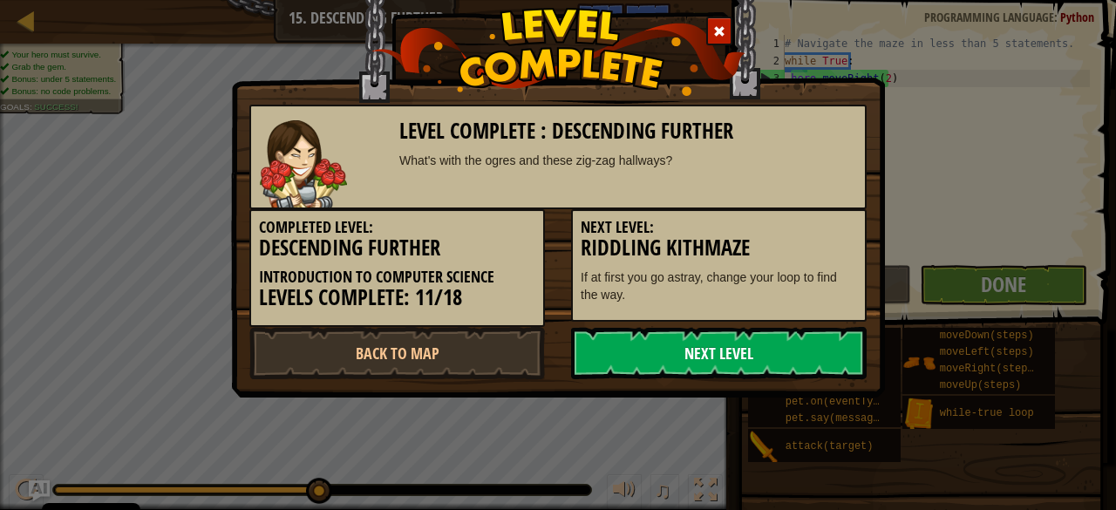
click at [790, 358] on link "Next Level" at bounding box center [719, 353] width 296 height 52
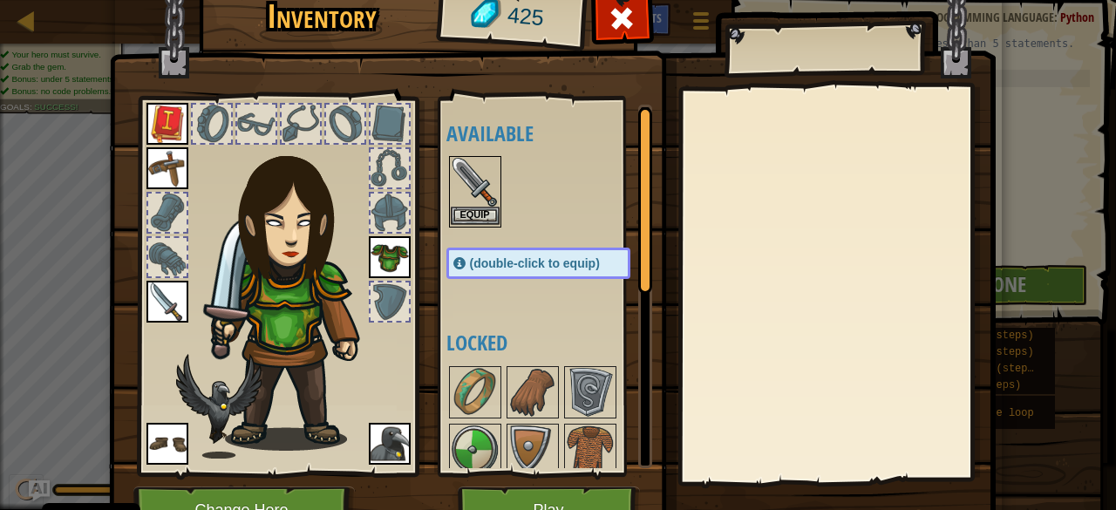
click at [471, 203] on img at bounding box center [475, 182] width 49 height 49
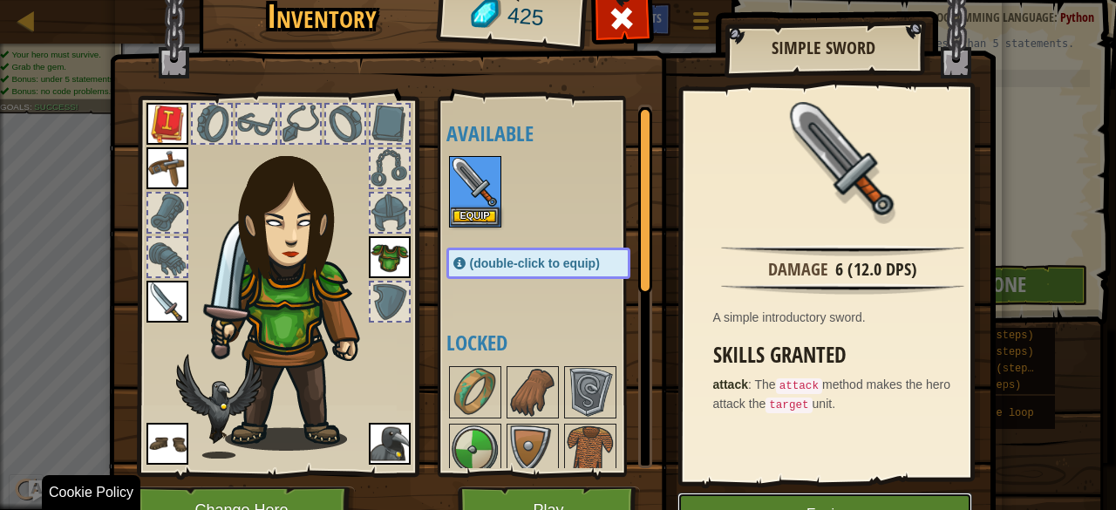
click at [918, 495] on button "Equip" at bounding box center [825, 515] width 295 height 44
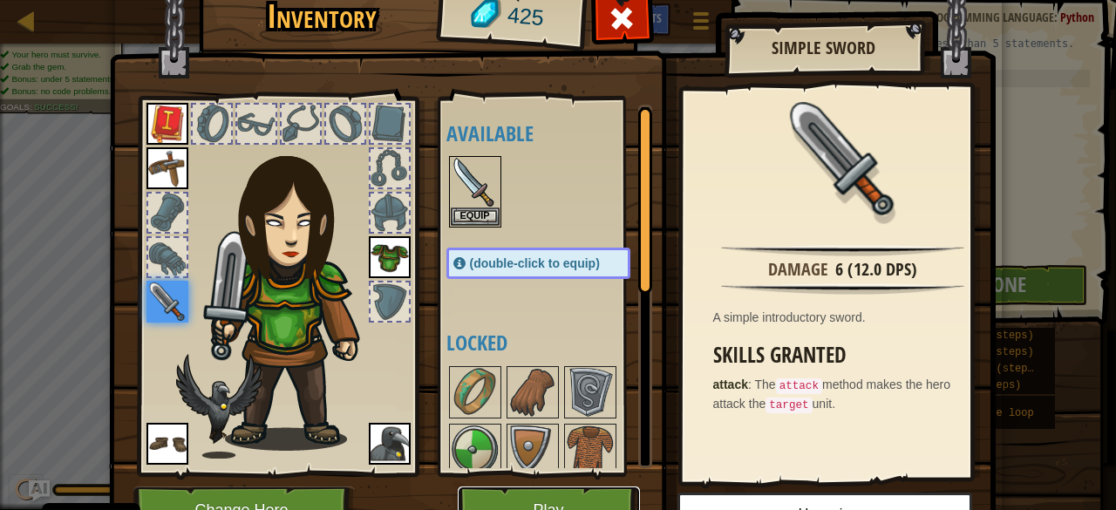
click at [602, 495] on button "Play" at bounding box center [549, 511] width 182 height 48
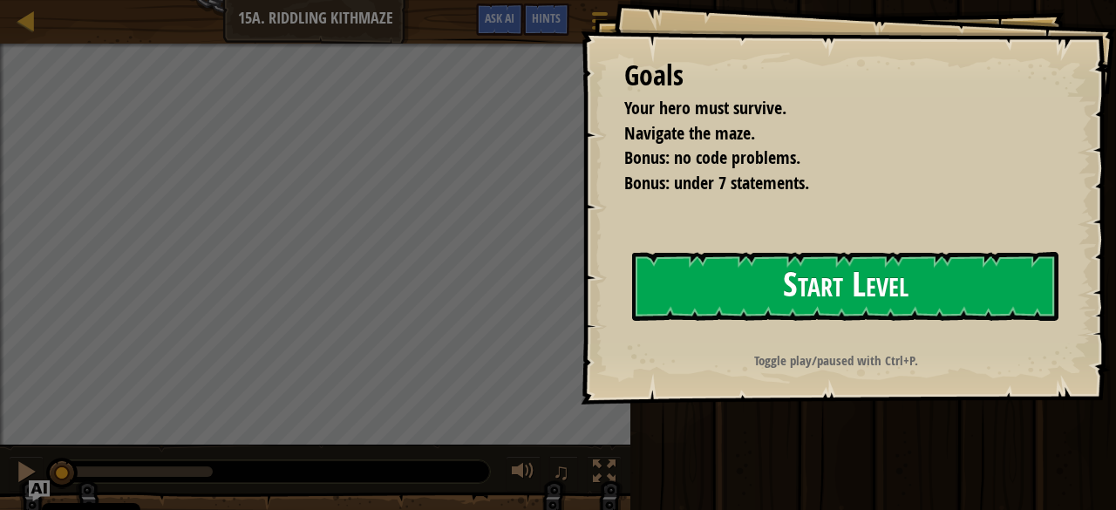
click at [740, 304] on button "Start Level" at bounding box center [845, 286] width 427 height 69
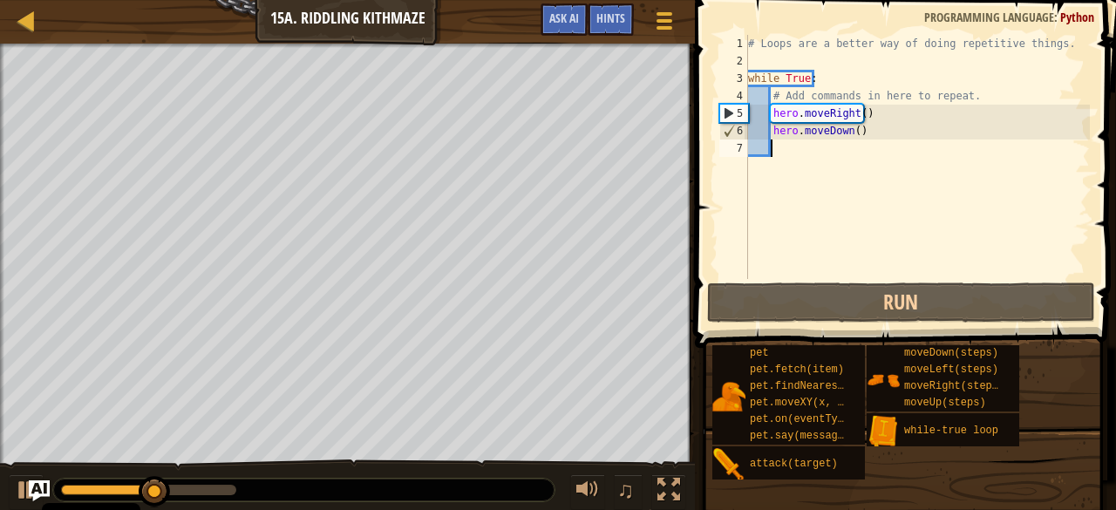
click at [857, 114] on div "# Loops are a better way of doing repetitive things. while True : # Add command…" at bounding box center [917, 174] width 345 height 279
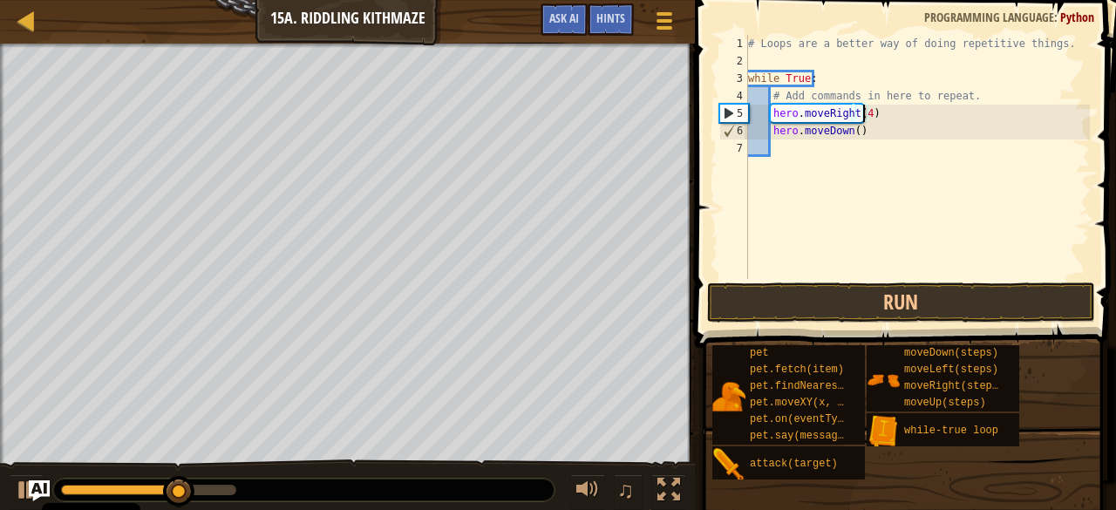
scroll to position [8, 9]
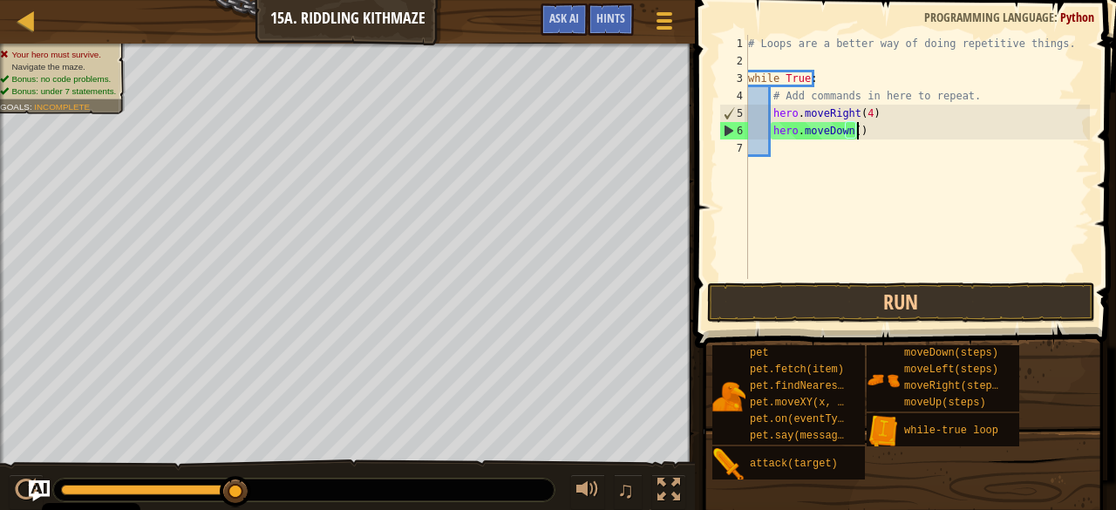
click at [861, 137] on div "# Loops are a better way of doing repetitive things. while True : # Add command…" at bounding box center [917, 174] width 345 height 279
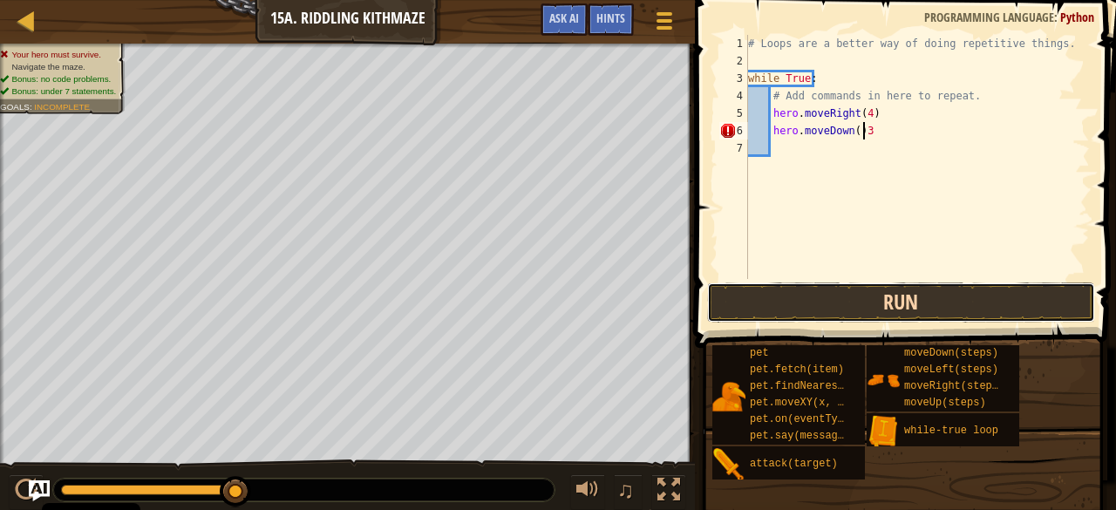
click at [953, 320] on button "Run" at bounding box center [901, 303] width 388 height 40
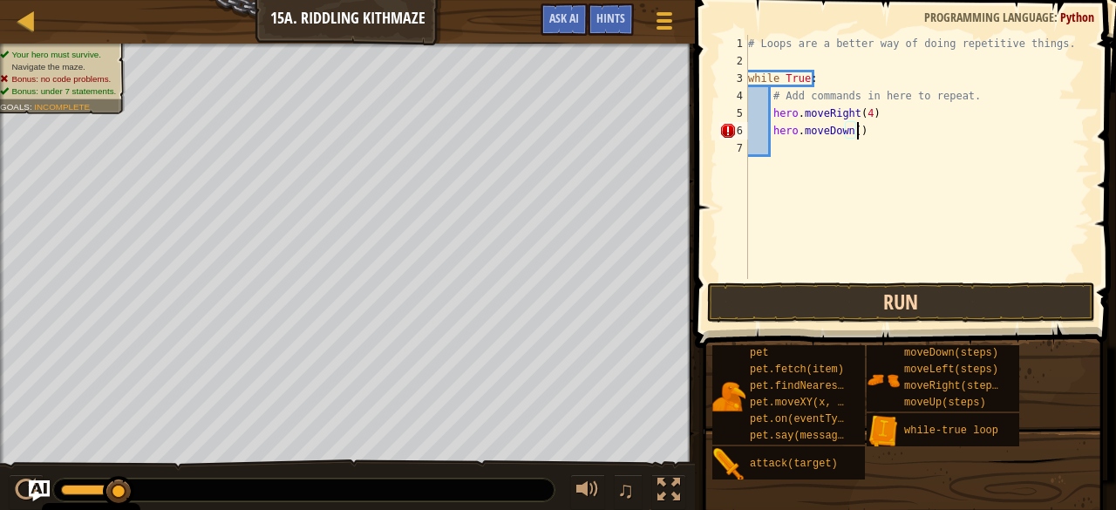
scroll to position [8, 8]
click at [850, 130] on div "# Loops are a better way of doing repetitive things. while True : # Add command…" at bounding box center [917, 174] width 345 height 279
click at [800, 307] on button "Run" at bounding box center [901, 303] width 388 height 40
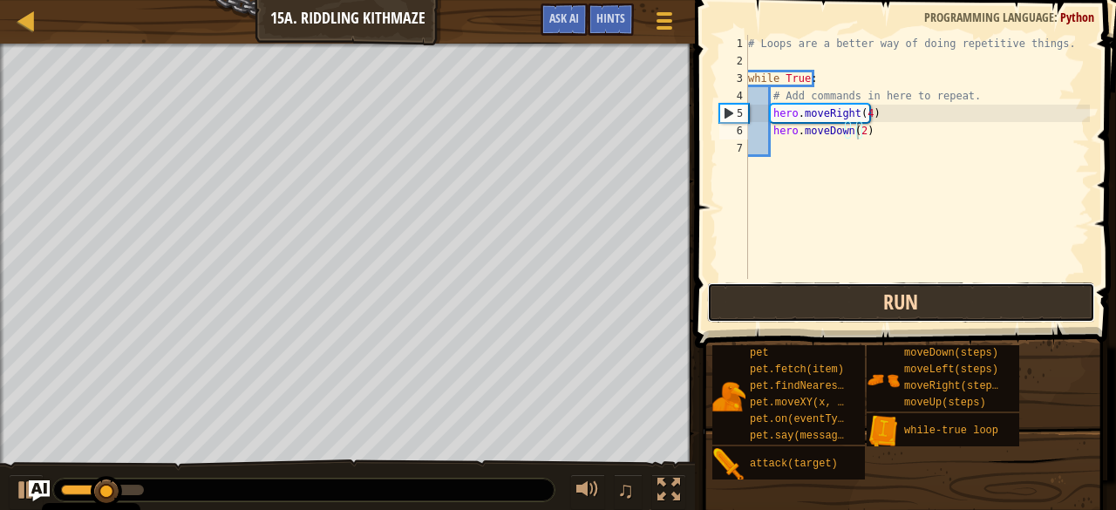
click at [800, 307] on button "Run" at bounding box center [901, 303] width 388 height 40
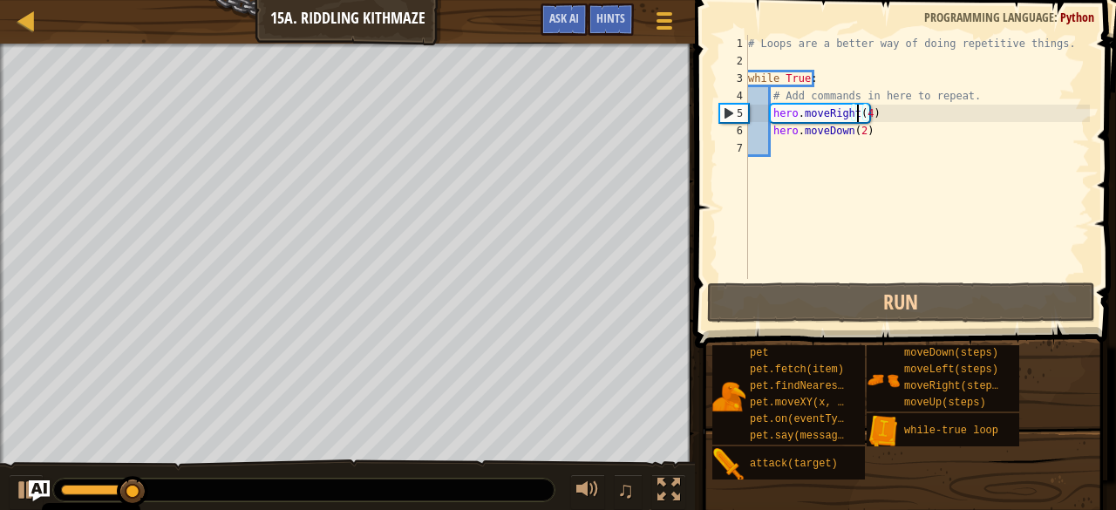
click at [860, 109] on div "# Loops are a better way of doing repetitive things. while True : # Add command…" at bounding box center [917, 174] width 345 height 279
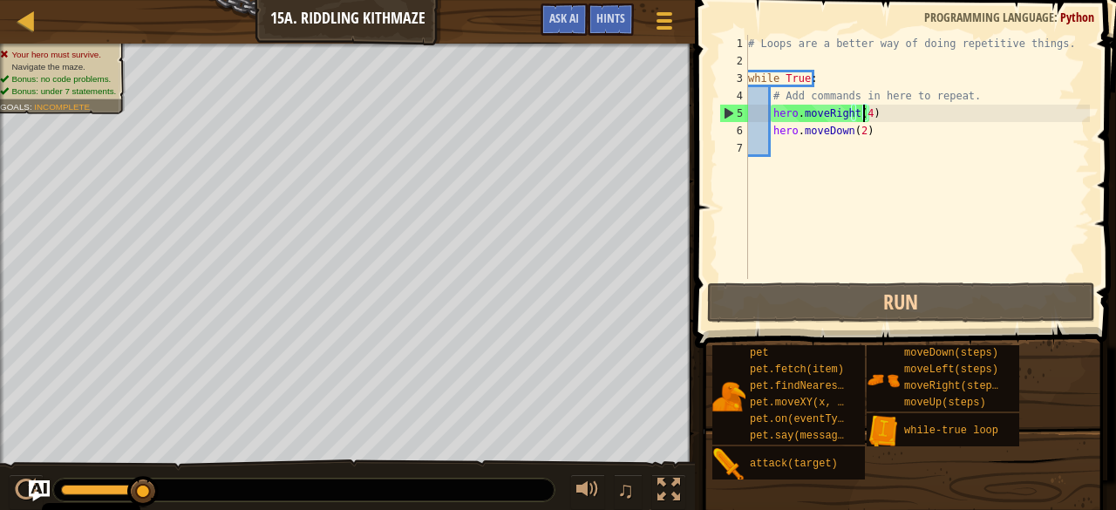
click at [862, 107] on div "# Loops are a better way of doing repetitive things. while True : # Add command…" at bounding box center [917, 174] width 345 height 279
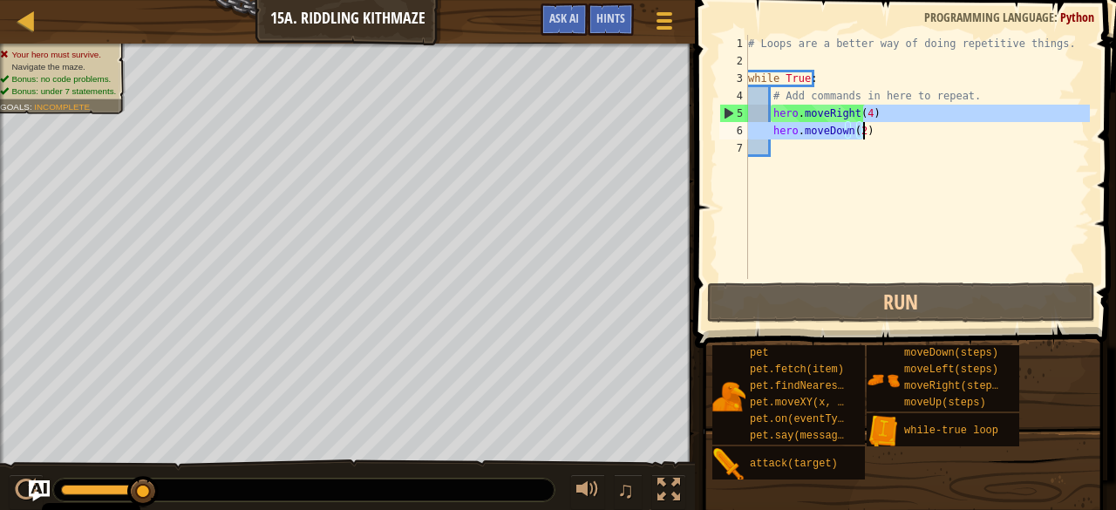
drag, startPoint x: 862, startPoint y: 107, endPoint x: 878, endPoint y: 128, distance: 26.7
click at [878, 128] on div "# Loops are a better way of doing repetitive things. while True : # Add command…" at bounding box center [917, 174] width 345 height 279
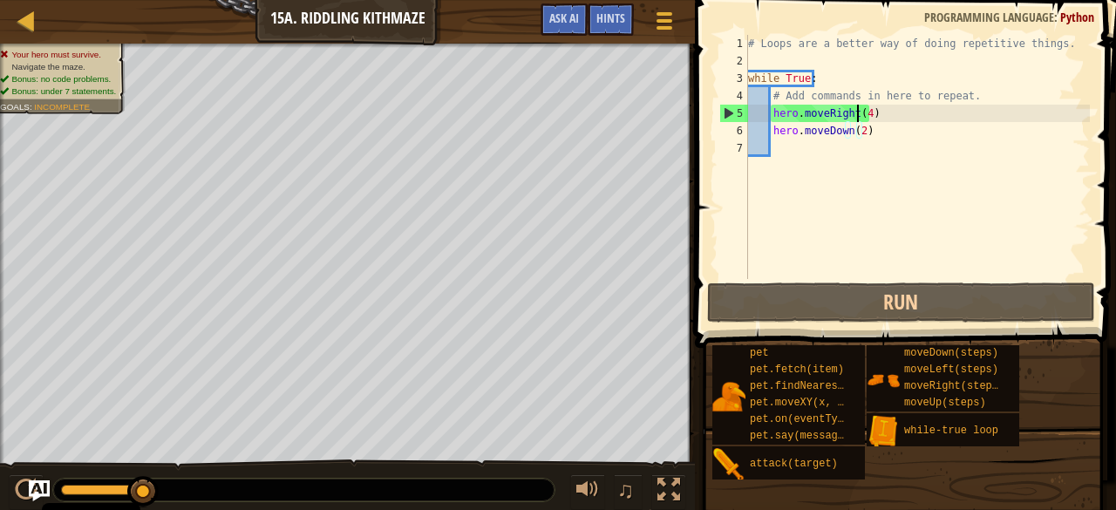
click at [860, 107] on div "# Loops are a better way of doing repetitive things. while True : # Add command…" at bounding box center [917, 174] width 345 height 279
click at [863, 108] on div "# Loops are a better way of doing repetitive things. while True : # Add command…" at bounding box center [917, 174] width 345 height 279
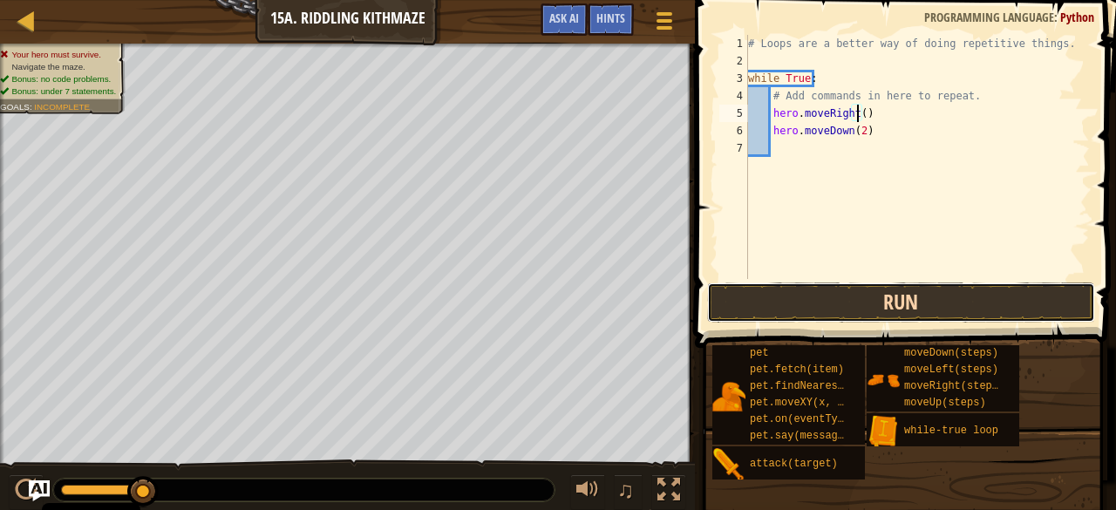
click at [879, 314] on button "Run" at bounding box center [901, 303] width 388 height 40
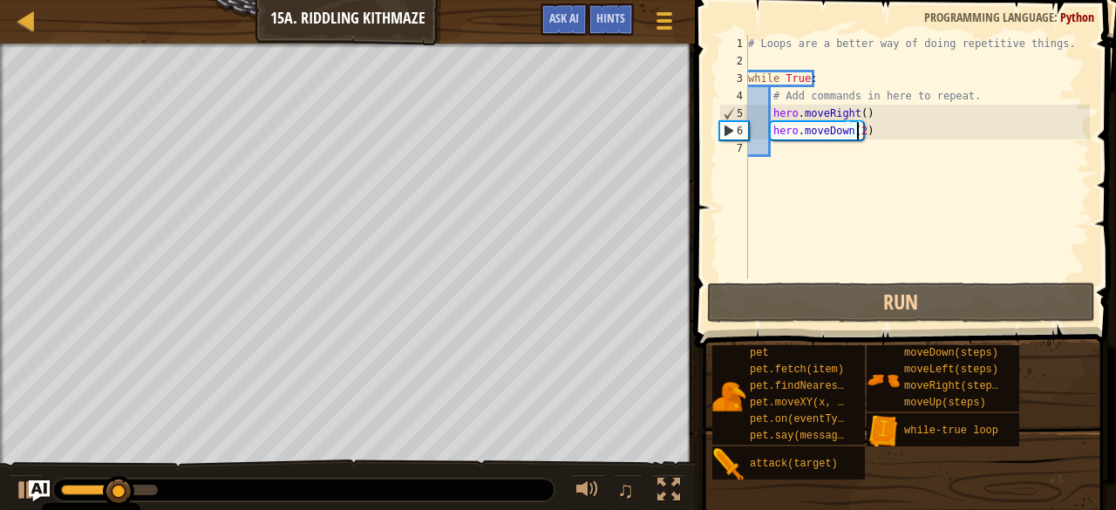
click at [857, 131] on div "# Loops are a better way of doing repetitive things. while True : # Add command…" at bounding box center [917, 174] width 345 height 279
type textarea "hero.moveDown()"
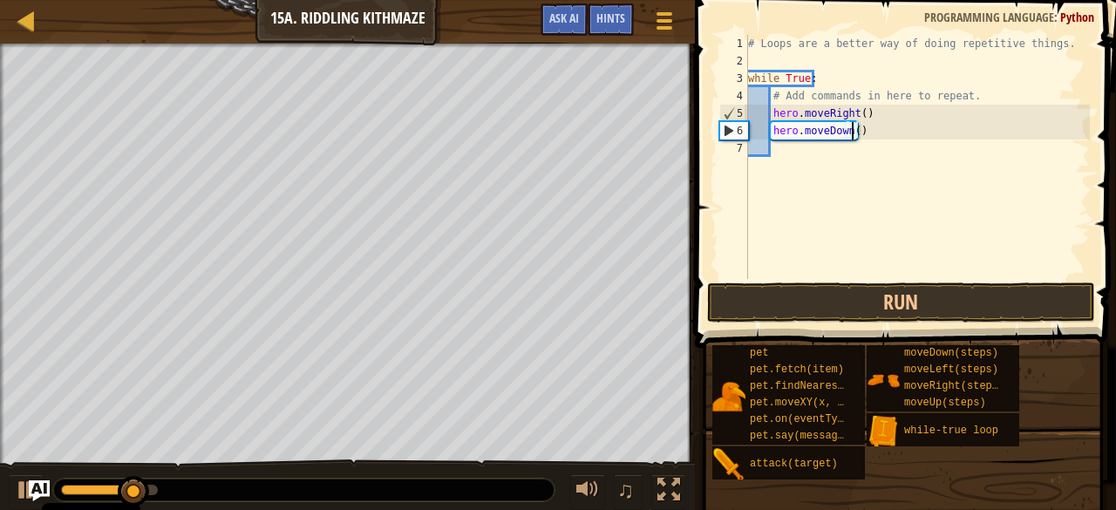
scroll to position [8, 8]
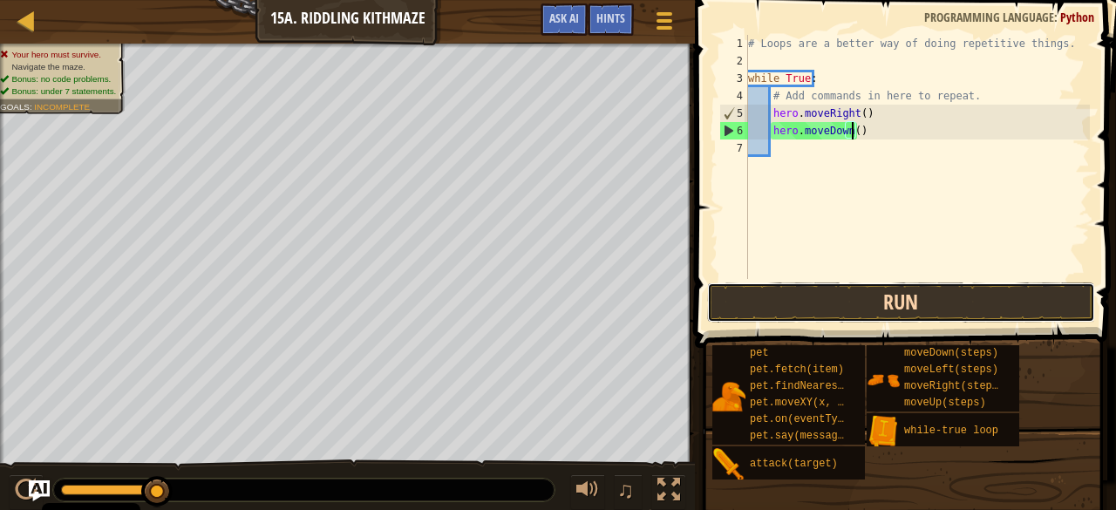
click at [843, 311] on button "Run" at bounding box center [901, 303] width 388 height 40
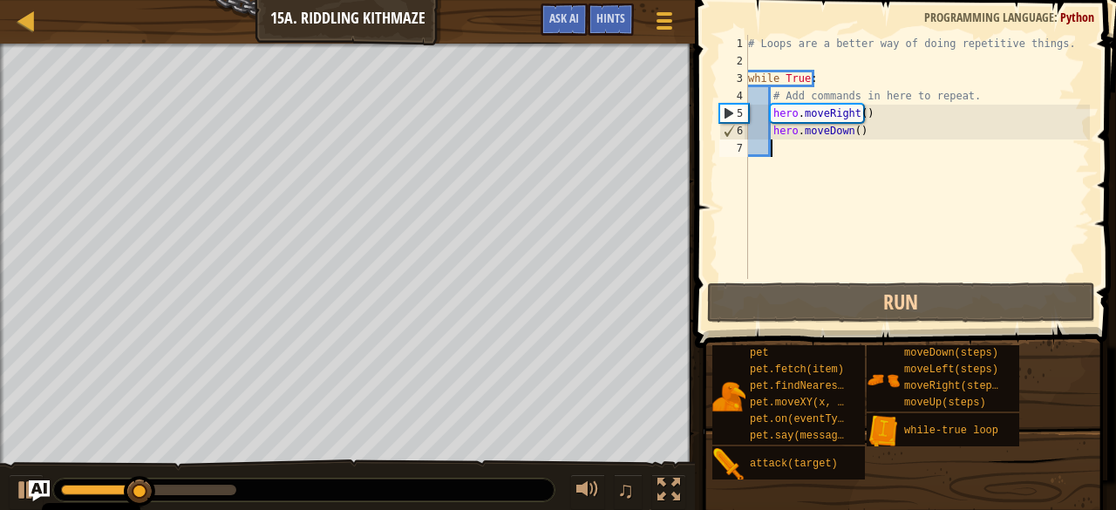
click at [792, 151] on div "# Loops are a better way of doing repetitive things. while True : # Add command…" at bounding box center [917, 174] width 345 height 279
type textarea "H"
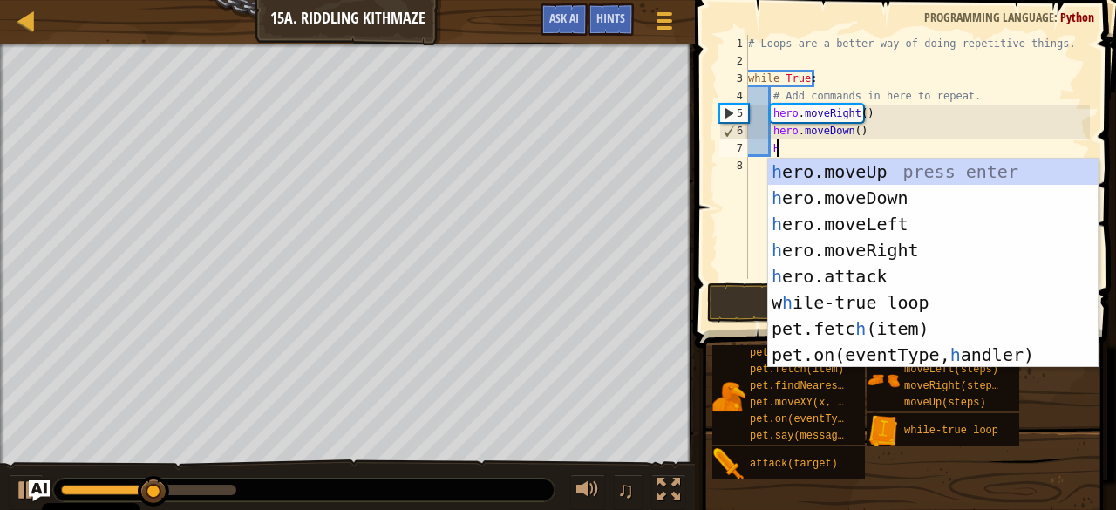
scroll to position [8, 2]
click at [888, 259] on div "h ero.moveUp press enter h ero.moveDown press enter h ero.moveLeft press enter …" at bounding box center [933, 290] width 331 height 262
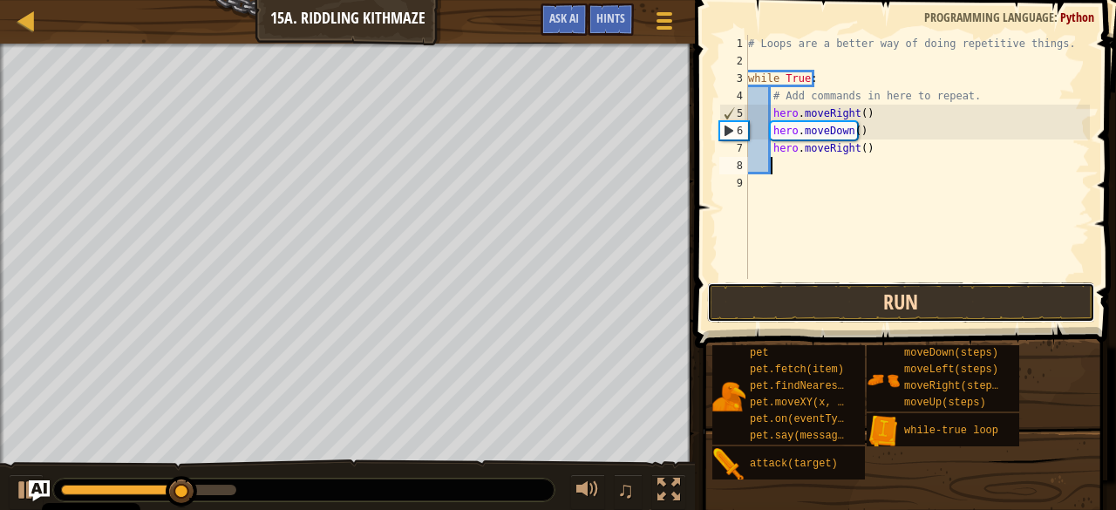
click at [880, 319] on button "Run" at bounding box center [901, 303] width 388 height 40
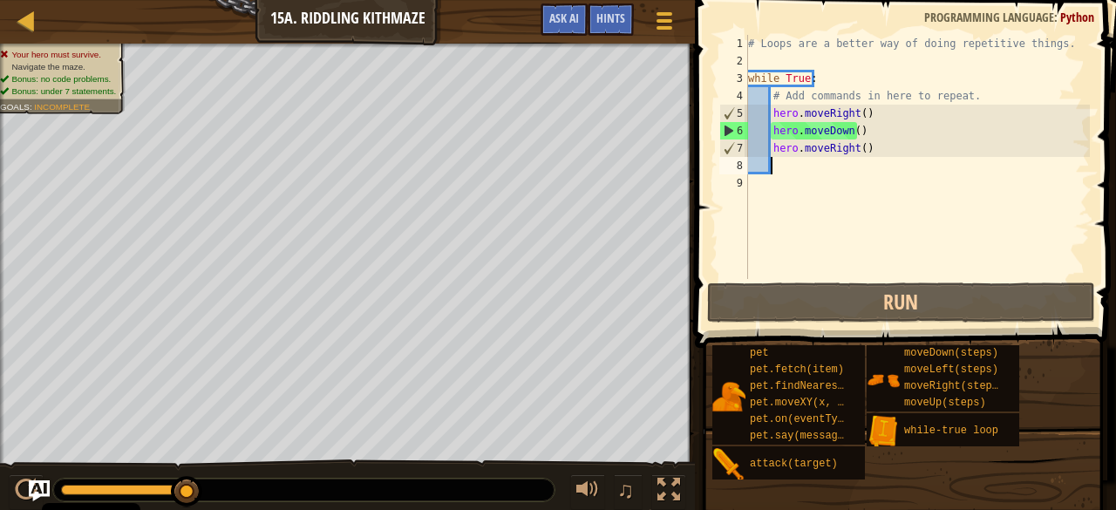
type textarea "H"
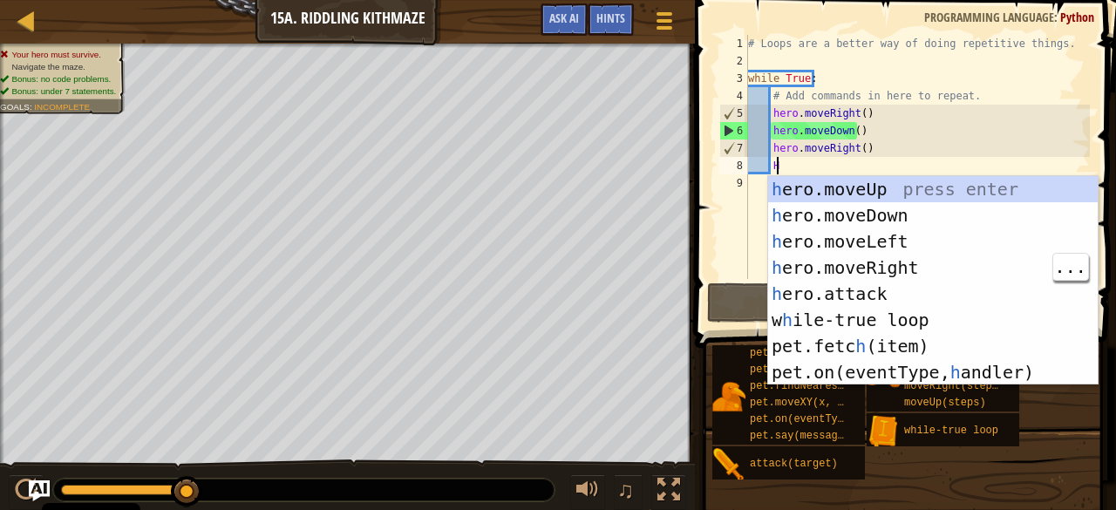
scroll to position [8, 2]
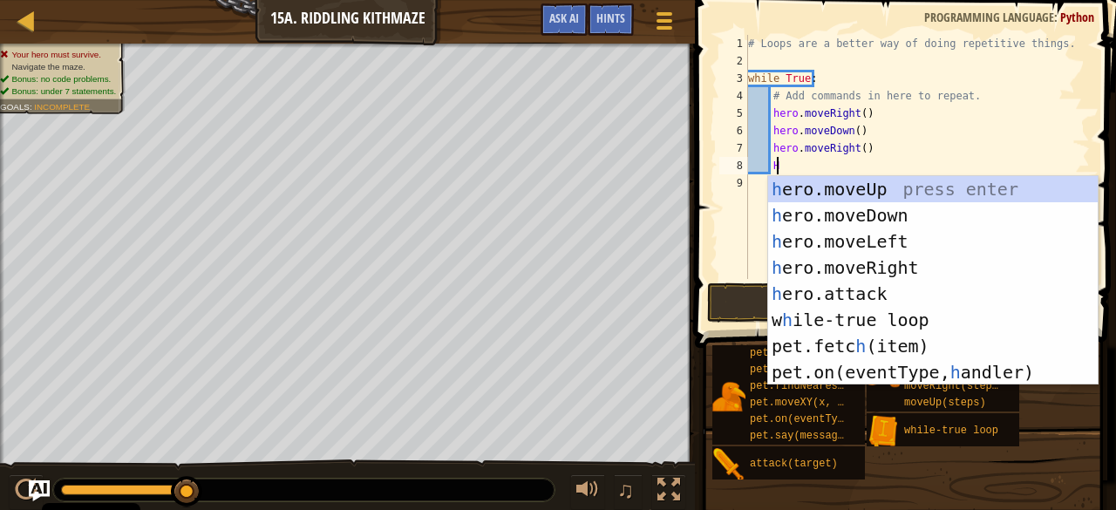
click at [898, 224] on div "h ero.moveUp press enter h ero.moveDown press enter h ero.moveLeft press enter …" at bounding box center [933, 307] width 331 height 262
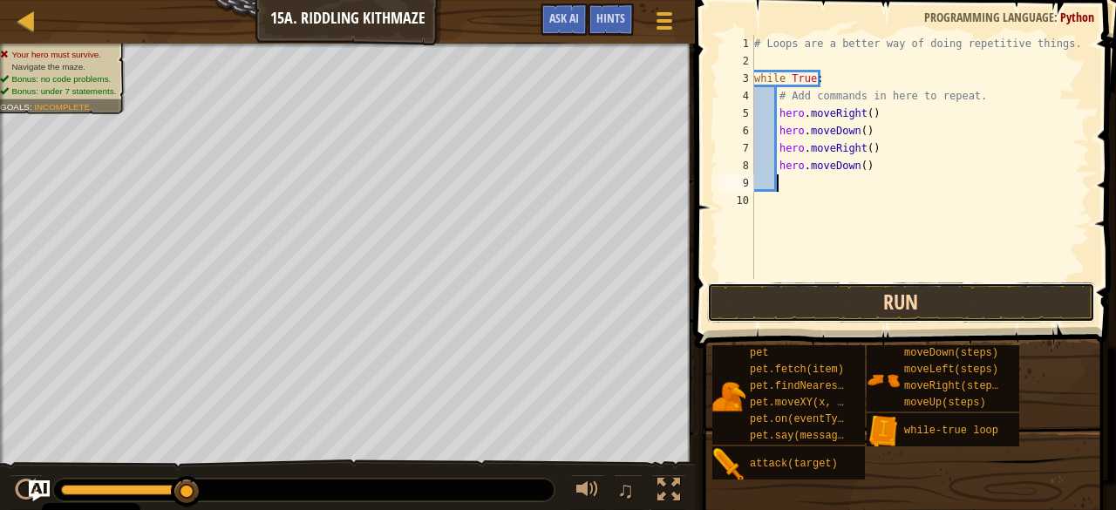
click at [891, 321] on button "Run" at bounding box center [901, 303] width 388 height 40
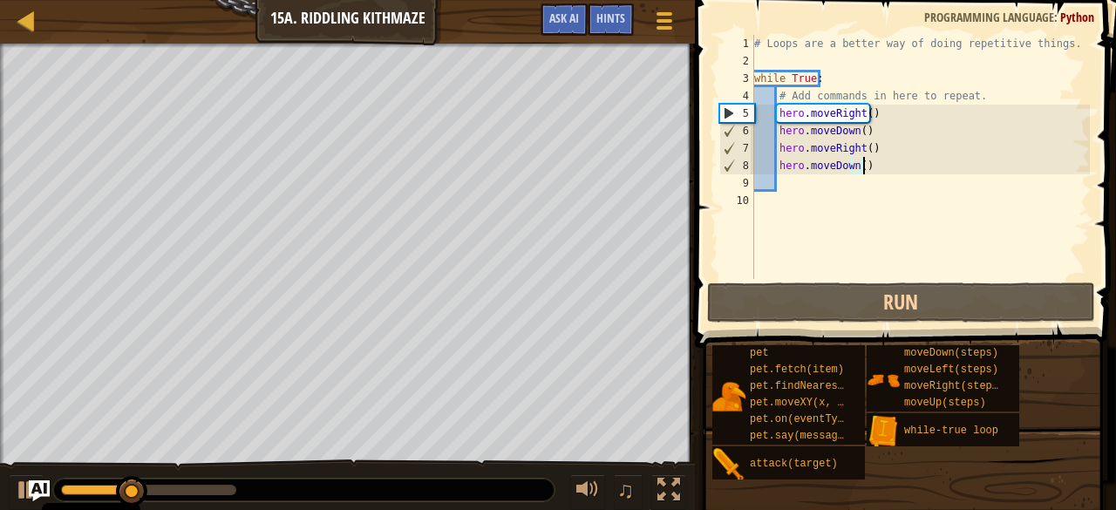
click at [864, 168] on div "# Loops are a better way of doing repetitive things. while True : # Add command…" at bounding box center [921, 174] width 340 height 279
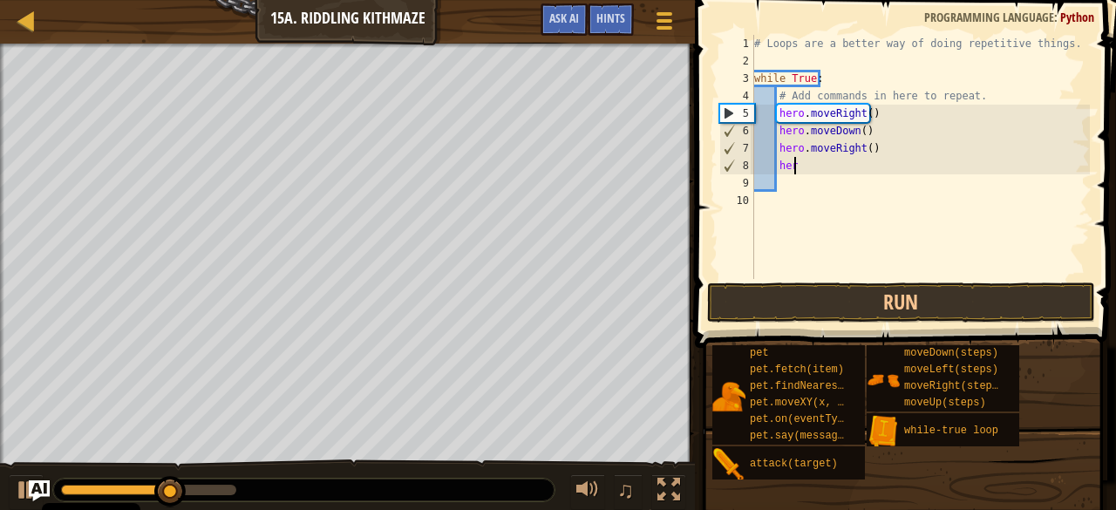
type textarea "h"
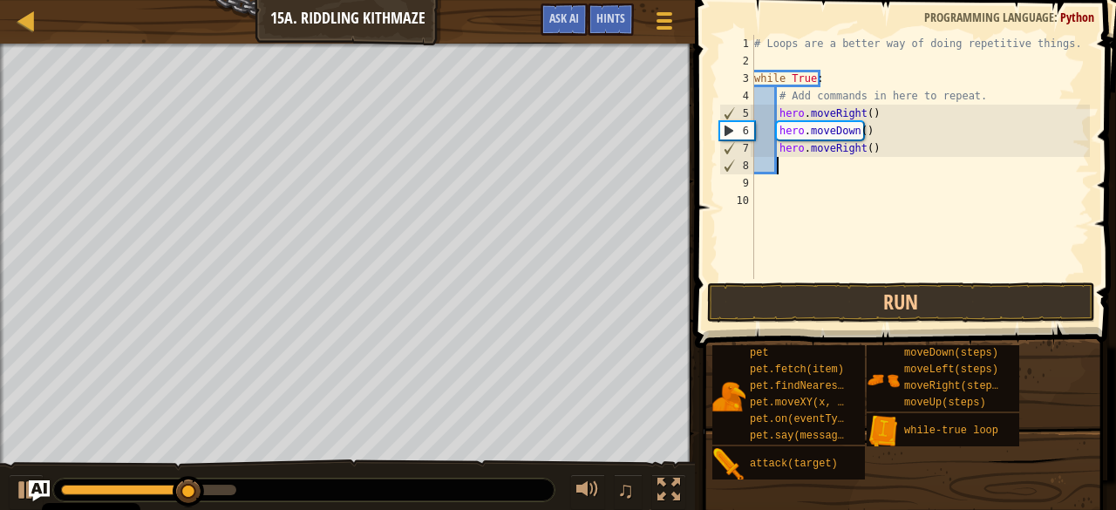
type textarea "H"
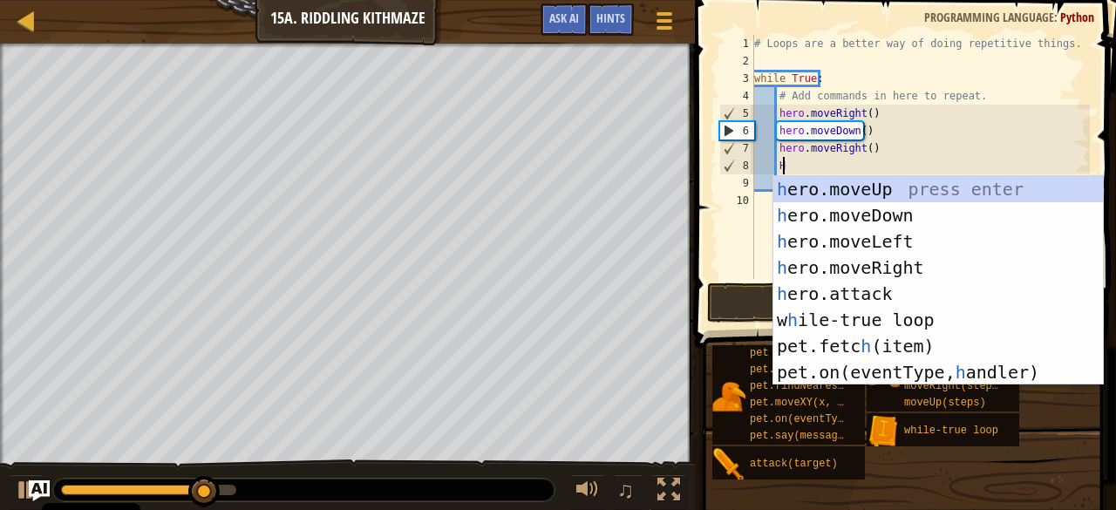
click at [910, 279] on div "h ero.moveUp press enter h ero.moveDown press enter h ero.moveLeft press enter …" at bounding box center [939, 307] width 331 height 262
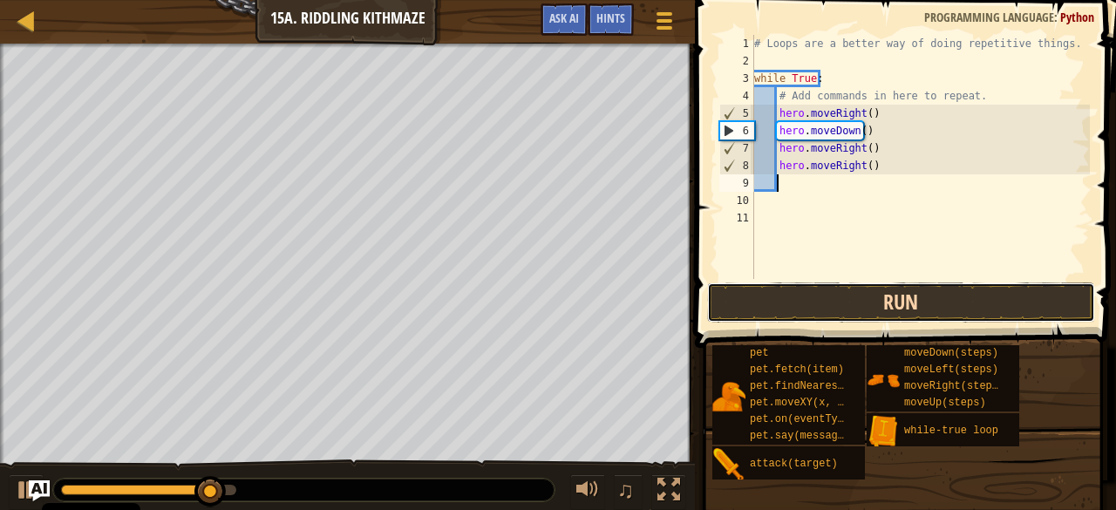
click at [959, 314] on button "Run" at bounding box center [901, 303] width 388 height 40
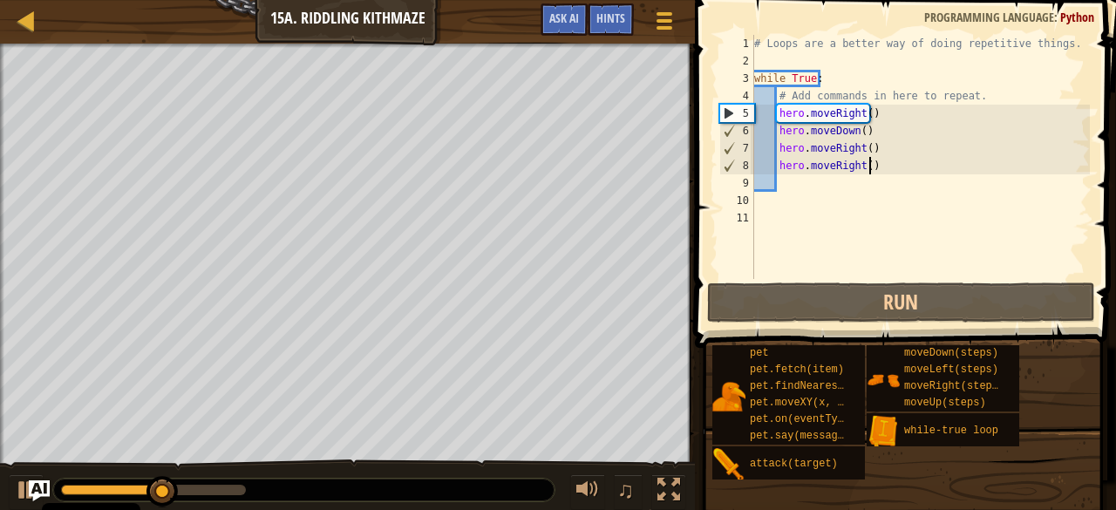
click at [872, 168] on div "# Loops are a better way of doing repetitive things. while True : # Add command…" at bounding box center [921, 174] width 340 height 279
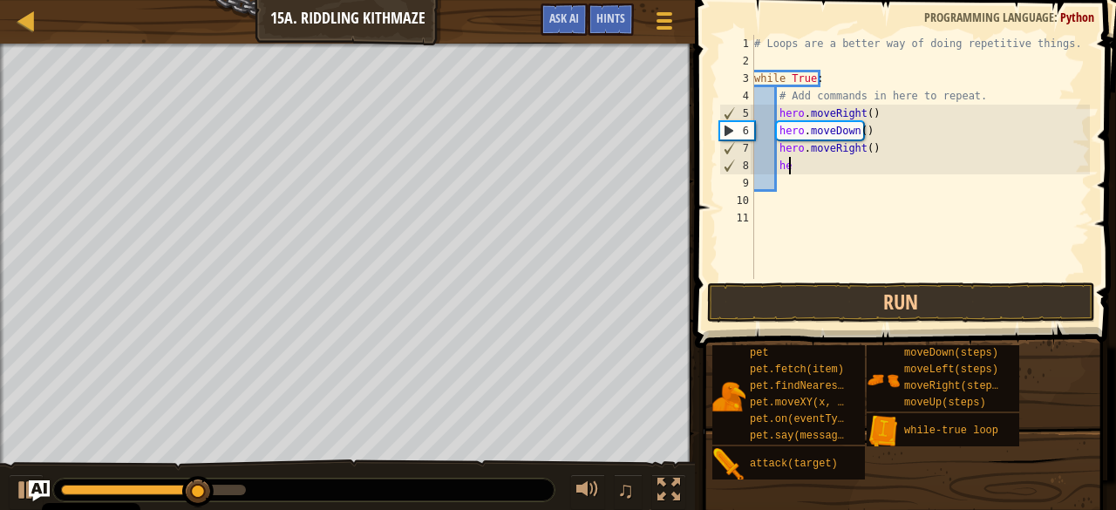
type textarea "h"
click at [862, 149] on div "# Loops are a better way of doing repetitive things. while True : # Add command…" at bounding box center [921, 174] width 340 height 279
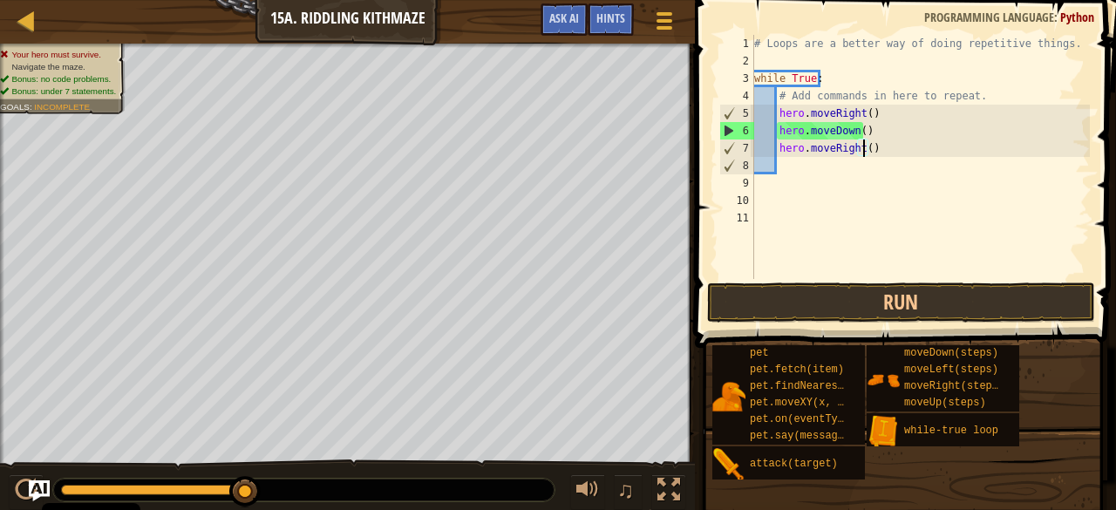
scroll to position [8, 9]
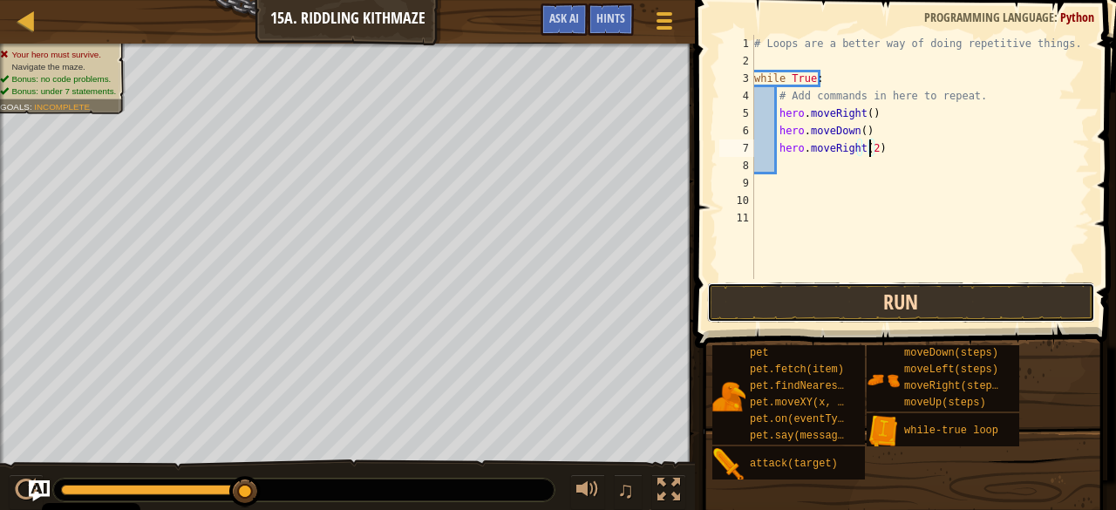
click at [974, 312] on button "Run" at bounding box center [901, 303] width 388 height 40
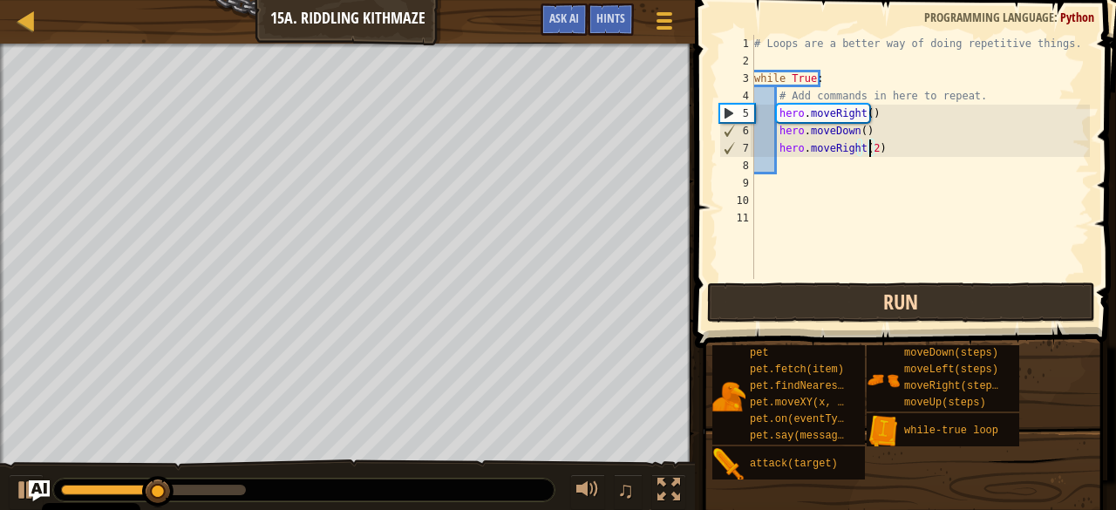
type textarea "hero.moveRight()"
click at [786, 165] on div "# Loops are a better way of doing repetitive things. while True : # Add command…" at bounding box center [921, 174] width 340 height 279
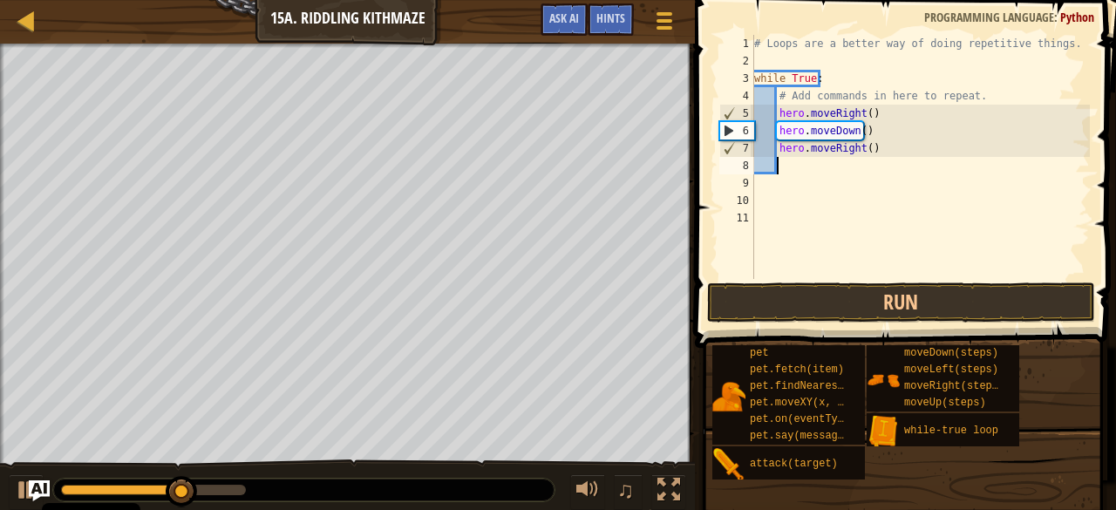
scroll to position [8, 1]
type textarea "H"
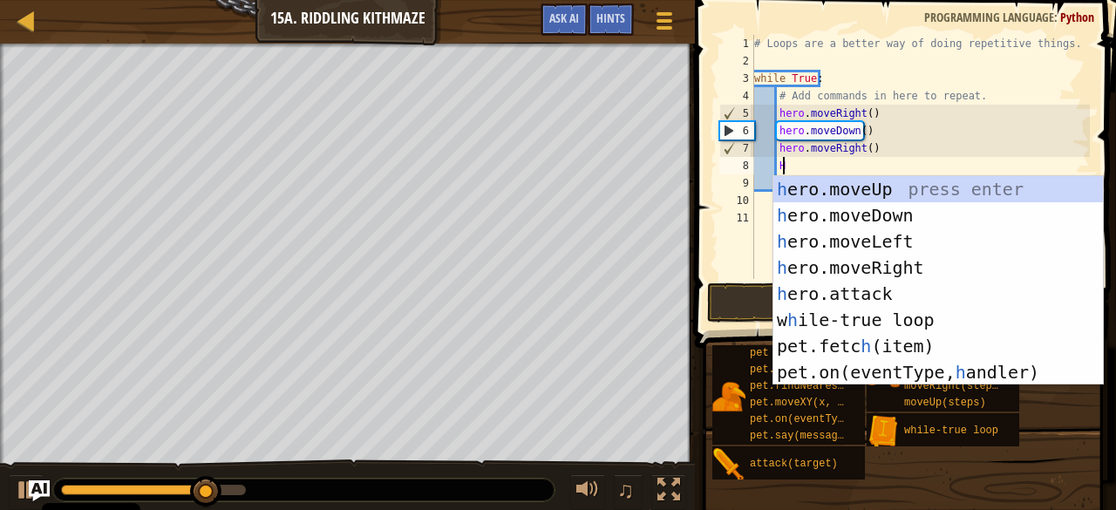
click at [920, 190] on div "h ero.moveUp press enter h ero.moveDown press enter h ero.moveLeft press enter …" at bounding box center [939, 307] width 331 height 262
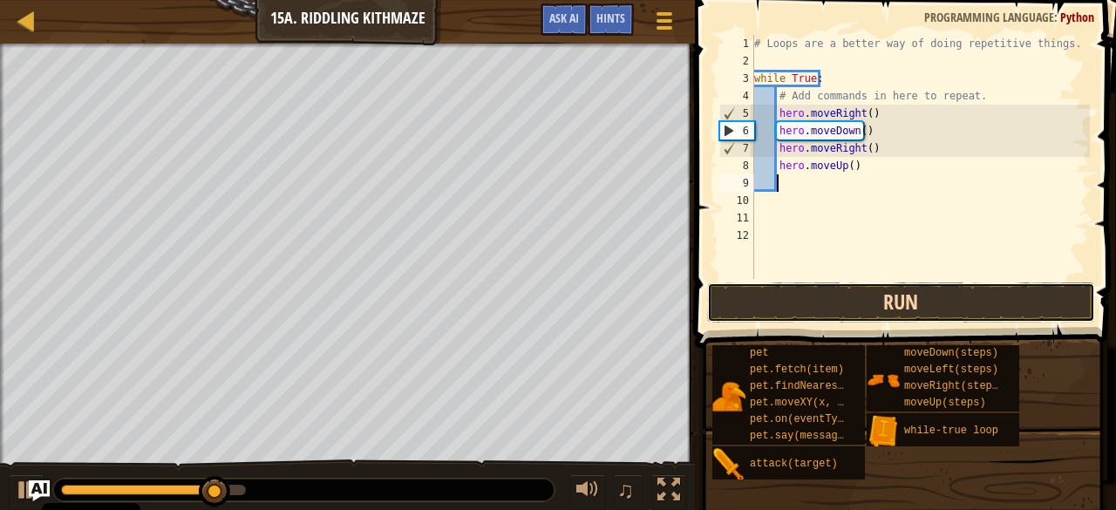
click at [875, 311] on button "Run" at bounding box center [901, 303] width 388 height 40
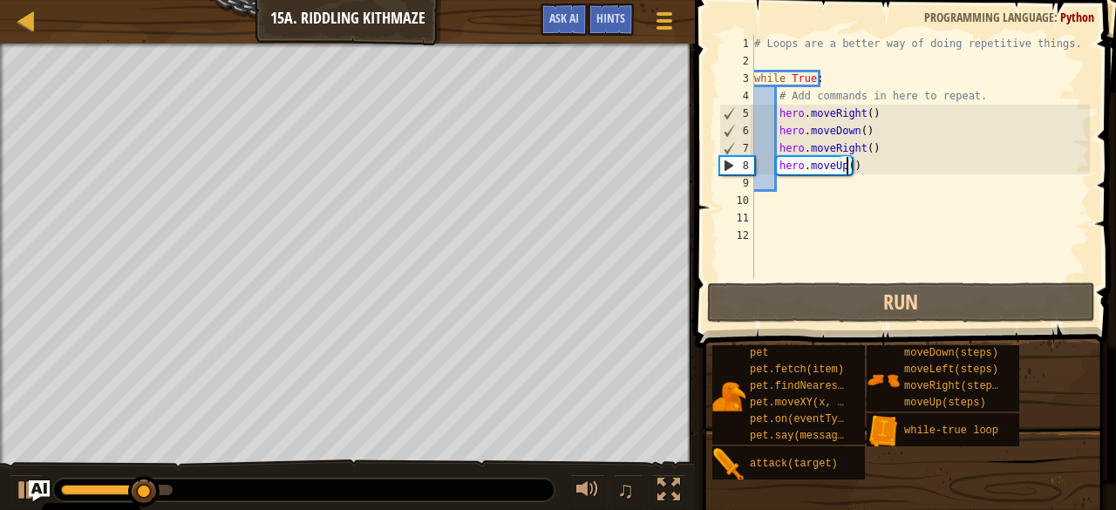
click at [846, 165] on div "# Loops are a better way of doing repetitive things. while True : # Add command…" at bounding box center [921, 174] width 340 height 279
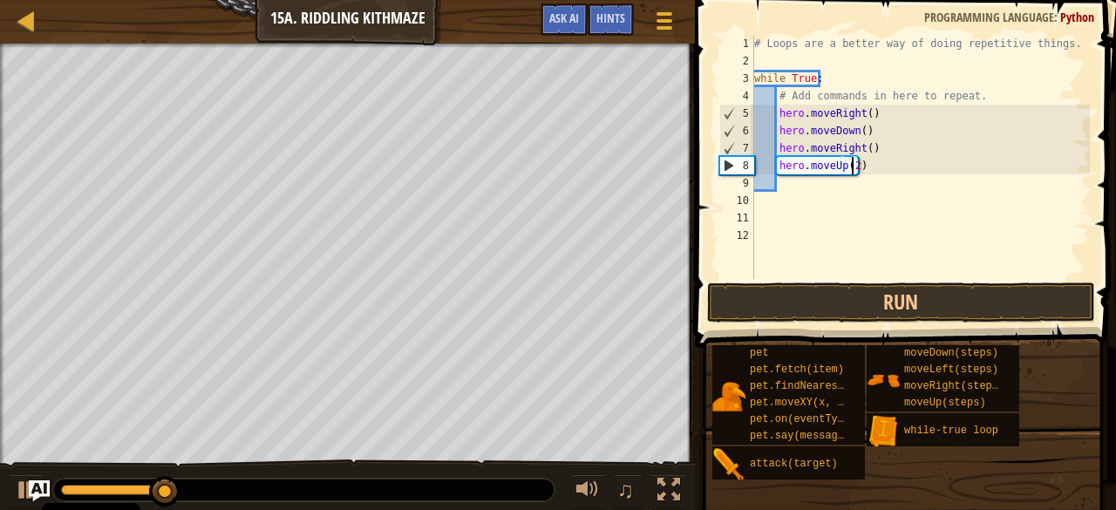
scroll to position [8, 7]
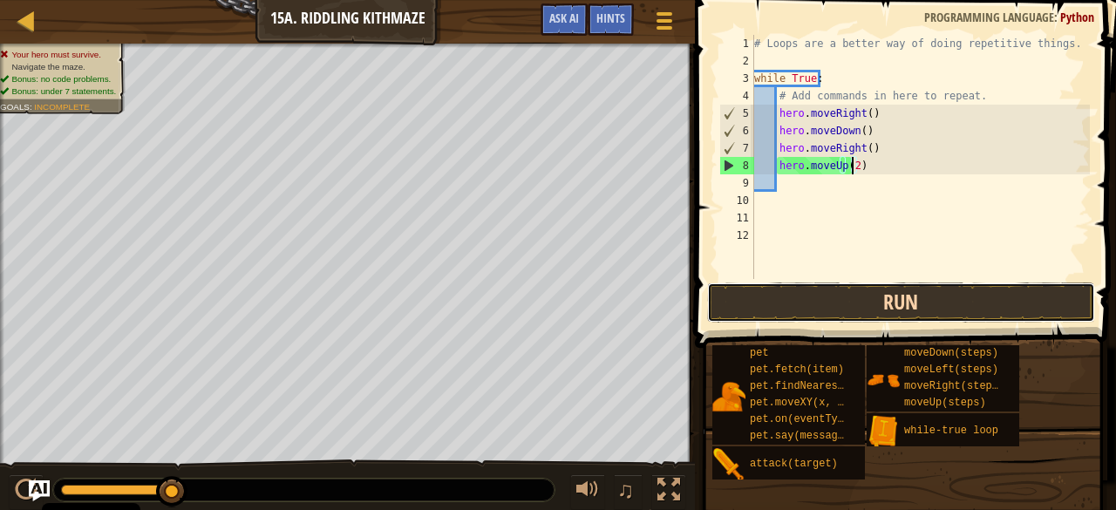
click at [936, 317] on button "Run" at bounding box center [901, 303] width 388 height 40
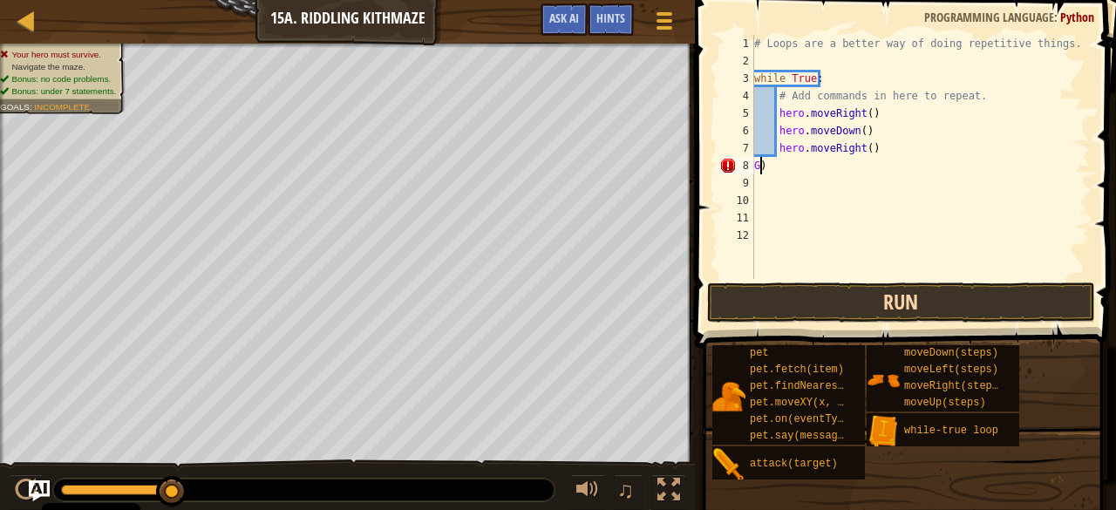
scroll to position [8, 0]
click at [863, 135] on div "# Loops are a better way of doing repetitive things. while True : # Add command…" at bounding box center [920, 174] width 339 height 279
type textarea "hero.moveDown()"
click at [863, 136] on div "# Loops are a better way of doing repetitive things. while True : # Add command…" at bounding box center [920, 174] width 339 height 279
type textarea "H"
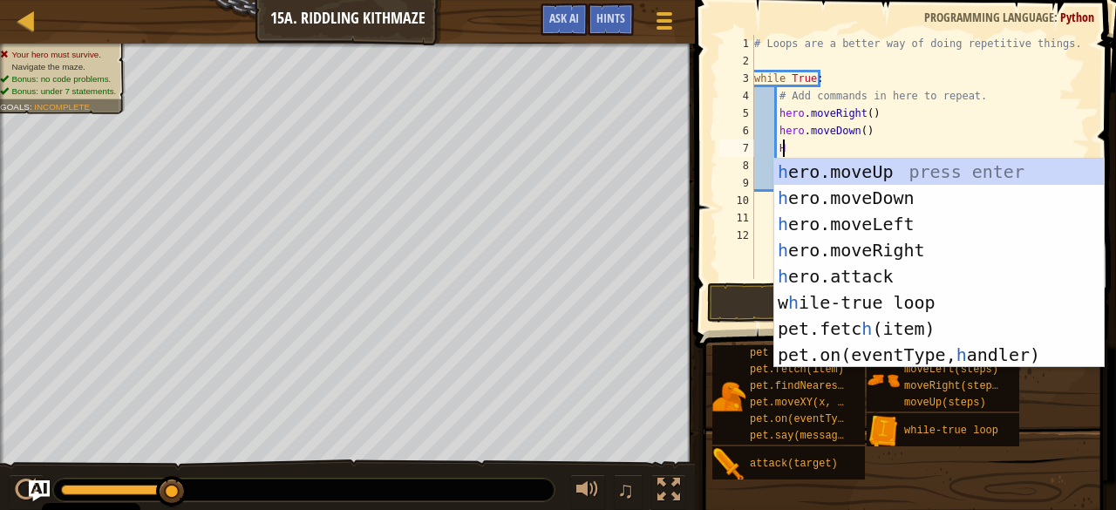
scroll to position [8, 1]
click at [930, 181] on div "h ero.moveUp press enter h ero.moveDown press enter h ero.moveLeft press enter …" at bounding box center [940, 290] width 331 height 262
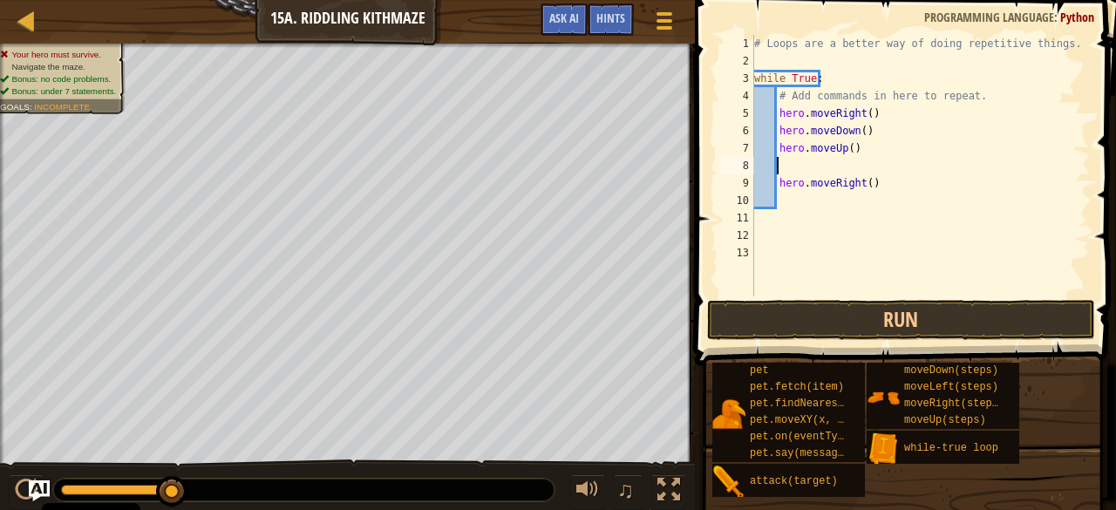
scroll to position [8, 0]
click at [884, 192] on div "# Loops are a better way of doing repetitive things. while True : # Add command…" at bounding box center [920, 183] width 339 height 297
click at [868, 197] on div "# Loops are a better way of doing repetitive things. while True : # Add command…" at bounding box center [920, 183] width 339 height 297
click at [887, 194] on div "# Loops are a better way of doing repetitive things. while True : # Add command…" at bounding box center [920, 183] width 339 height 297
click at [865, 192] on div "# Loops are a better way of doing repetitive things. while True : # Add command…" at bounding box center [920, 183] width 339 height 297
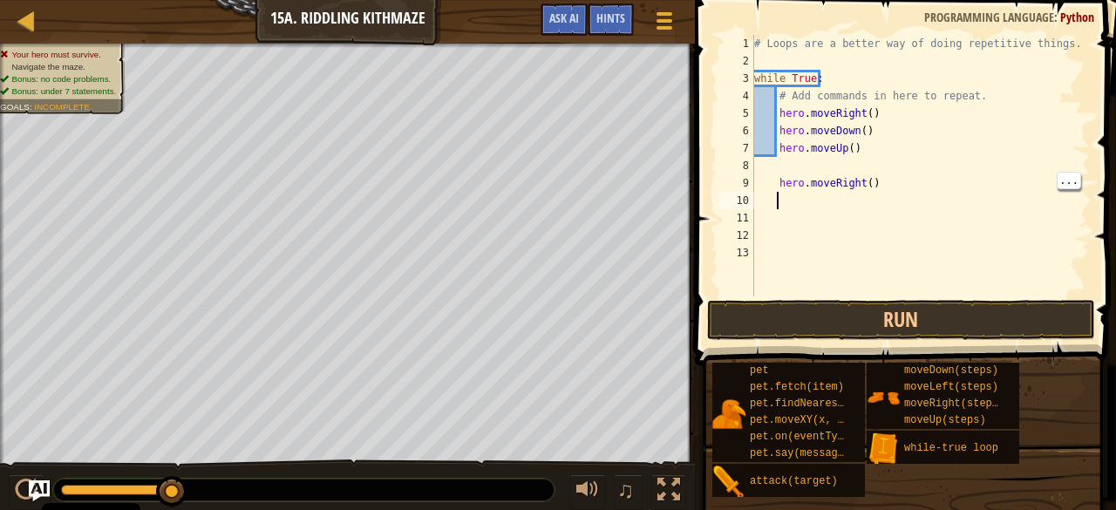
click at [881, 184] on div "# Loops are a better way of doing repetitive things. while True : # Add command…" at bounding box center [920, 183] width 339 height 297
type textarea "h"
click at [1005, 335] on button "Run" at bounding box center [901, 320] width 388 height 40
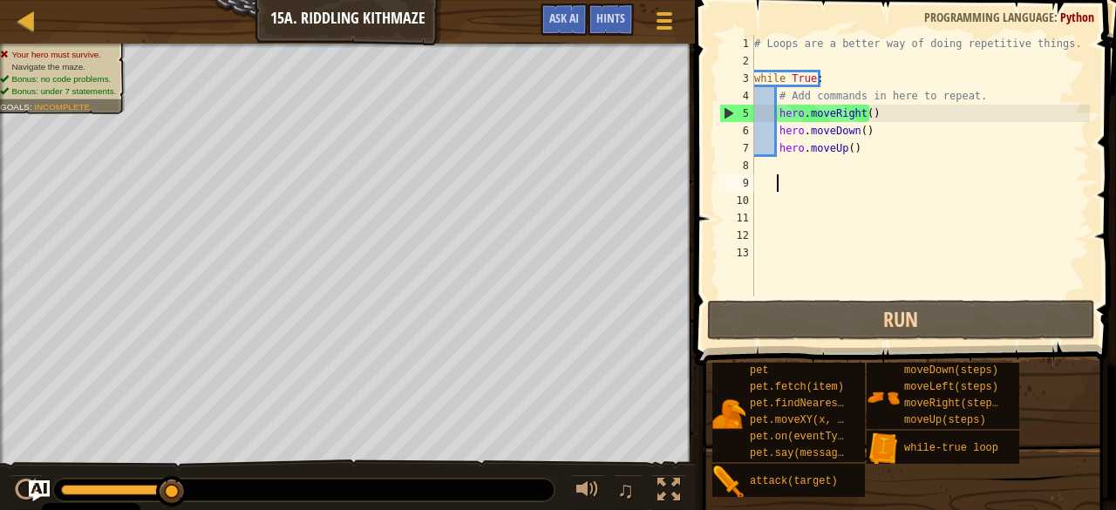
click at [807, 177] on div "# Loops are a better way of doing repetitive things. while True : # Add command…" at bounding box center [920, 183] width 339 height 297
click at [36, 10] on div at bounding box center [27, 21] width 22 height 22
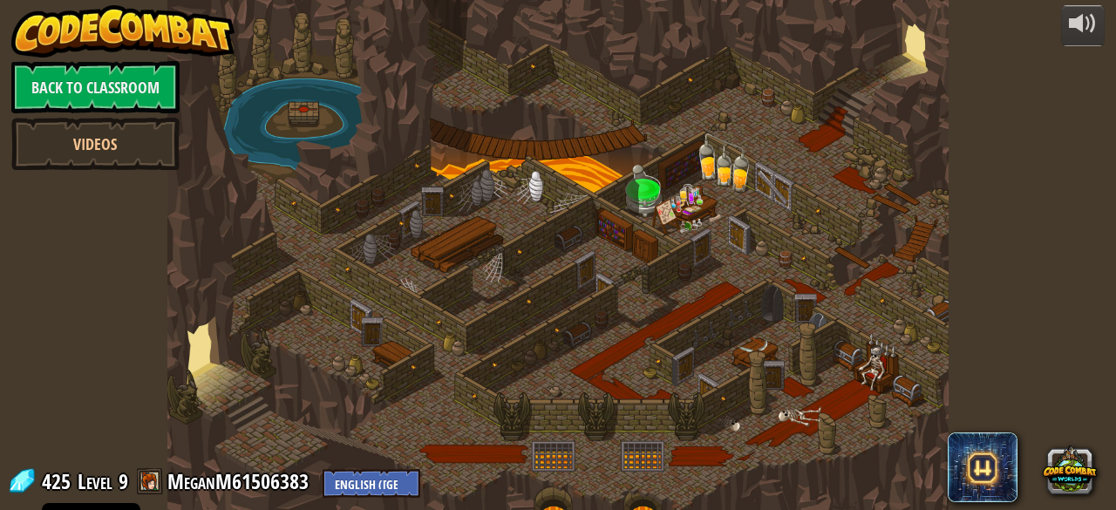
drag, startPoint x: 331, startPoint y: 108, endPoint x: 392, endPoint y: 146, distance: 71.7
click at [392, 146] on div at bounding box center [557, 255] width 781 height 510
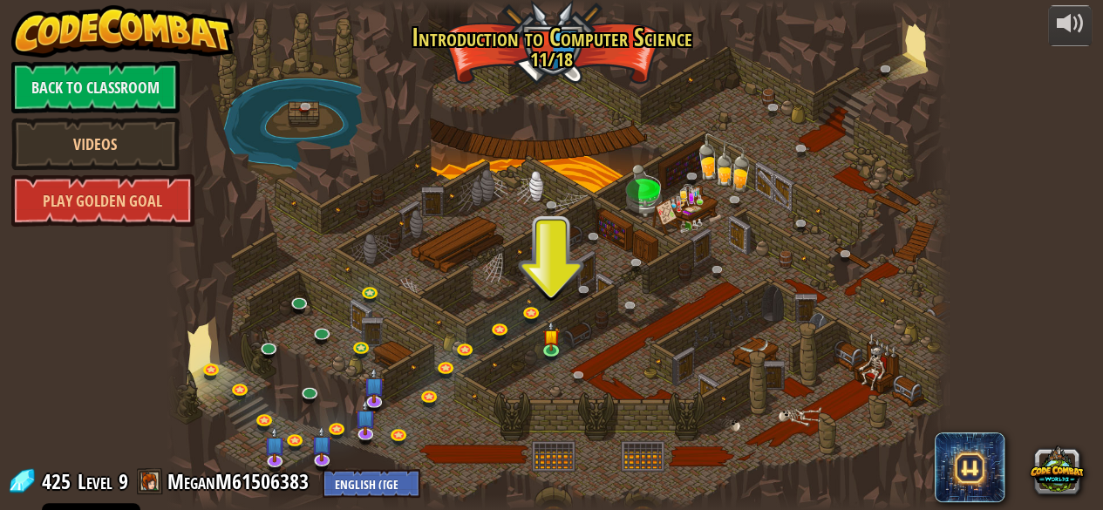
click at [634, 188] on div at bounding box center [557, 255] width 781 height 510
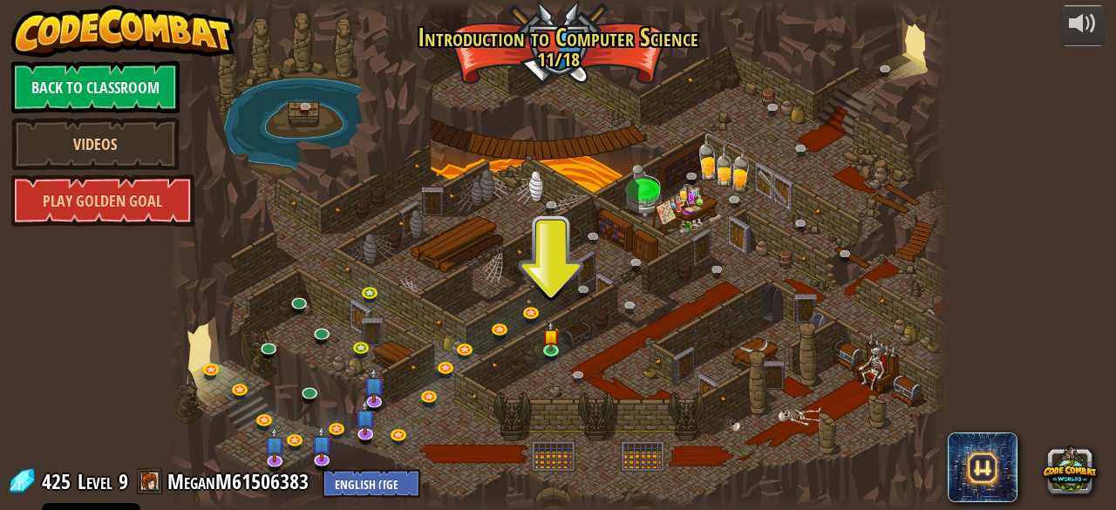
click at [634, 188] on div at bounding box center [557, 255] width 781 height 510
click at [726, 159] on div at bounding box center [557, 255] width 781 height 510
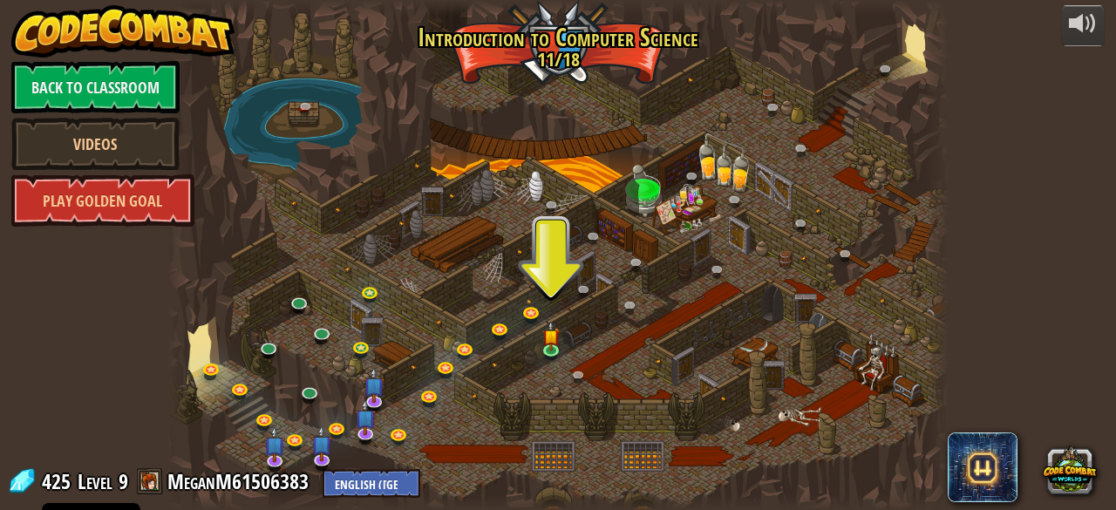
click at [726, 159] on div at bounding box center [557, 255] width 781 height 510
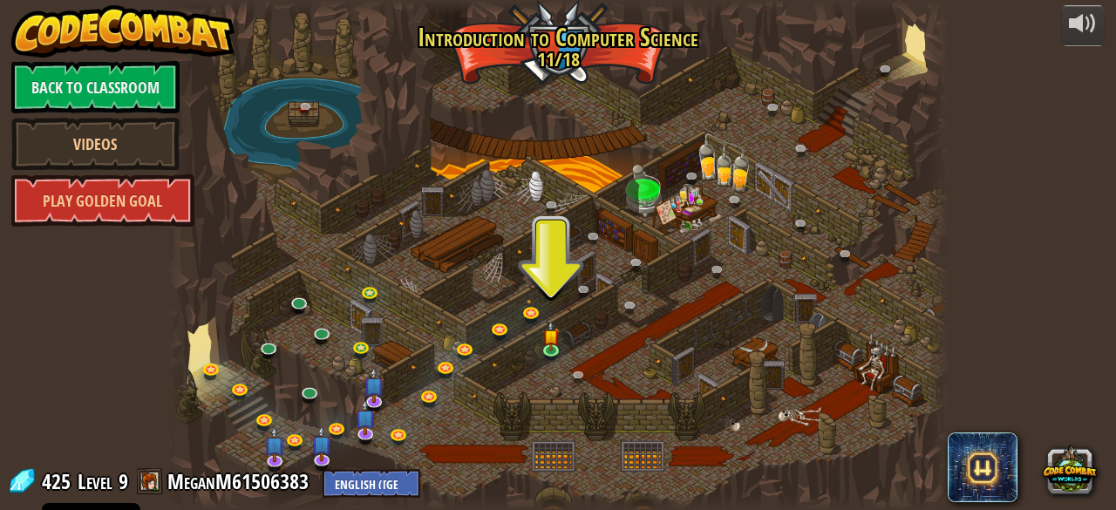
click at [726, 159] on div at bounding box center [557, 255] width 781 height 510
click at [726, 160] on div at bounding box center [557, 255] width 781 height 510
click at [678, 186] on div at bounding box center [557, 255] width 781 height 510
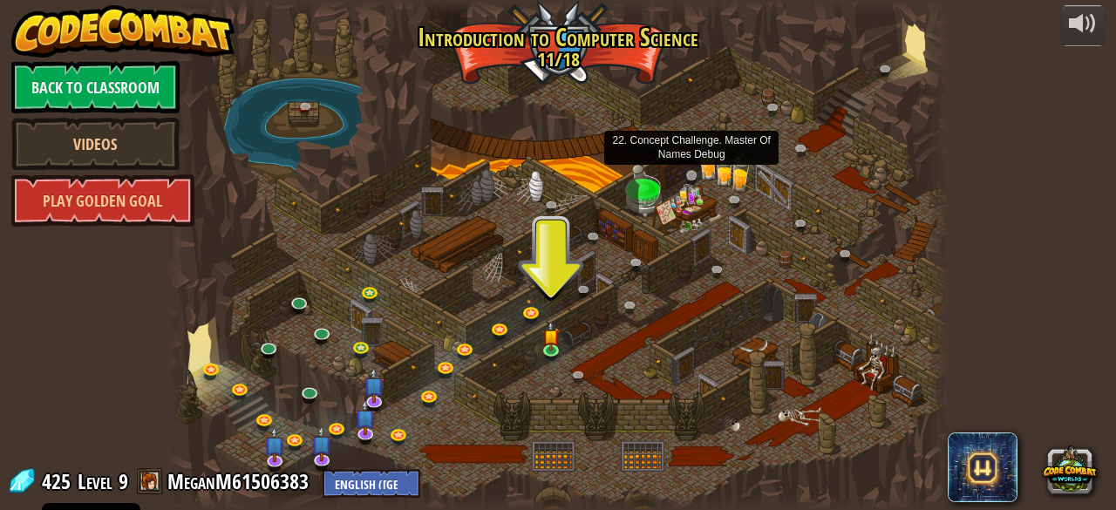
drag, startPoint x: 687, startPoint y: 198, endPoint x: 689, endPoint y: 178, distance: 20.1
click at [689, 178] on div "25. Kithgard Gates (Locked) Escape the Kithgard dungeons, and don't let the gua…" at bounding box center [557, 255] width 781 height 510
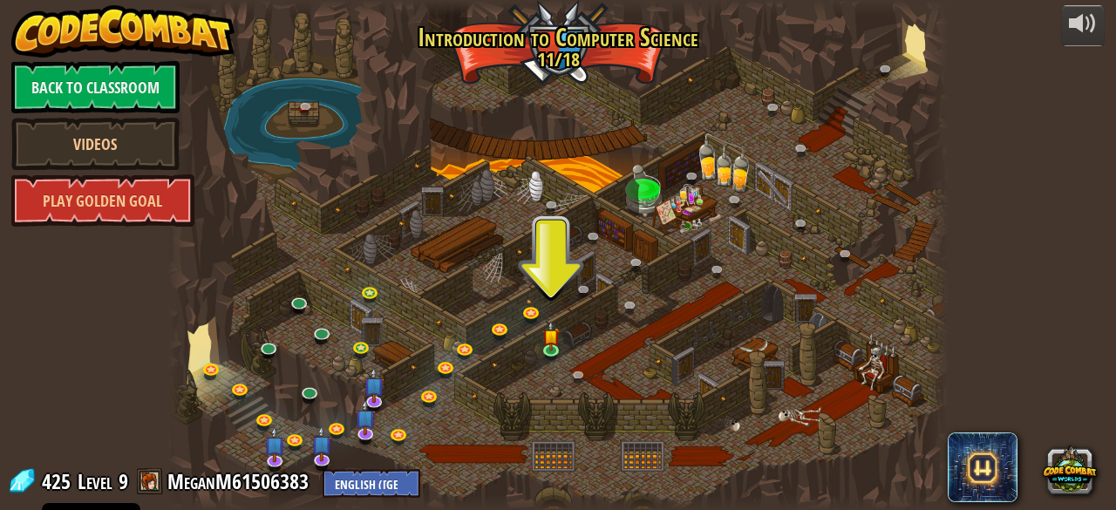
click at [520, 202] on div at bounding box center [557, 255] width 781 height 510
click at [520, 203] on div at bounding box center [557, 255] width 781 height 510
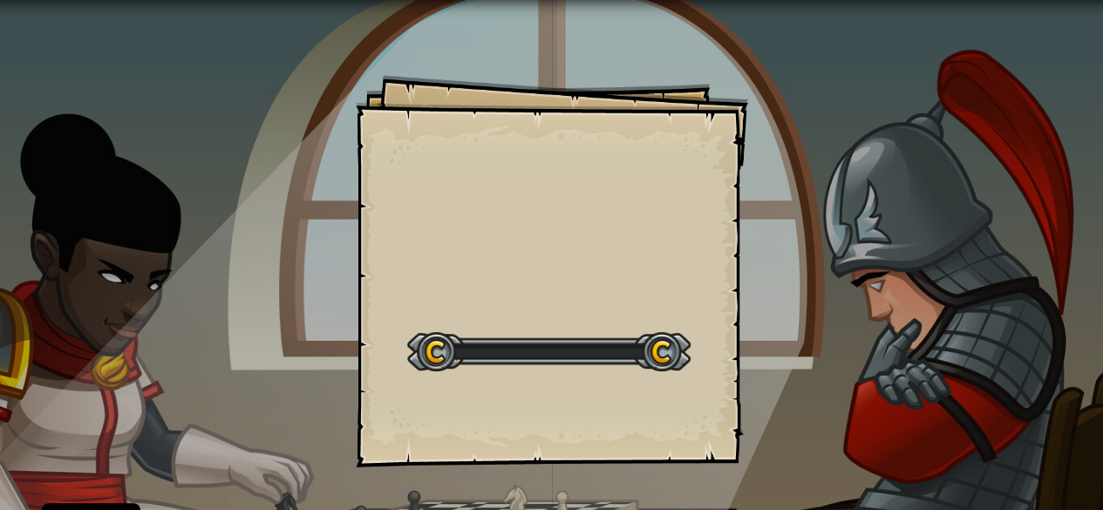
click at [900, 345] on div "Goals Start Level Error loading from server. Try refreshing the page. You'll ne…" at bounding box center [551, 300] width 1103 height 601
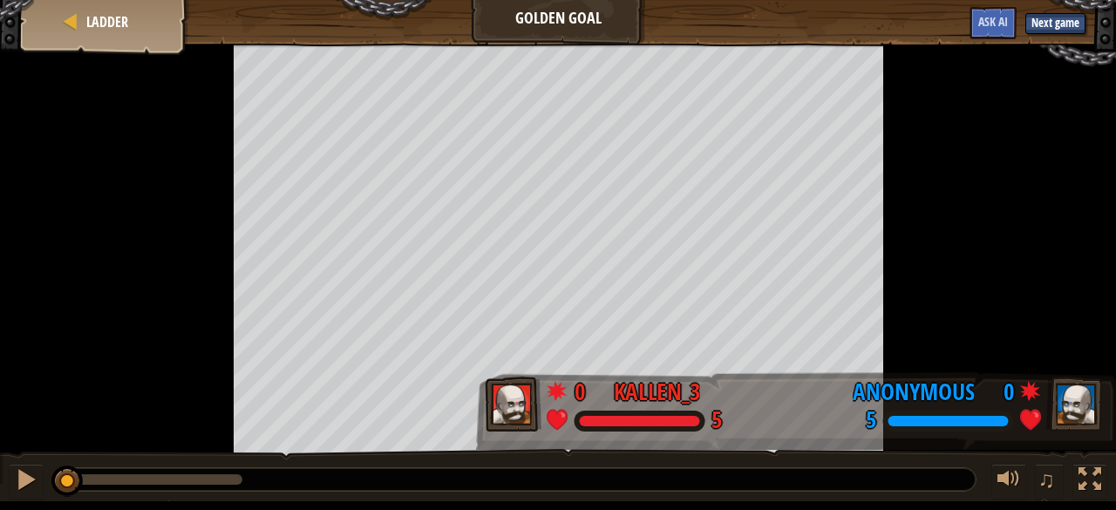
click at [49, 17] on div "Ladder" at bounding box center [105, 22] width 140 height 44
